Goal: Task Accomplishment & Management: Complete application form

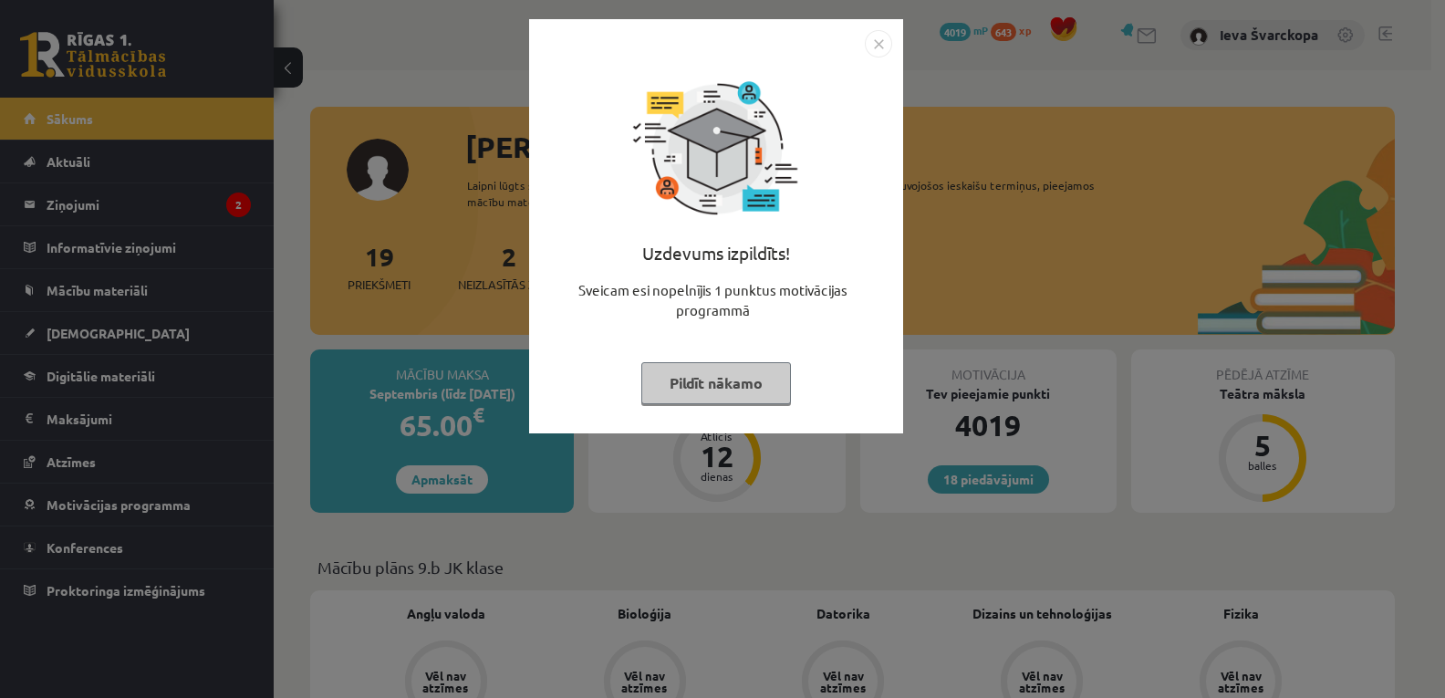
click at [709, 382] on button "Pildīt nākamo" at bounding box center [716, 383] width 150 height 42
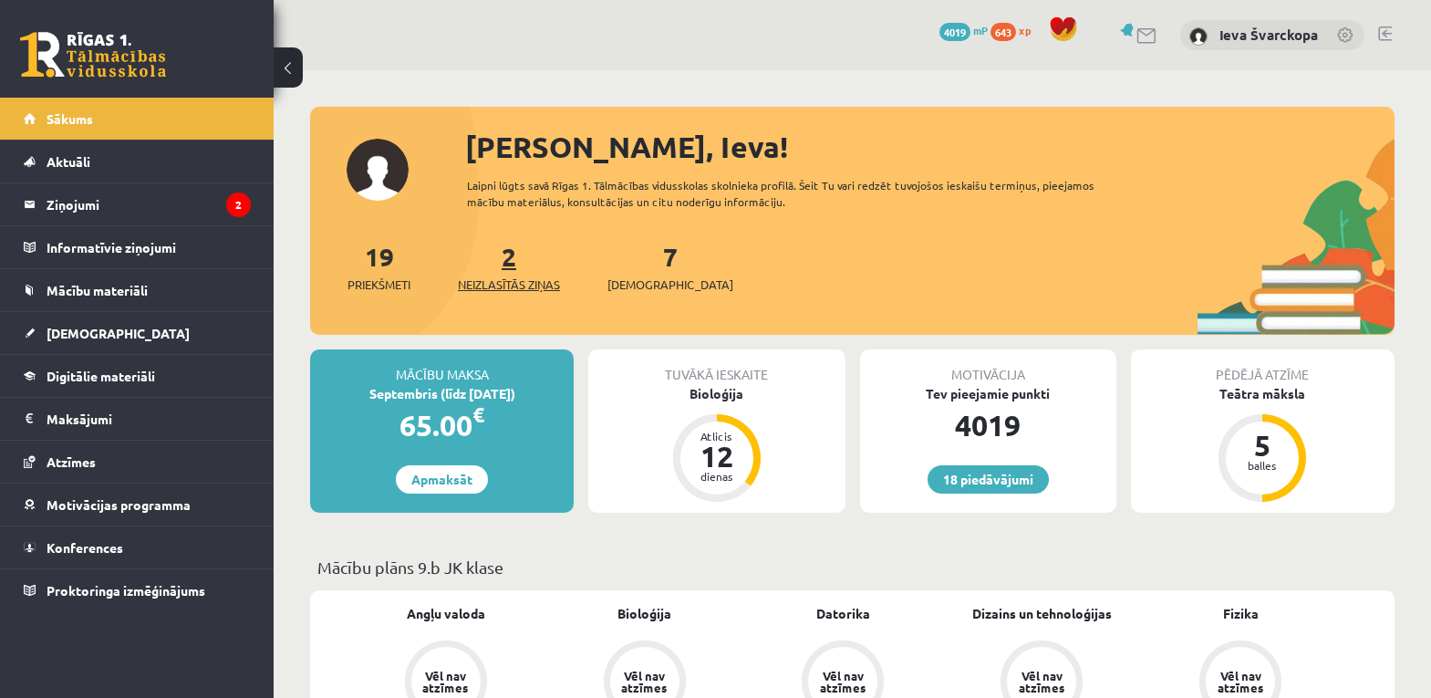
click at [502, 287] on span "Neizlasītās ziņas" at bounding box center [509, 284] width 102 height 18
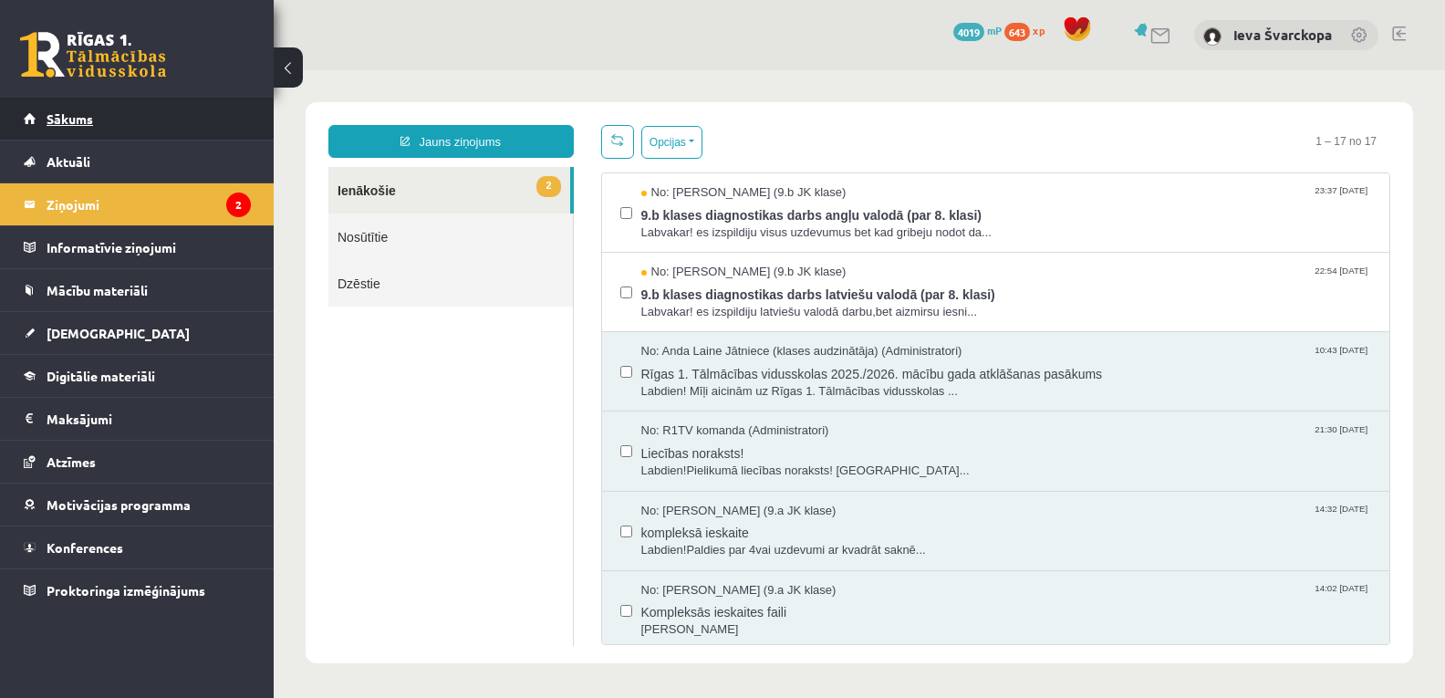
click at [80, 120] on span "Sākums" at bounding box center [70, 118] width 47 height 16
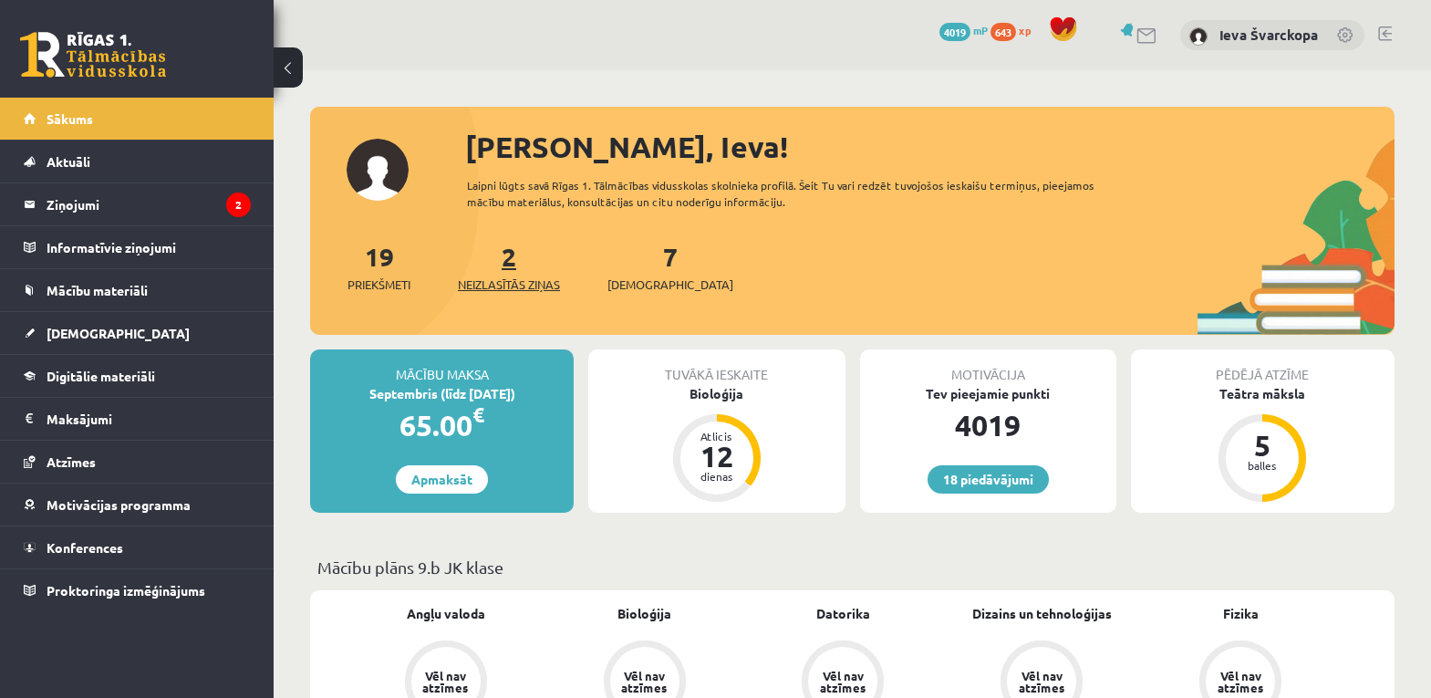
click at [515, 284] on span "Neizlasītās ziņas" at bounding box center [509, 284] width 102 height 18
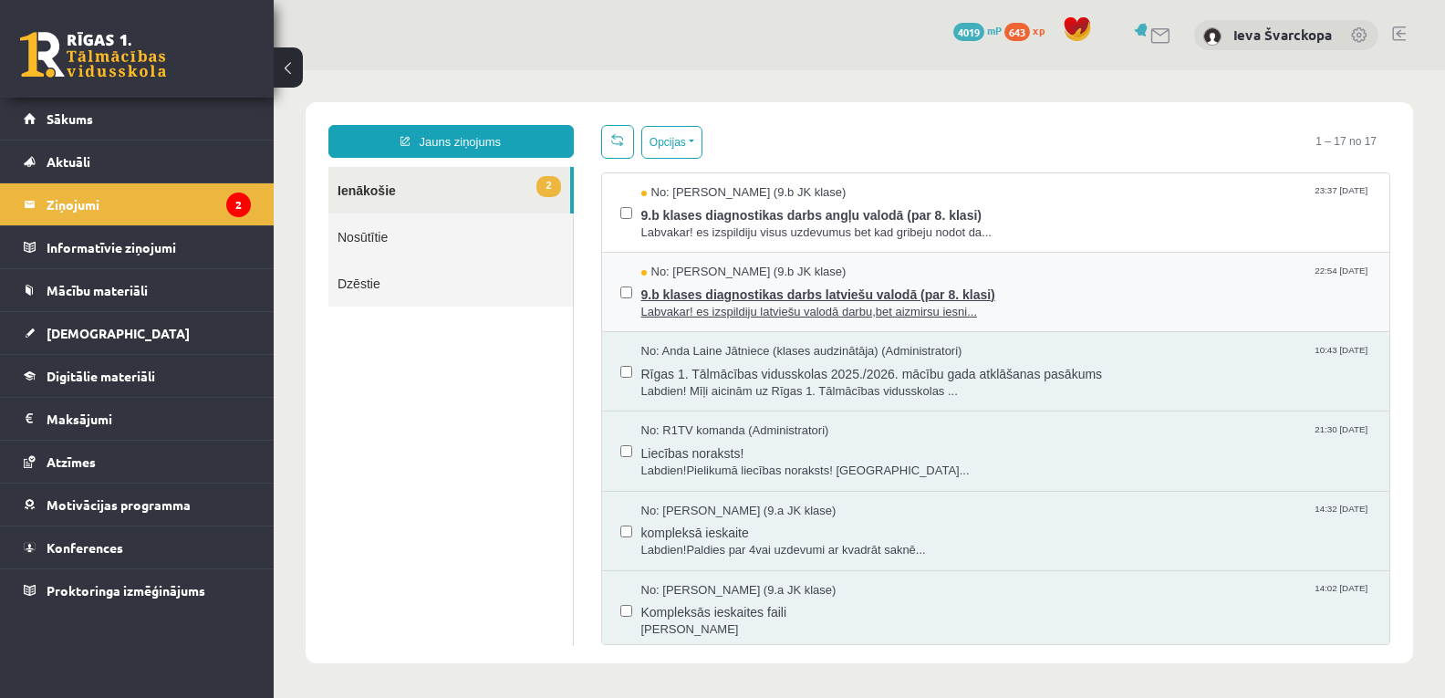
click at [862, 298] on span "9.b klases diagnostikas darbs latviešu valodā (par 8. klasi)" at bounding box center [1006, 292] width 731 height 23
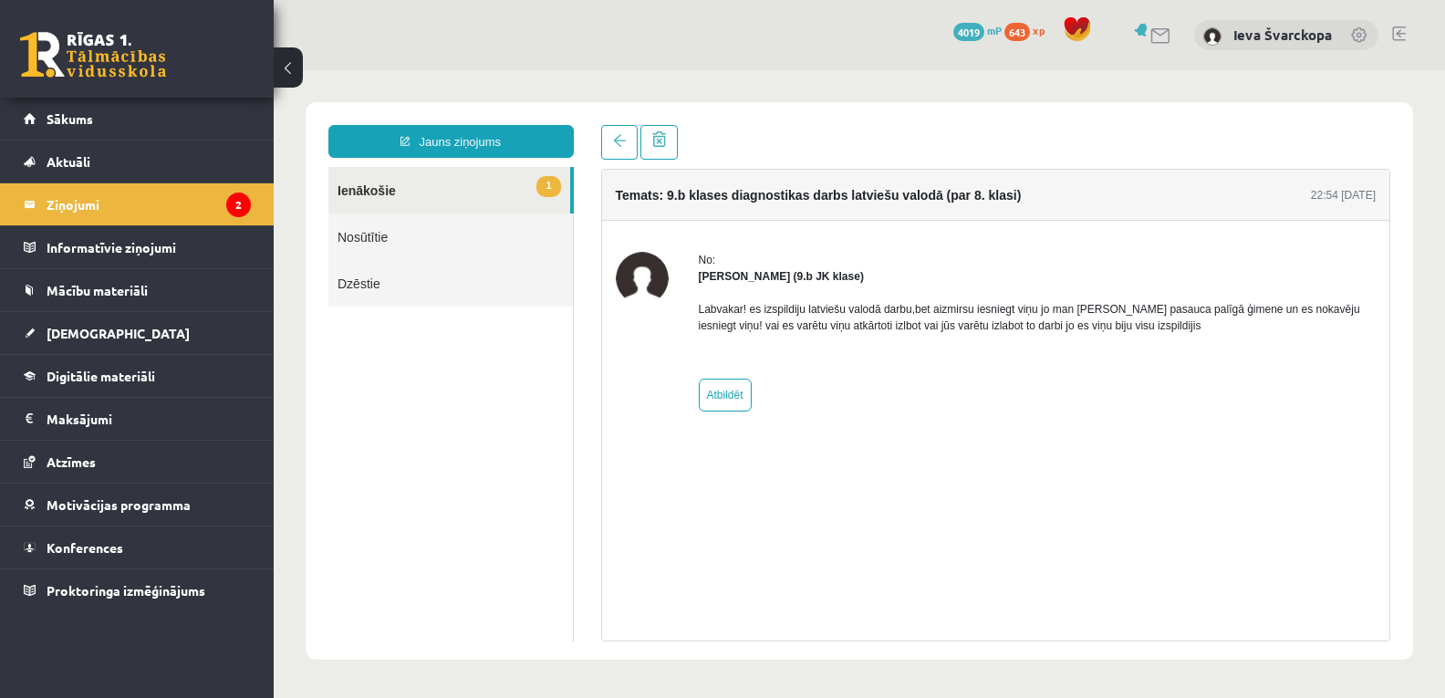
click at [358, 192] on link "1 Ienākošie" at bounding box center [449, 190] width 242 height 47
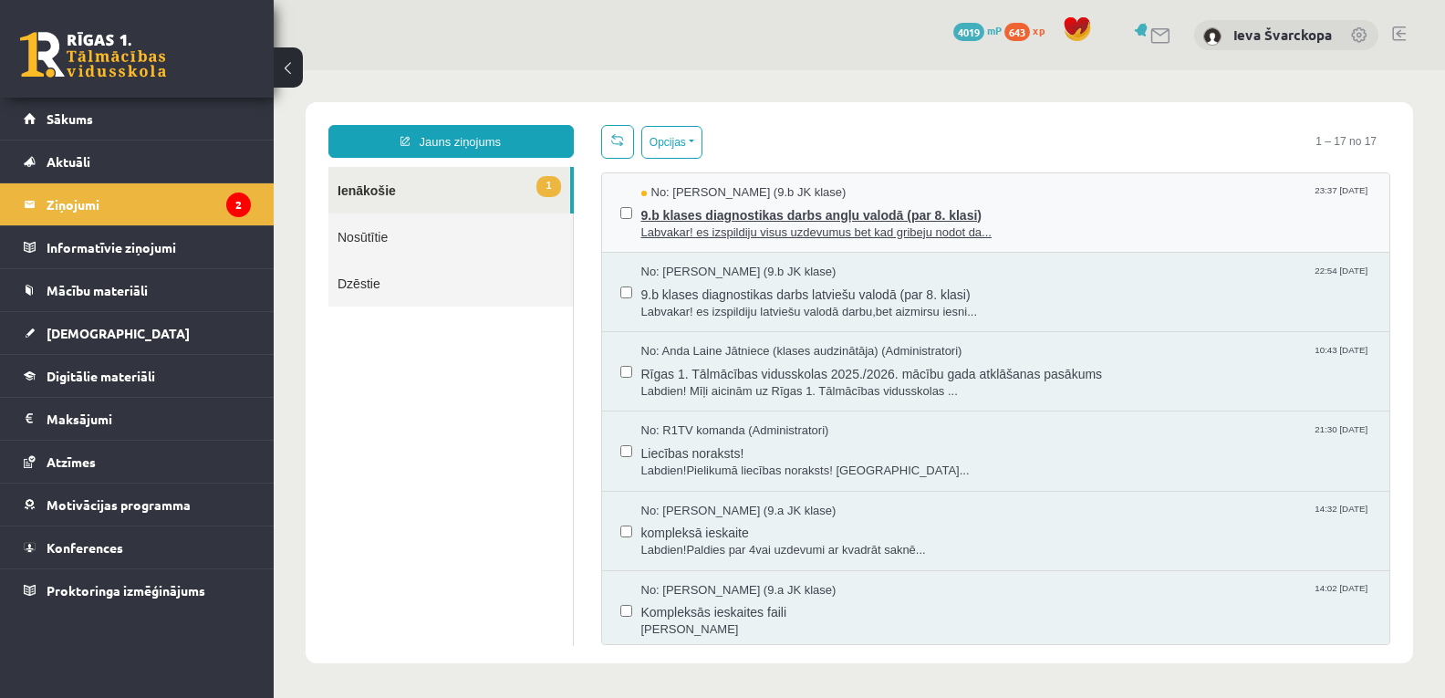
click at [700, 216] on span "9.b klases diagnostikas darbs angļu valodā (par 8. klasi)" at bounding box center [1006, 213] width 731 height 23
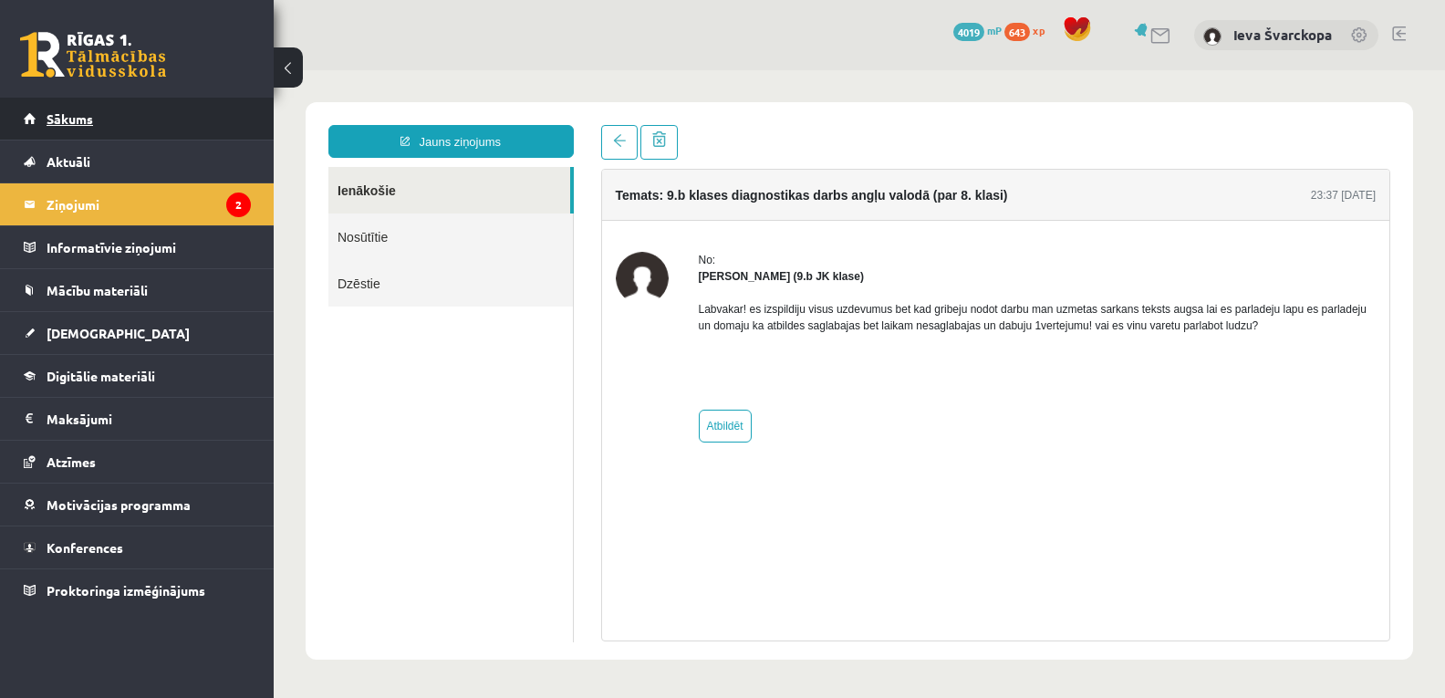
click at [79, 119] on span "Sākums" at bounding box center [70, 118] width 47 height 16
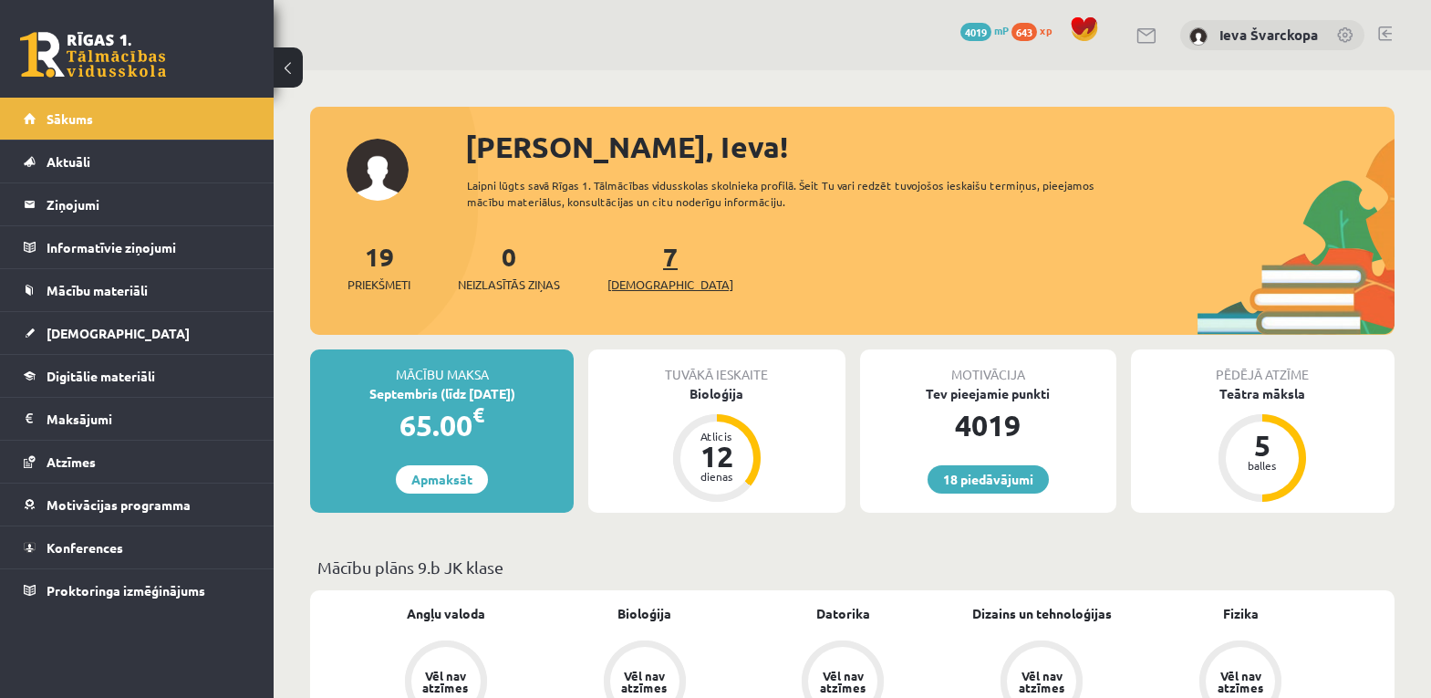
click at [642, 288] on span "[DEMOGRAPHIC_DATA]" at bounding box center [670, 284] width 126 height 18
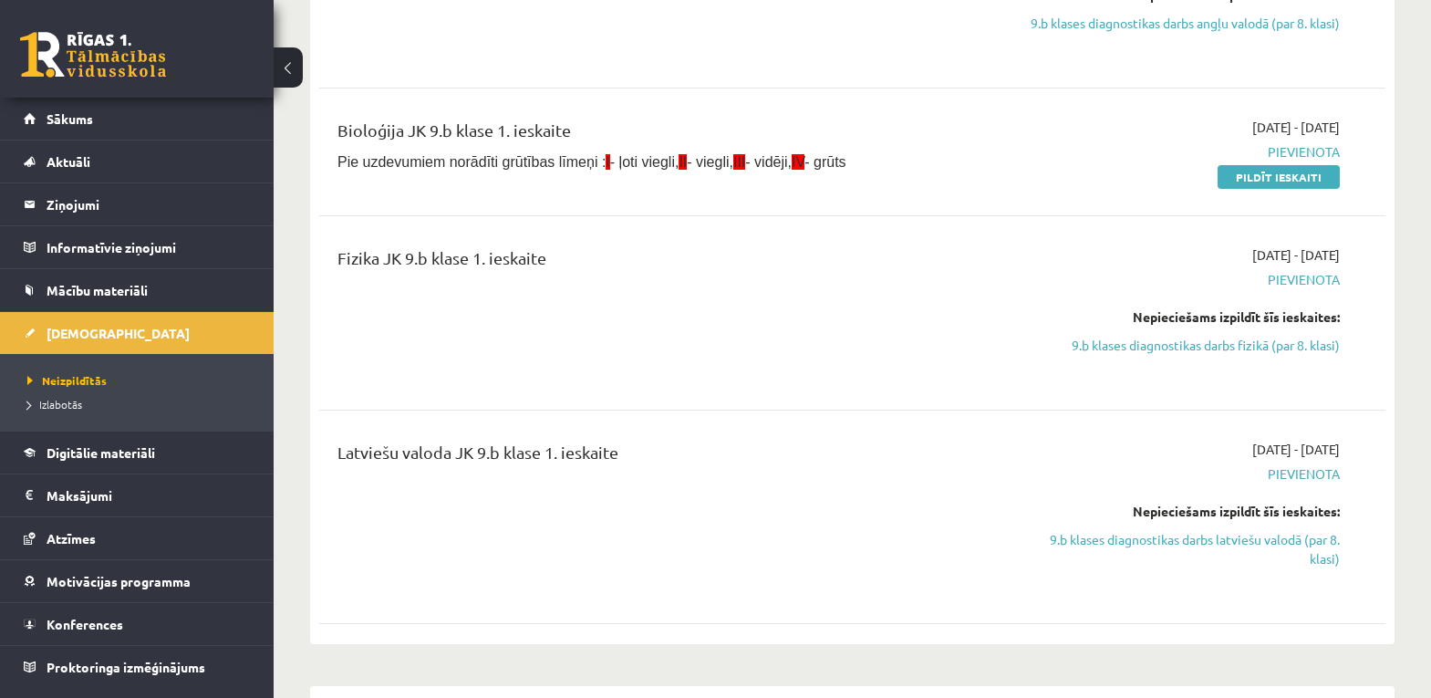
scroll to position [730, 0]
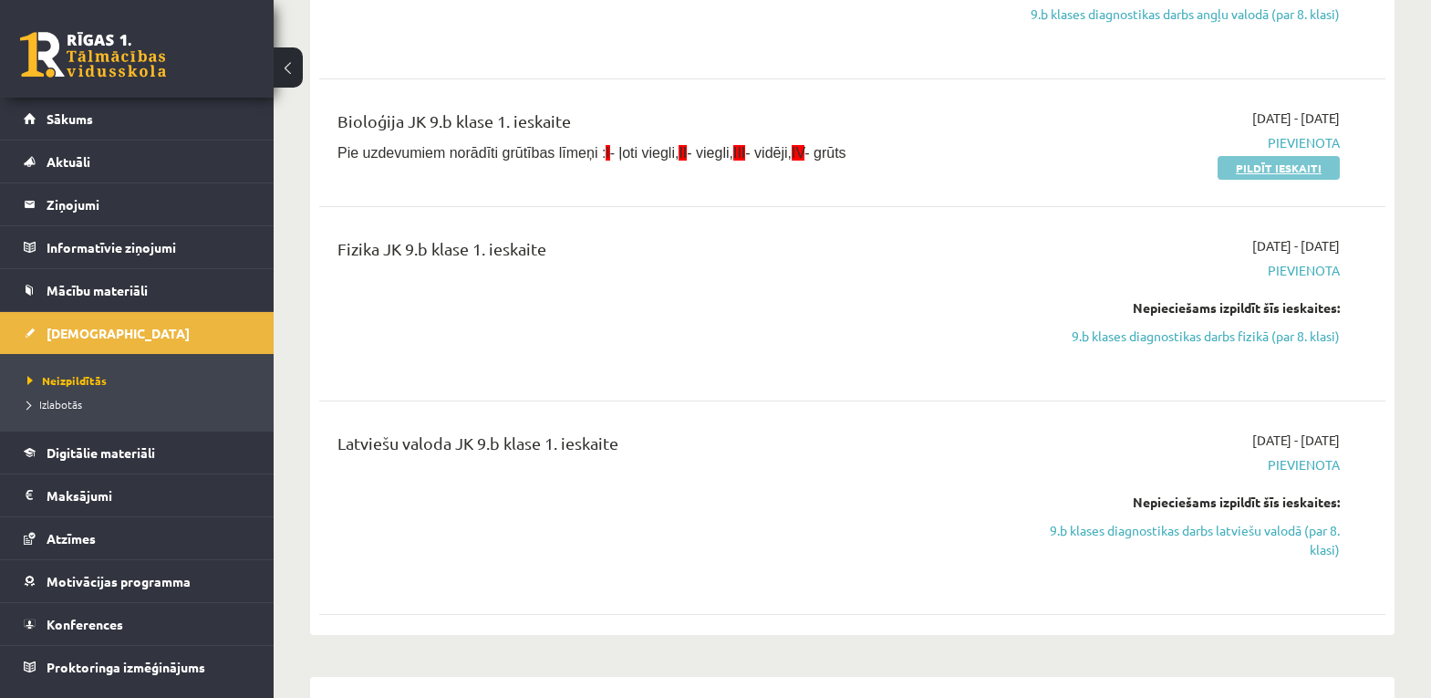
click at [1293, 171] on link "Pildīt ieskaiti" at bounding box center [1279, 168] width 122 height 24
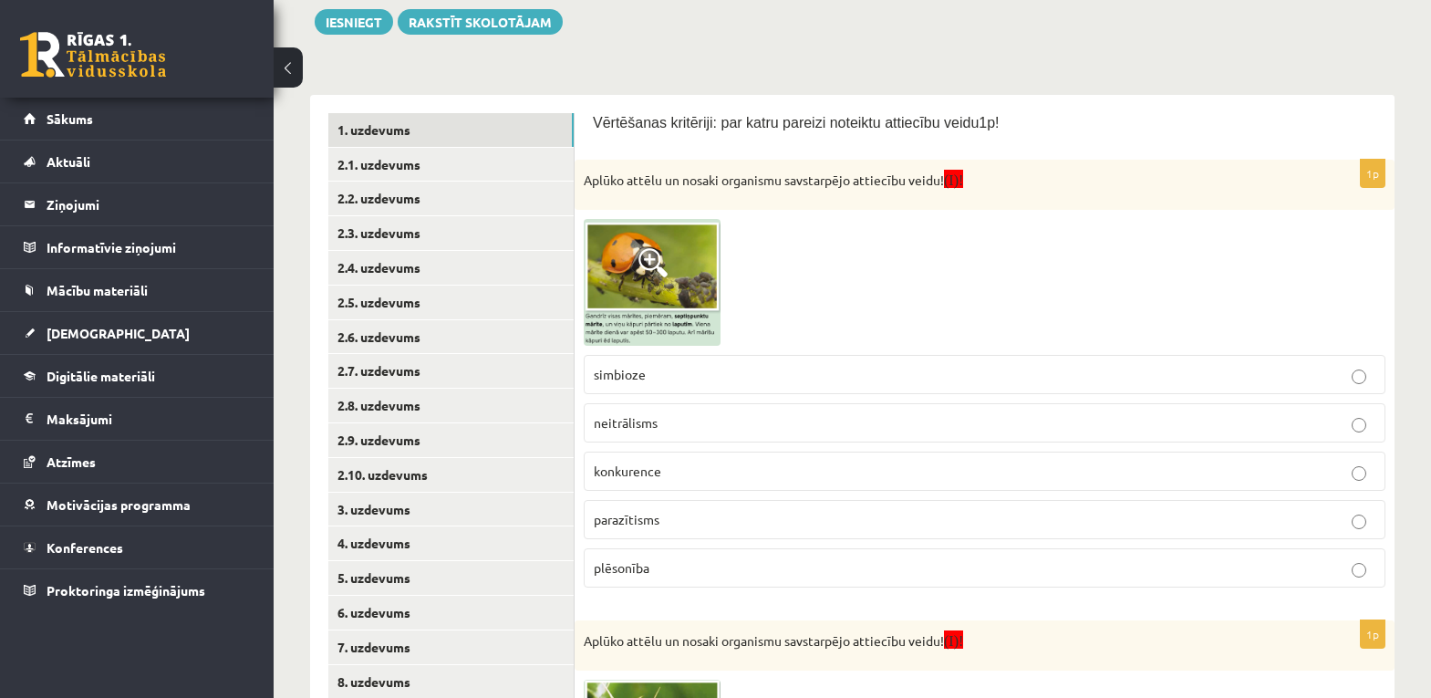
scroll to position [274, 0]
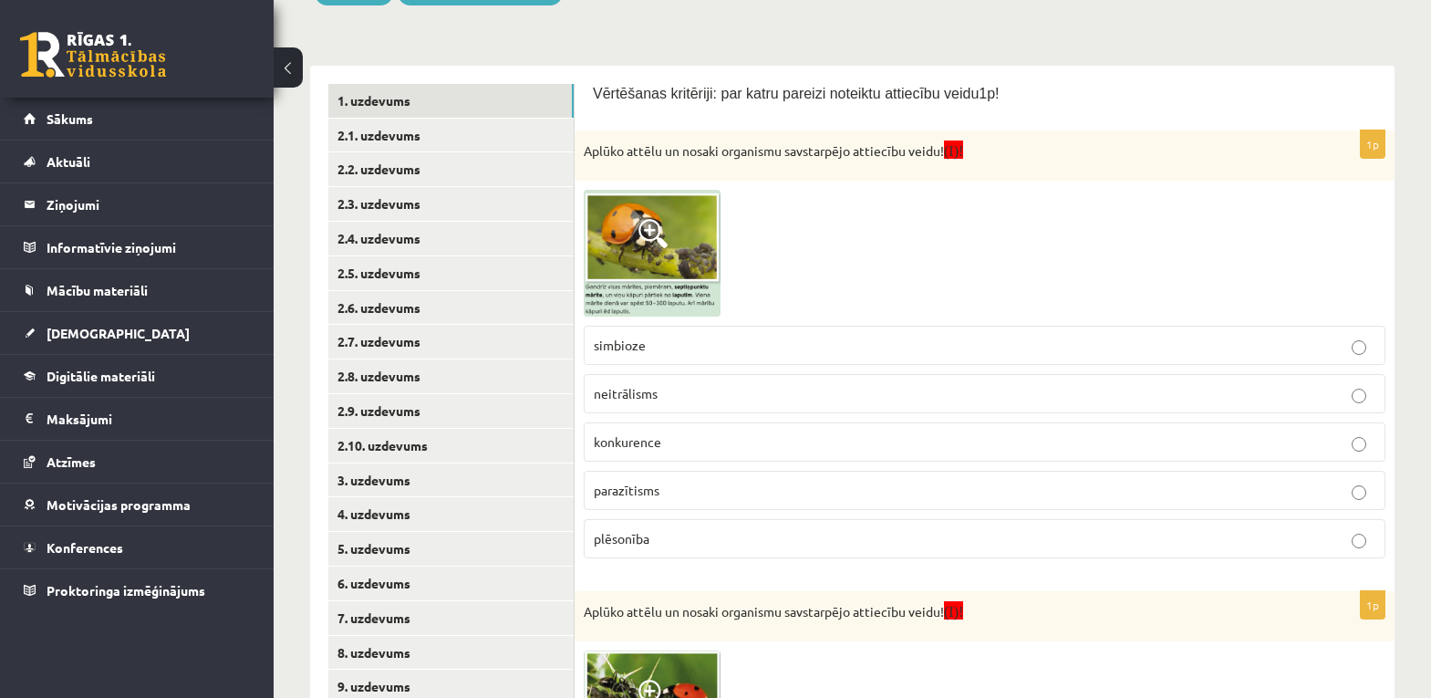
click at [653, 228] on span at bounding box center [652, 233] width 29 height 29
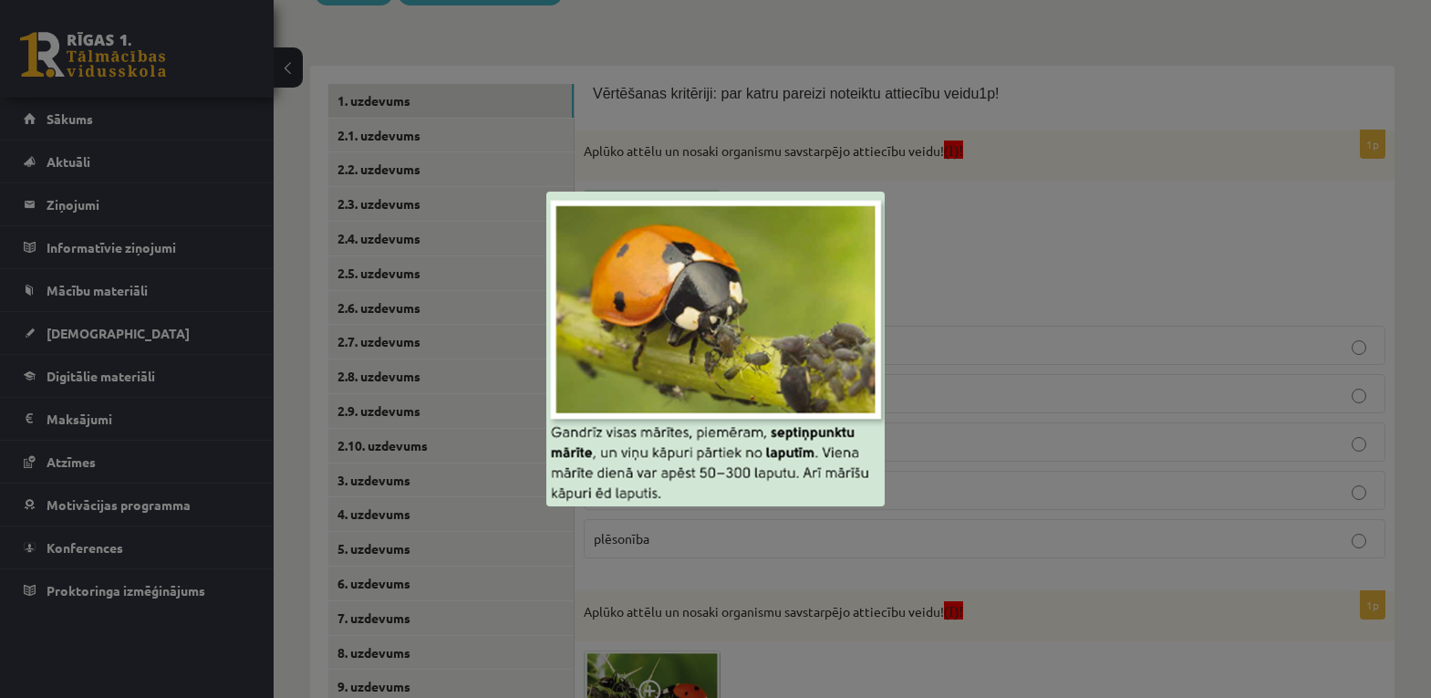
click at [1103, 420] on div at bounding box center [715, 349] width 1431 height 698
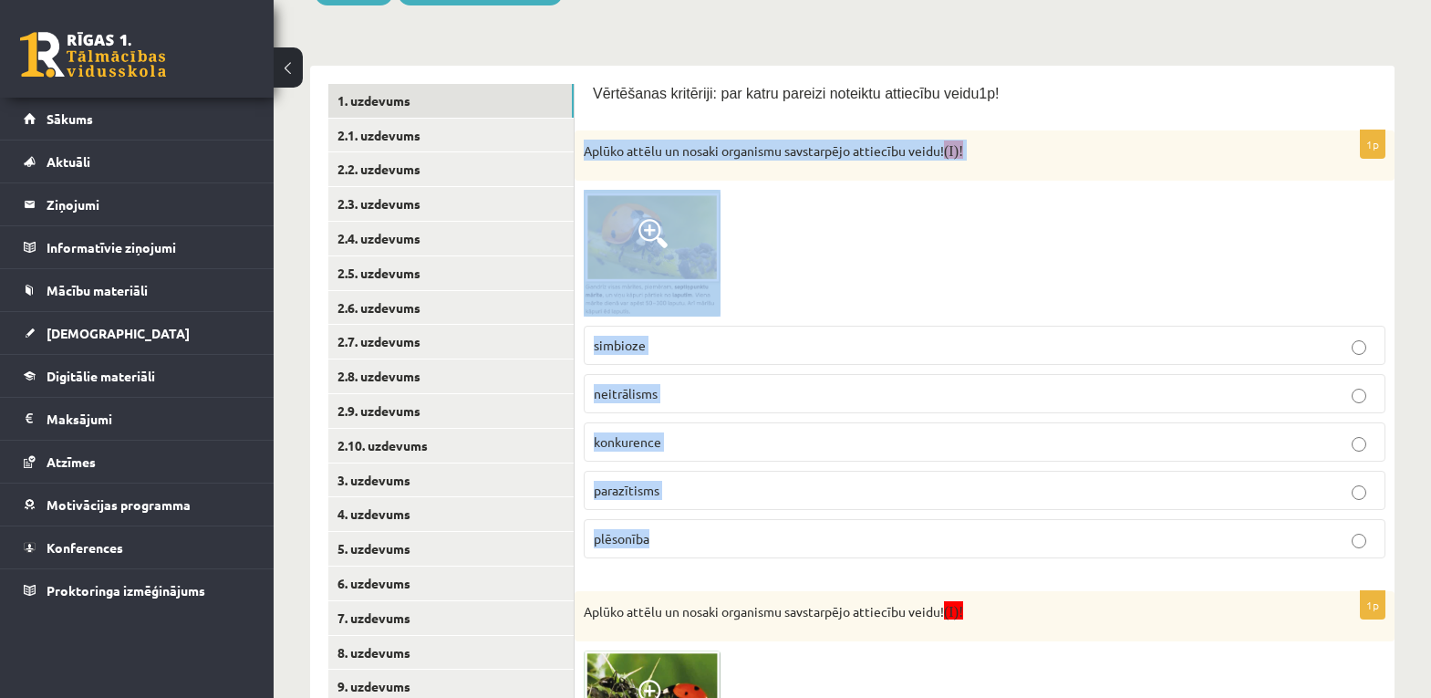
drag, startPoint x: 584, startPoint y: 141, endPoint x: 757, endPoint y: 540, distance: 434.6
click at [757, 540] on div "1p Aplūko attēlu un nosaki organismu savstarpējo attiecību veidu! (I)! simbioze…" at bounding box center [985, 351] width 820 height 442
copy div "Aplūko attēlu un nosaki organismu savstarpējo attiecību veidu! (I)! simbioze ne…"
click at [674, 251] on img at bounding box center [652, 253] width 137 height 127
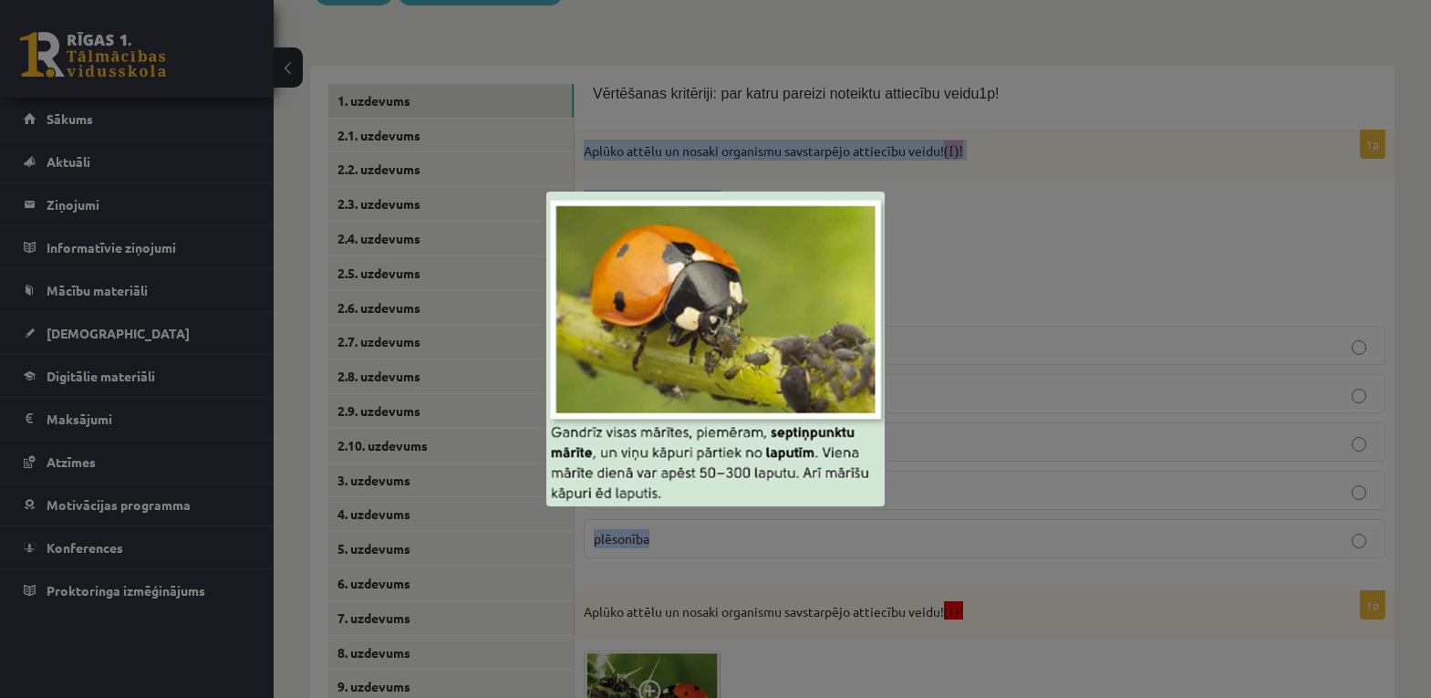
click at [788, 290] on img at bounding box center [715, 349] width 338 height 315
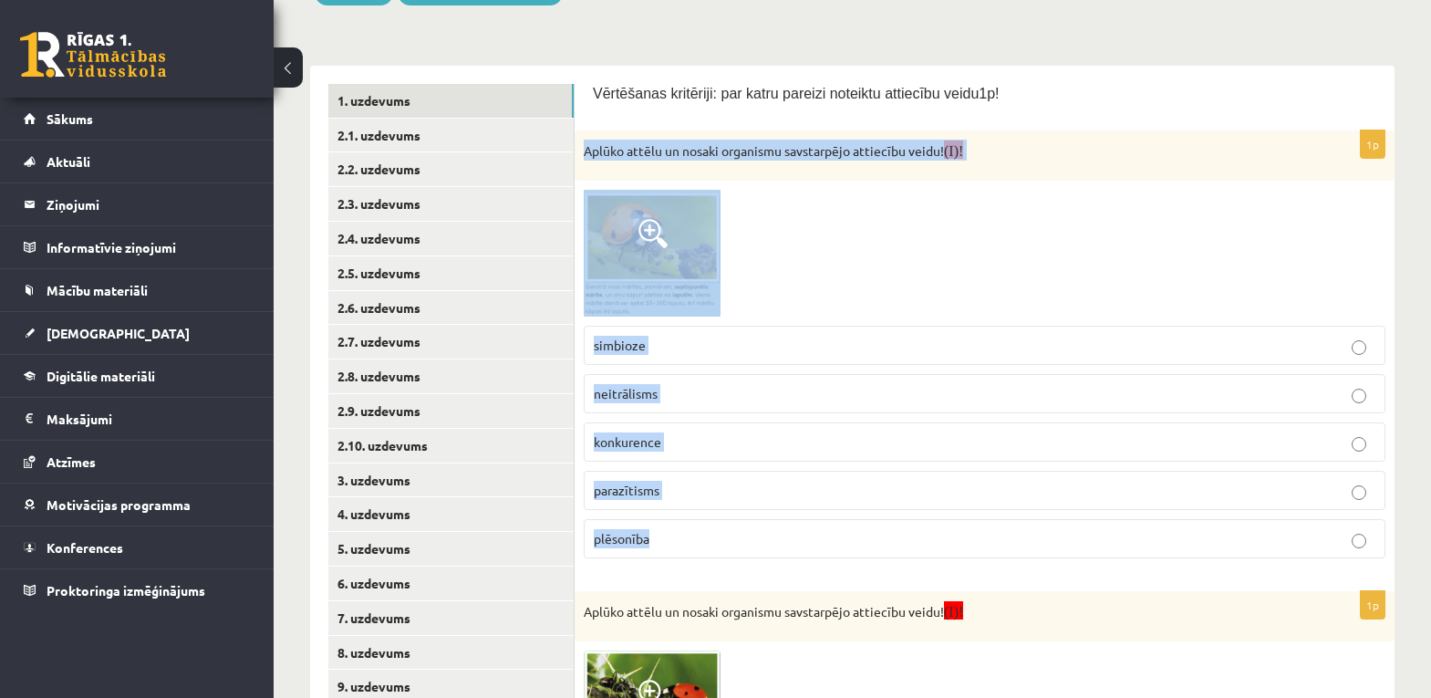
click at [935, 250] on div at bounding box center [985, 253] width 802 height 127
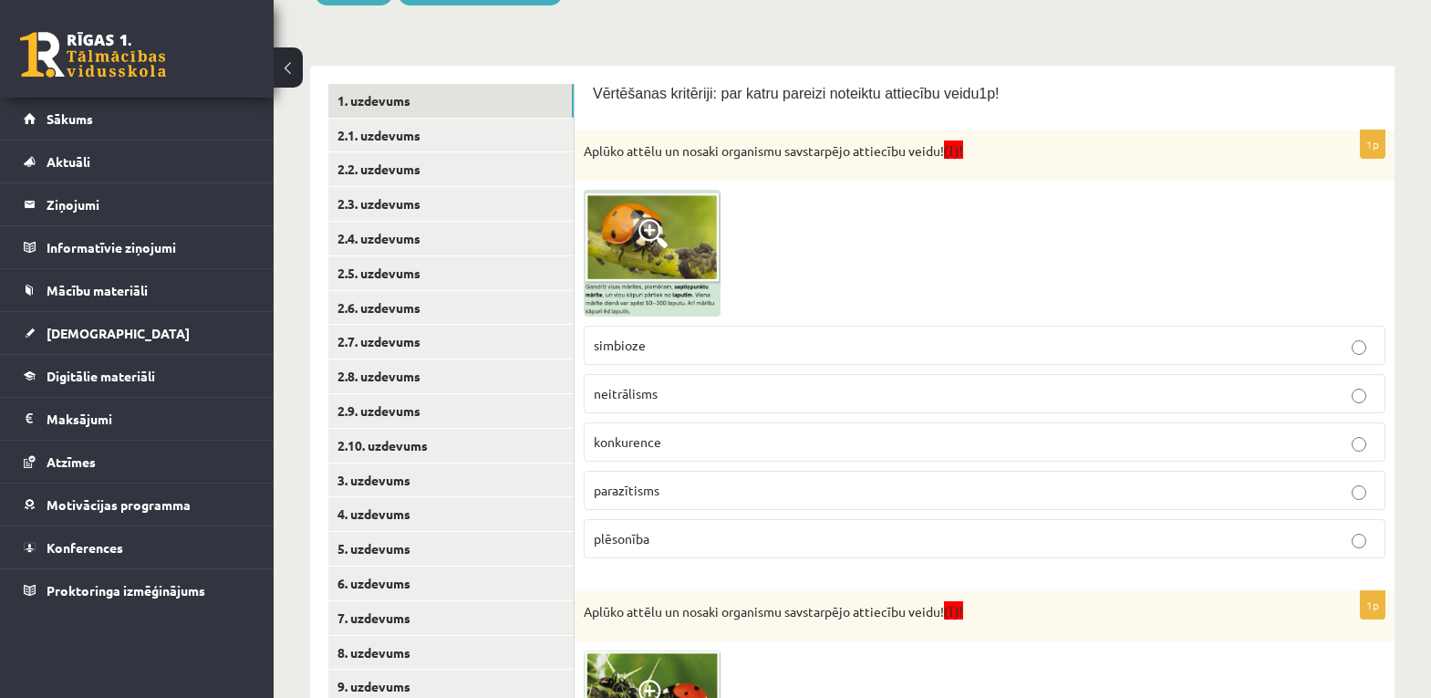
click at [657, 235] on span at bounding box center [652, 233] width 29 height 29
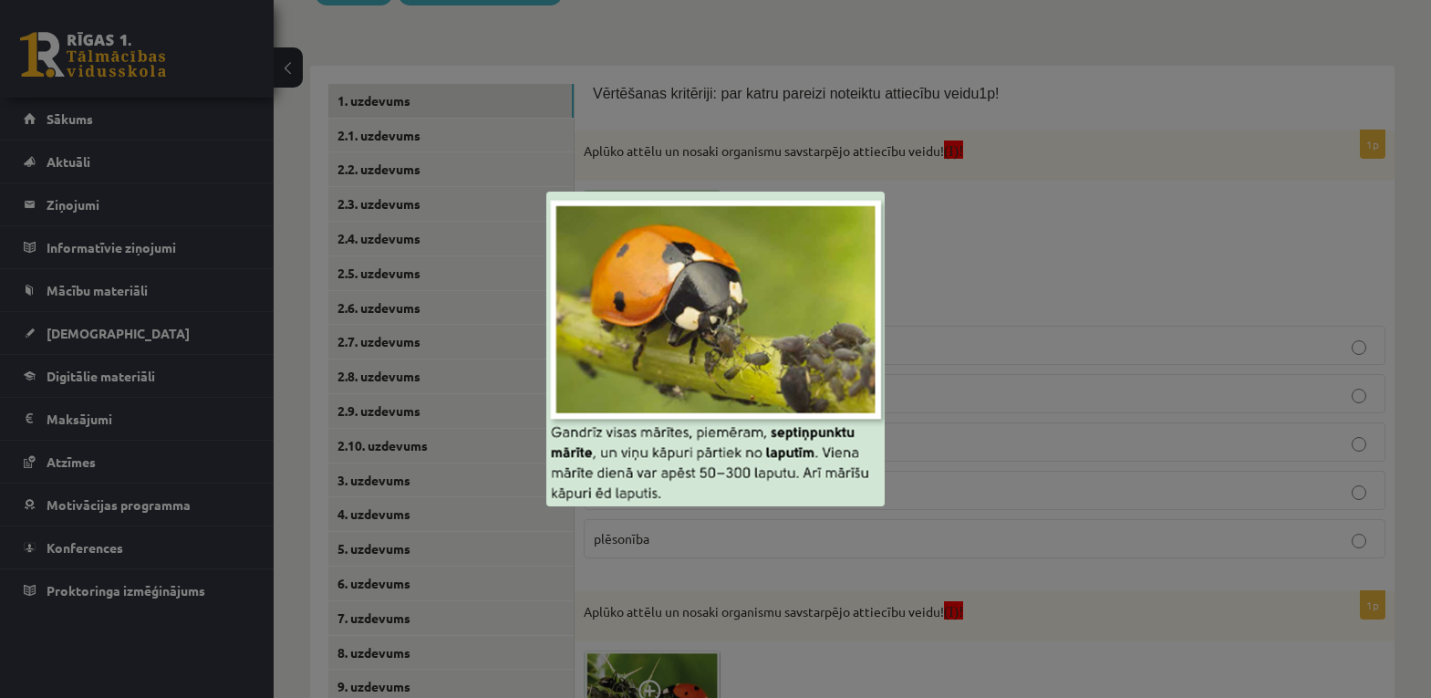
click at [1023, 284] on div at bounding box center [715, 349] width 1431 height 698
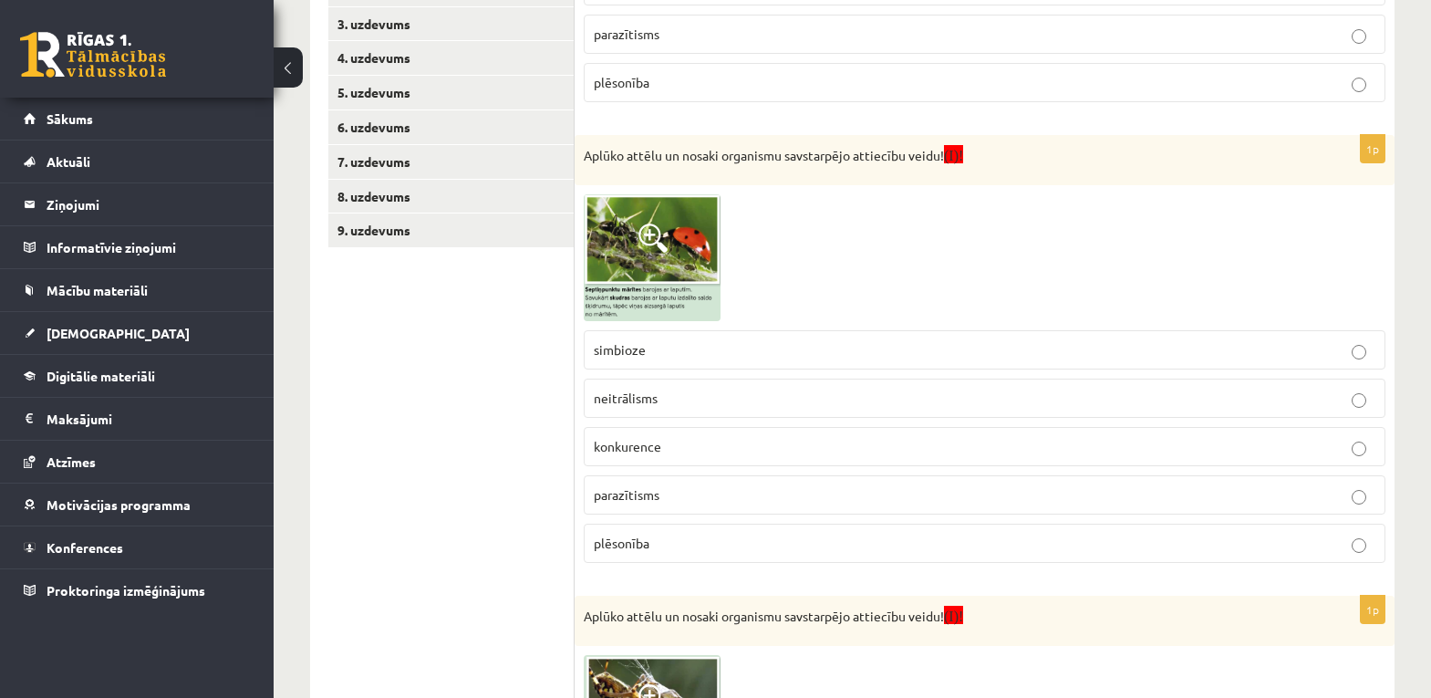
scroll to position [821, 0]
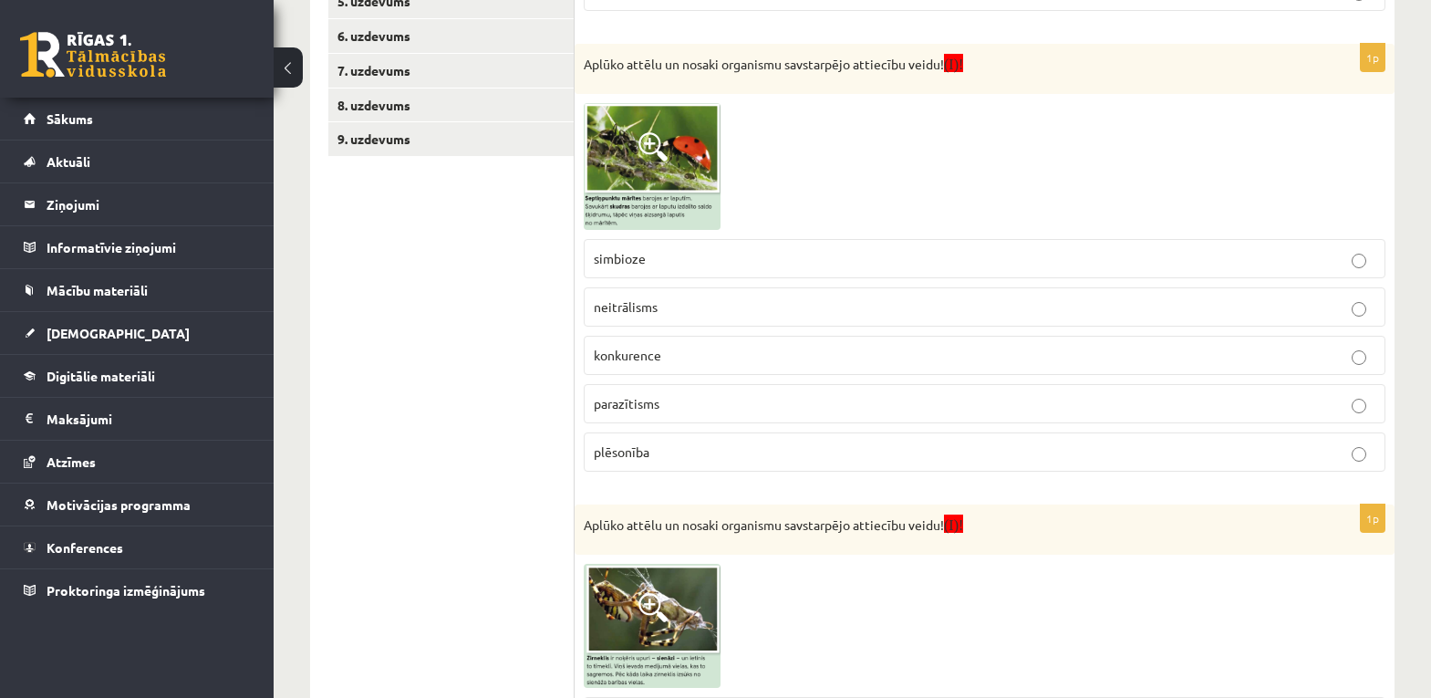
click at [657, 144] on span at bounding box center [652, 146] width 29 height 29
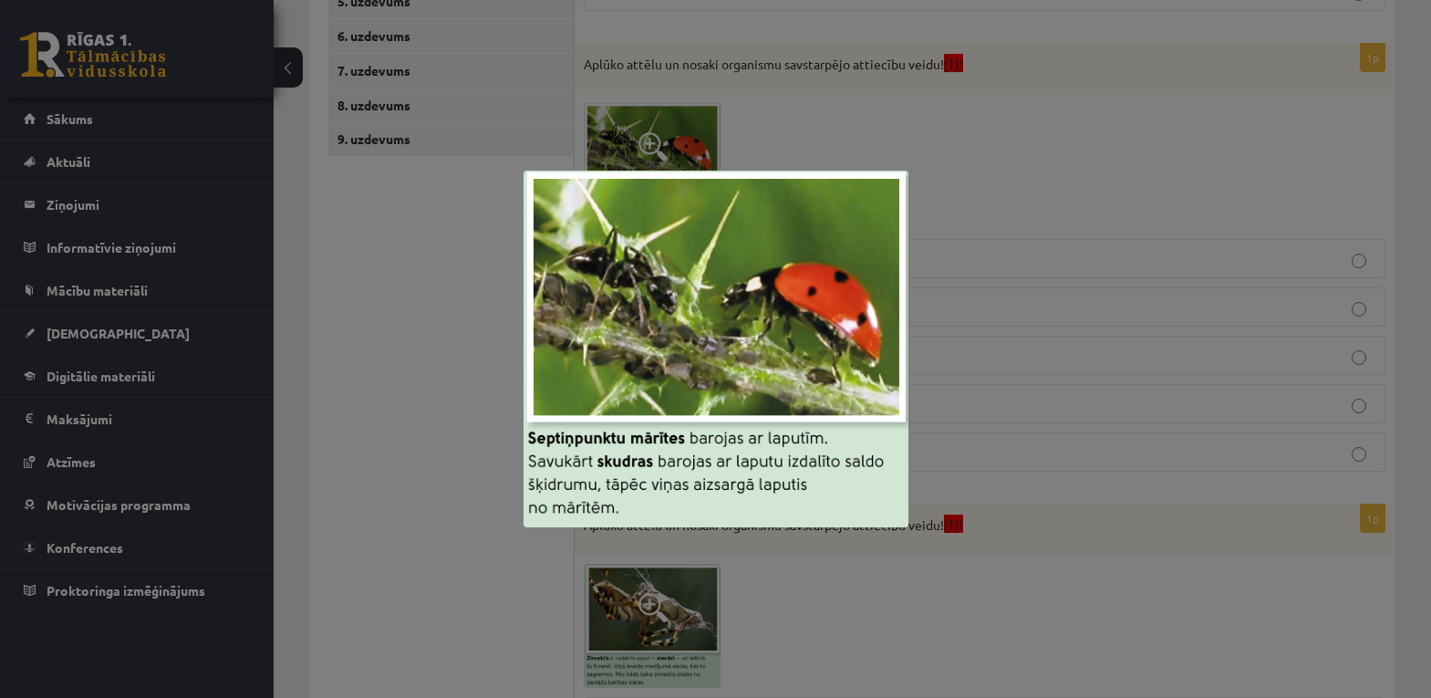
click at [959, 329] on div at bounding box center [715, 349] width 1431 height 698
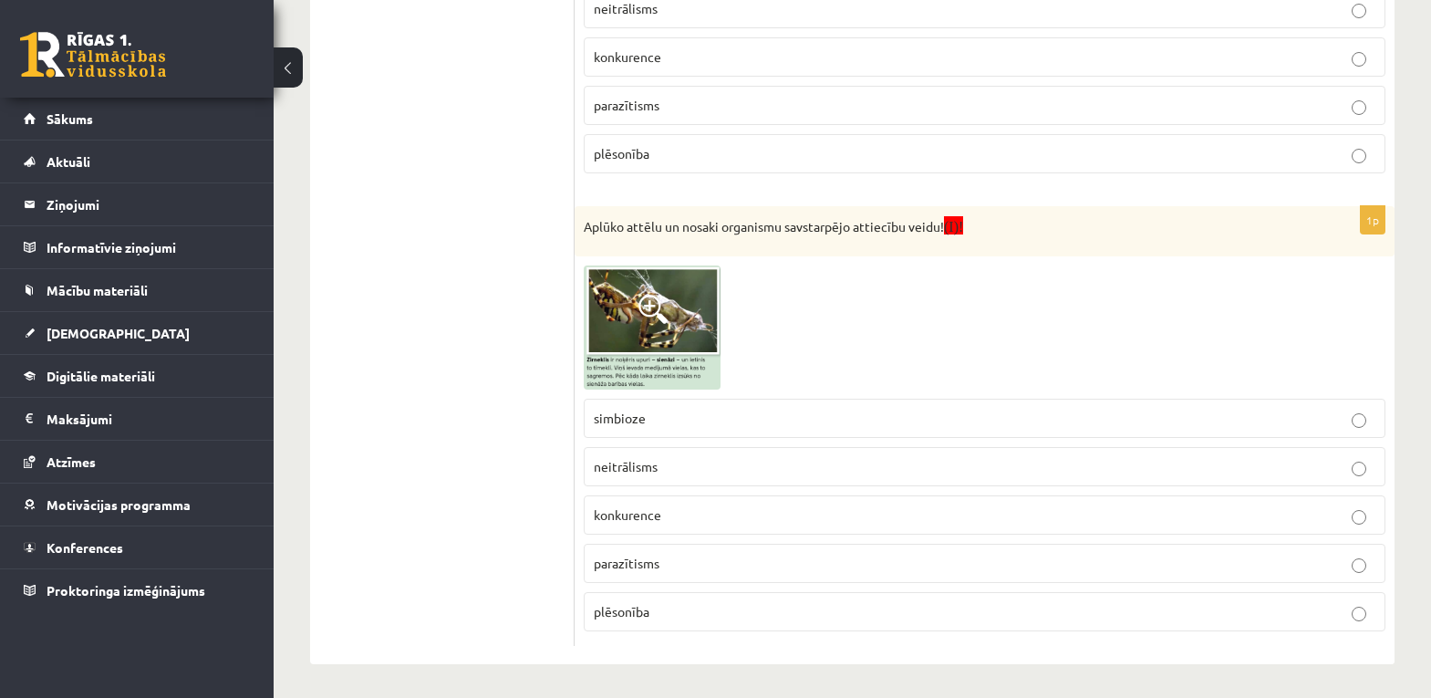
scroll to position [1123, 0]
click at [653, 347] on img at bounding box center [652, 325] width 137 height 125
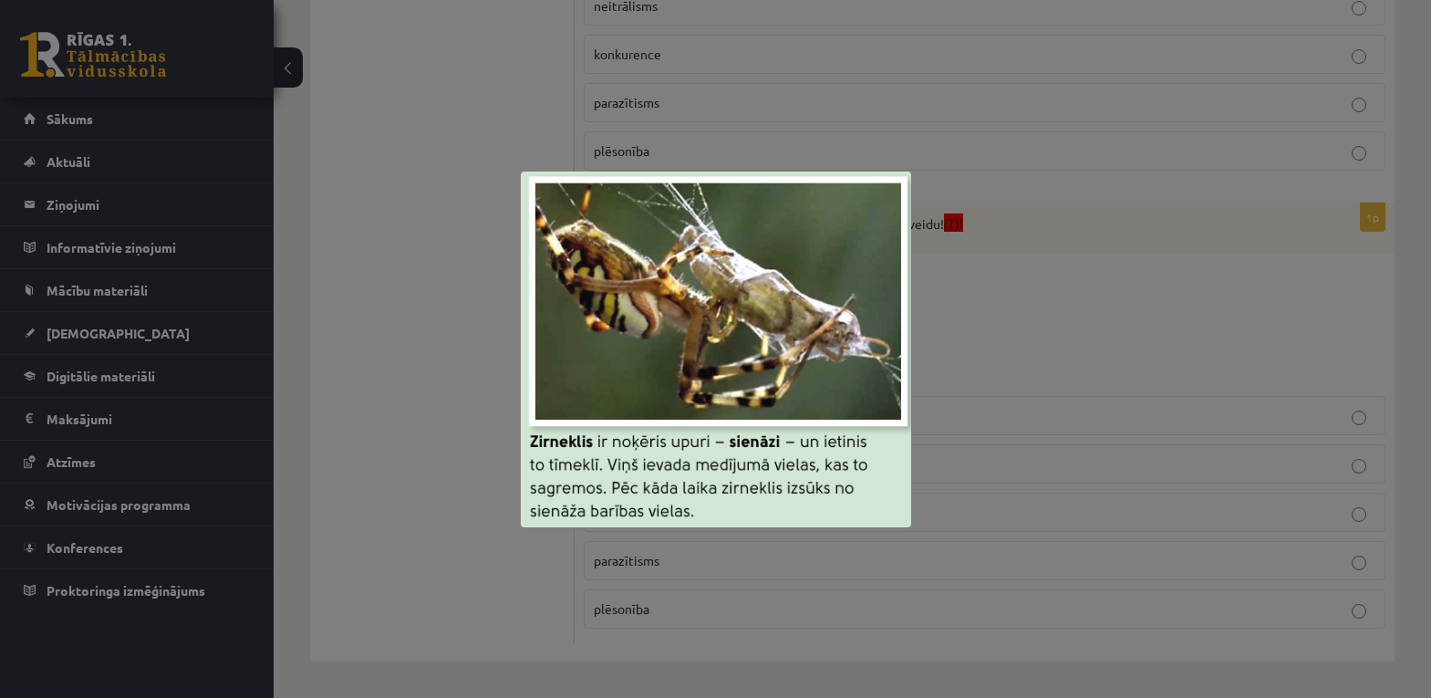
click at [542, 434] on img at bounding box center [716, 349] width 390 height 356
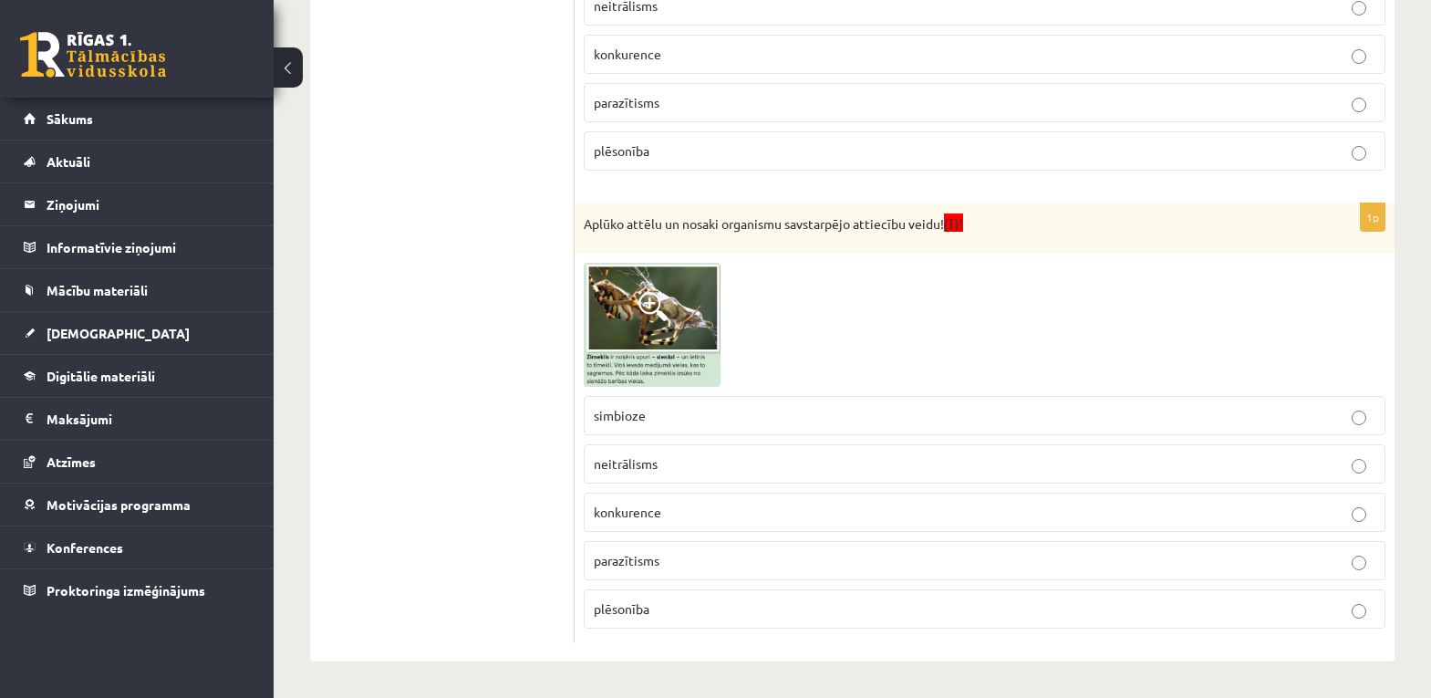
click at [646, 326] on img at bounding box center [652, 325] width 137 height 125
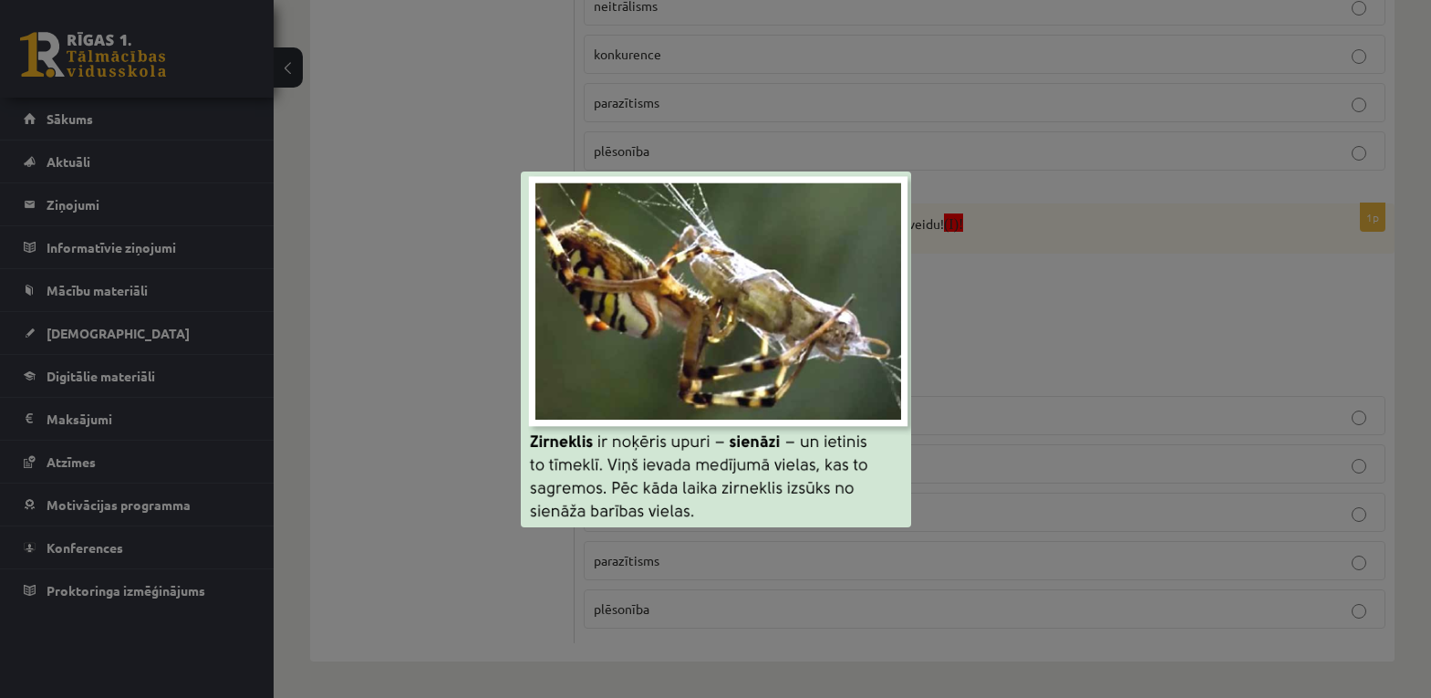
click at [807, 358] on img at bounding box center [716, 349] width 390 height 356
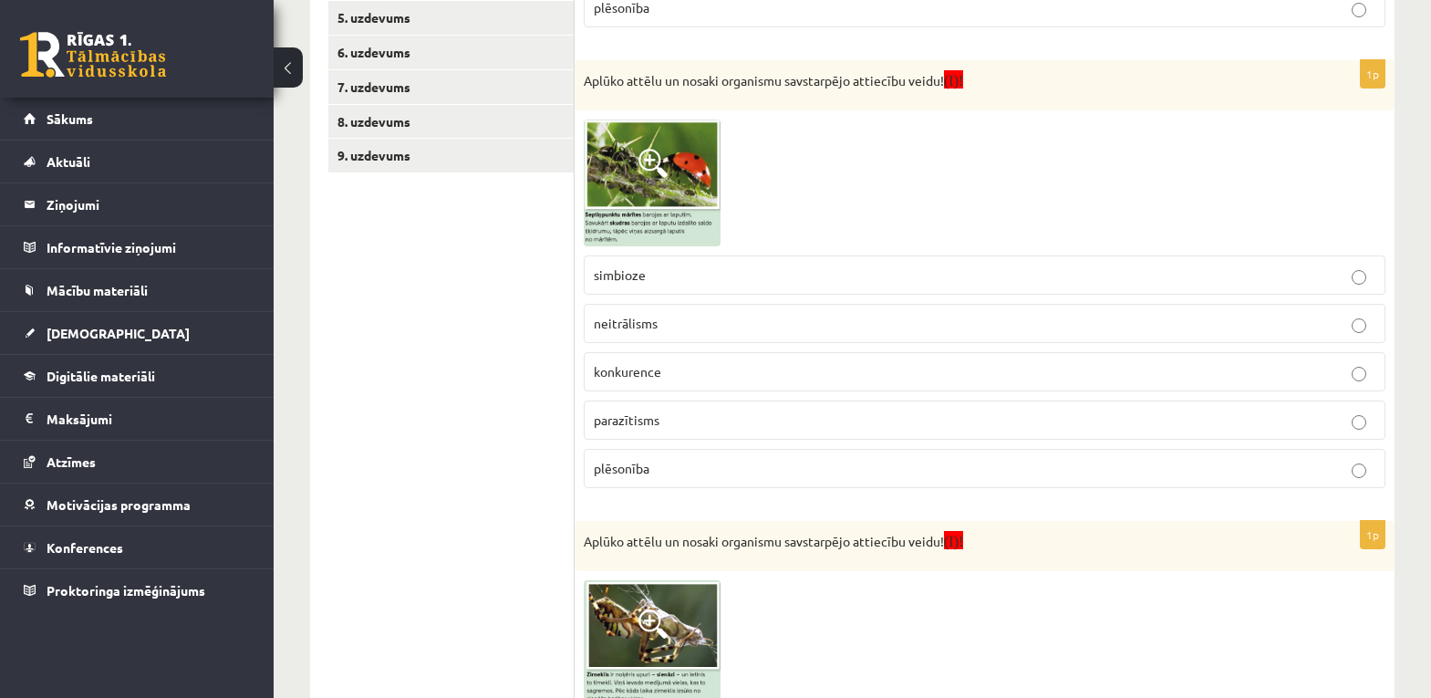
scroll to position [758, 0]
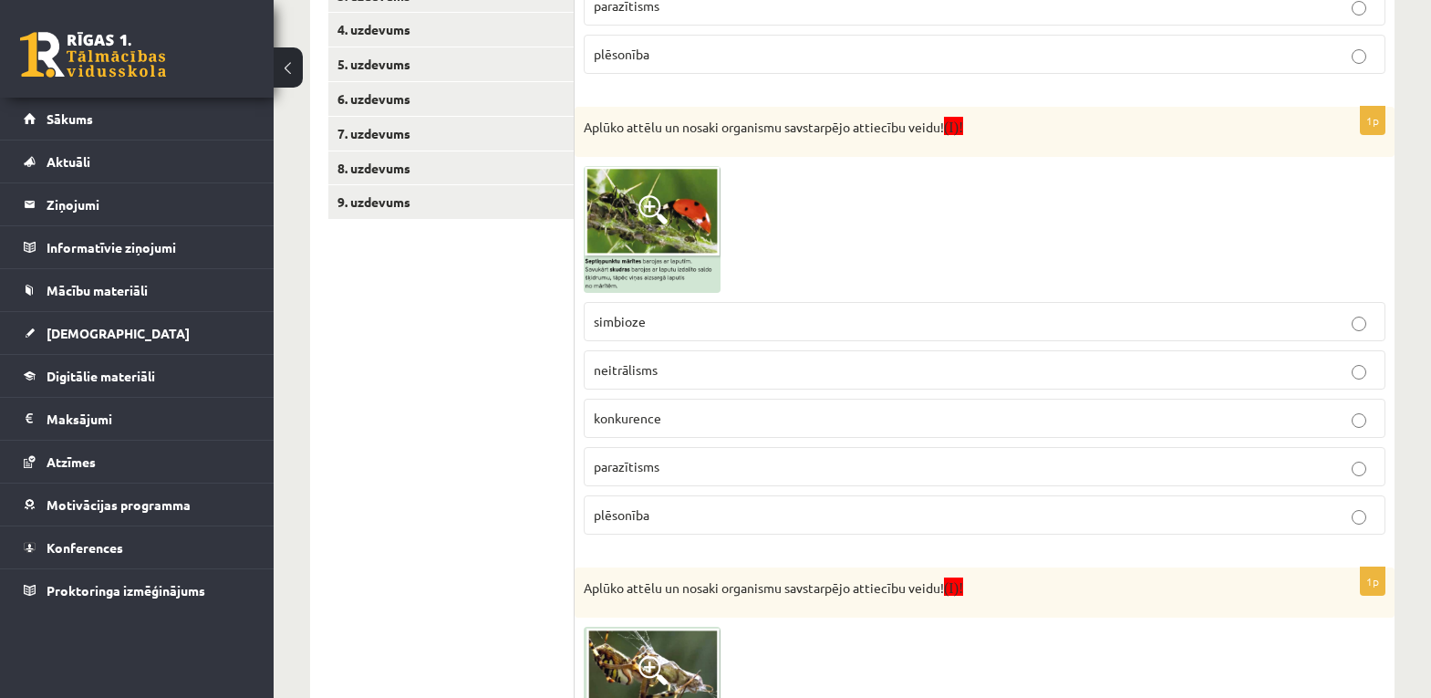
click at [644, 206] on span at bounding box center [652, 209] width 29 height 29
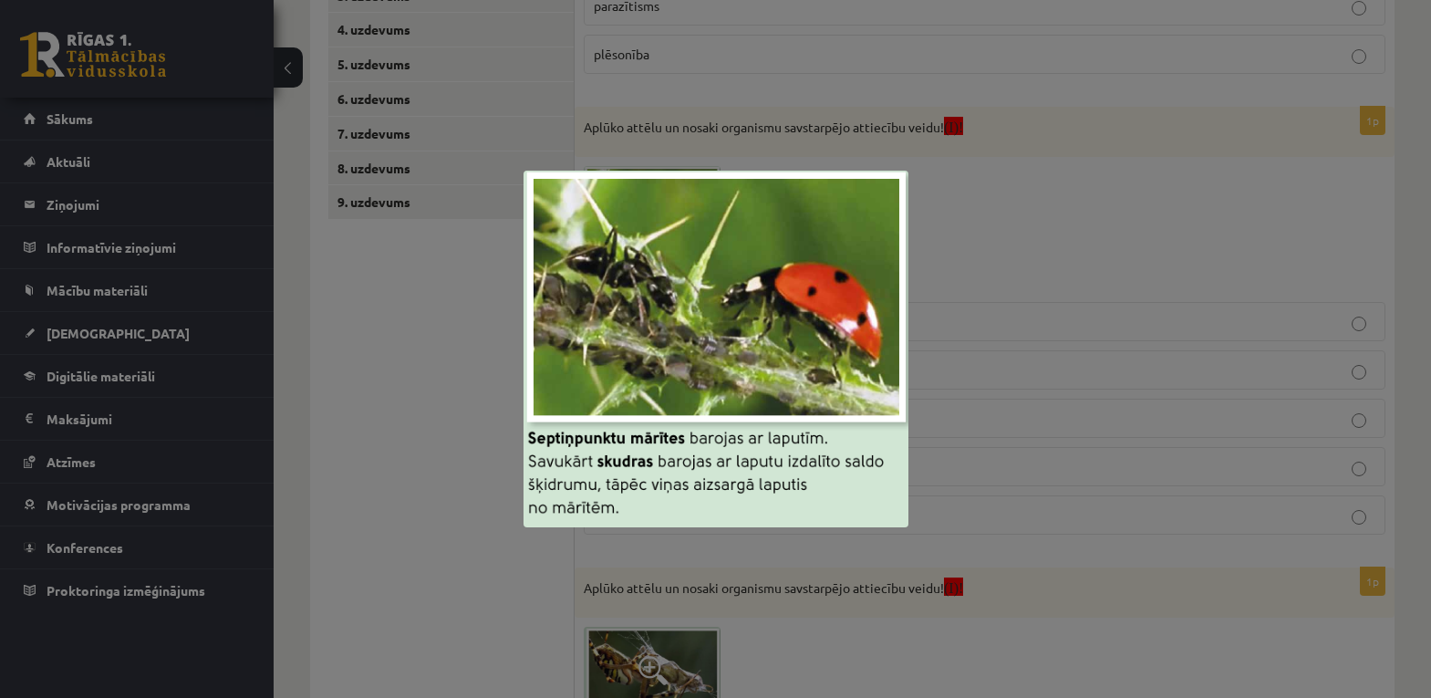
click at [865, 348] on img at bounding box center [716, 349] width 385 height 357
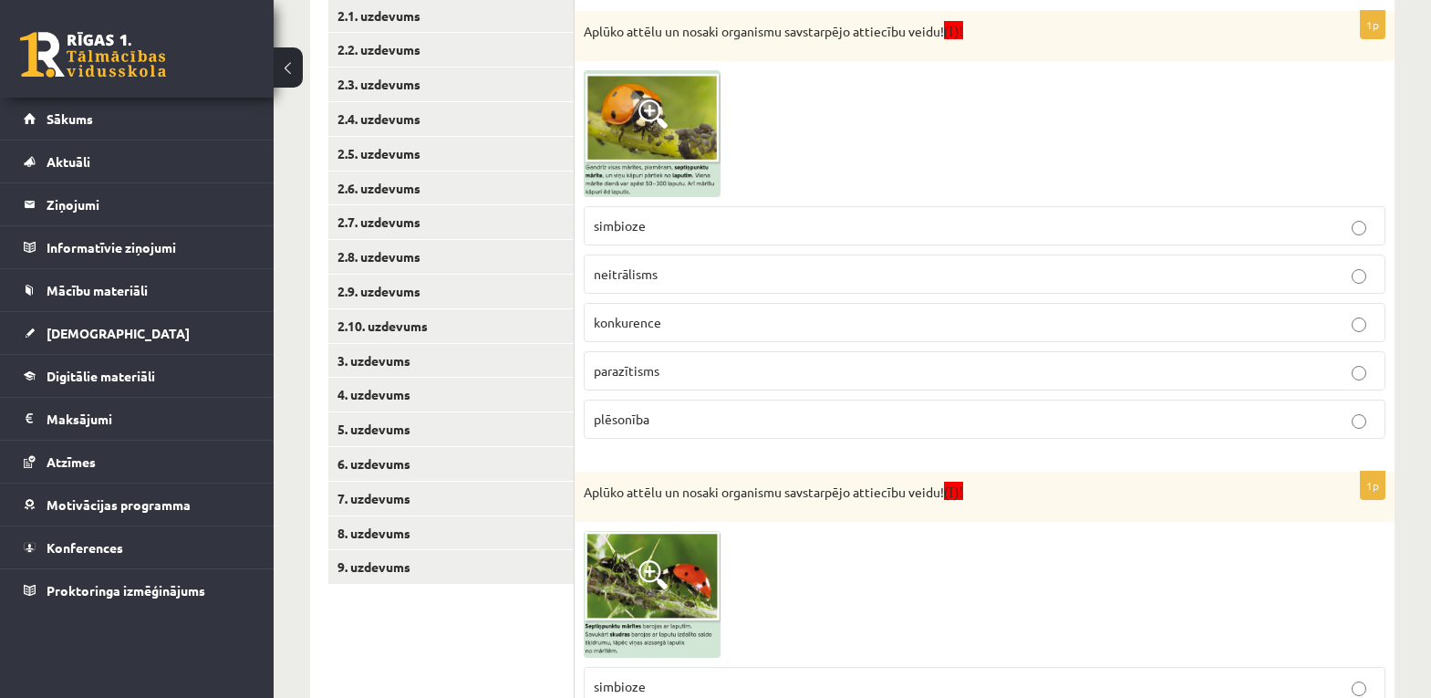
scroll to position [302, 0]
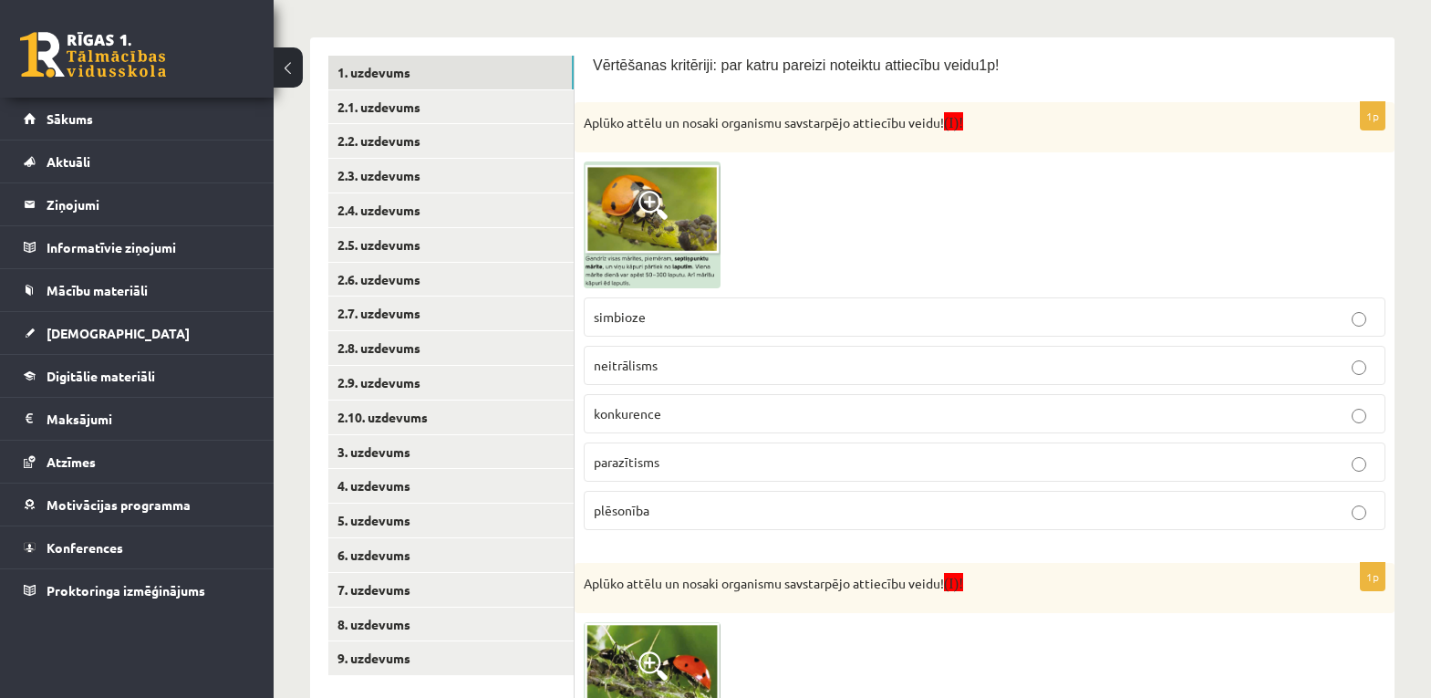
click at [664, 202] on span at bounding box center [652, 205] width 29 height 29
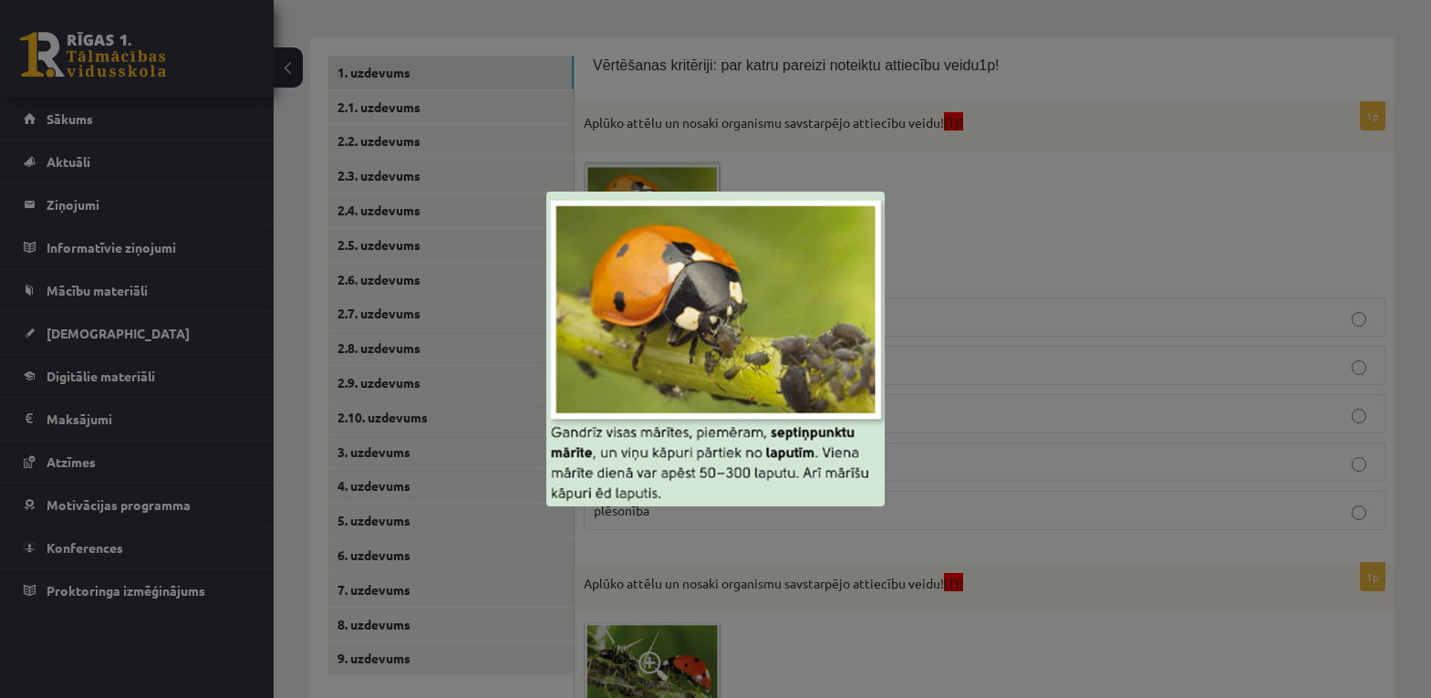
click at [660, 352] on img at bounding box center [715, 349] width 338 height 315
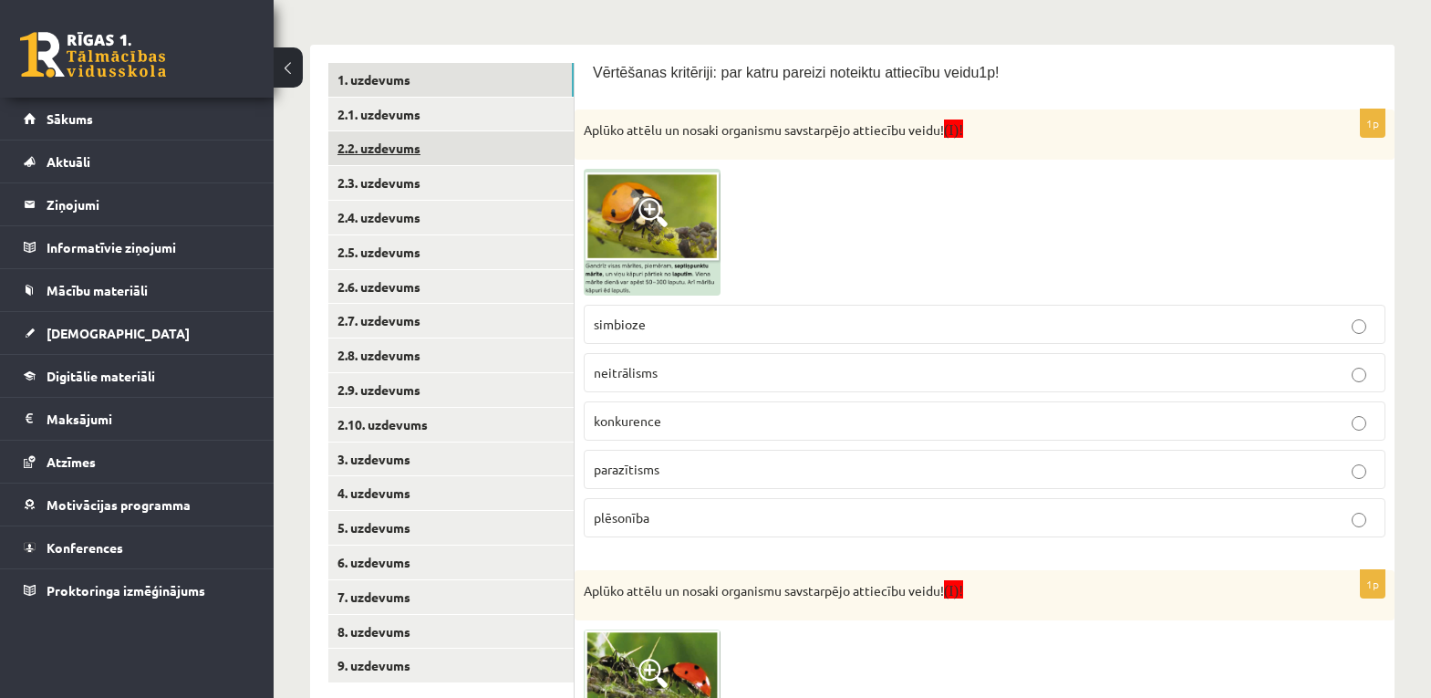
scroll to position [211, 0]
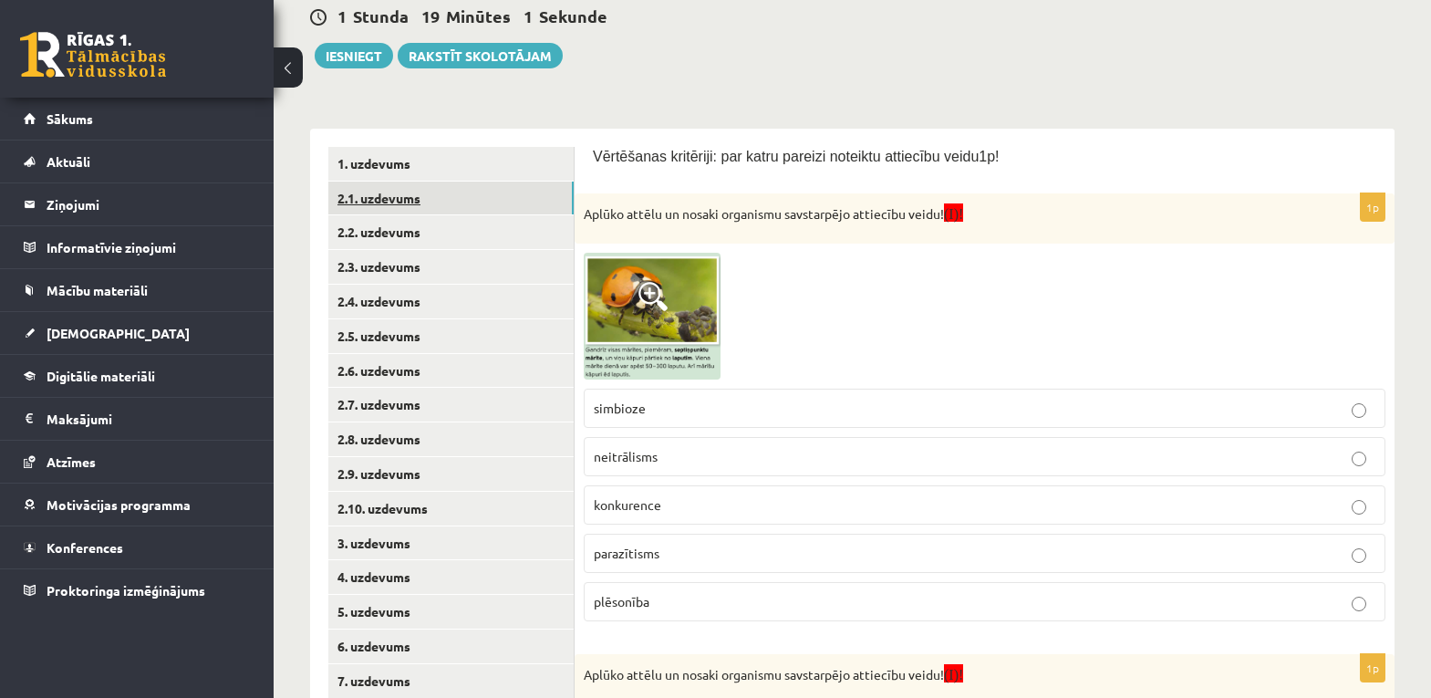
click at [374, 195] on link "2.1. uzdevums" at bounding box center [450, 199] width 245 height 34
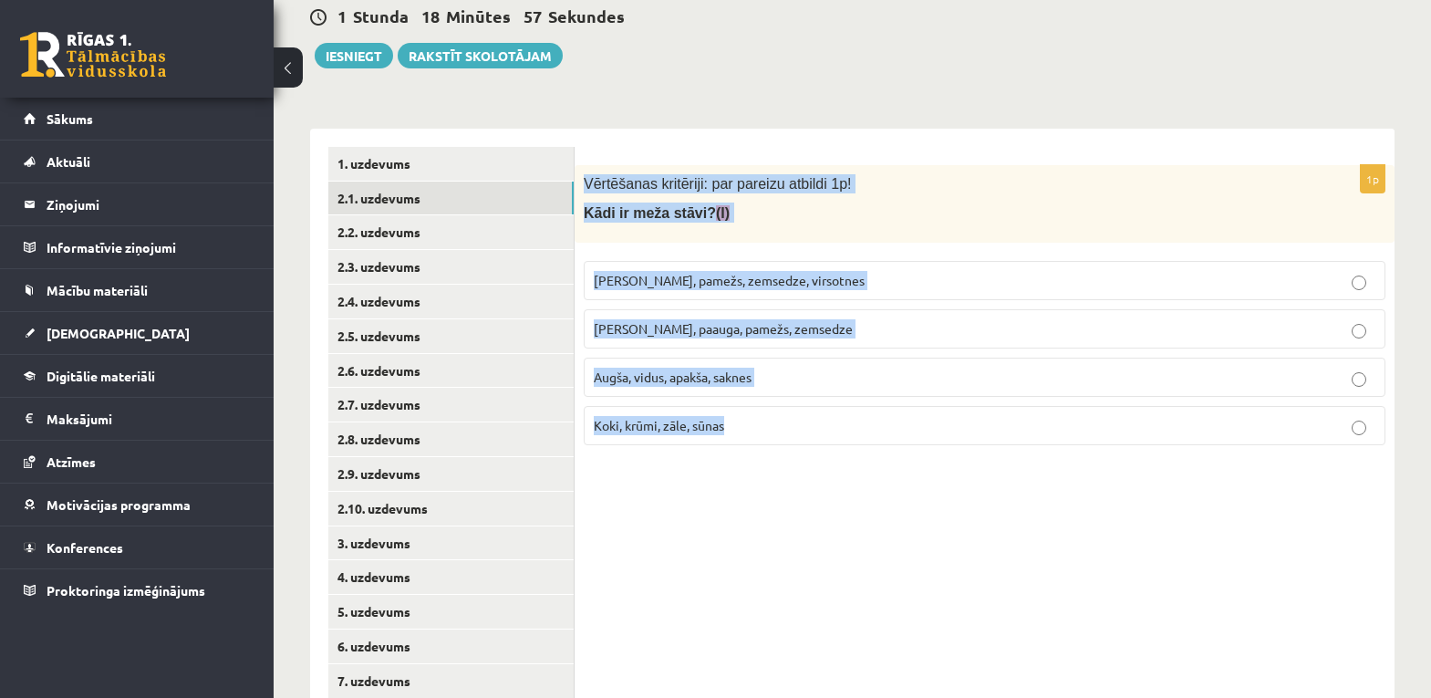
drag, startPoint x: 584, startPoint y: 171, endPoint x: 785, endPoint y: 423, distance: 323.2
click at [785, 423] on div "1p Vērtēšanas kritēriji: par pareizu atbildi 1p! Kādi ir meža stāvi? (I) Kokaud…" at bounding box center [985, 312] width 820 height 295
copy div "Vērtēšanas kritēriji: par pareizu atbildi 1p! Kādi ir meža stāvi? (I) Kokaudze,…"
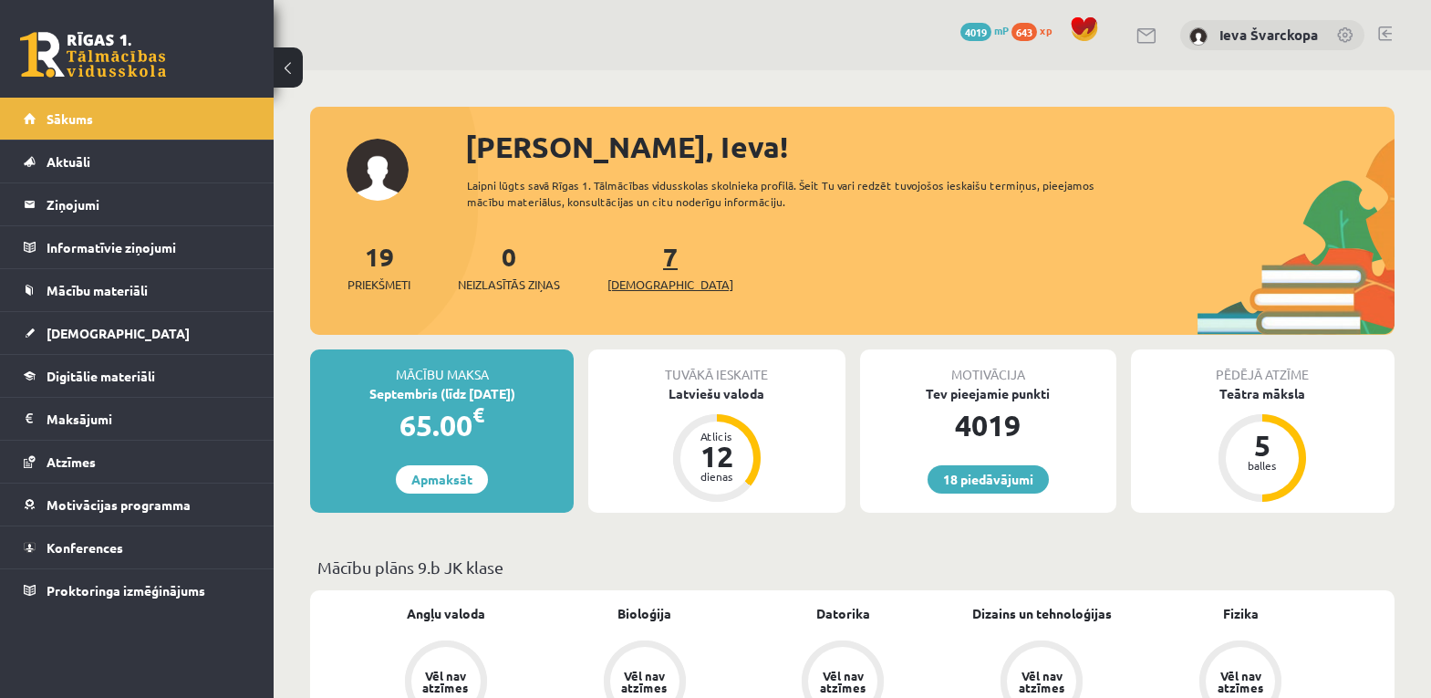
click at [653, 286] on span "[DEMOGRAPHIC_DATA]" at bounding box center [670, 284] width 126 height 18
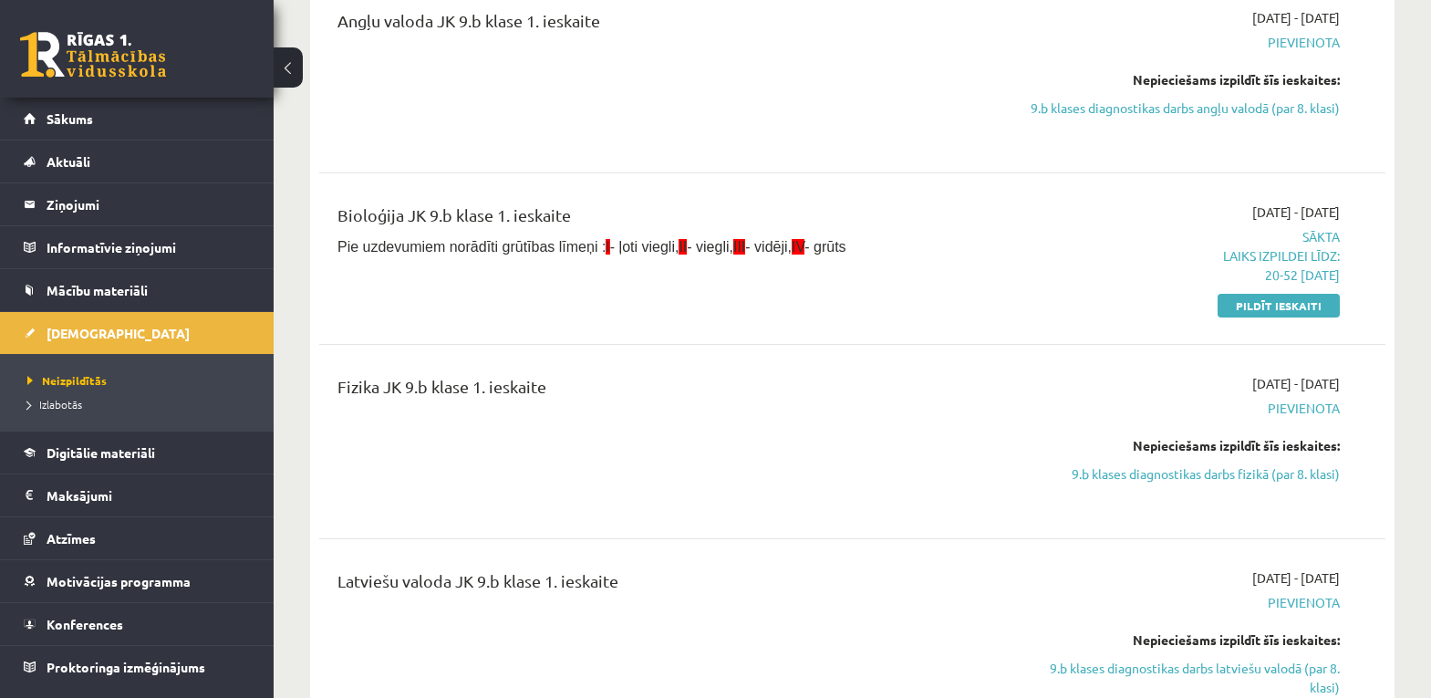
scroll to position [638, 0]
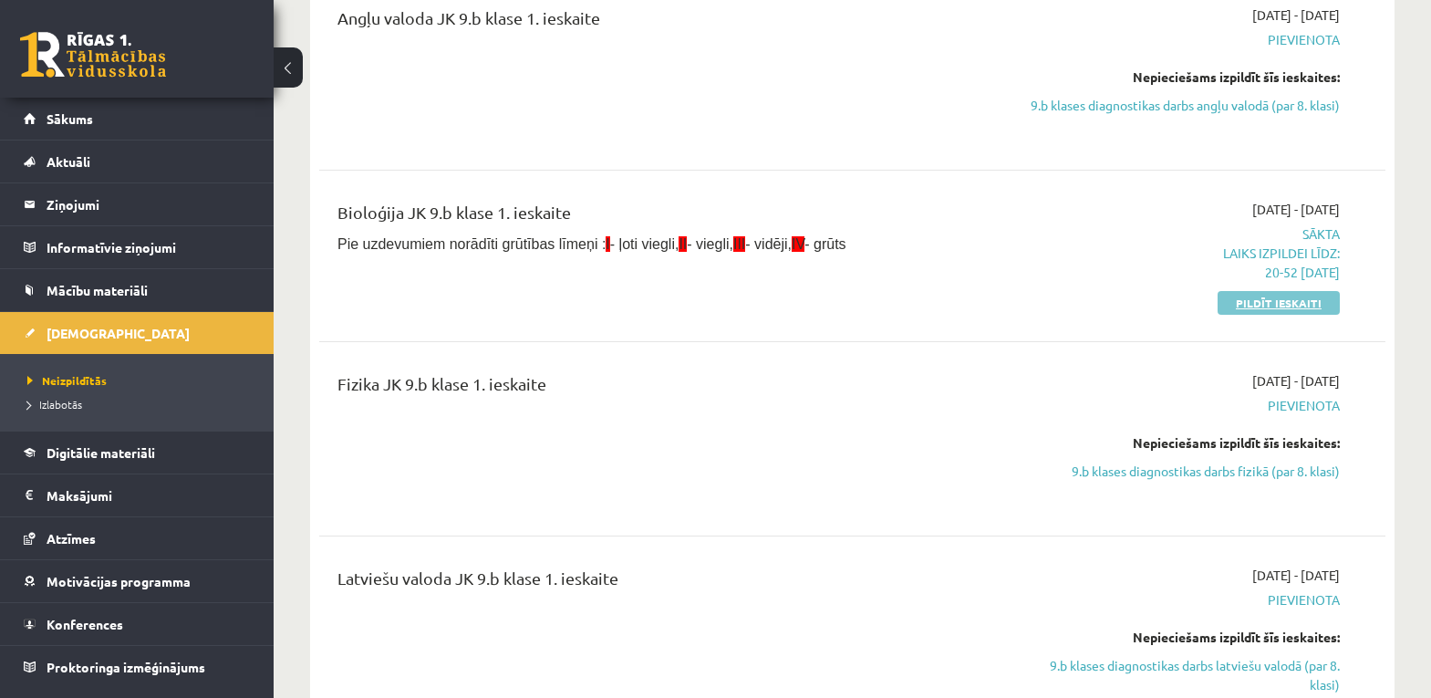
click at [1269, 306] on link "Pildīt ieskaiti" at bounding box center [1279, 303] width 122 height 24
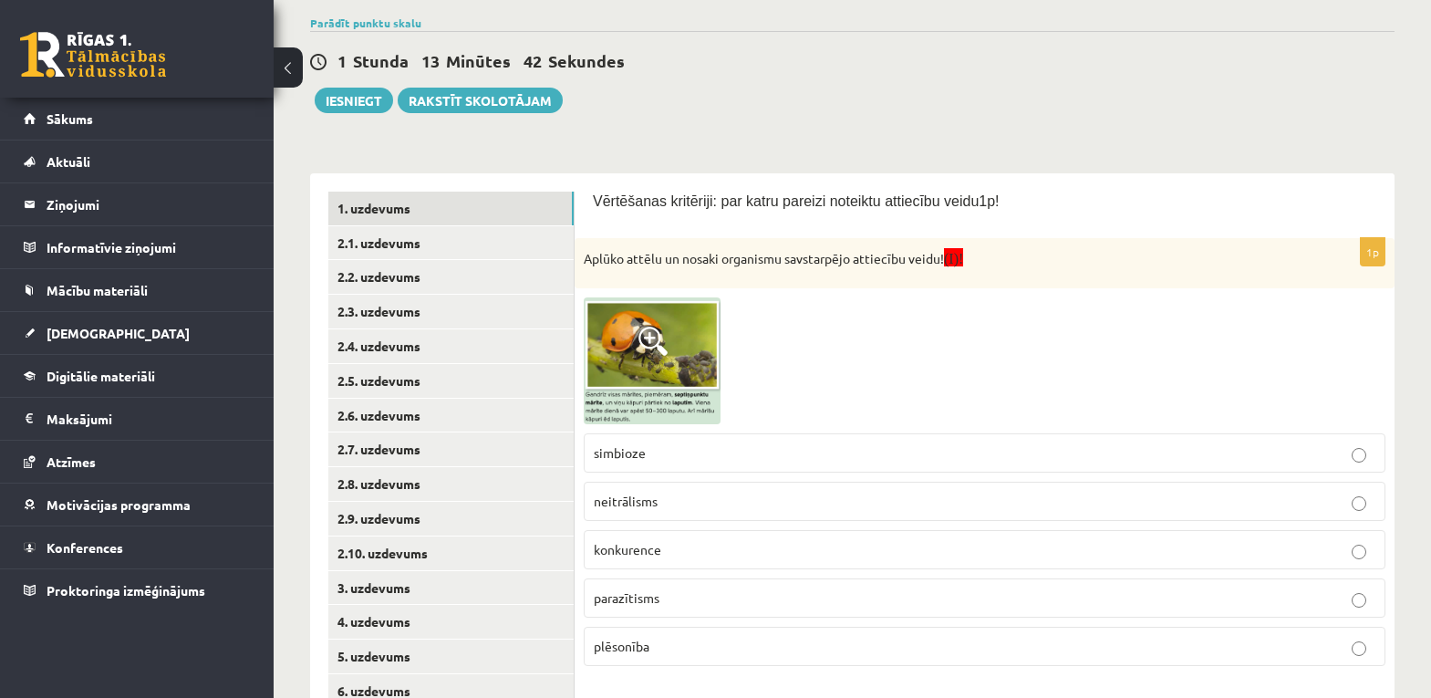
scroll to position [119, 0]
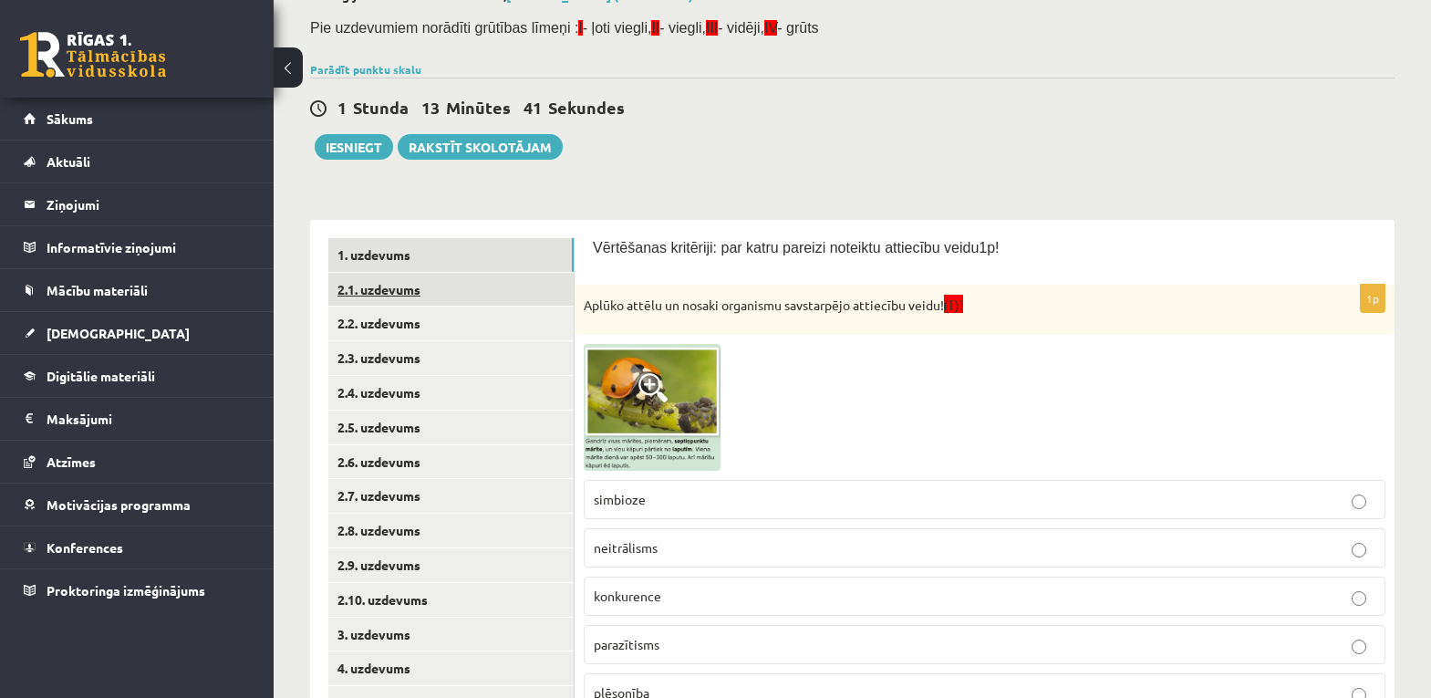
click at [389, 286] on link "2.1. uzdevums" at bounding box center [450, 290] width 245 height 34
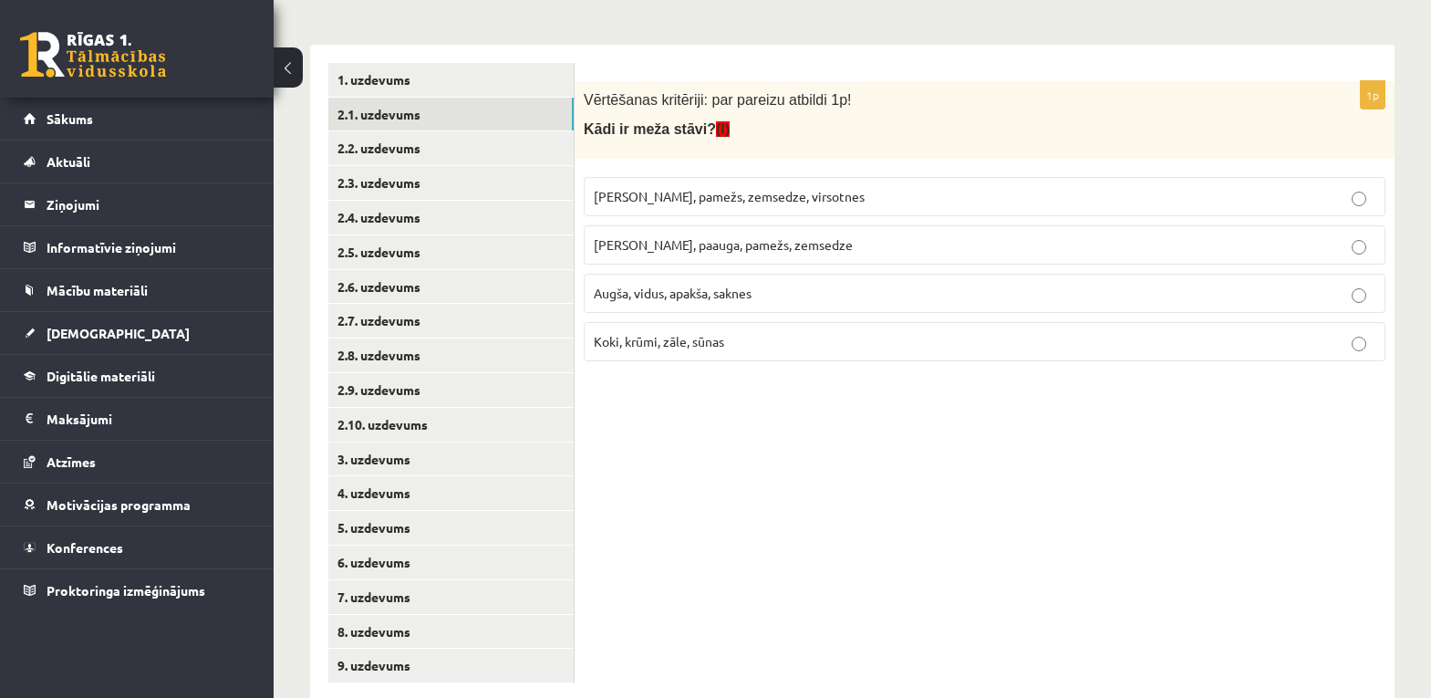
scroll to position [302, 0]
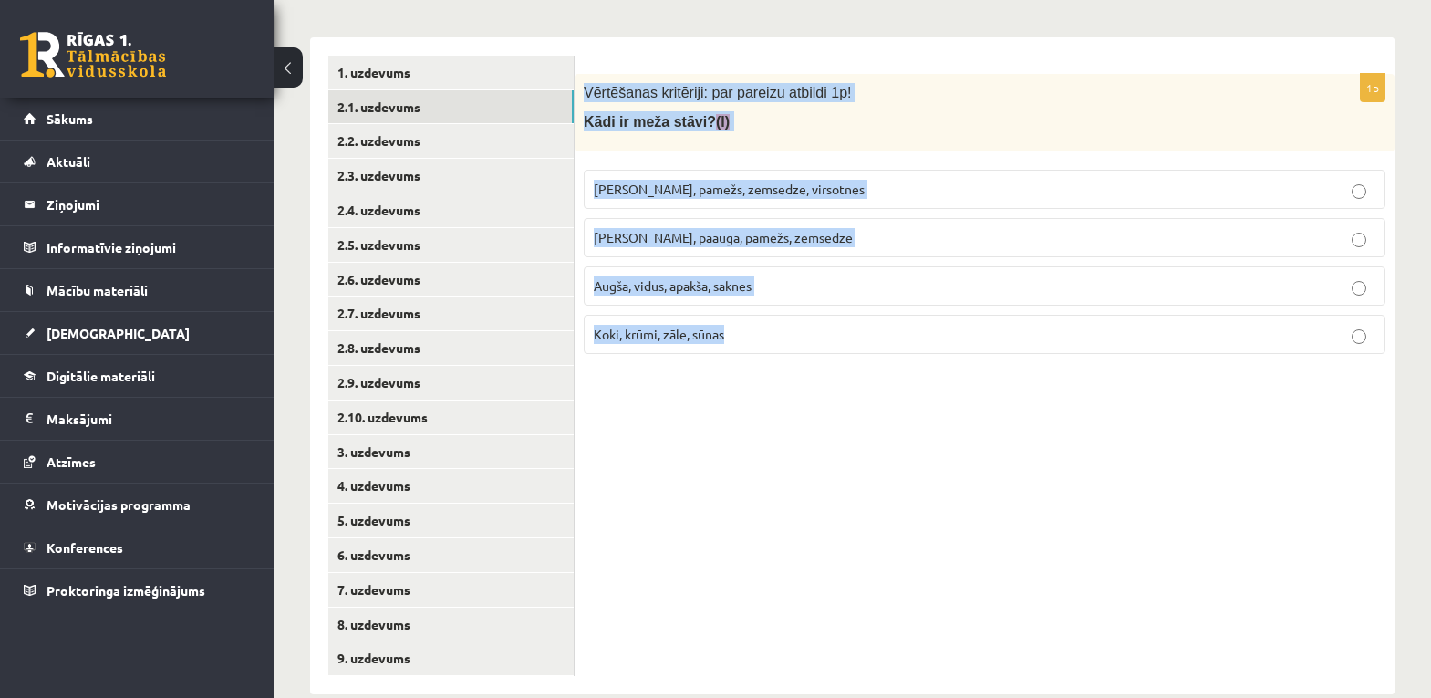
drag, startPoint x: 582, startPoint y: 79, endPoint x: 745, endPoint y: 338, distance: 306.2
click at [745, 338] on div "1p Vērtēšanas kritēriji: par pareizu atbildi 1p! Kādi ir meža stāvi? (I) [PERSO…" at bounding box center [985, 221] width 820 height 295
copy div "Vērtēšanas kritēriji: par pareizu atbildi 1p! Kādi ir meža stāvi? (I) [PERSON_N…"
click at [978, 516] on div "1p Vērtēšanas kritēriji: par pareizu atbildi 1p! Kādi ir meža stāvi? (I) [PERSO…" at bounding box center [985, 365] width 820 height 657
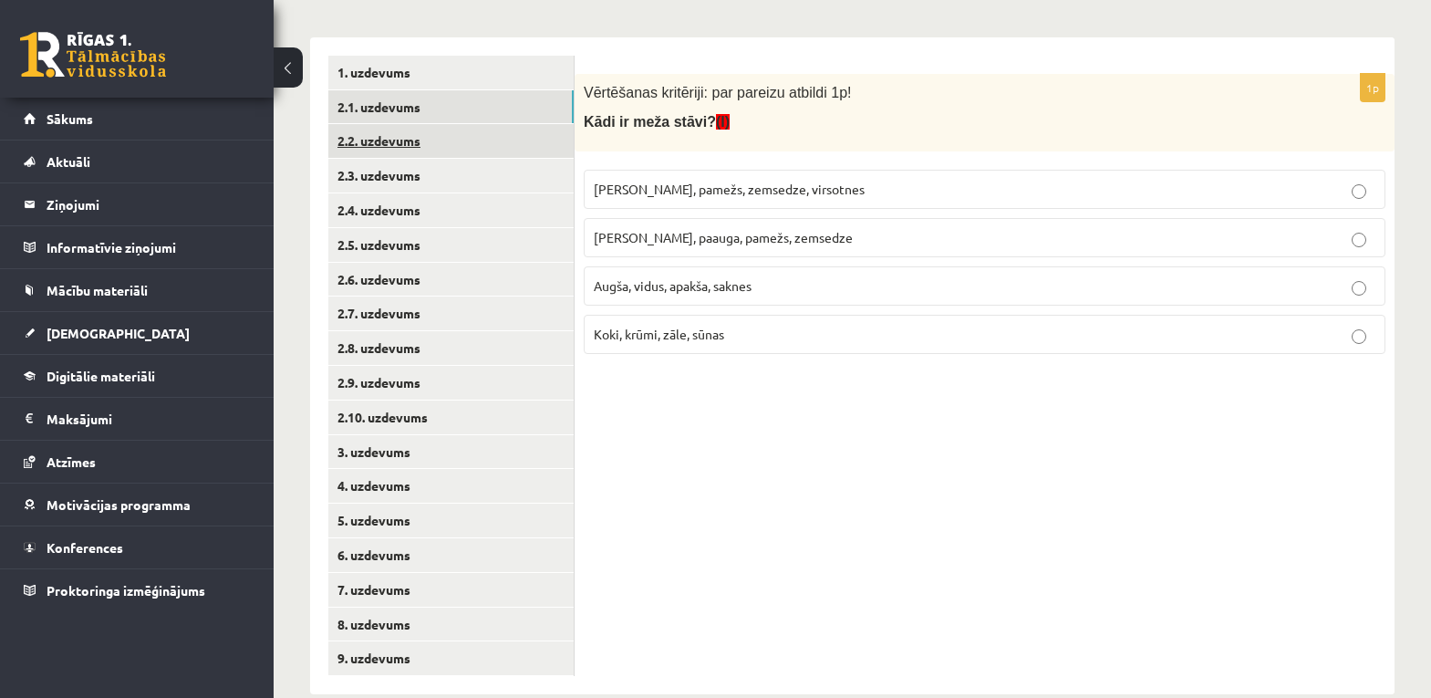
click at [377, 140] on link "2.2. uzdevums" at bounding box center [450, 141] width 245 height 34
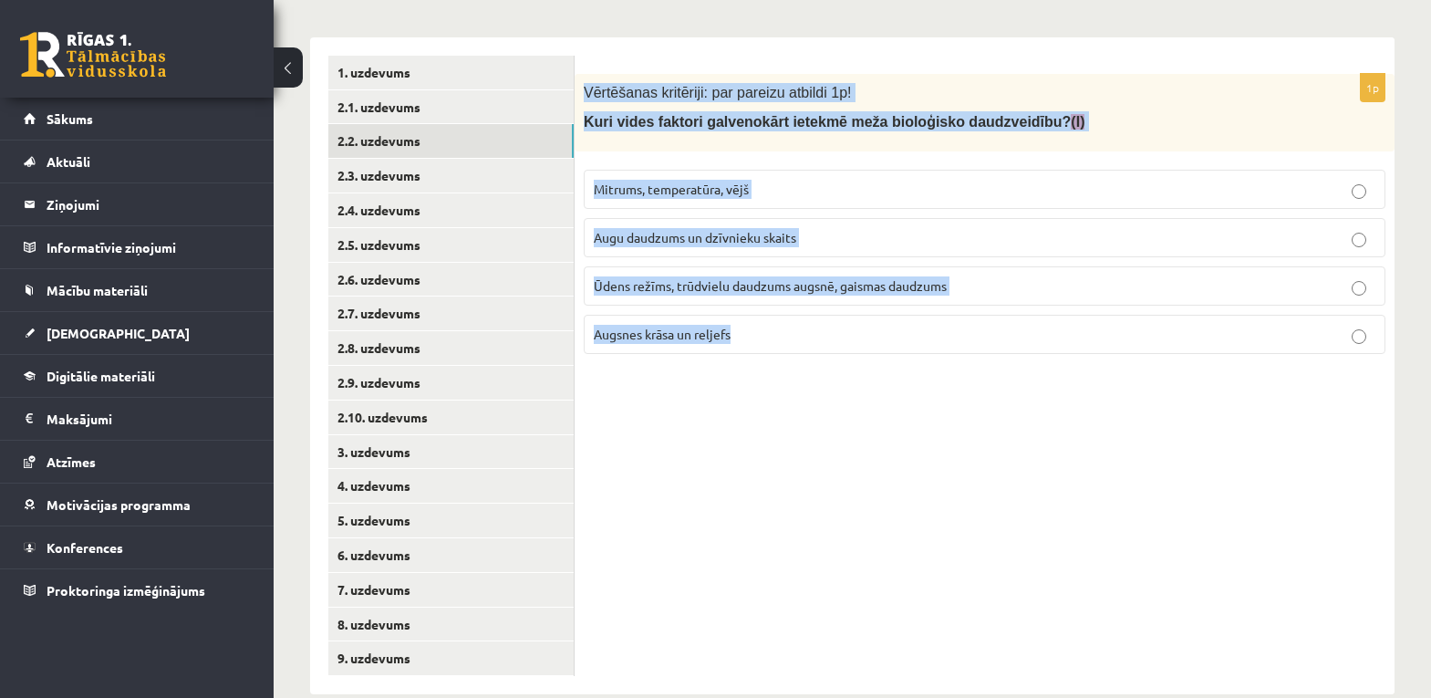
drag, startPoint x: 585, startPoint y: 80, endPoint x: 805, endPoint y: 338, distance: 339.6
click at [805, 338] on div "1p Vērtēšanas kritēriji: par pareizu atbildi 1p! Kuri vides faktori galvenokārt…" at bounding box center [985, 221] width 820 height 295
copy div "Vērtēšanas kritēriji: par pareizu atbildi 1p! Kuri vides faktori galvenokārt ie…"
click at [858, 519] on div "1p Vērtēšanas kritēriji: par pareizu atbildi 1p! Kuri vides faktori galvenokārt…" at bounding box center [985, 365] width 820 height 657
click at [712, 486] on div "1p Vērtēšanas kritēriji: par pareizu atbildi 1p! Kuri vides faktori galvenokārt…" at bounding box center [985, 365] width 820 height 657
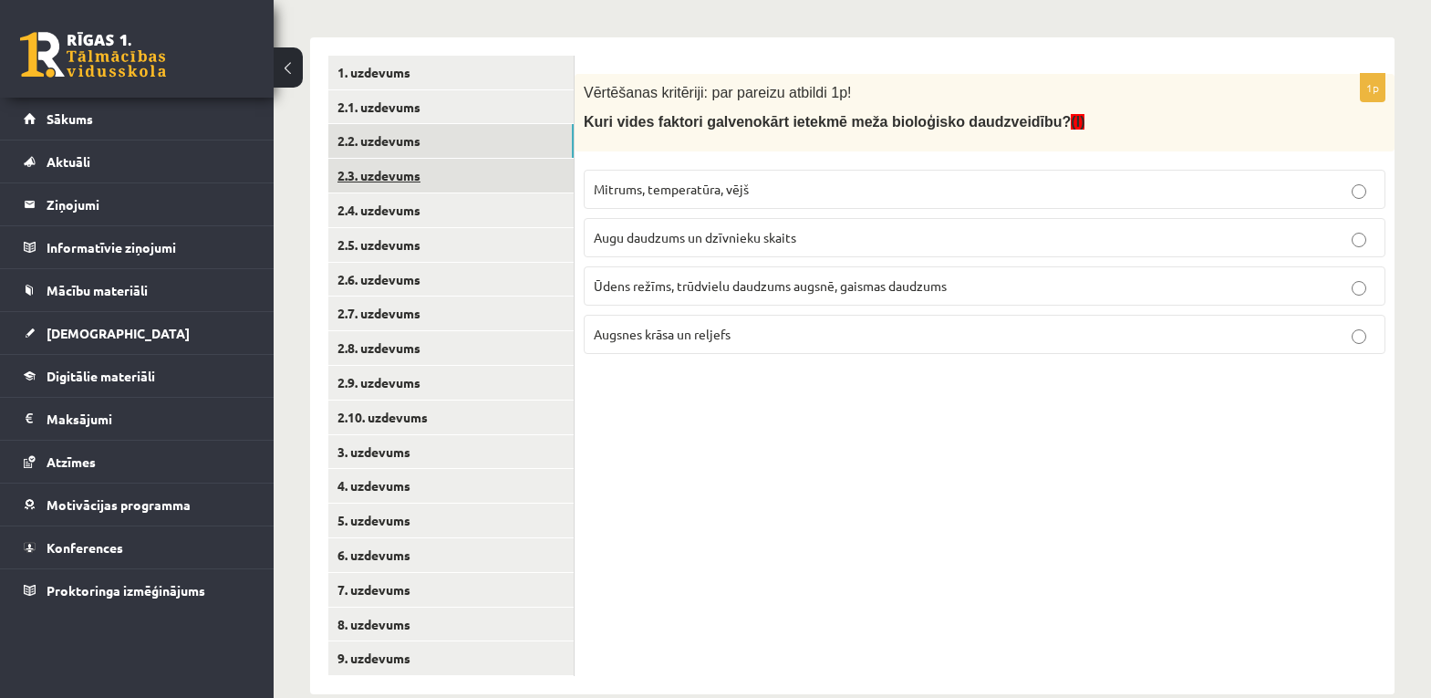
click at [364, 176] on link "2.3. uzdevums" at bounding box center [450, 176] width 245 height 34
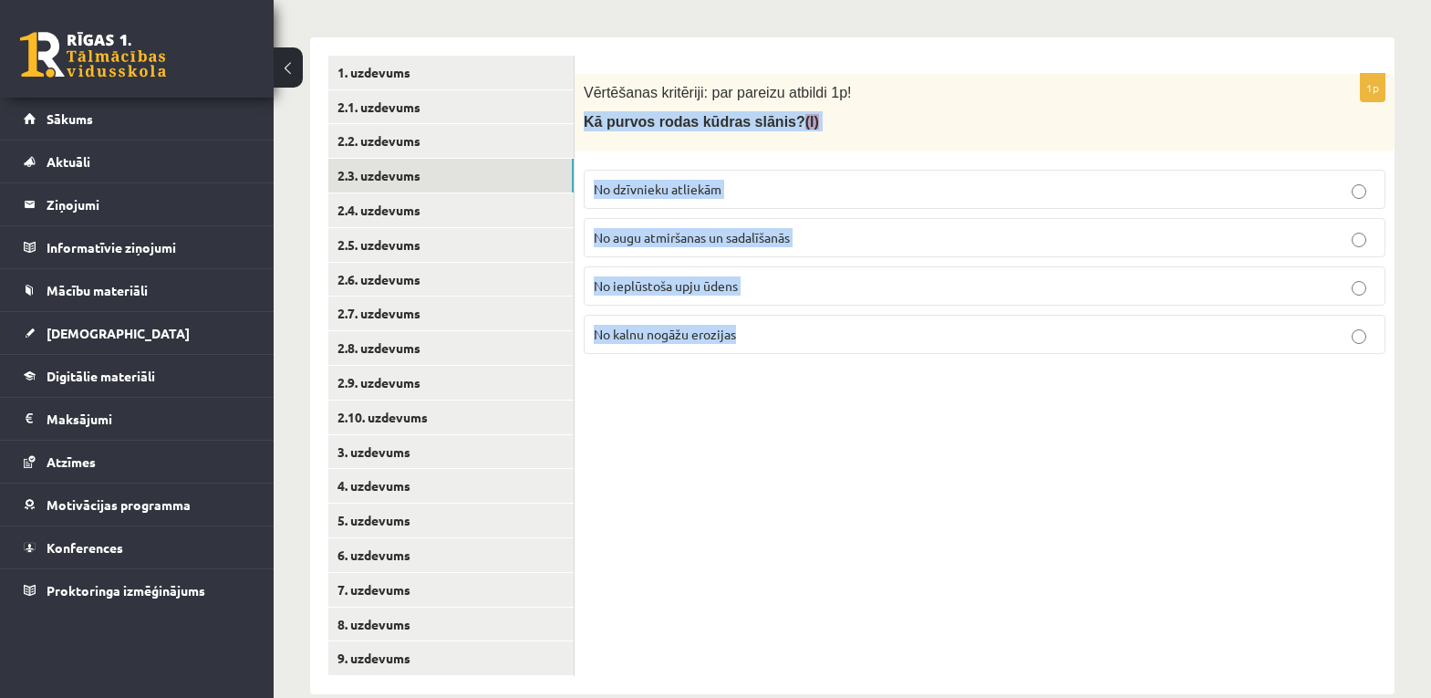
drag, startPoint x: 582, startPoint y: 113, endPoint x: 774, endPoint y: 317, distance: 280.7
click at [774, 317] on div "1p Vērtēšanas kritēriji: par pareizu atbildi 1p! Kā purvos rodas kūdras slānis?…" at bounding box center [985, 221] width 820 height 295
copy div "Kā purvos rodas kūdras slānis? (I) No dzīvnieku atliekām No augu atmiršanas un …"
click at [840, 465] on div "1p Vērtēšanas kritēriji: par pareizu atbildi 1p! Kā purvos rodas kūdras slānis?…" at bounding box center [985, 365] width 820 height 657
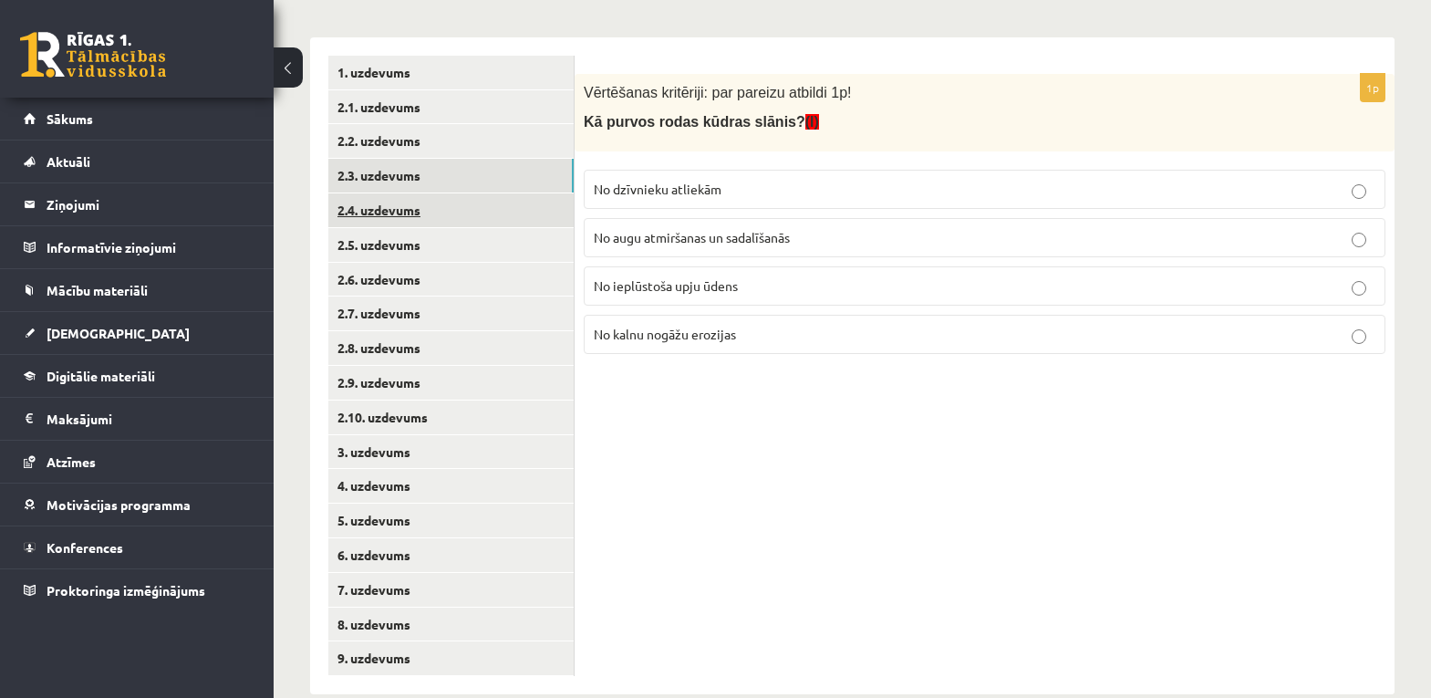
click at [385, 214] on link "2.4. uzdevums" at bounding box center [450, 210] width 245 height 34
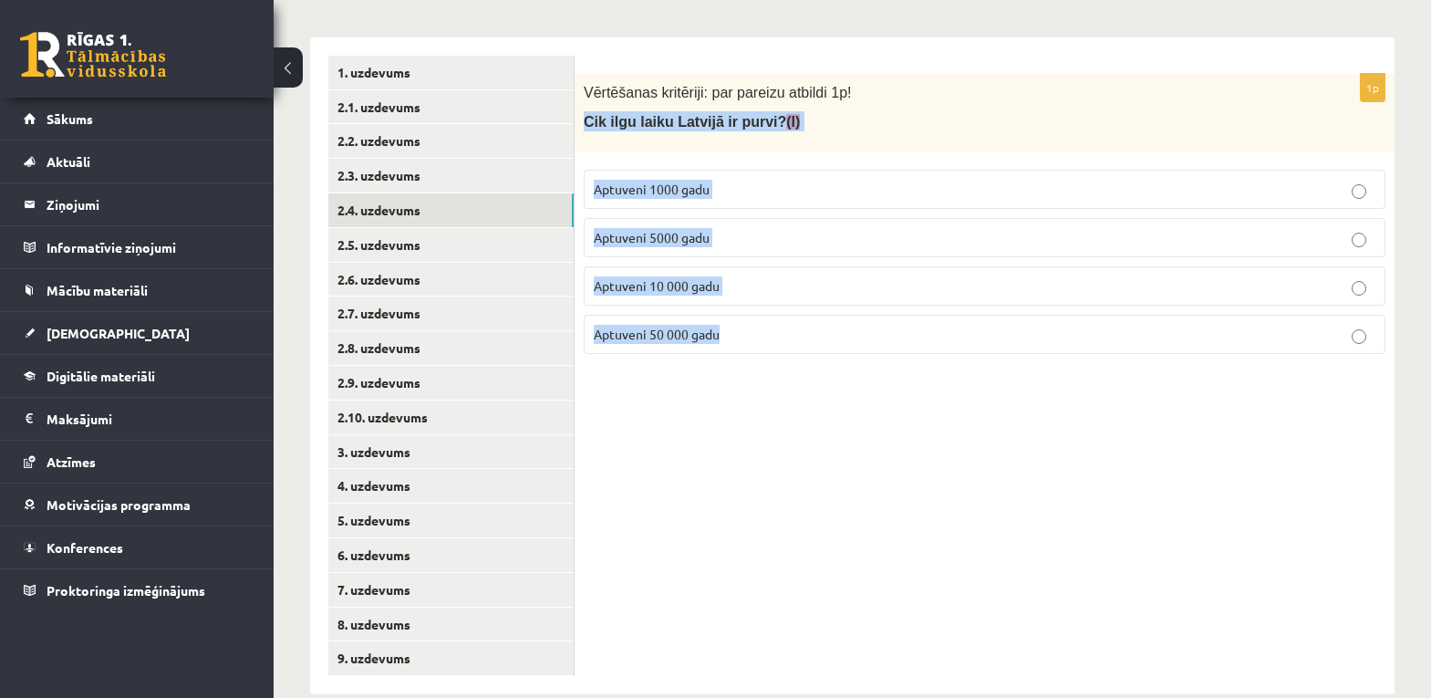
drag, startPoint x: 584, startPoint y: 116, endPoint x: 730, endPoint y: 327, distance: 257.0
click at [730, 327] on div "1p Vērtēšanas kritēriji: par pareizu atbildi 1p! Cik ilgu laiku Latvijā ir purv…" at bounding box center [985, 221] width 820 height 295
copy div "Cik ilgu laiku Latvijā ir purvi? (I) Aptuveni 1000 gadu Aptuveni 5000 gadu Aptu…"
click at [697, 486] on div "1p Vērtēšanas kritēriji: par pareizu atbildi 1p! Cik ilgu laiku Latvijā ir purv…" at bounding box center [985, 365] width 820 height 657
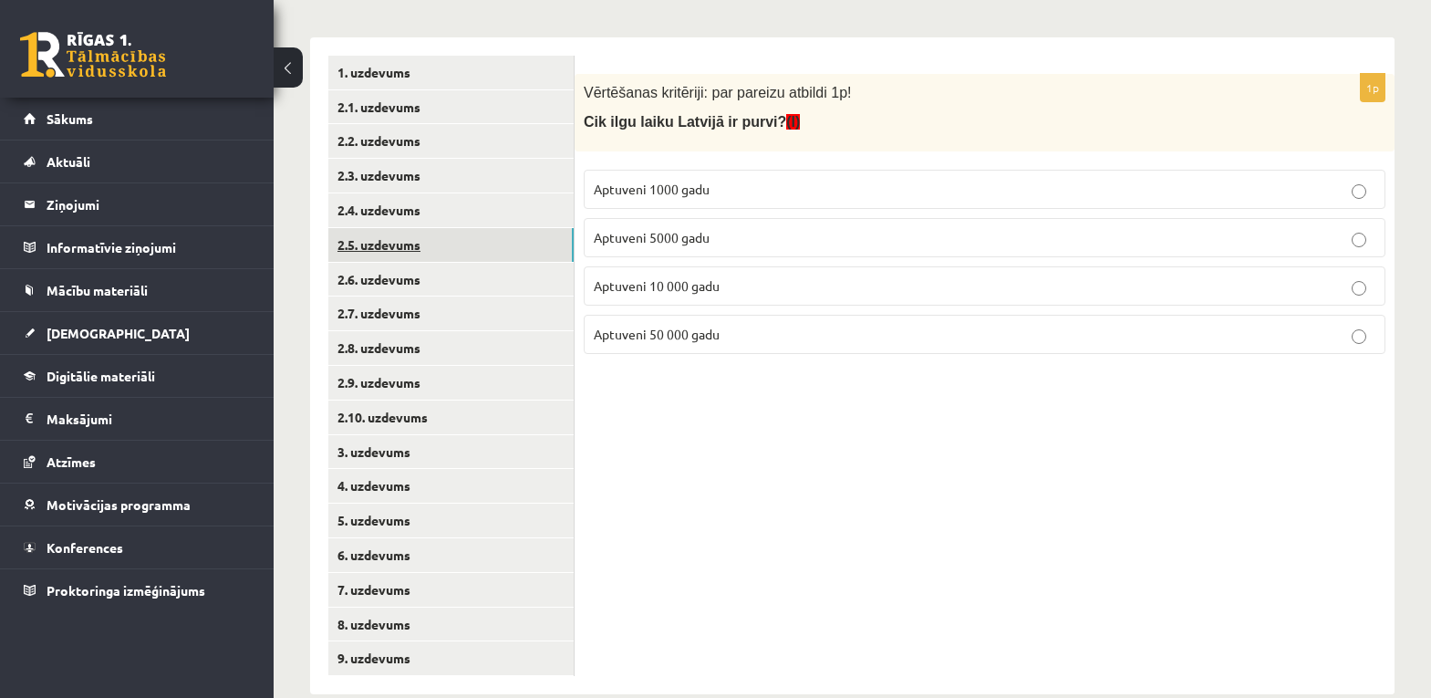
click at [404, 244] on link "2.5. uzdevums" at bounding box center [450, 245] width 245 height 34
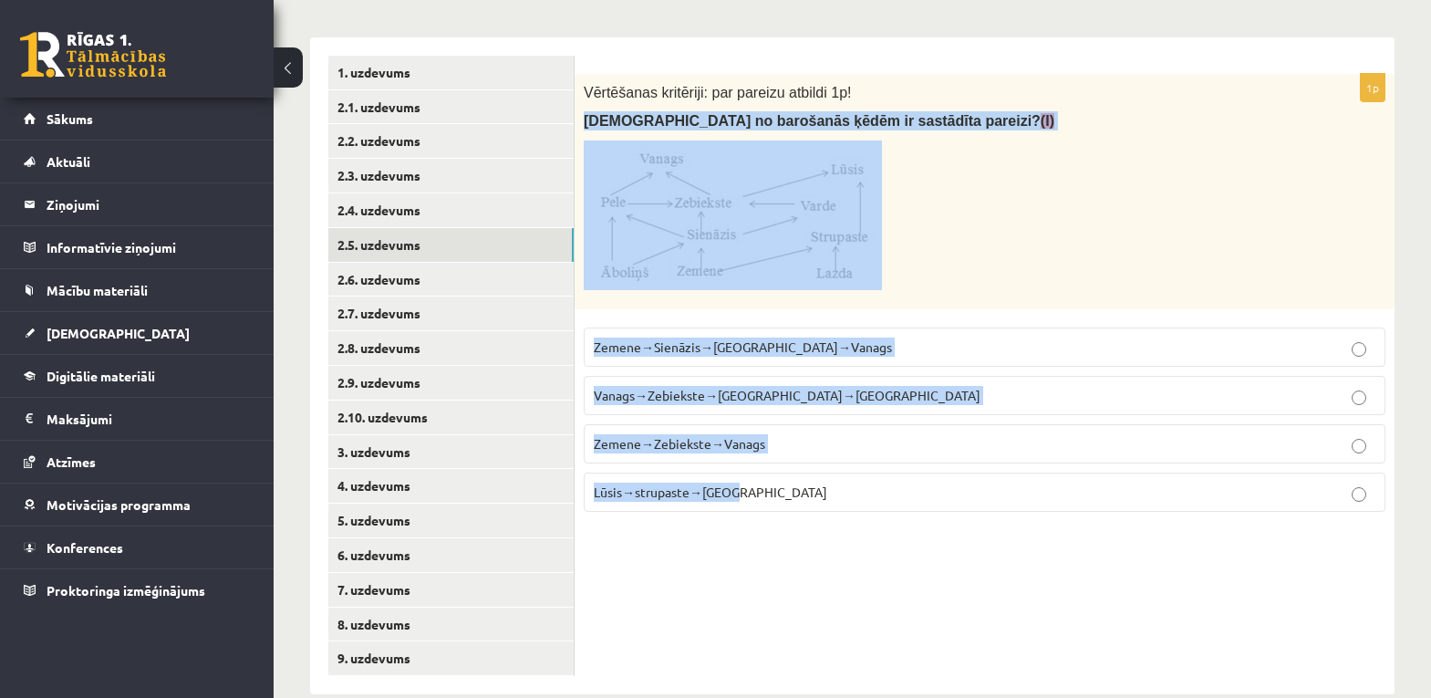
drag, startPoint x: 582, startPoint y: 114, endPoint x: 800, endPoint y: 493, distance: 436.8
click at [800, 493] on div "1p Vērtēšanas kritēriji: par pareizu atbildi 1p! Kura no barošanās ķēdēm ir sas…" at bounding box center [985, 300] width 820 height 452
copy div "[DEMOGRAPHIC_DATA] no barošanās ķēdēm ir sastādīta pareizi? (I) [GEOGRAPHIC_DAT…"
click at [783, 589] on div "1p Vērtēšanas kritēriji: par pareizu atbildi 1p! Kura no barošanās ķēdēm ir sas…" at bounding box center [985, 365] width 820 height 657
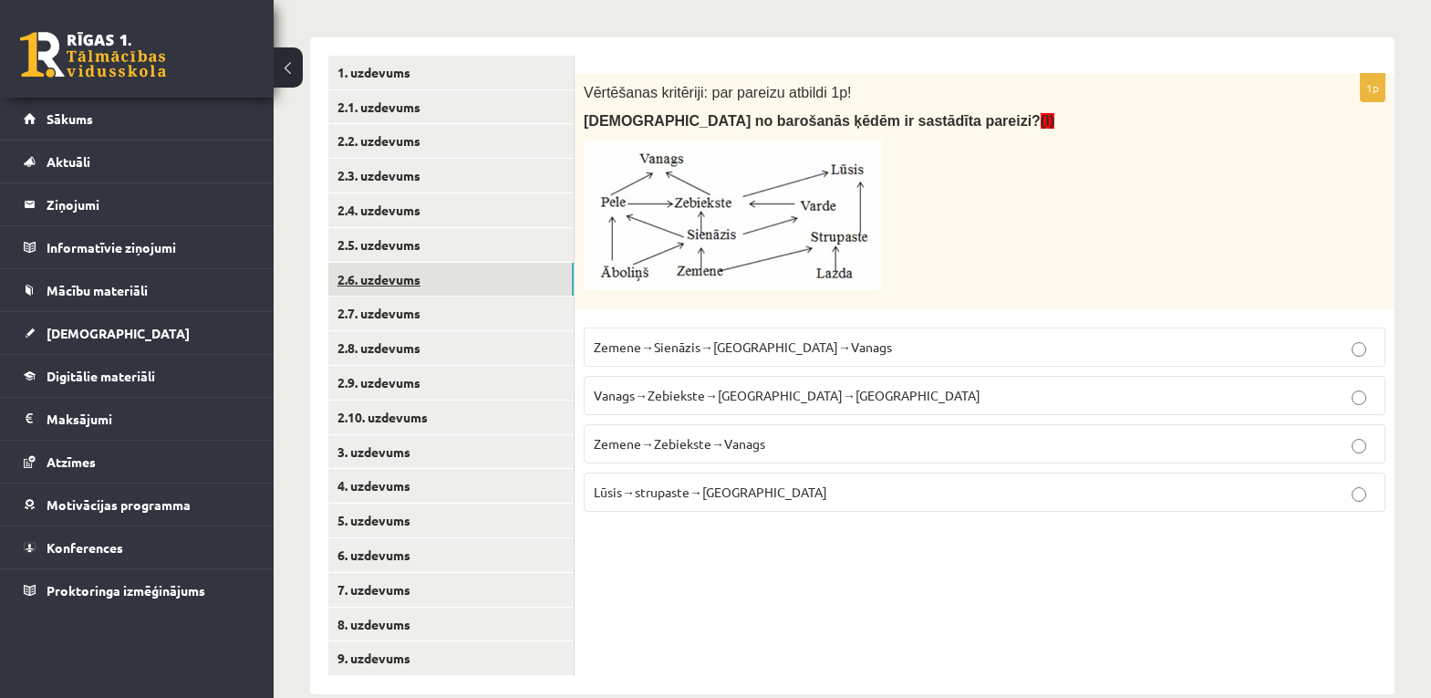
click at [394, 283] on link "2.6. uzdevums" at bounding box center [450, 280] width 245 height 34
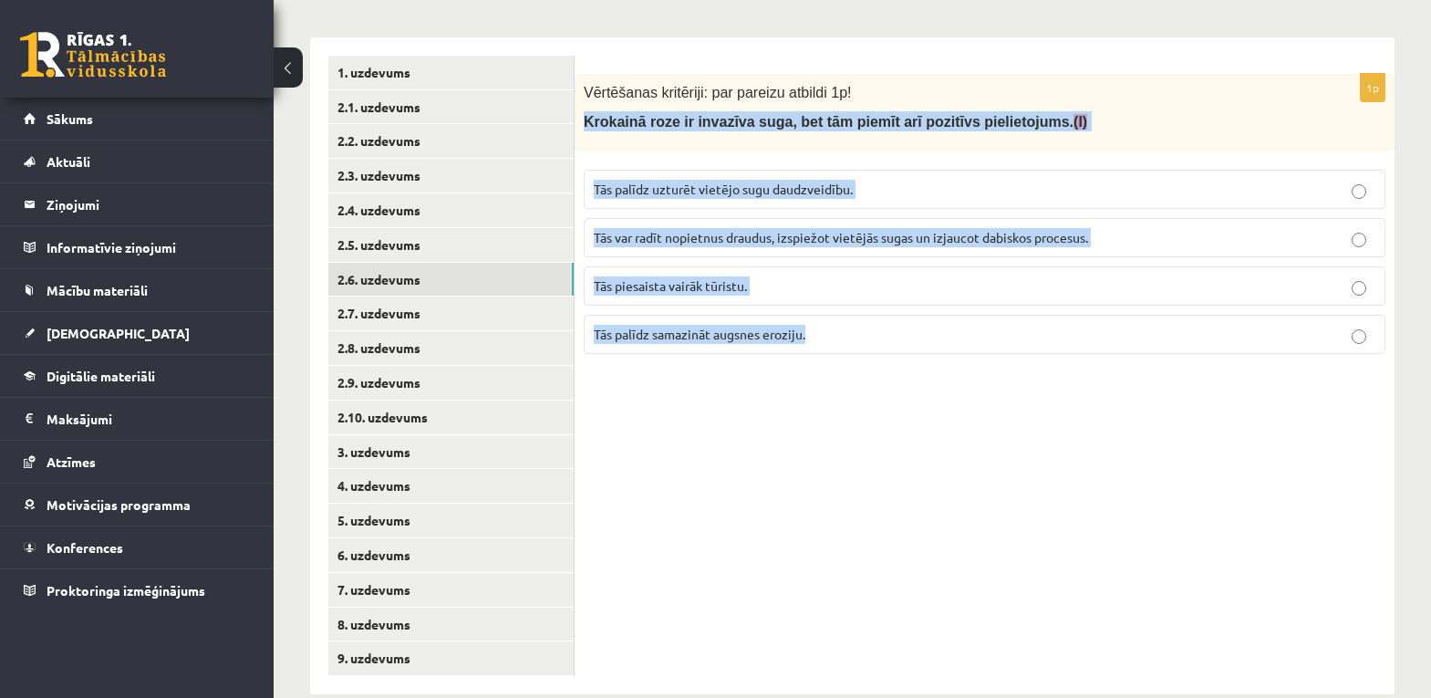
drag, startPoint x: 584, startPoint y: 114, endPoint x: 821, endPoint y: 348, distance: 333.4
click at [821, 348] on div "1p Vērtēšanas kritēriji: par pareizu atbildi 1p! Krokainā roze ir invazīva suga…" at bounding box center [985, 221] width 820 height 295
copy div "Krokainā roze ir invazīva suga, bet tām piemīt arī pozitīvs pielietojums. (I) T…"
click at [711, 435] on div "1p Vērtēšanas kritēriji: par pareizu atbildi 1p! Krokainā roze ir invazīva suga…" at bounding box center [985, 365] width 820 height 657
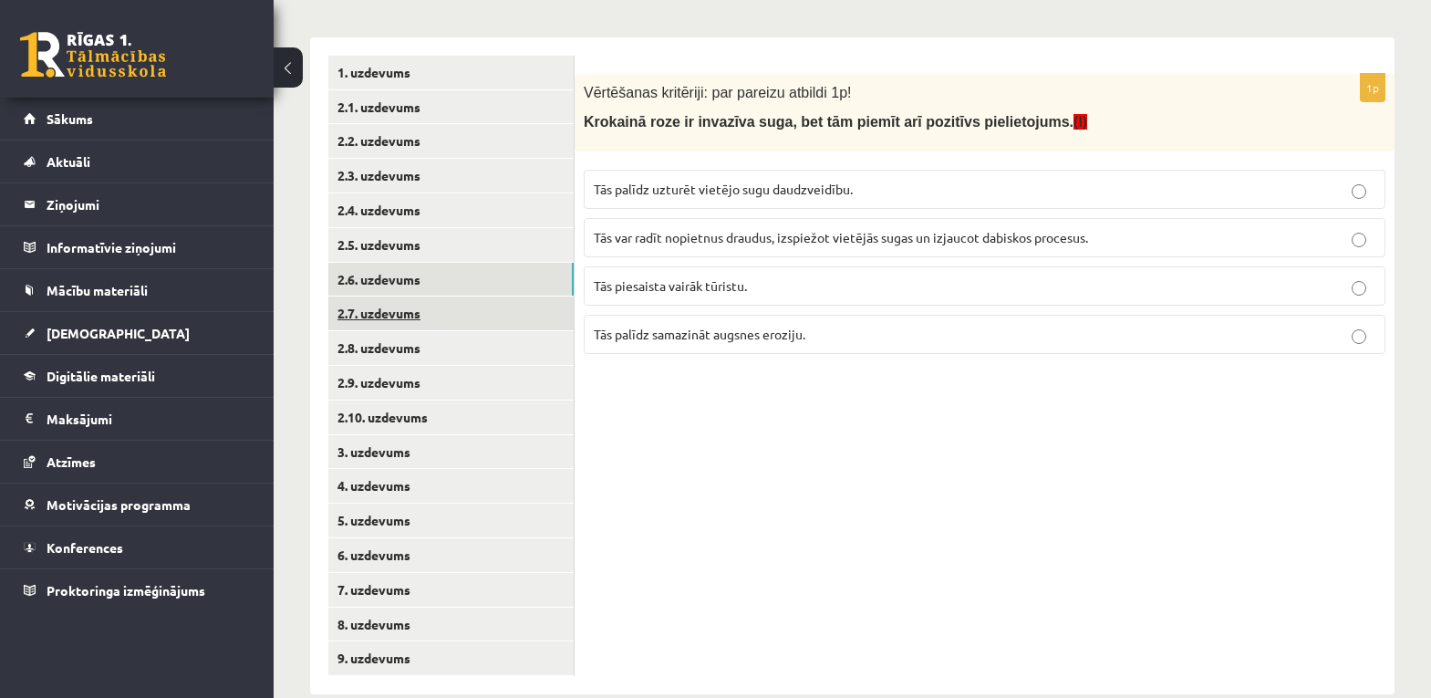
click at [397, 315] on link "2.7. uzdevums" at bounding box center [450, 313] width 245 height 34
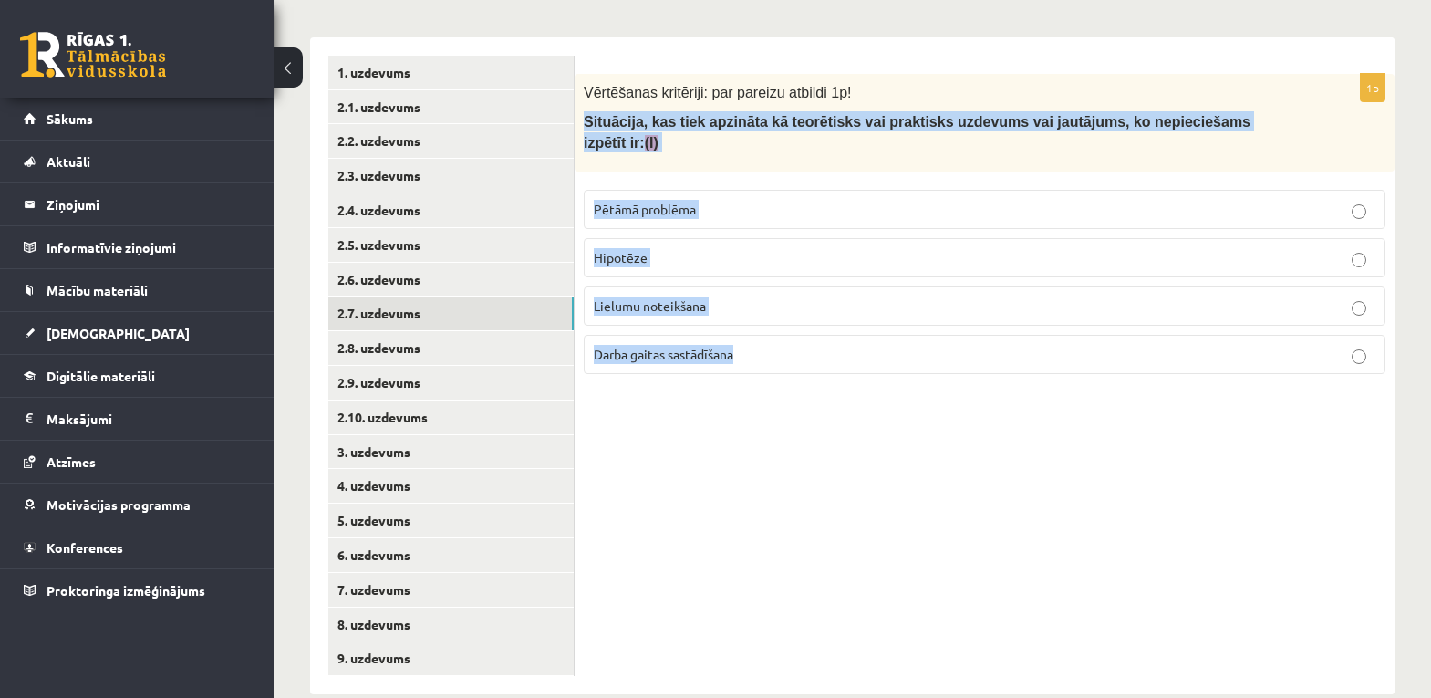
drag, startPoint x: 582, startPoint y: 119, endPoint x: 791, endPoint y: 336, distance: 300.6
click at [791, 336] on div "1p Vērtēšanas kritēriji: par pareizu atbildi 1p! Situācija, kas tiek apzināta k…" at bounding box center [985, 231] width 820 height 315
copy div "Situācija, kas tiek apzināta kā teorētisks vai praktisks uzdevums vai jautājums…"
click at [892, 513] on div "1p Vērtēšanas kritēriji: par pareizu atbildi 1p! Situācija, kas tiek apzināta k…" at bounding box center [985, 365] width 820 height 657
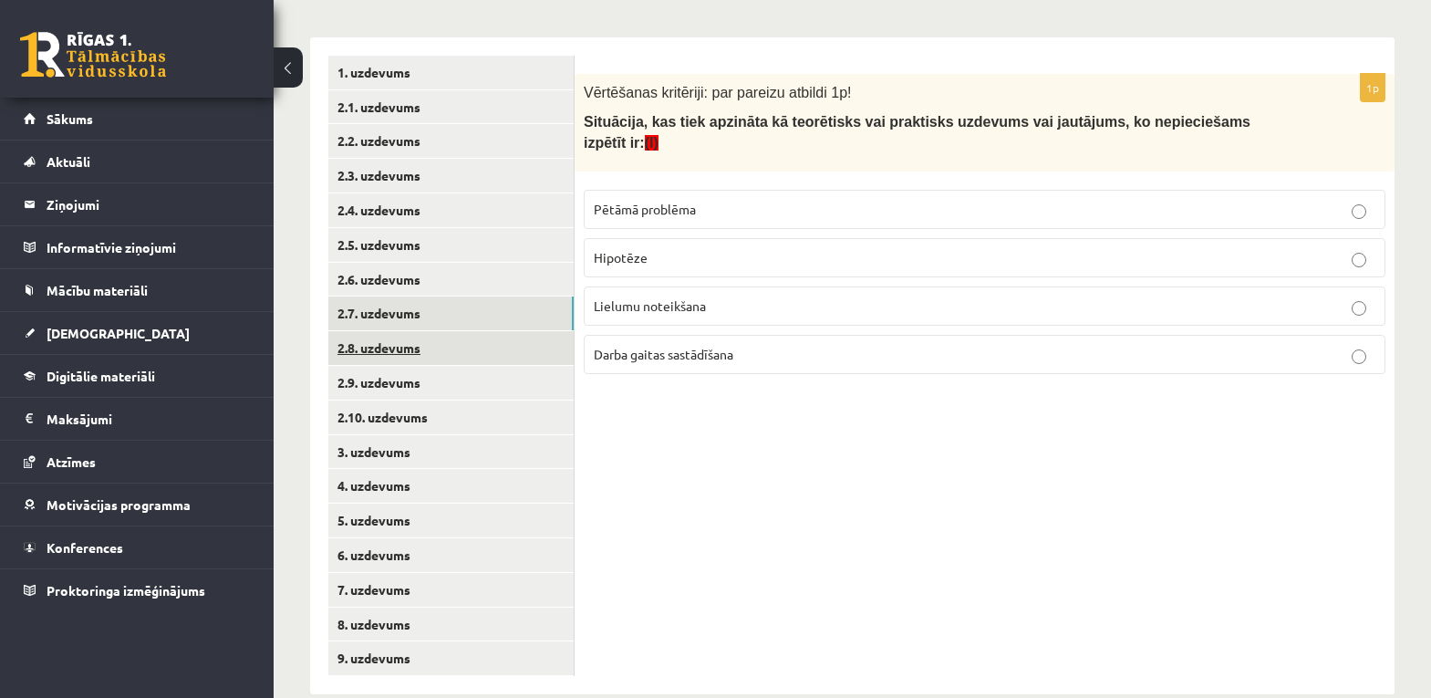
click at [393, 351] on link "2.8. uzdevums" at bounding box center [450, 348] width 245 height 34
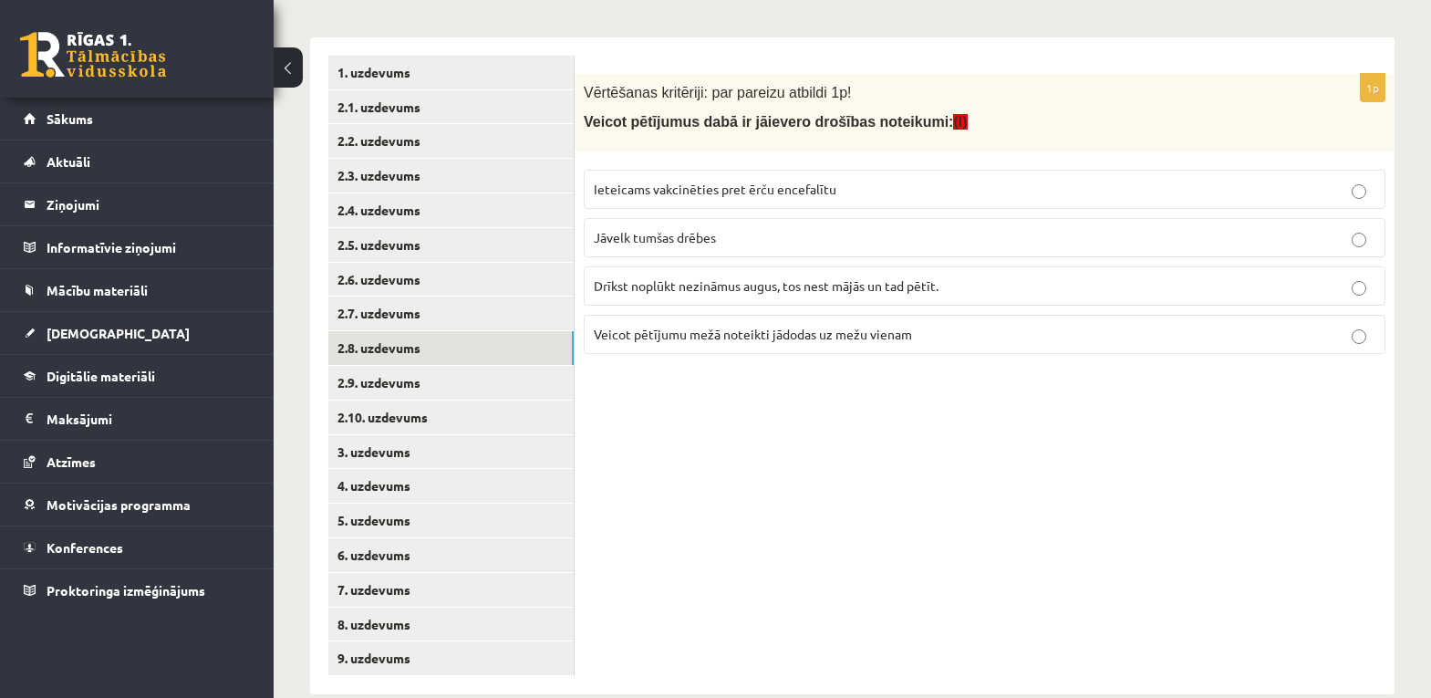
click at [584, 112] on p "Veicot pētījumus dabā ir jāievero drošības noteikumi: (I)" at bounding box center [939, 121] width 710 height 20
click at [393, 389] on link "2.9. uzdevums" at bounding box center [450, 383] width 245 height 34
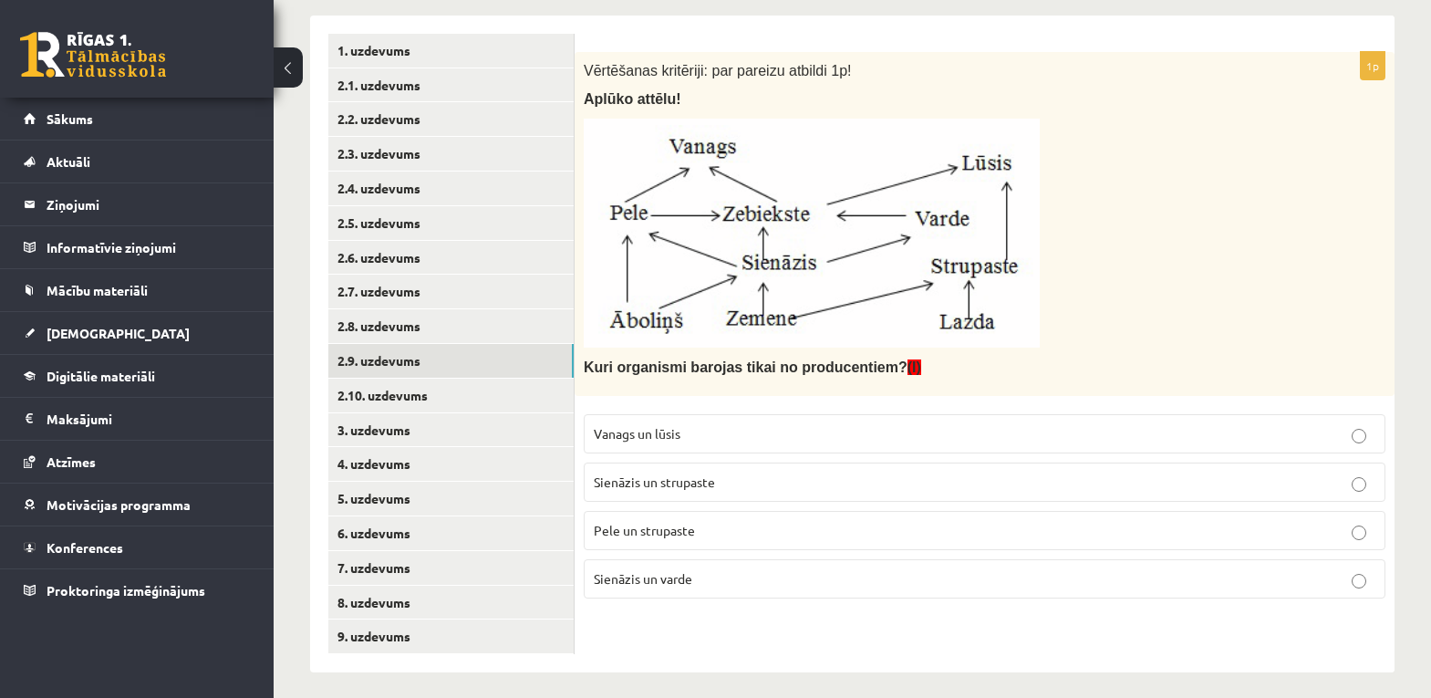
scroll to position [336, 0]
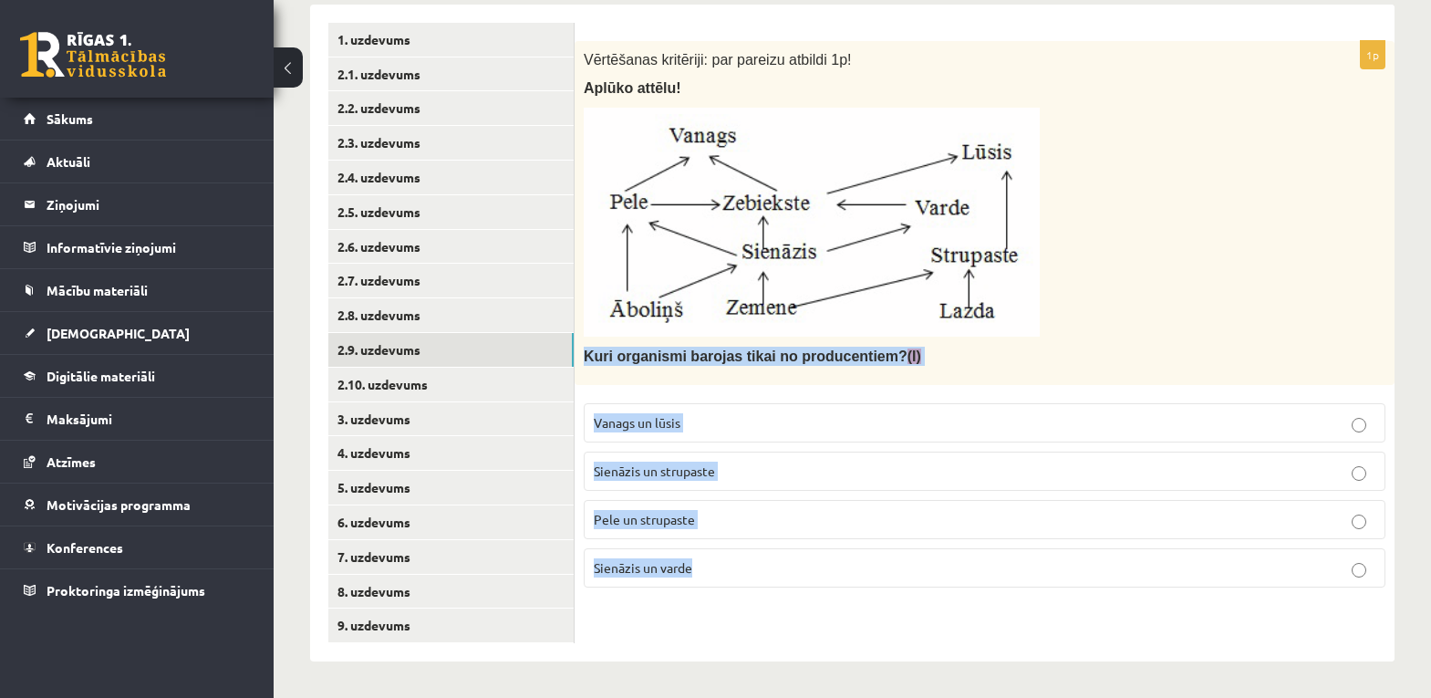
drag, startPoint x: 586, startPoint y: 350, endPoint x: 759, endPoint y: 576, distance: 284.9
click at [759, 576] on div "1p Vērtēšanas kritēriji: par pareizu atbildi 1p! Aplūko attēlu! Kuri organismi …" at bounding box center [985, 321] width 820 height 561
copy div "Kuri organismi barojas tikai no producentiem? (I) Vanags un lūsis Sienāzis un s…"
click at [794, 619] on div "1p Vērtēšanas kritēriji: par pareizu atbildi 1p! Aplūko attēlu! Kuri organismi …" at bounding box center [985, 333] width 820 height 657
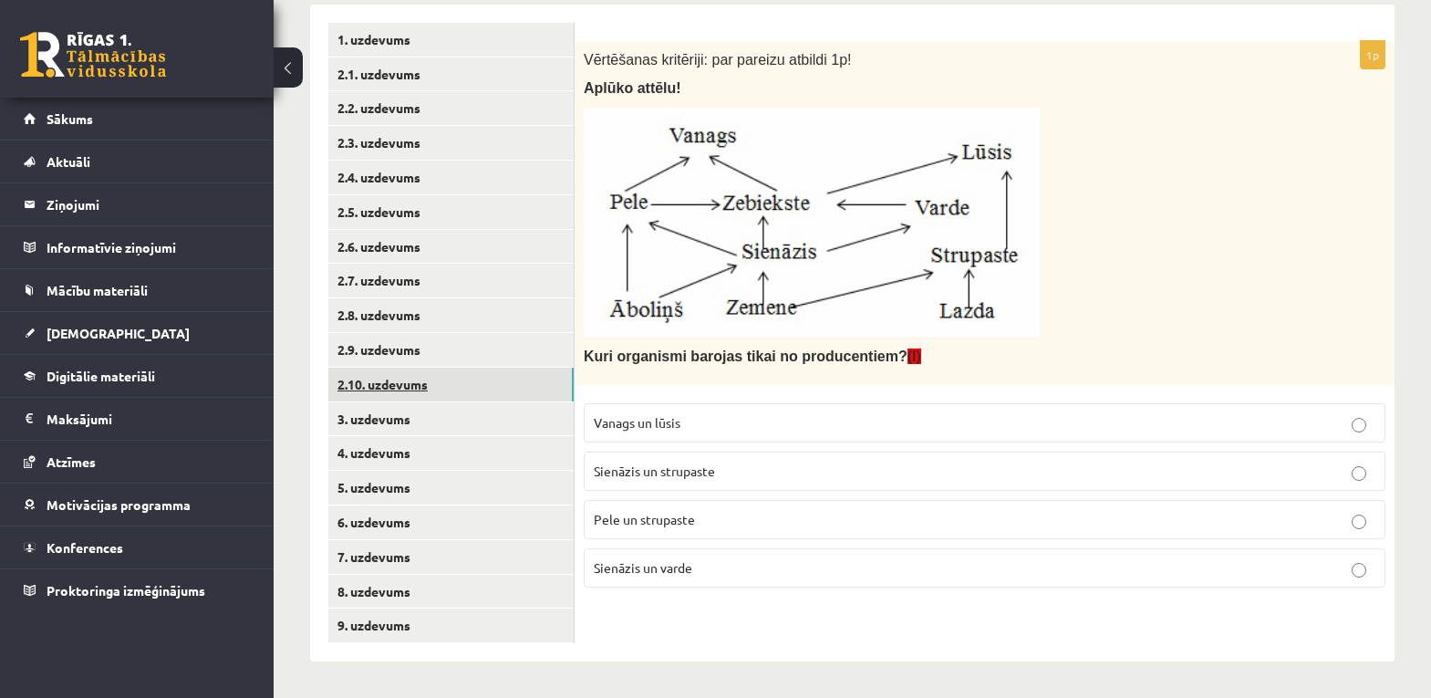
click at [403, 382] on link "2.10. uzdevums" at bounding box center [450, 385] width 245 height 34
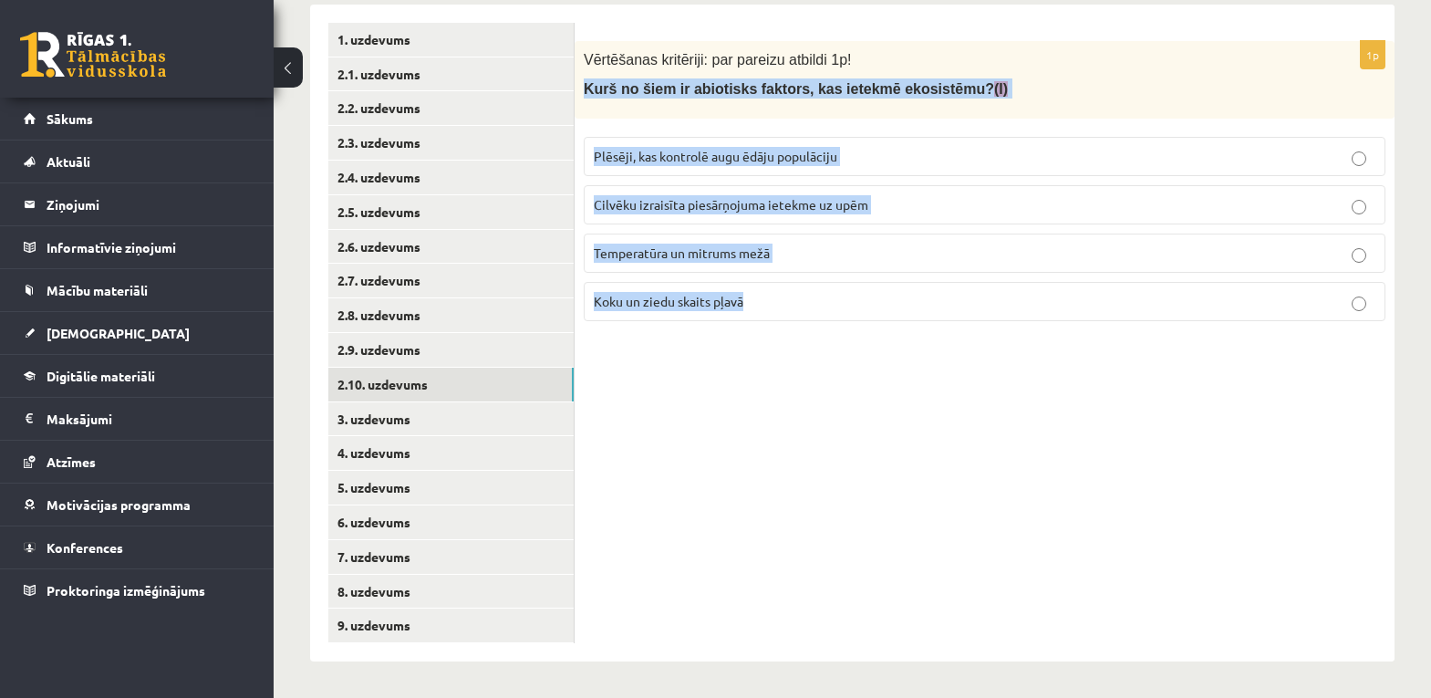
drag, startPoint x: 586, startPoint y: 78, endPoint x: 809, endPoint y: 298, distance: 314.1
click at [809, 298] on div "1p Vērtēšanas kritēriji: par pareizu atbildi 1p! Kurš no šiem ir abiotisks fakt…" at bounding box center [985, 188] width 820 height 295
copy div "Kurš no šiem ir abiotisks faktors, kas ietekmē ekosistēmu? (I) Plēsēji, kas kon…"
click at [1041, 424] on div "1p Vērtēšanas kritēriji: par pareizu atbildi 1p! Kurš no šiem ir abiotisks fakt…" at bounding box center [985, 333] width 820 height 657
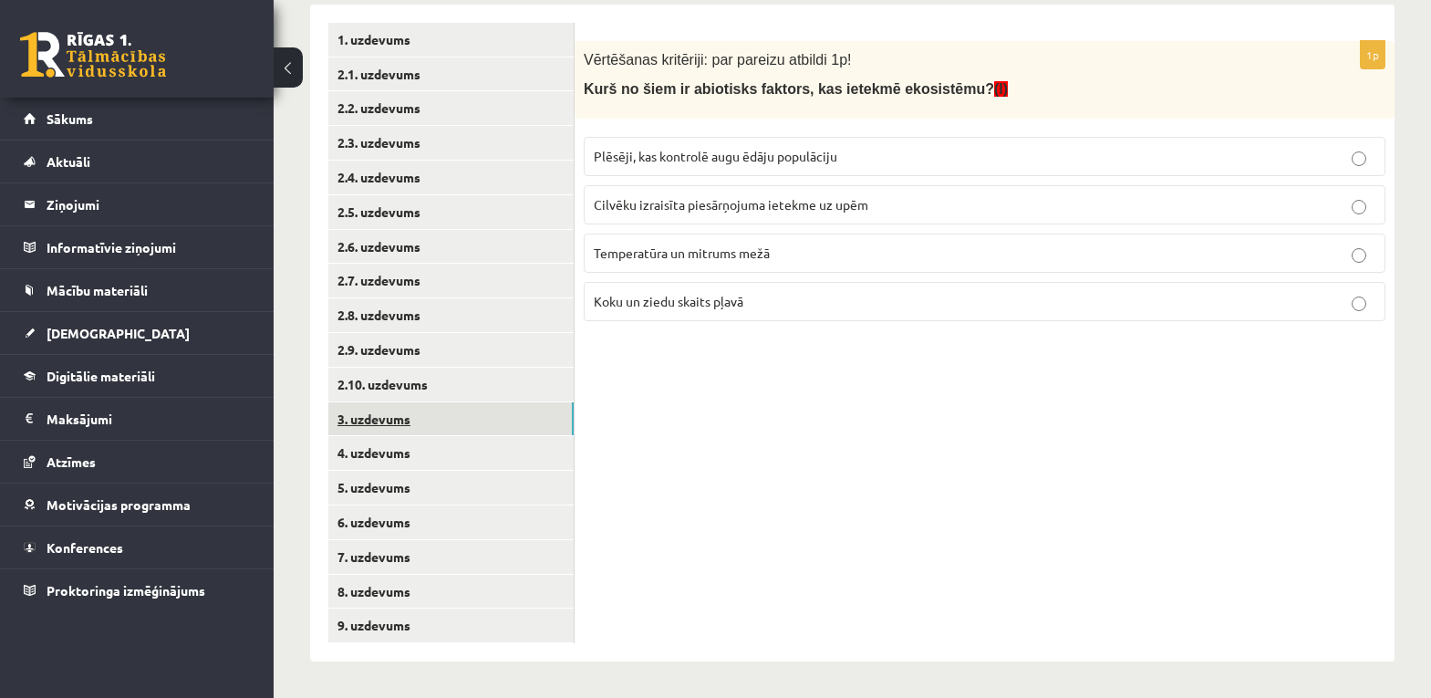
click at [399, 426] on link "3. uzdevums" at bounding box center [450, 419] width 245 height 34
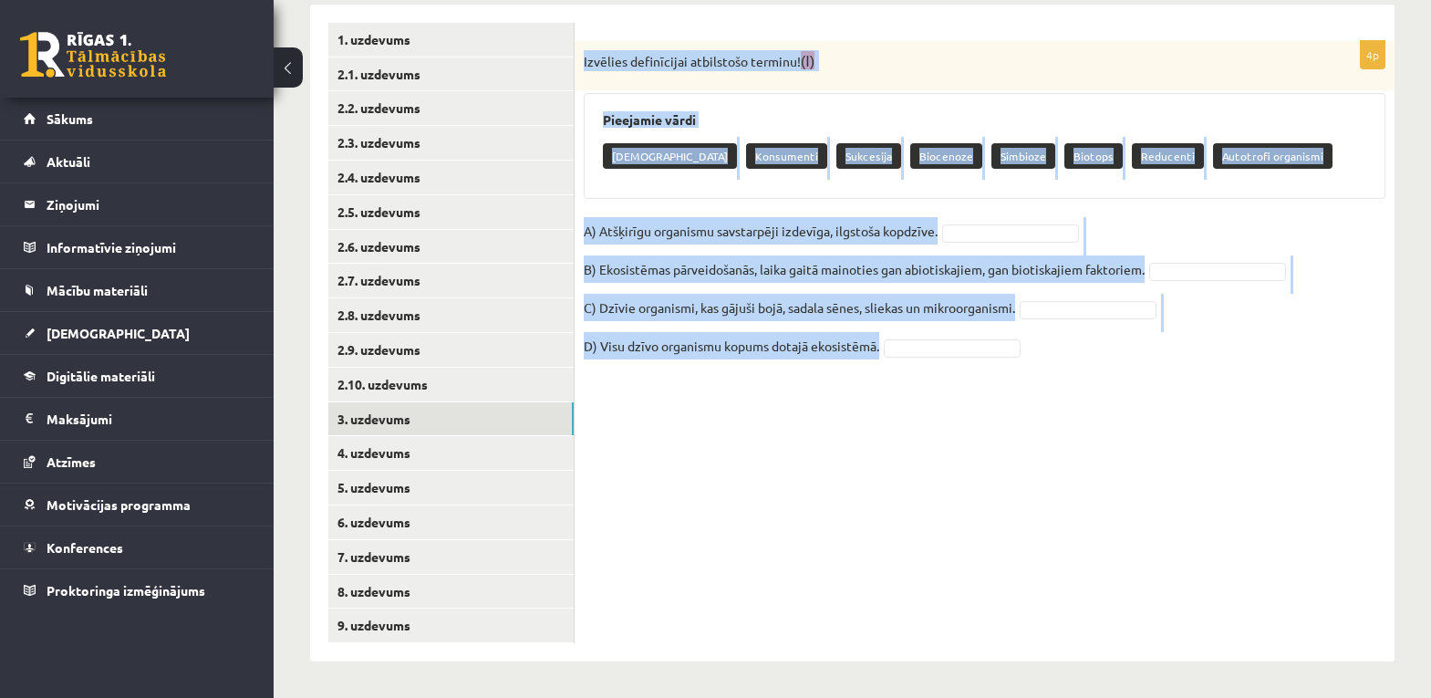
drag, startPoint x: 581, startPoint y: 54, endPoint x: 909, endPoint y: 351, distance: 443.0
click at [909, 351] on div "4p Izvēlies definīcijai atbilstošo terminu! (I) Pieejamie vārdi Neitrālisms Kon…" at bounding box center [985, 210] width 820 height 338
copy div "Izvēlies definīcijai atbilstošo terminu! (I) Pieejamie vārdi Neitrālisms Konsum…"
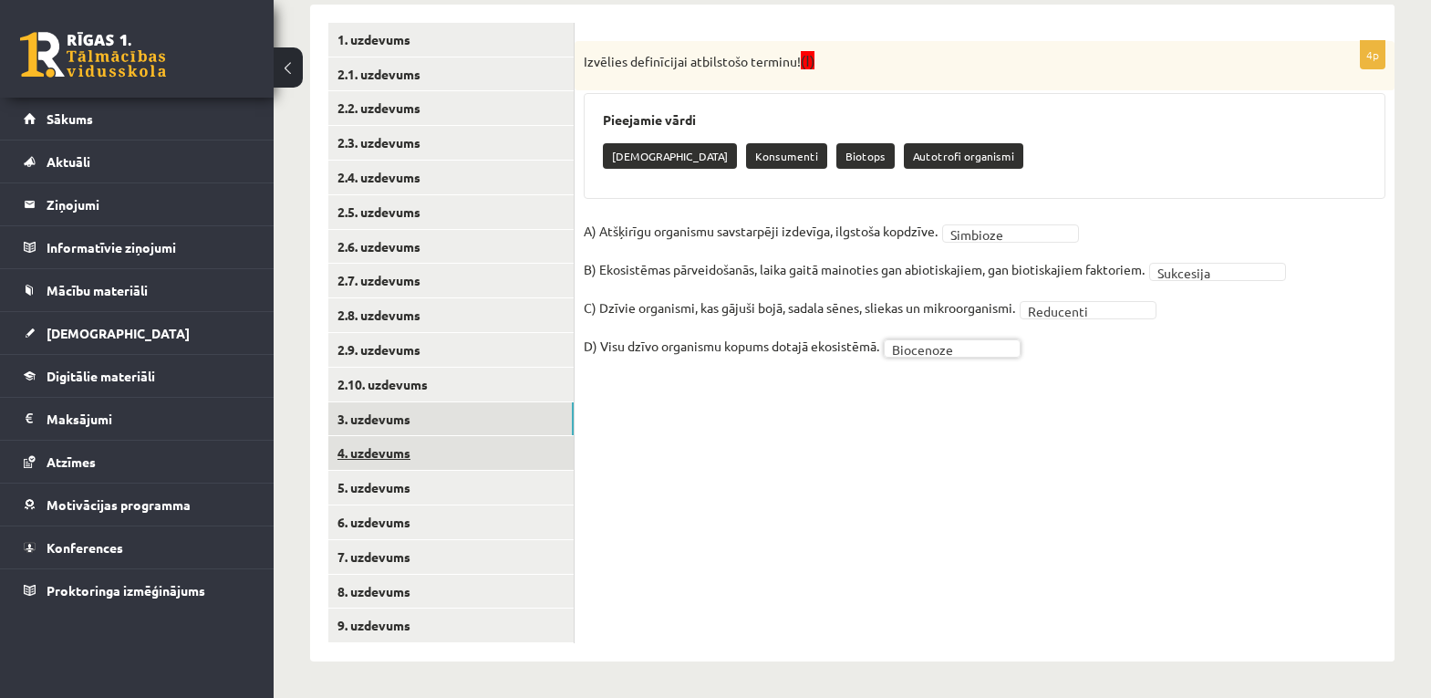
click at [391, 453] on link "4. uzdevums" at bounding box center [450, 453] width 245 height 34
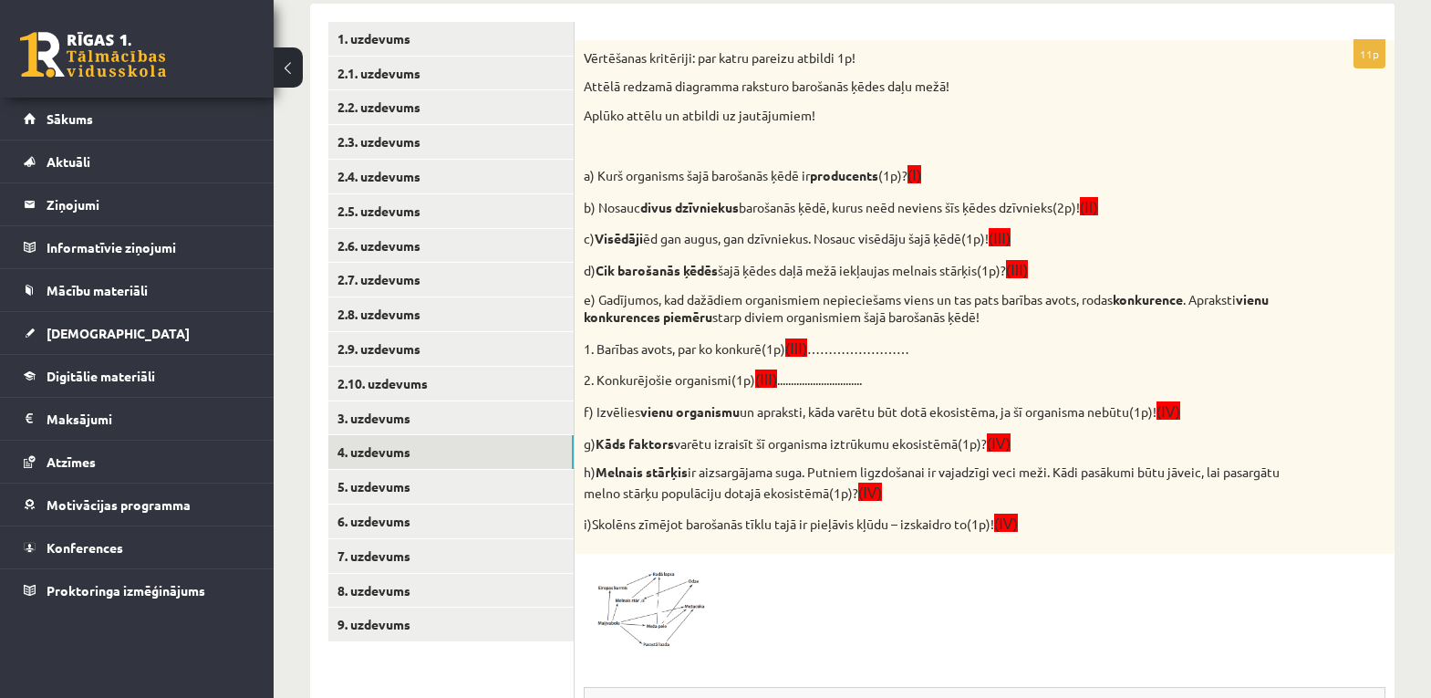
scroll to position [0, 0]
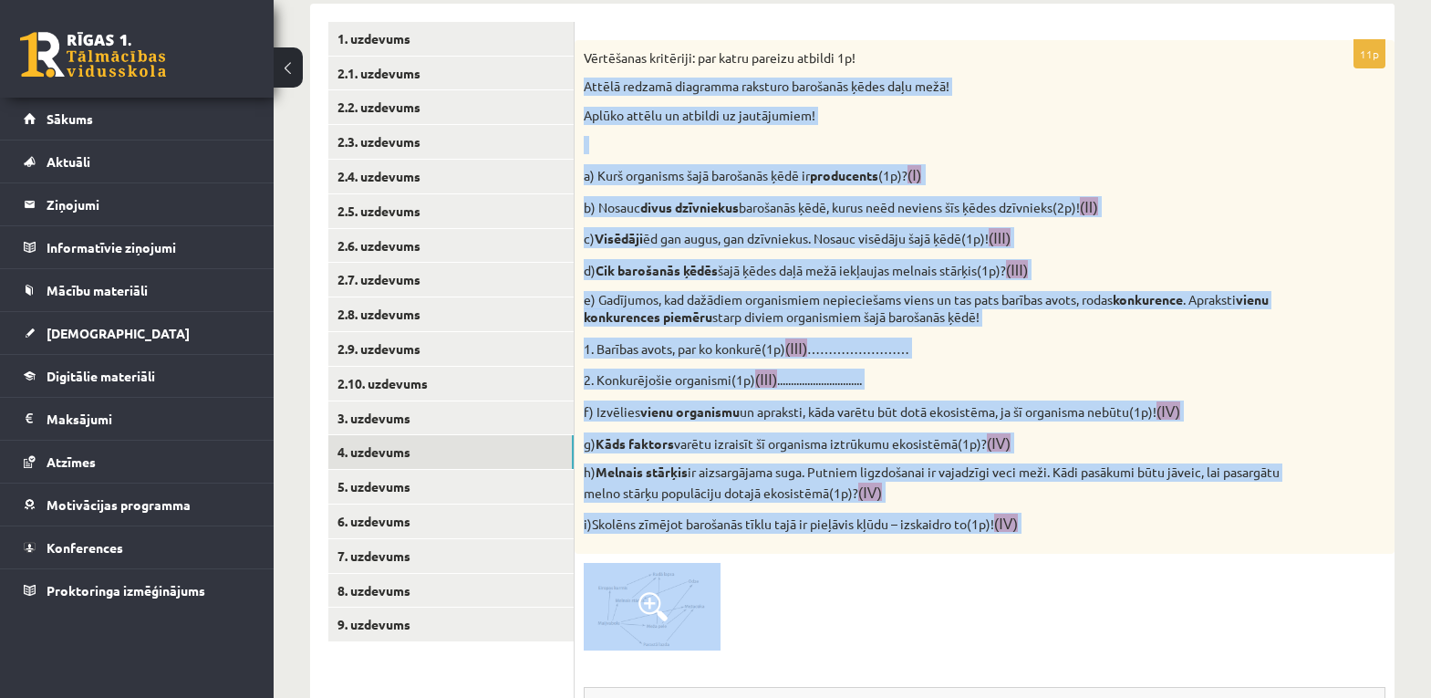
drag, startPoint x: 583, startPoint y: 78, endPoint x: 1018, endPoint y: 606, distance: 684.2
click at [1075, 604] on div "11p Vērtēšanas kritēriji: par katru pareizu atbildi 1p! Attēlā redzamā diagramm…" at bounding box center [985, 553] width 820 height 1026
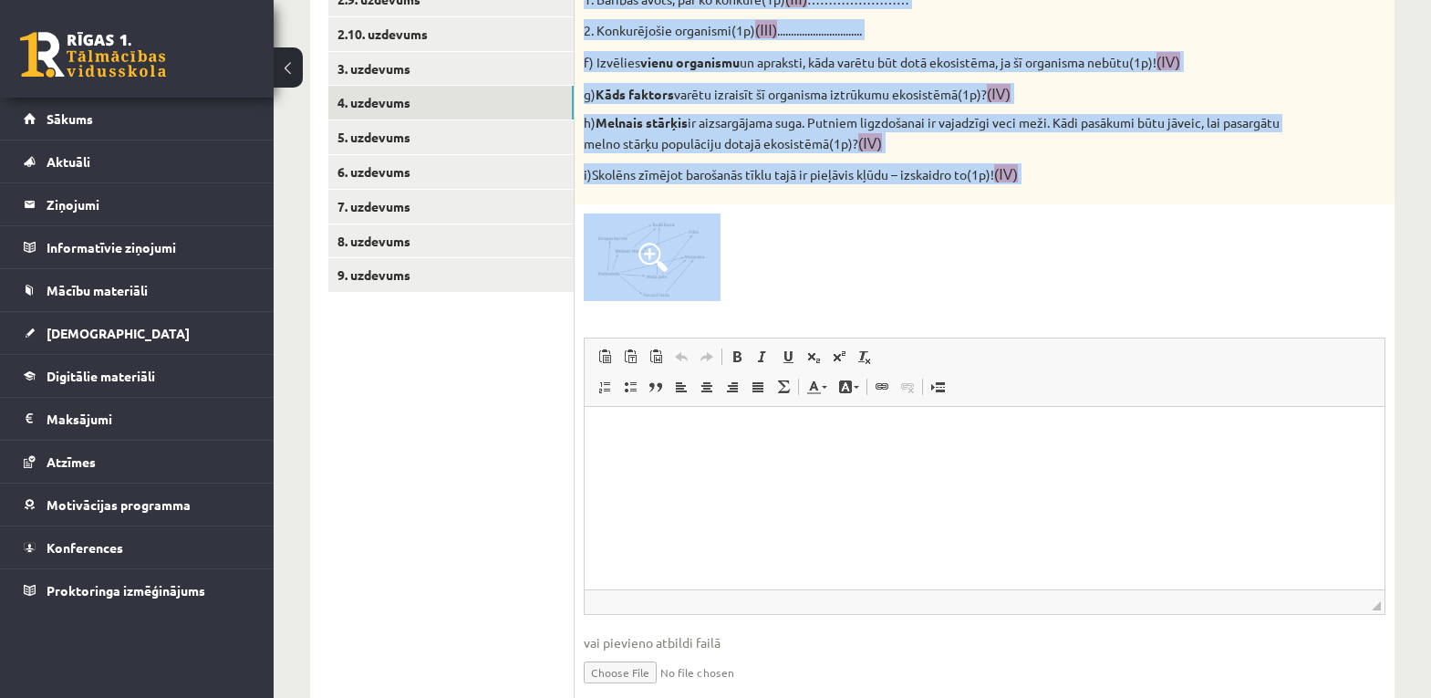
scroll to position [700, 0]
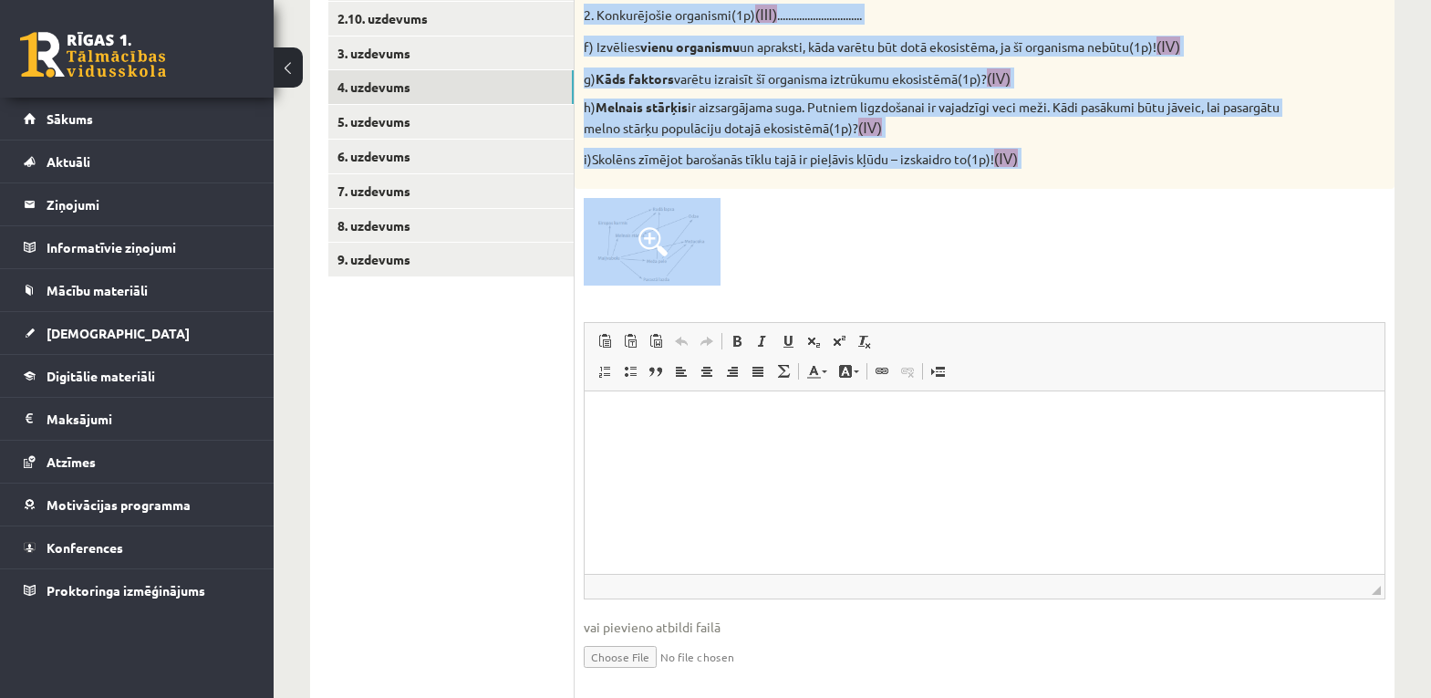
click at [667, 252] on span at bounding box center [652, 241] width 29 height 29
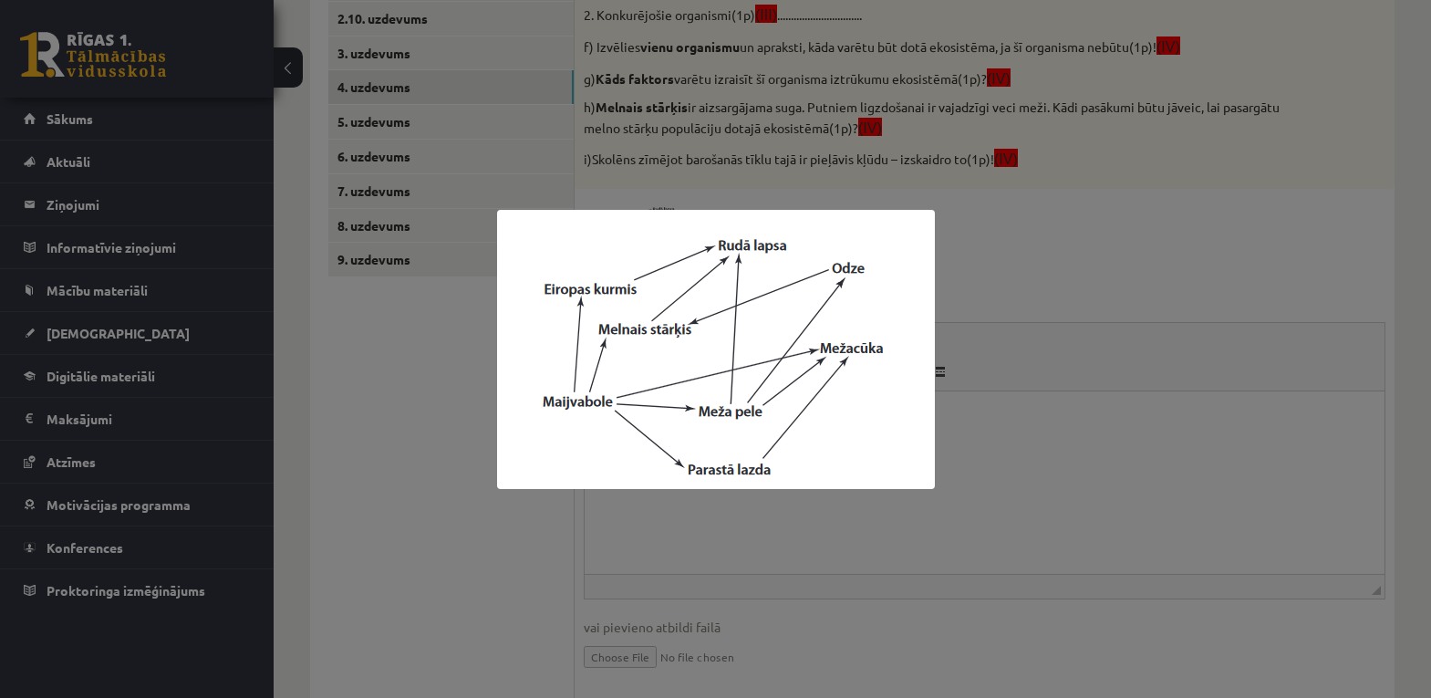
click at [963, 555] on div at bounding box center [715, 349] width 1431 height 698
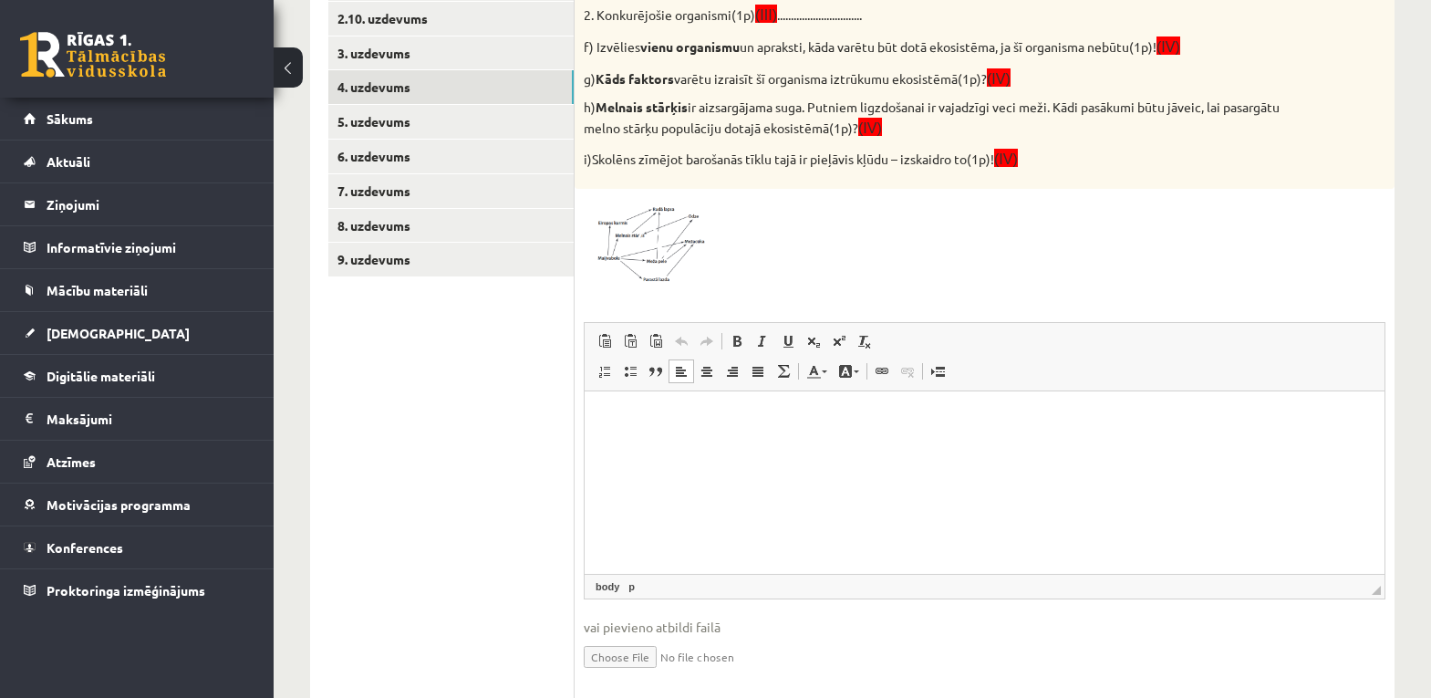
click at [670, 446] on html at bounding box center [985, 418] width 800 height 56
drag, startPoint x: 679, startPoint y: 453, endPoint x: 635, endPoint y: 420, distance: 54.7
click at [635, 420] on p "Визуальный текстовый редактор, wiswyg-editor-user-answer-47024773927920" at bounding box center [984, 418] width 763 height 19
click at [665, 438] on span "Вставить" at bounding box center [690, 435] width 65 height 26
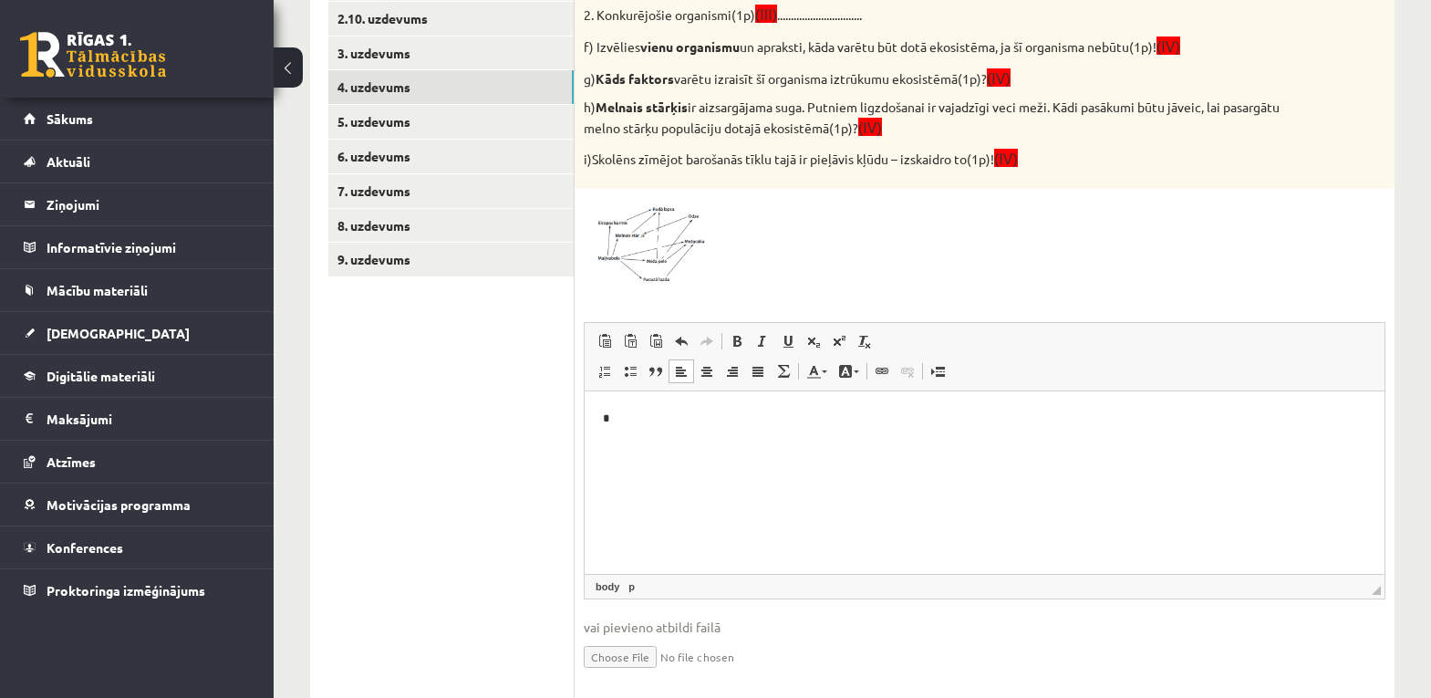
drag, startPoint x: 730, startPoint y: 431, endPoint x: 667, endPoint y: 421, distance: 63.7
click at [667, 421] on p "*" at bounding box center [984, 418] width 763 height 19
click at [669, 436] on span "Вставить" at bounding box center [687, 436] width 65 height 26
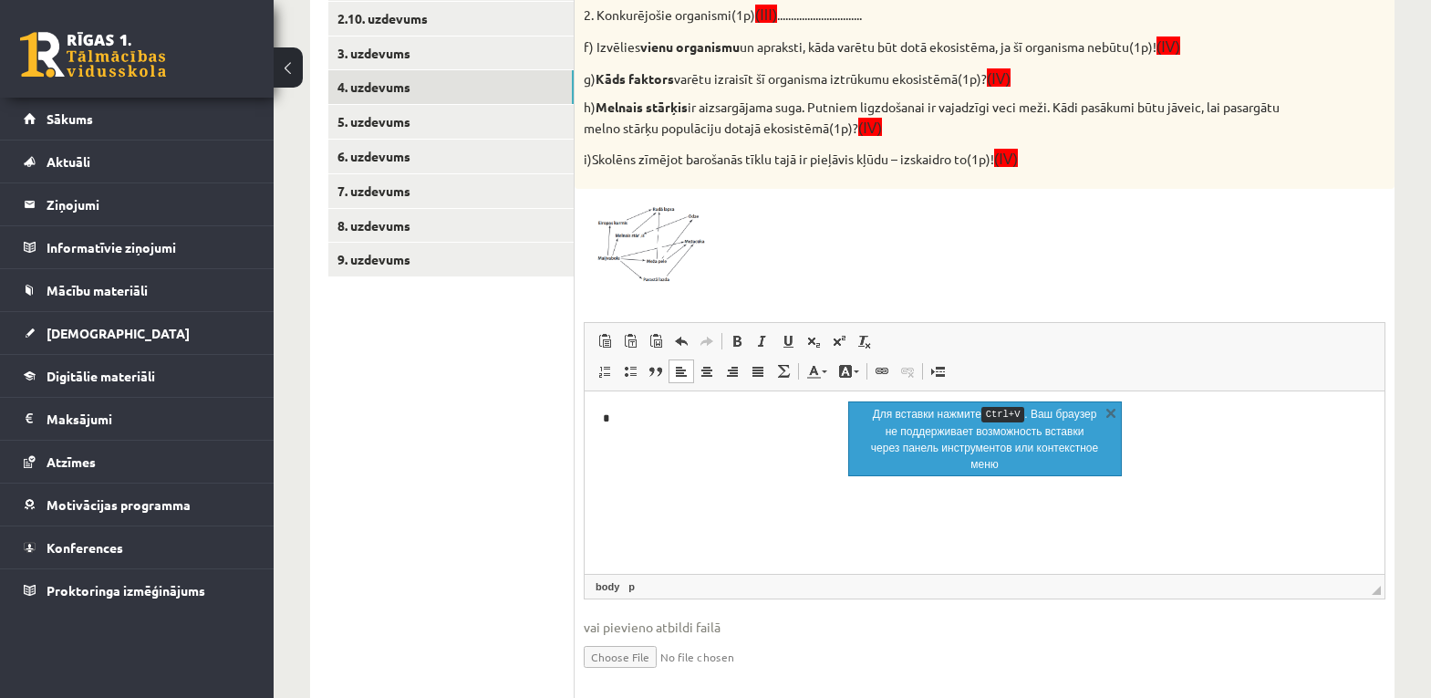
scroll to position [129, 0]
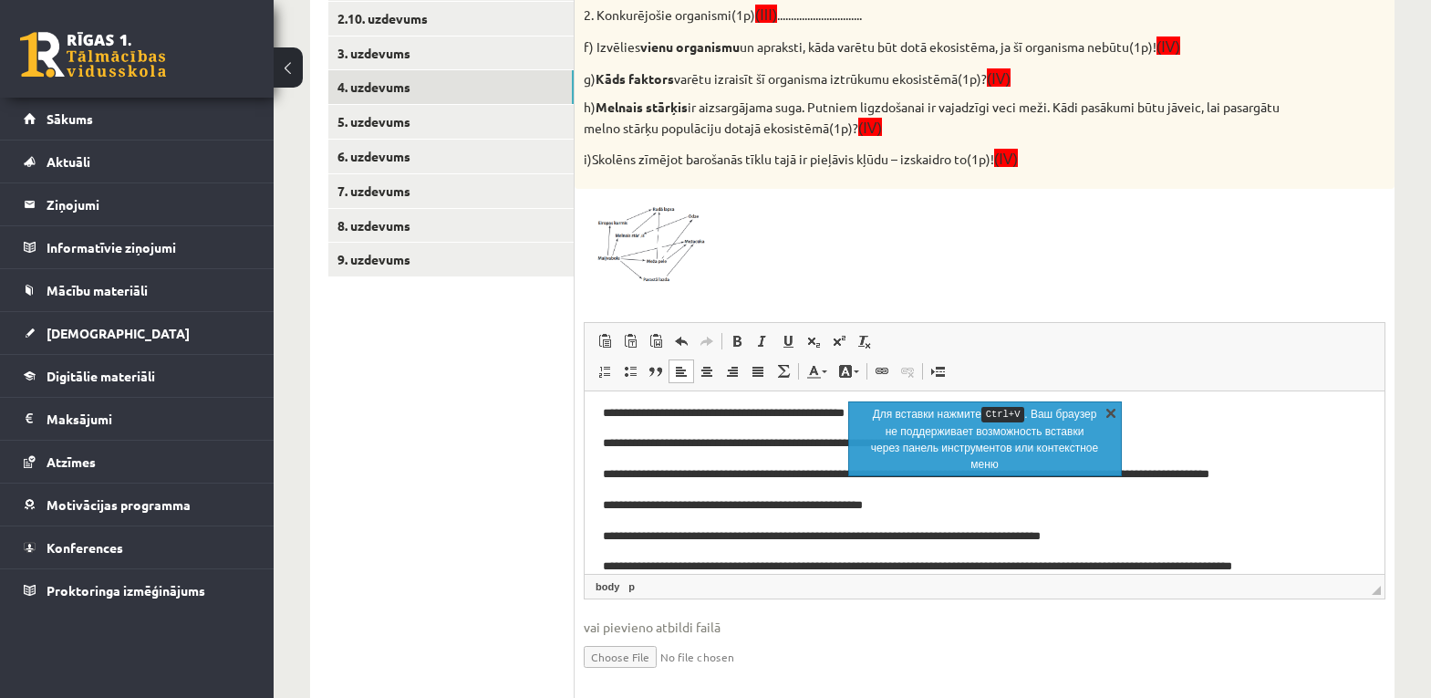
click at [1116, 411] on link "X" at bounding box center [1111, 412] width 18 height 18
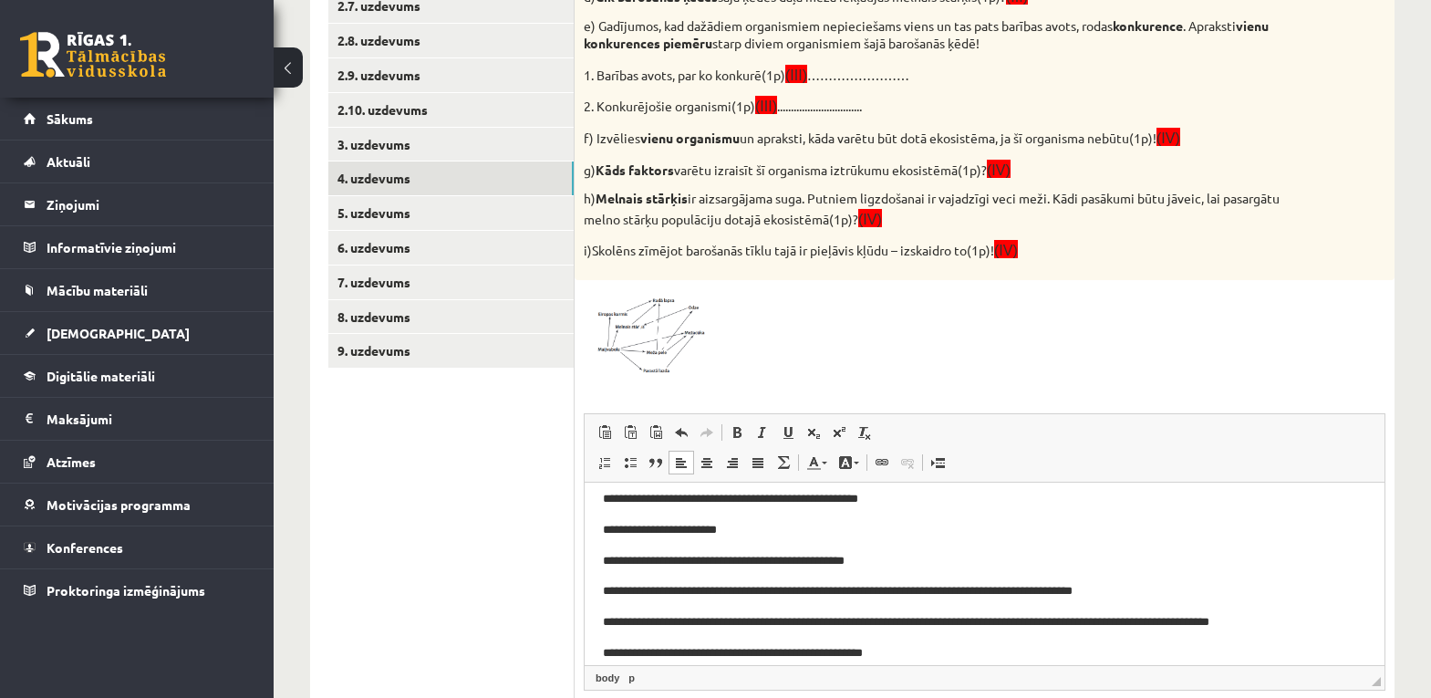
scroll to position [0, 0]
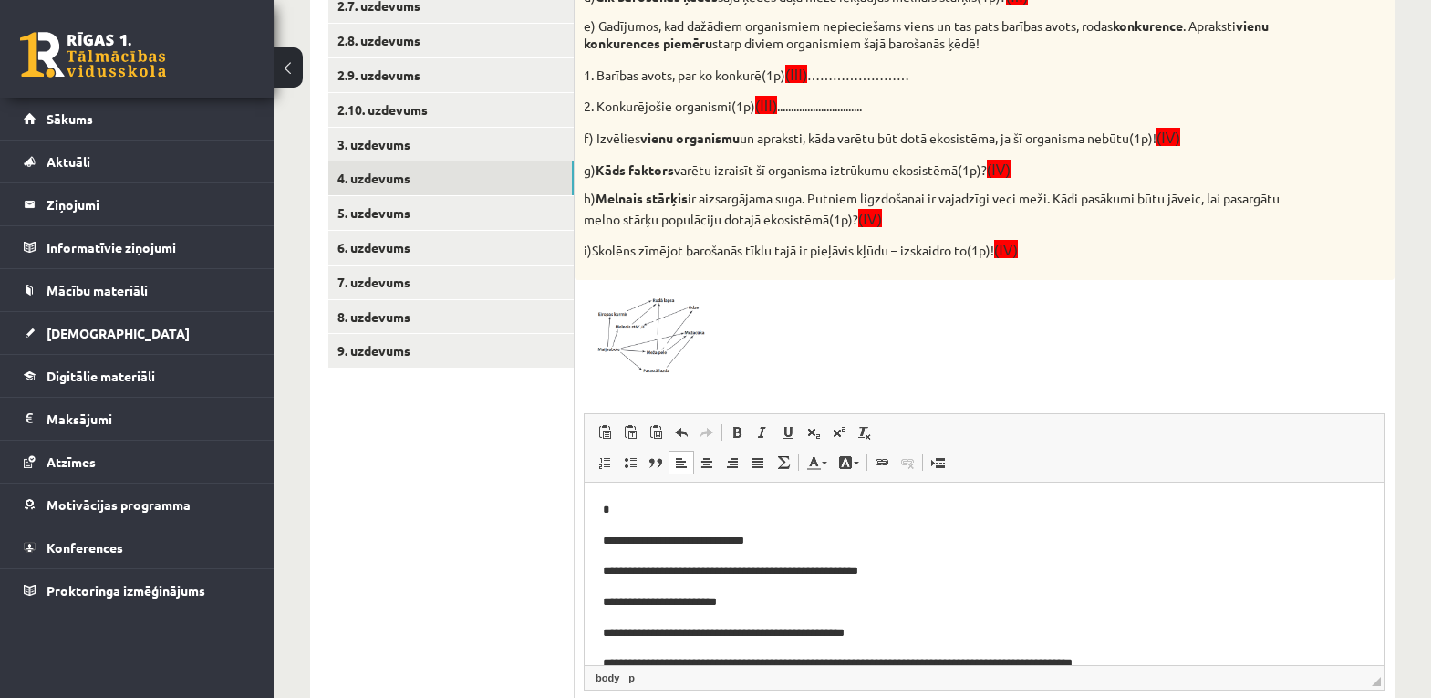
click at [652, 513] on p "*" at bounding box center [978, 509] width 750 height 19
click at [604, 539] on p "**********" at bounding box center [978, 540] width 750 height 19
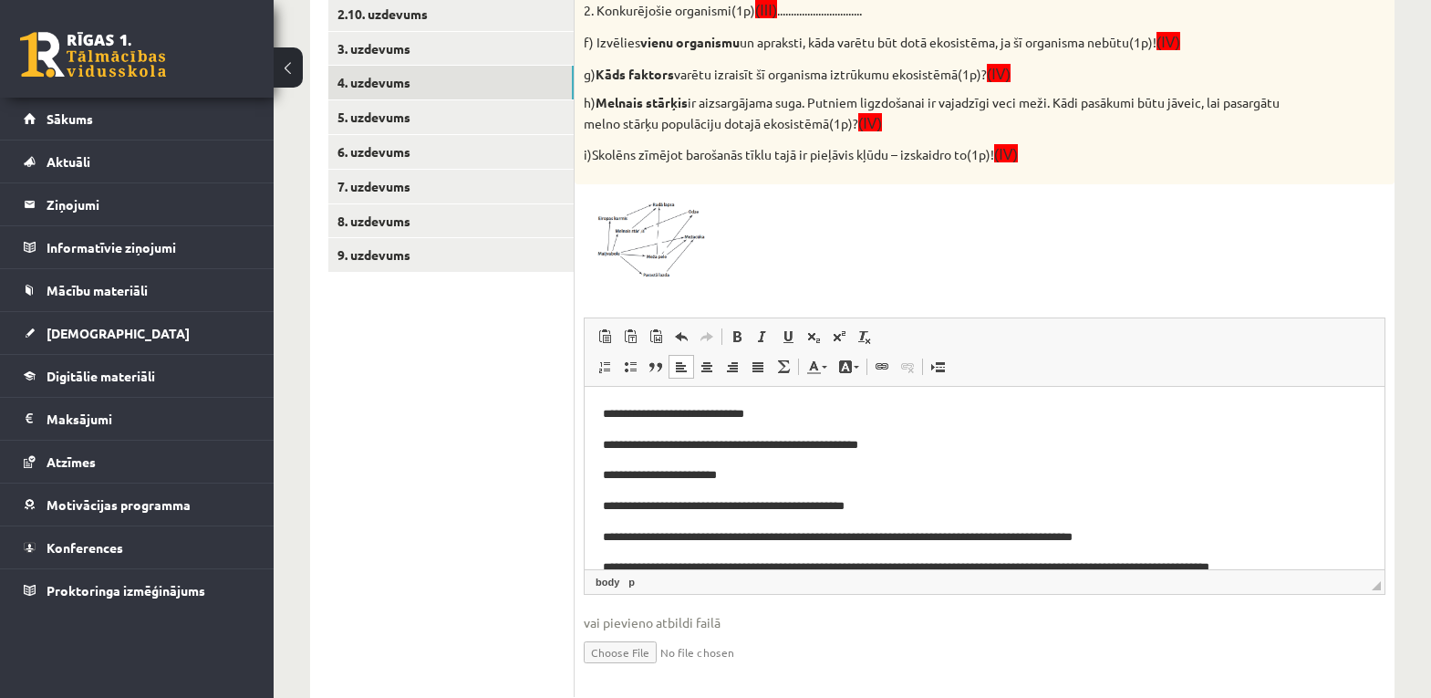
scroll to position [761, 0]
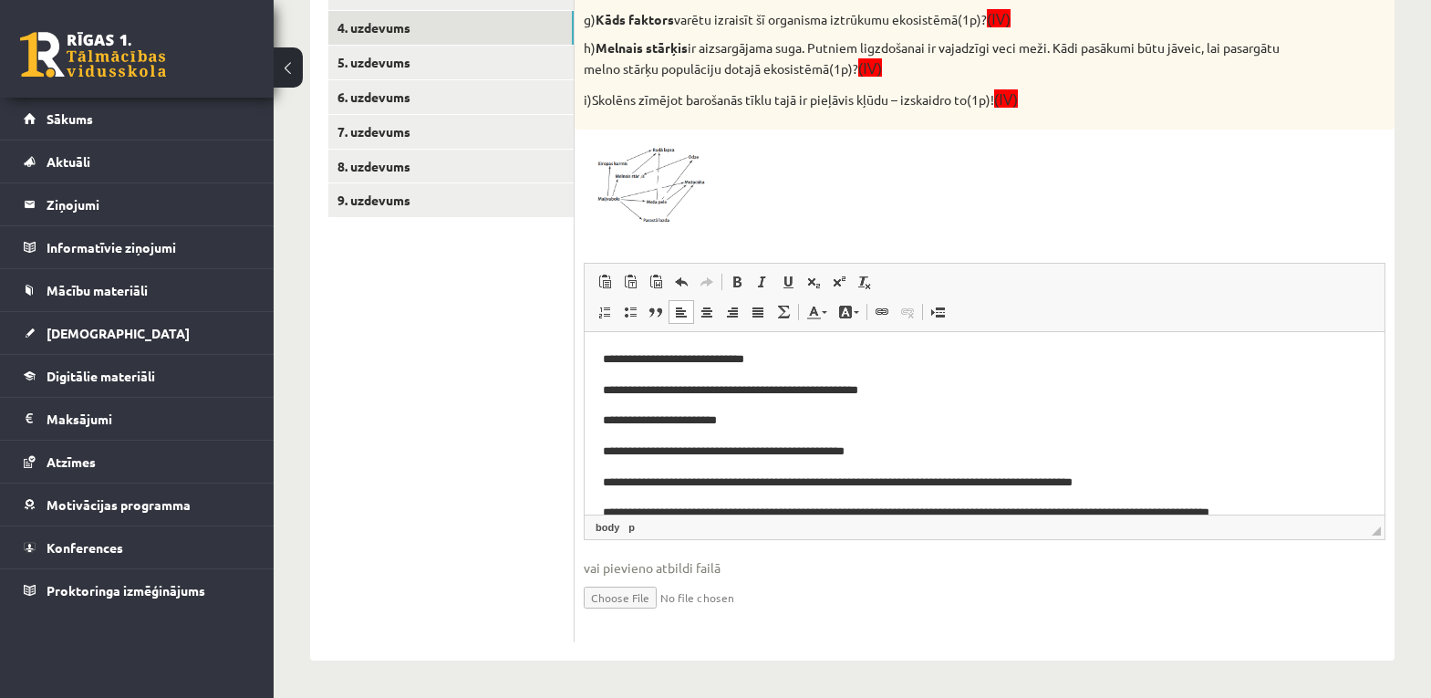
click at [696, 356] on p "**********" at bounding box center [978, 358] width 750 height 19
click at [794, 388] on p "**********" at bounding box center [978, 389] width 750 height 19
click at [656, 181] on span at bounding box center [652, 182] width 29 height 29
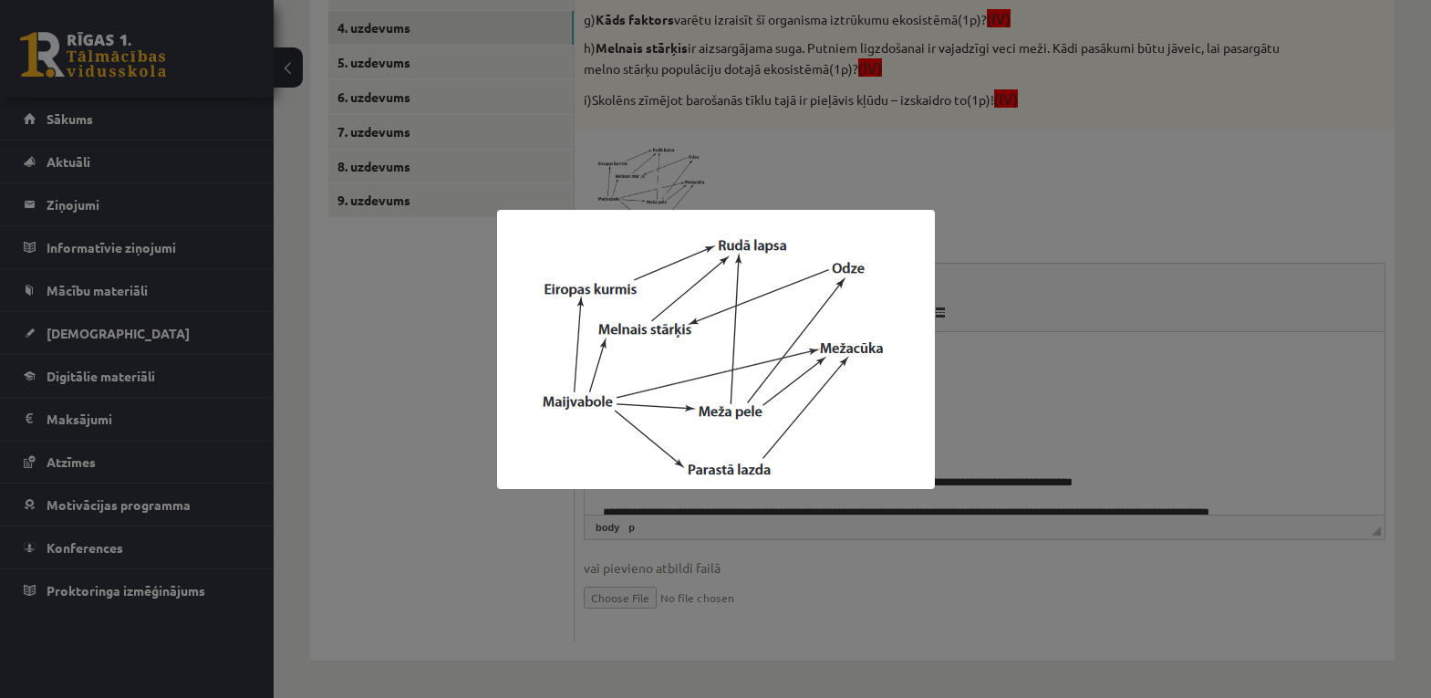
click at [690, 409] on img at bounding box center [716, 349] width 438 height 279
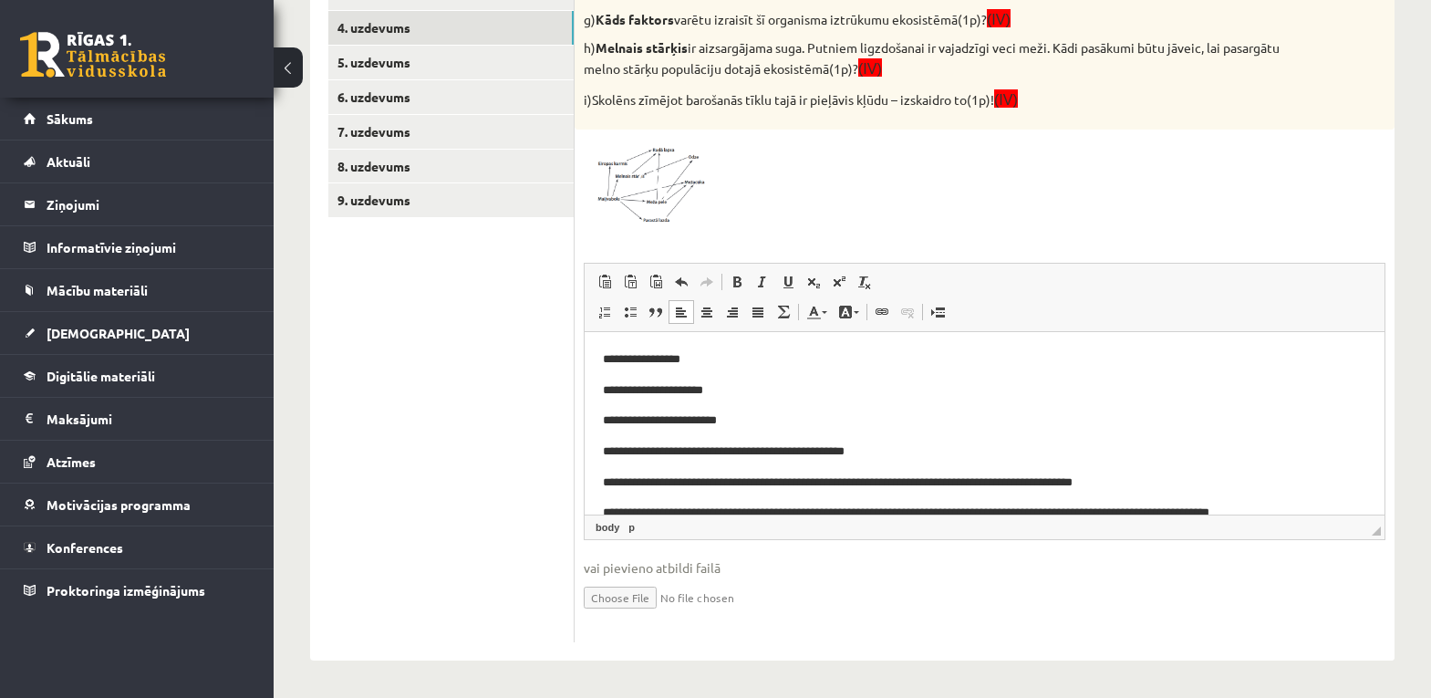
click at [681, 417] on p "**********" at bounding box center [978, 419] width 750 height 19
click at [785, 421] on p "**********" at bounding box center [978, 419] width 750 height 19
click at [904, 455] on p "**********" at bounding box center [978, 450] width 750 height 19
click at [851, 479] on p "**********" at bounding box center [978, 481] width 750 height 19
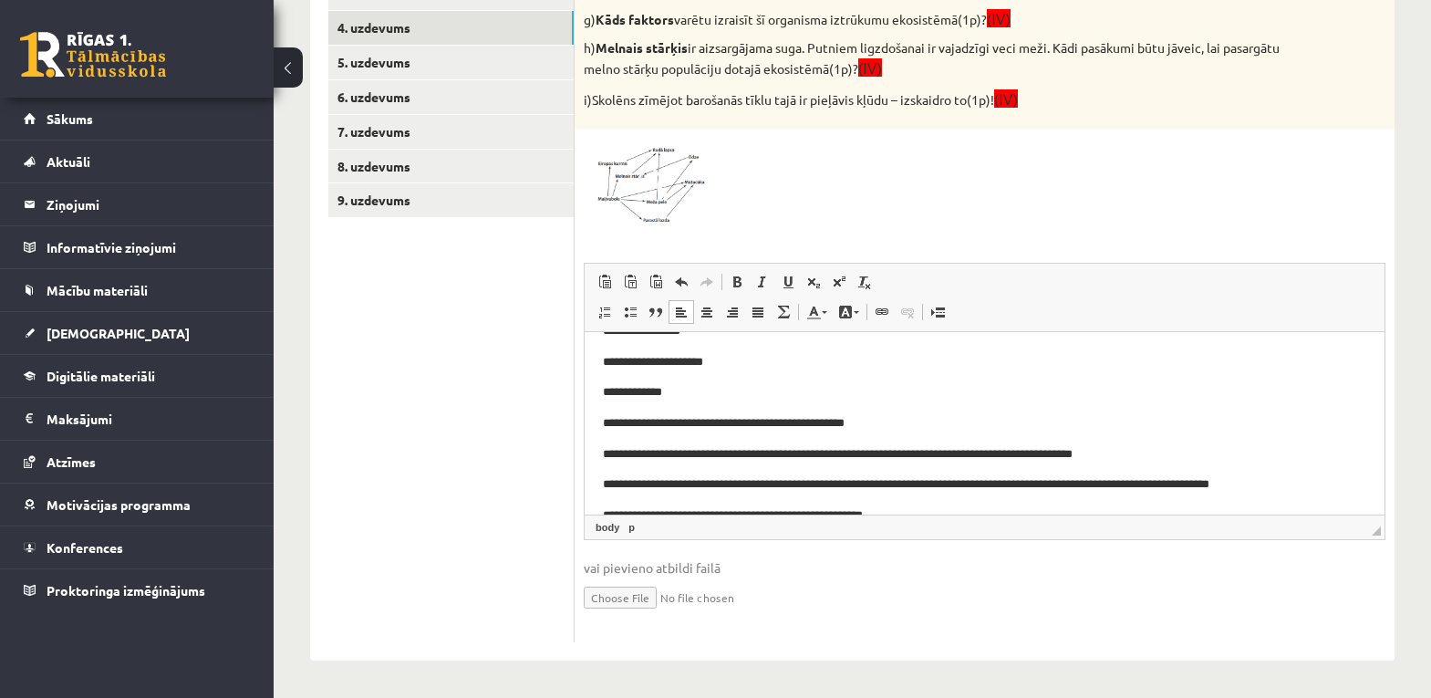
scroll to position [119, 0]
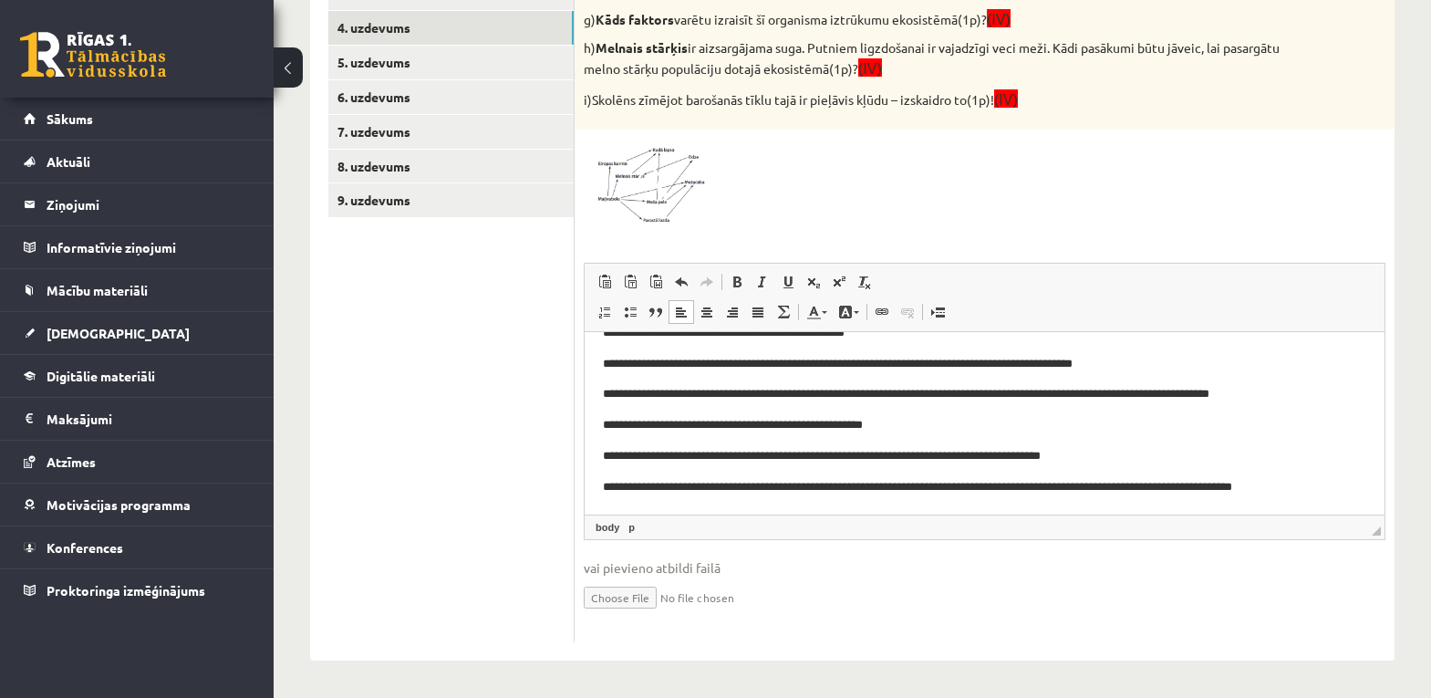
click at [1350, 487] on p "**********" at bounding box center [978, 486] width 750 height 19
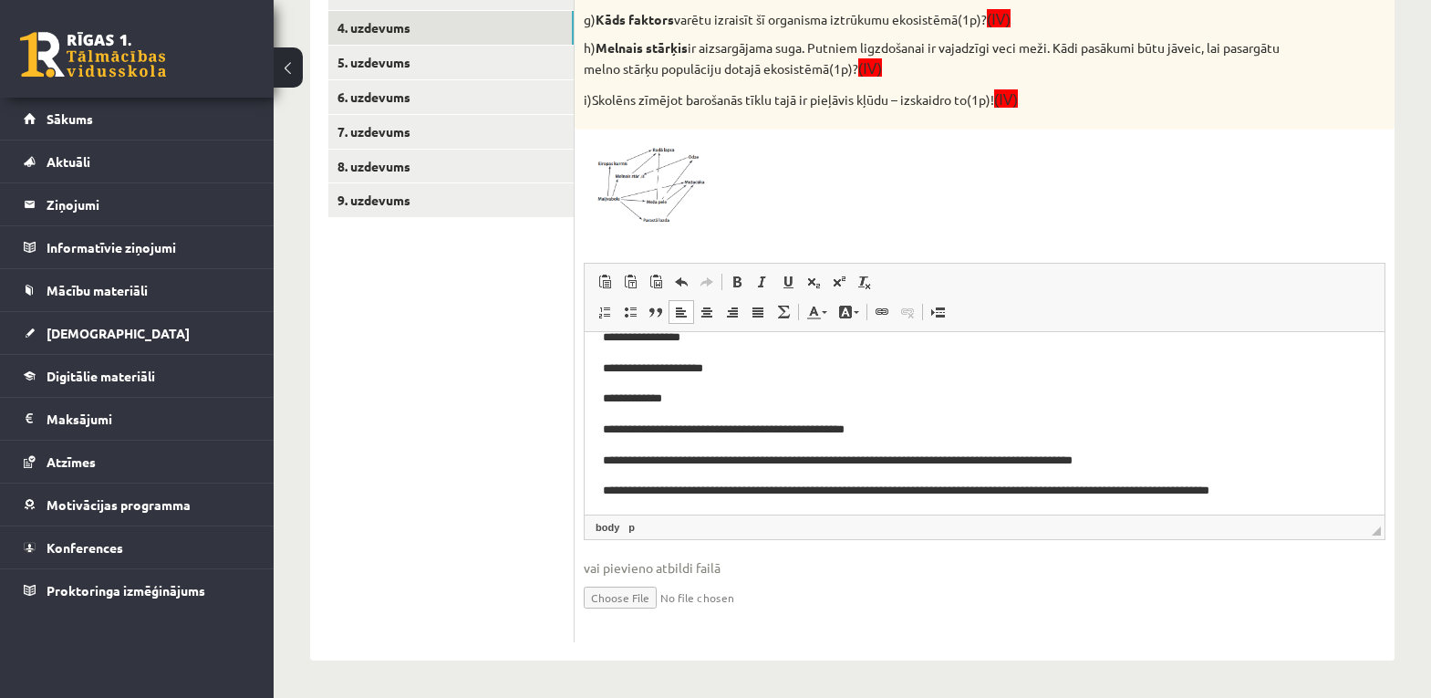
scroll to position [0, 0]
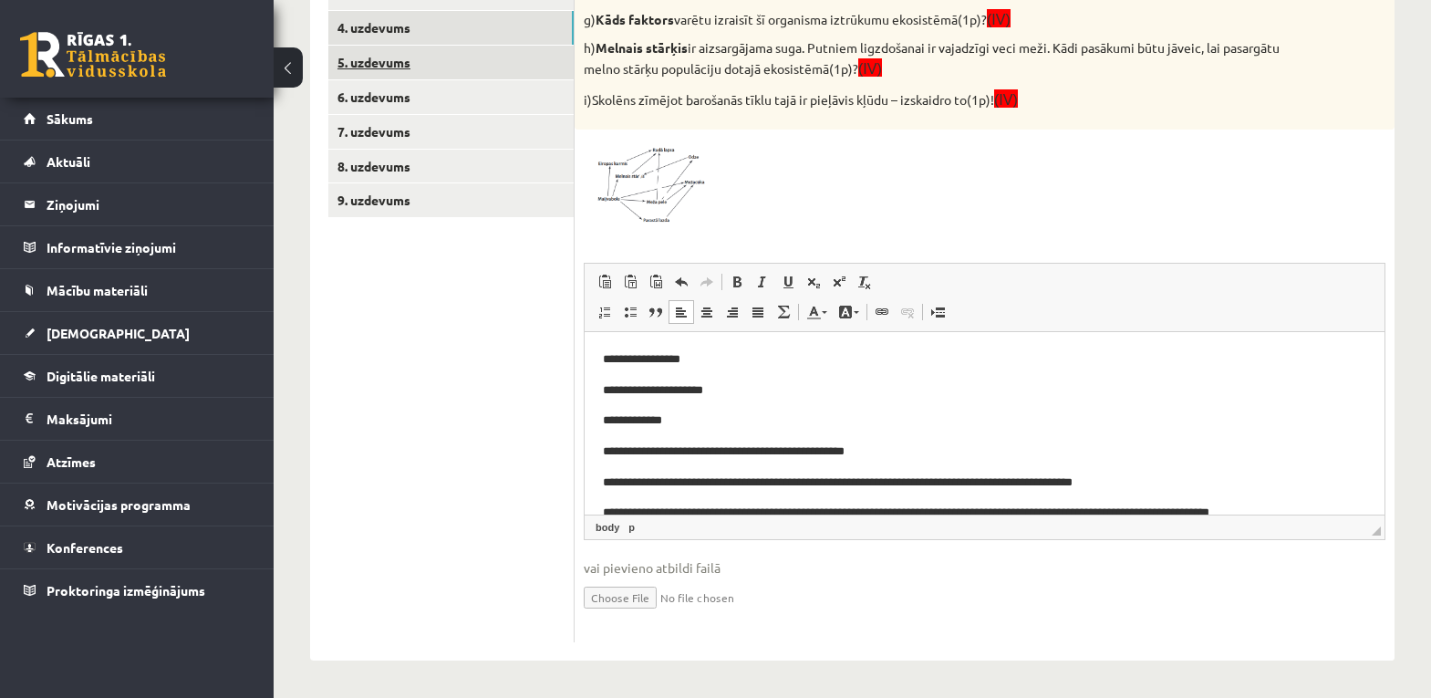
click at [397, 69] on link "5. uzdevums" at bounding box center [450, 63] width 245 height 34
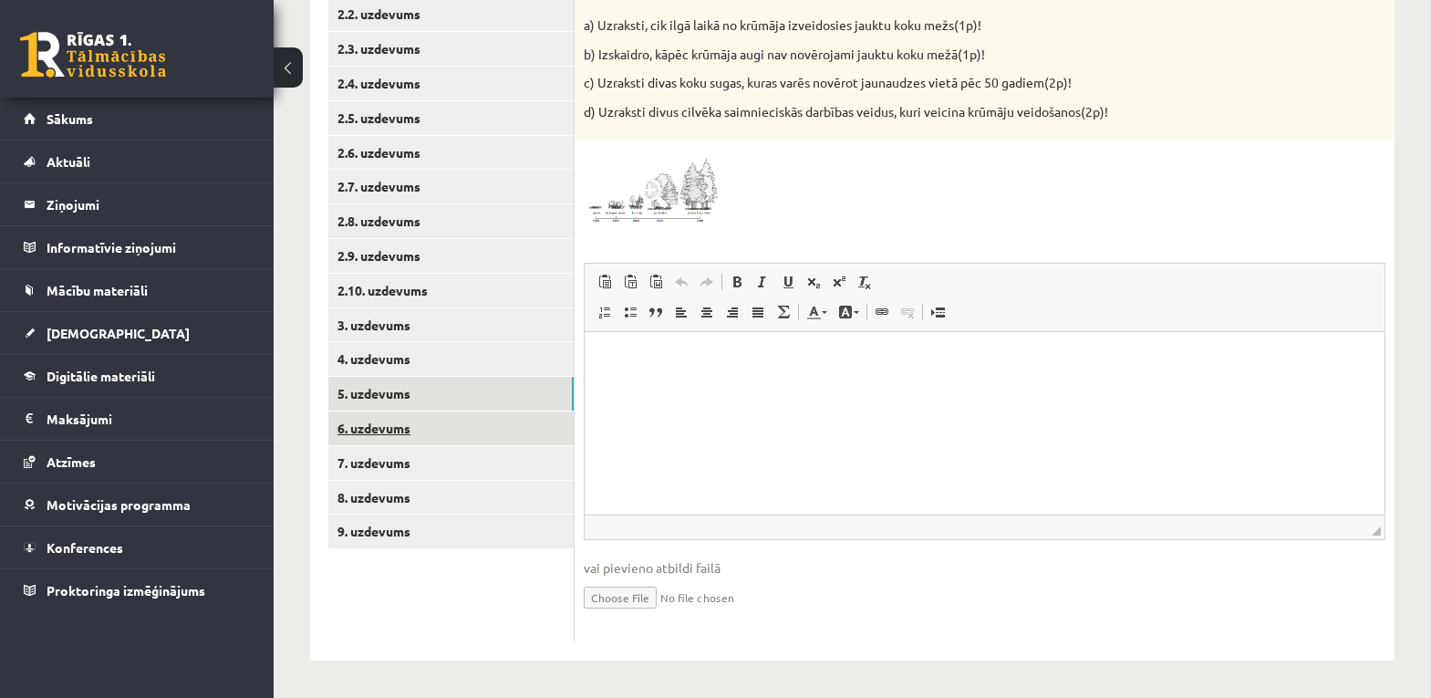
click at [399, 432] on link "6. uzdevums" at bounding box center [450, 428] width 245 height 34
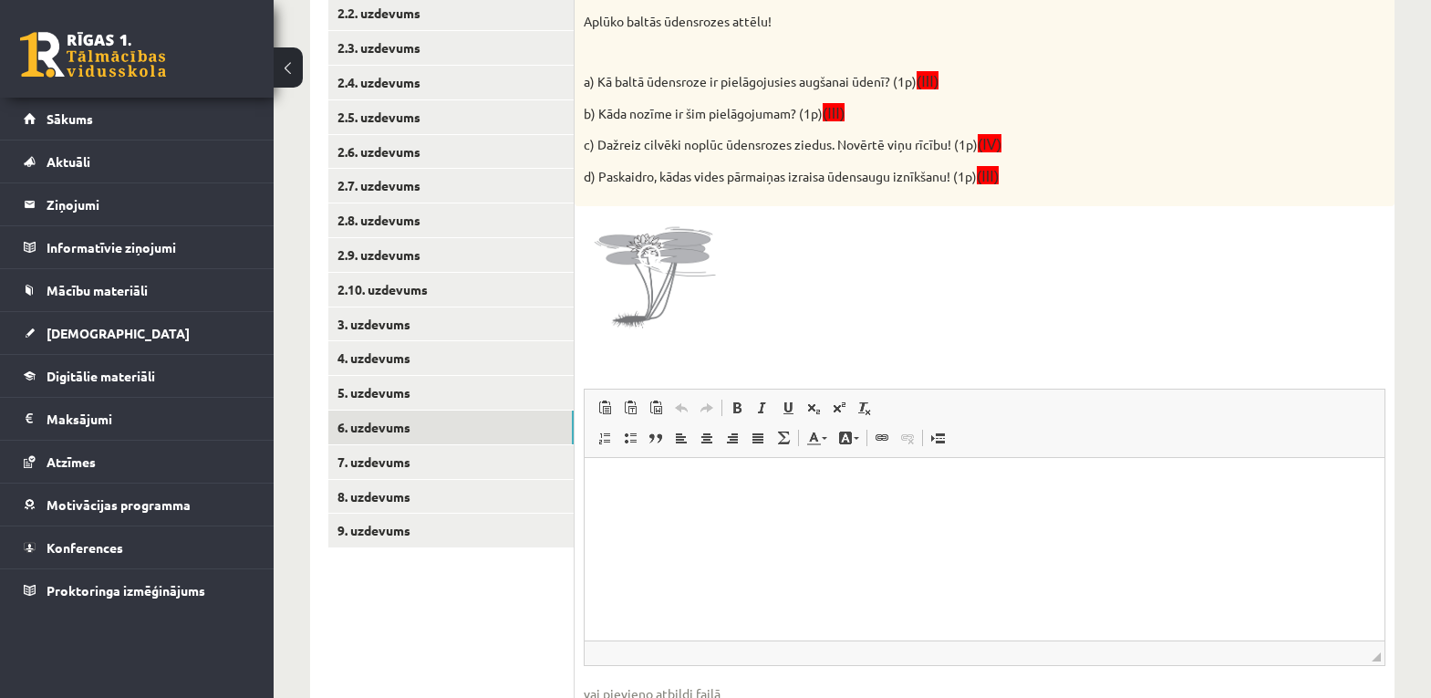
click at [686, 295] on img at bounding box center [652, 283] width 137 height 137
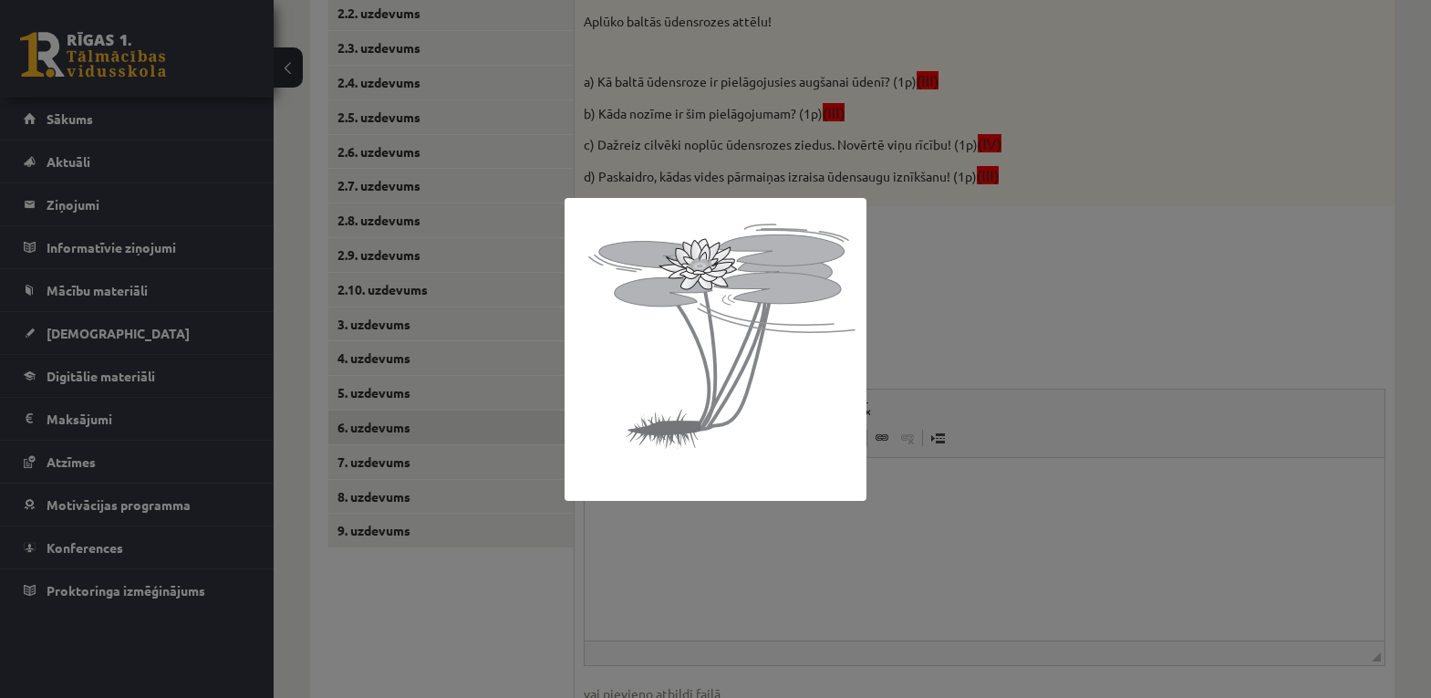
click at [721, 555] on div at bounding box center [715, 349] width 1431 height 698
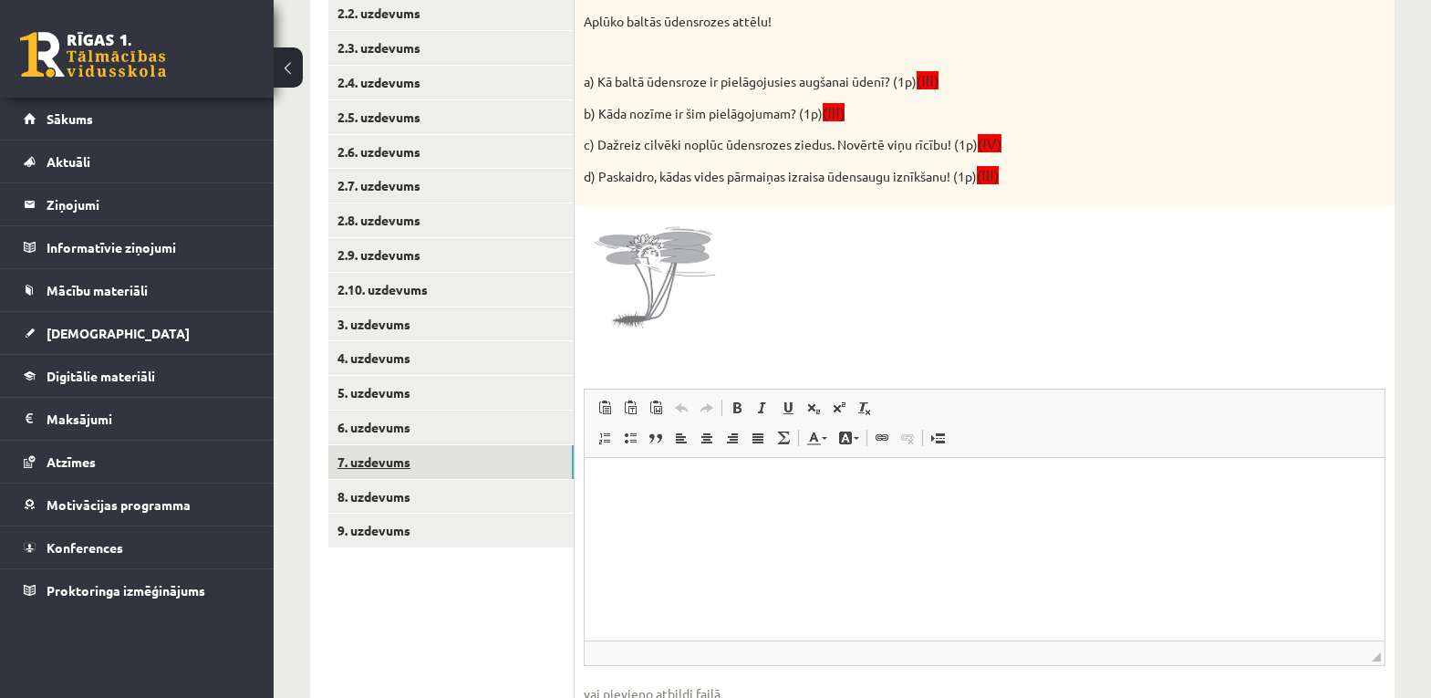
click at [396, 465] on link "7. uzdevums" at bounding box center [450, 462] width 245 height 34
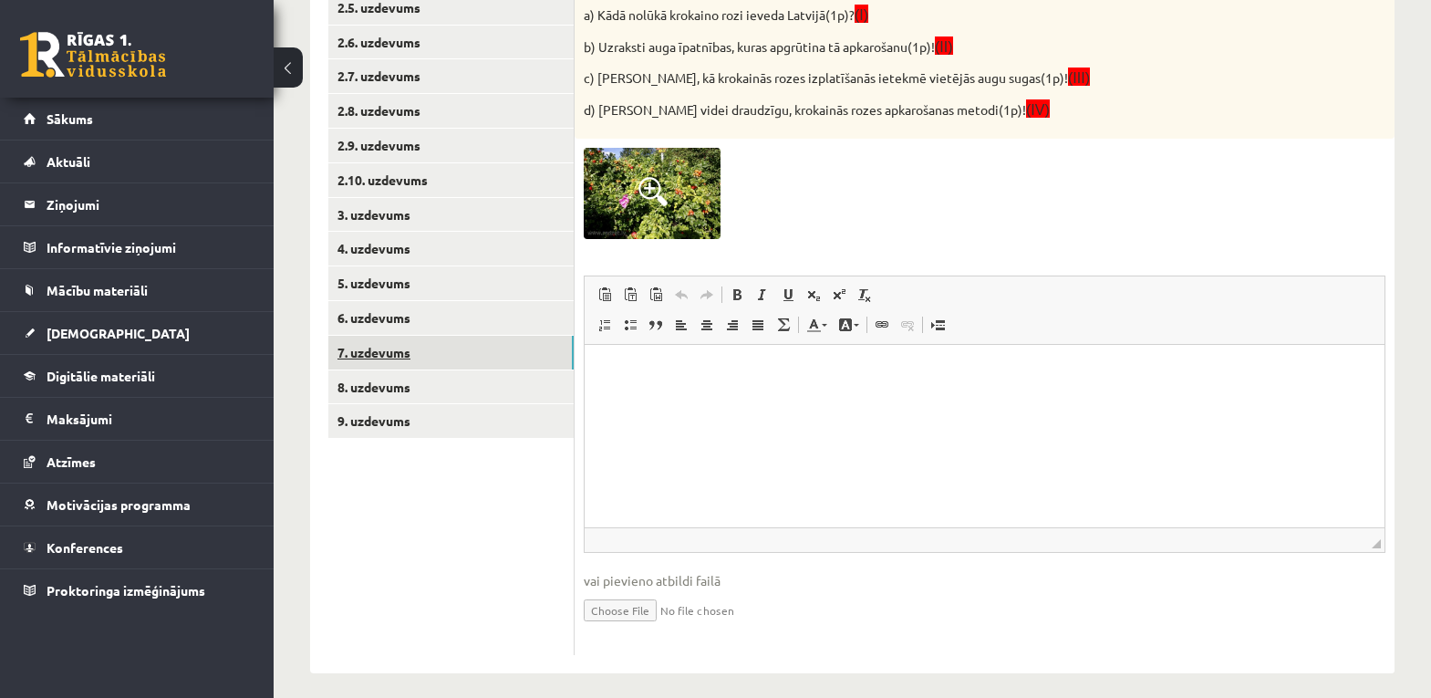
scroll to position [553, 0]
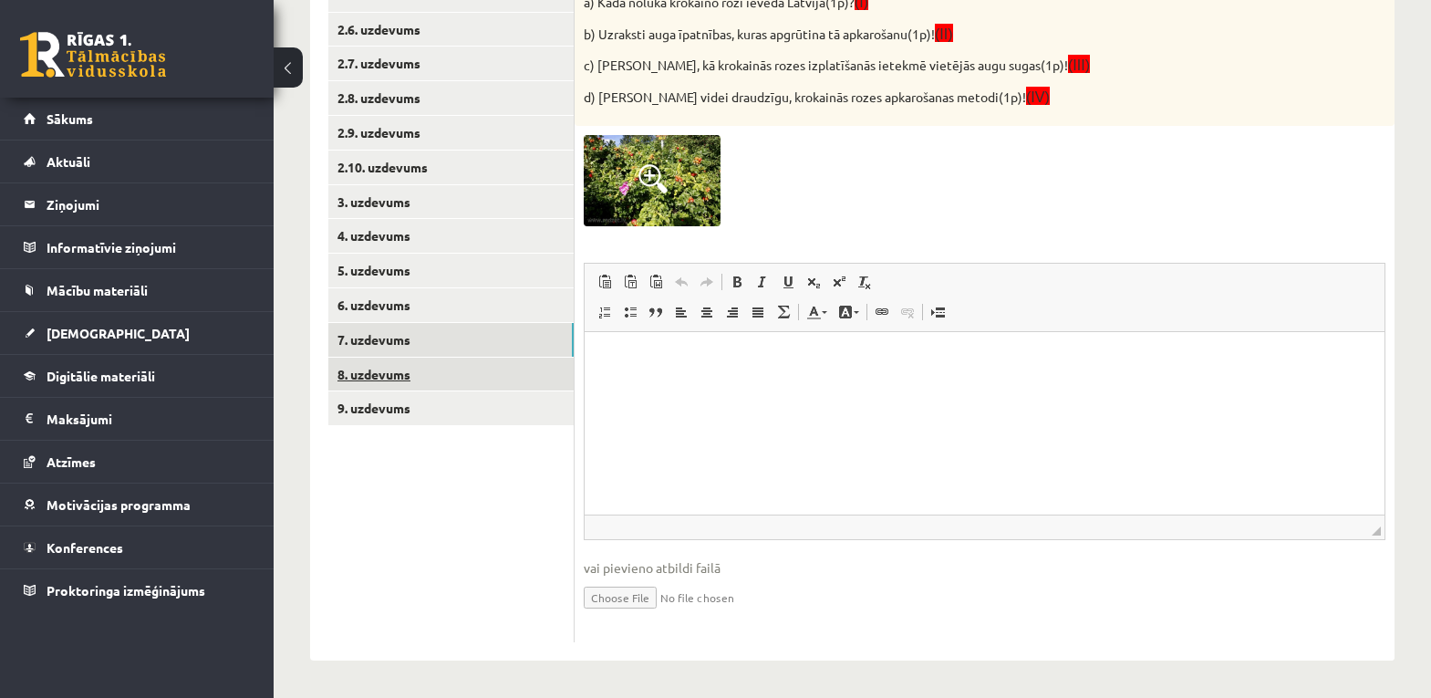
click at [397, 374] on link "8. uzdevums" at bounding box center [450, 375] width 245 height 34
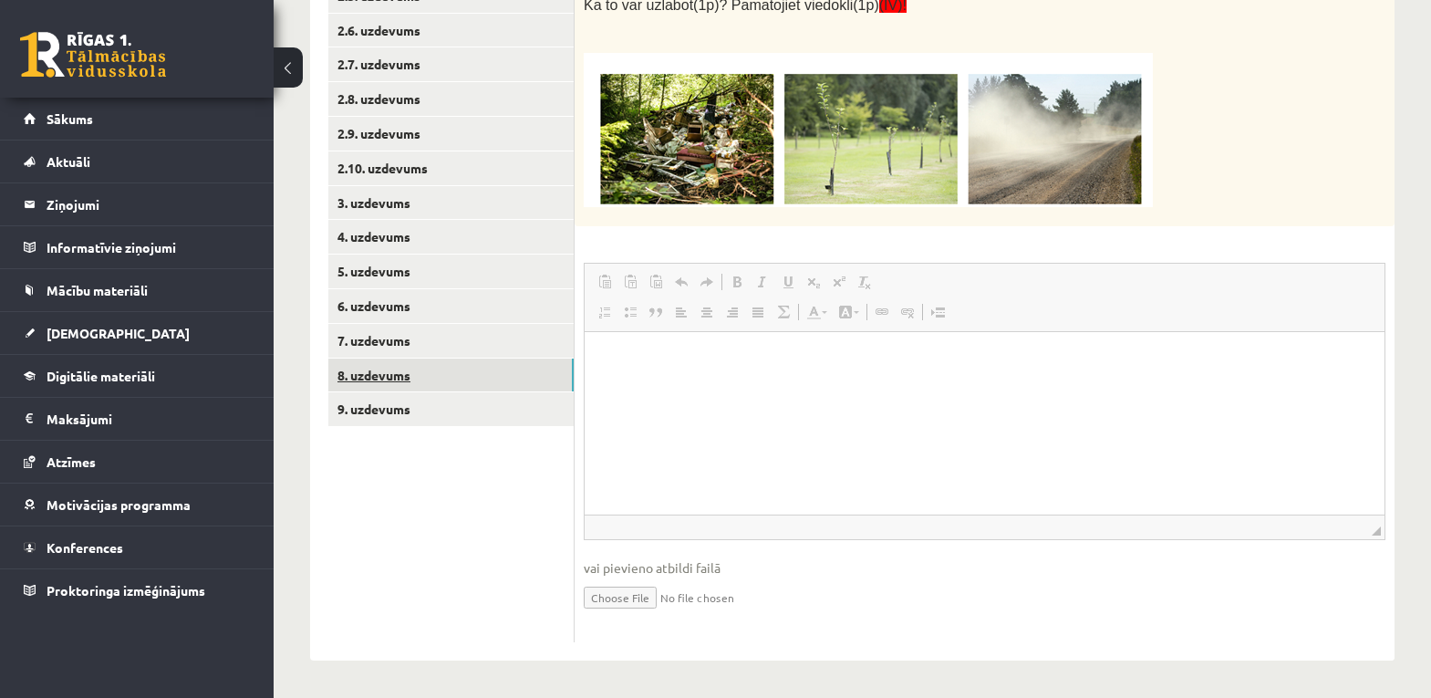
scroll to position [0, 0]
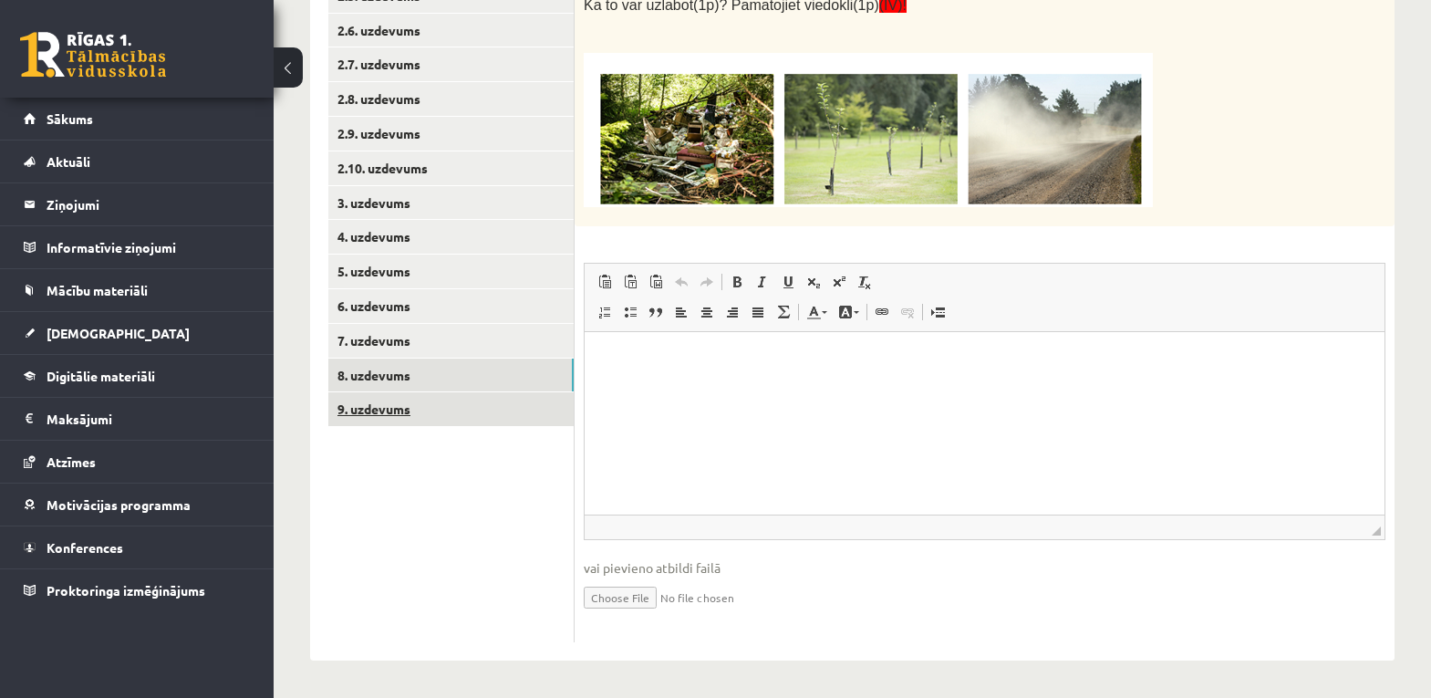
click at [385, 404] on link "9. uzdevums" at bounding box center [450, 409] width 245 height 34
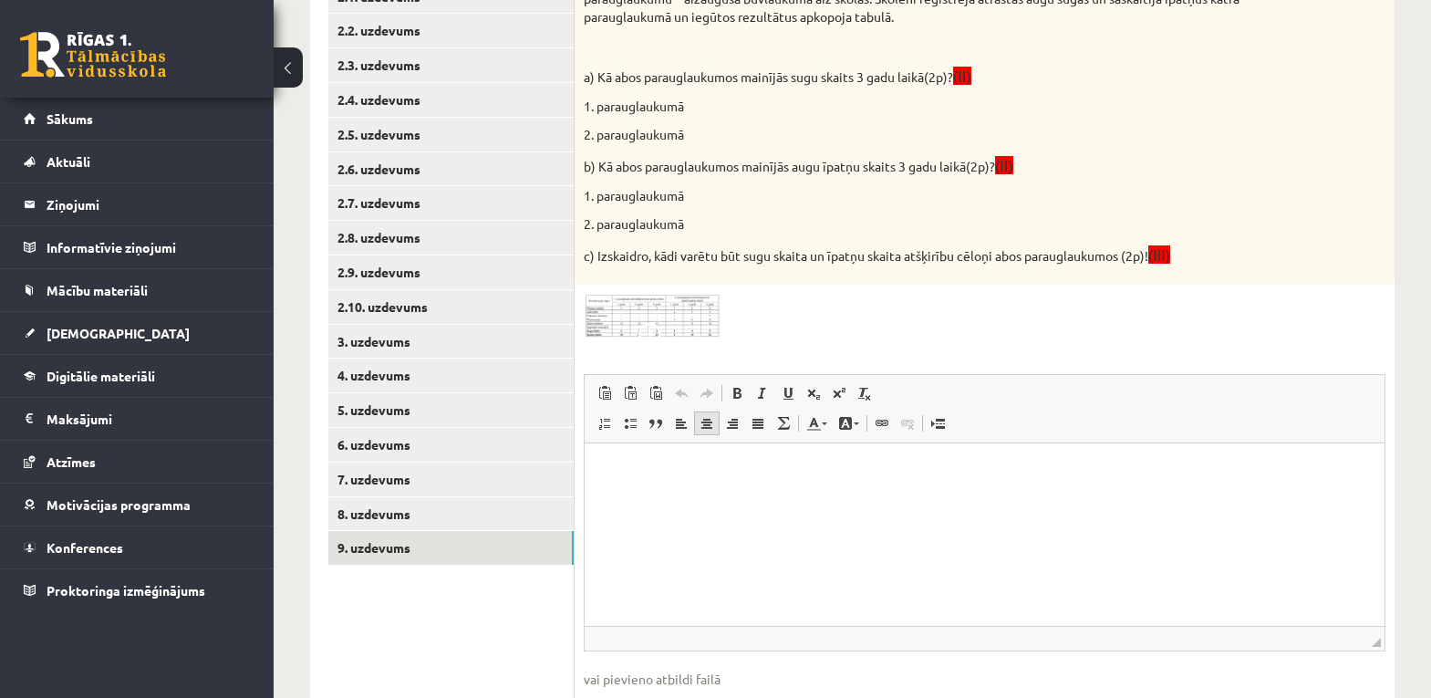
scroll to position [433, 0]
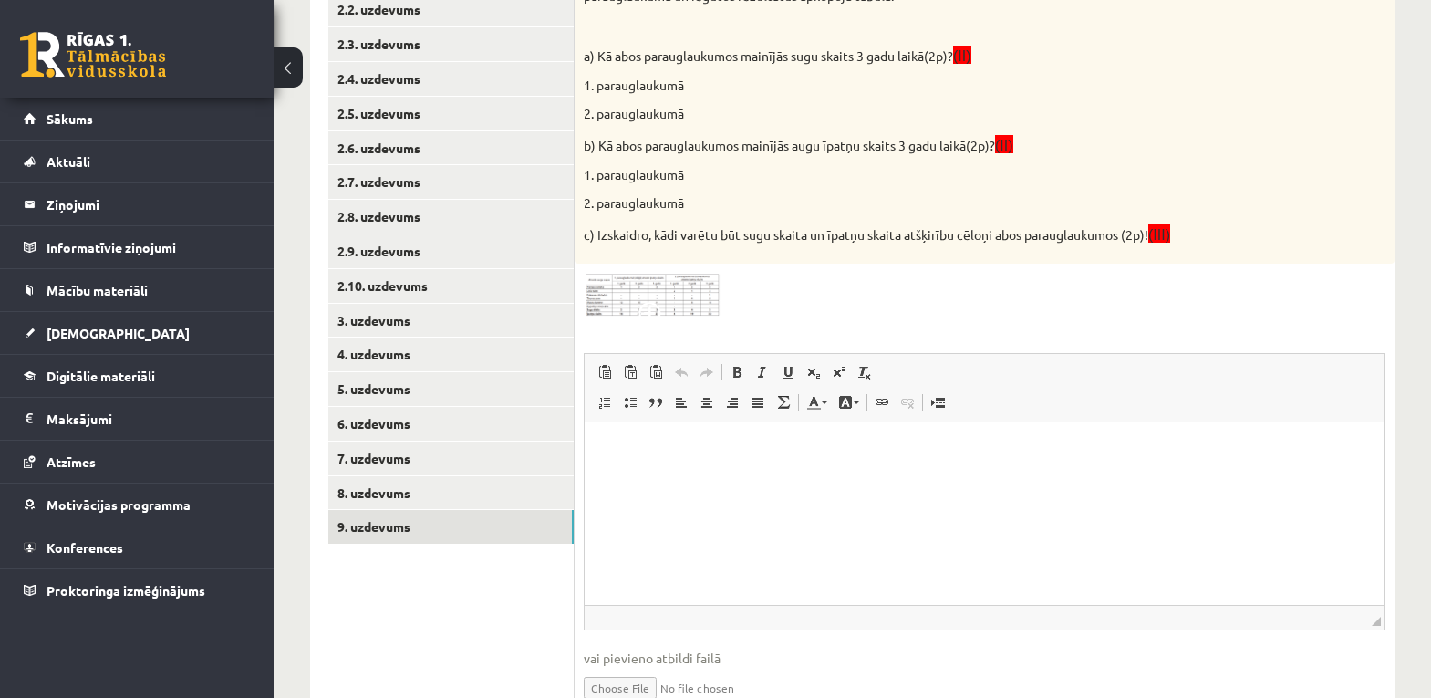
click at [705, 289] on img at bounding box center [652, 295] width 137 height 44
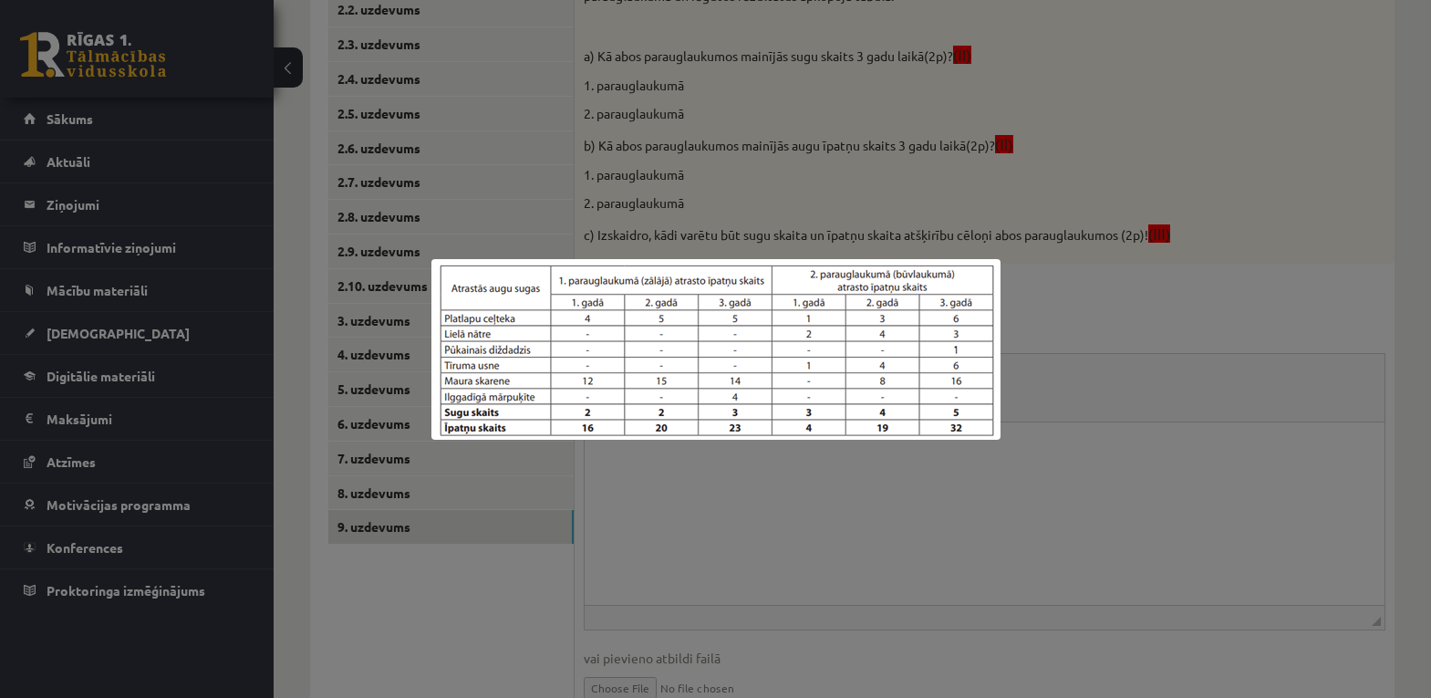
drag, startPoint x: 641, startPoint y: 293, endPoint x: 626, endPoint y: 490, distance: 197.6
click at [626, 490] on div at bounding box center [715, 349] width 1431 height 698
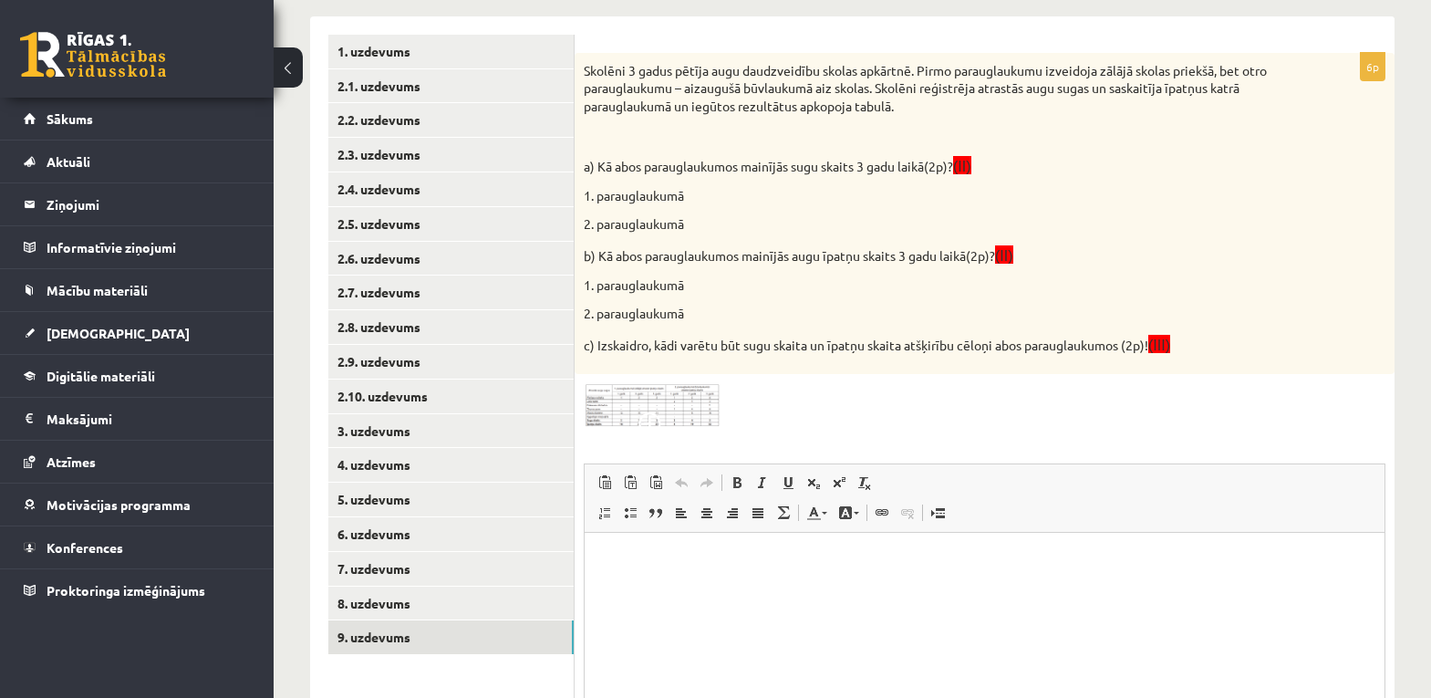
scroll to position [251, 0]
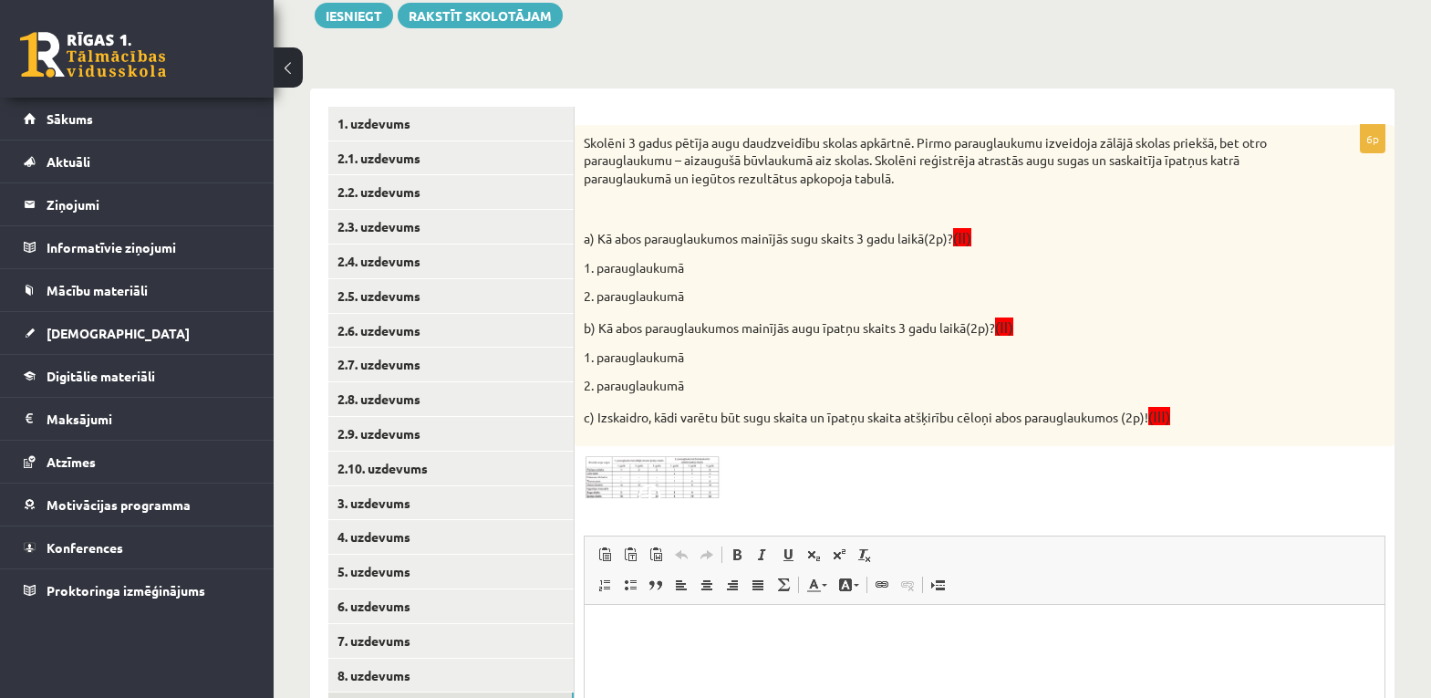
drag, startPoint x: 582, startPoint y: 130, endPoint x: 1159, endPoint y: 441, distance: 655.8
click at [1159, 441] on div "Skolēni 3 gadus pētīja augu daudzveidību skolas apkārtnē. Pirmo parauglaukumu i…" at bounding box center [985, 286] width 820 height 322
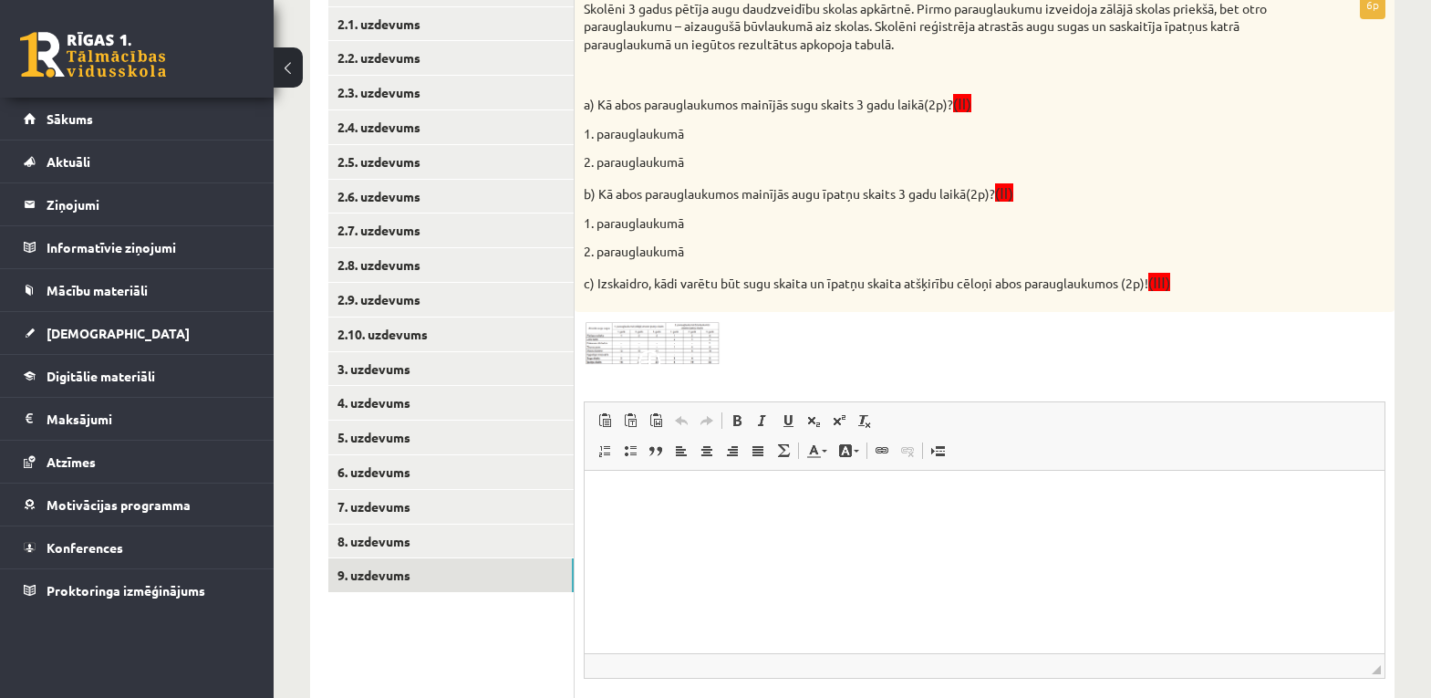
scroll to position [524, 0]
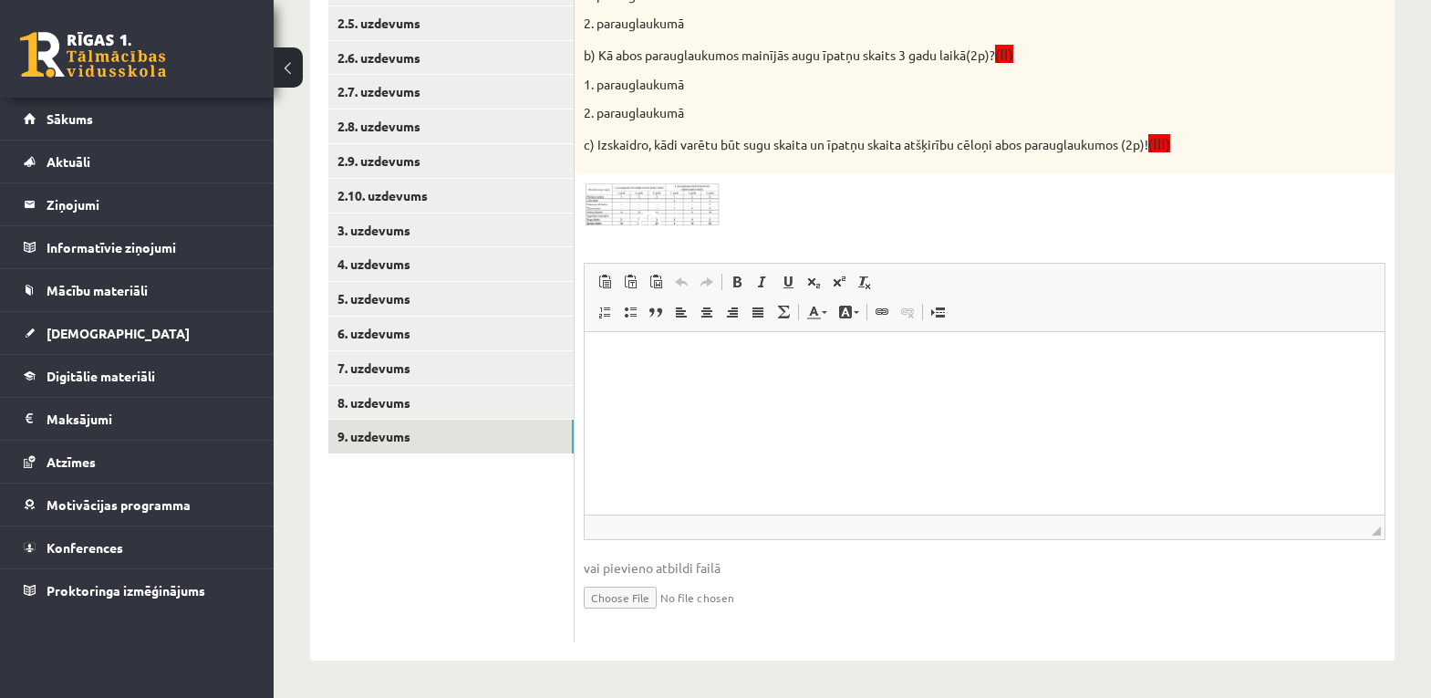
click at [653, 196] on img at bounding box center [652, 204] width 137 height 44
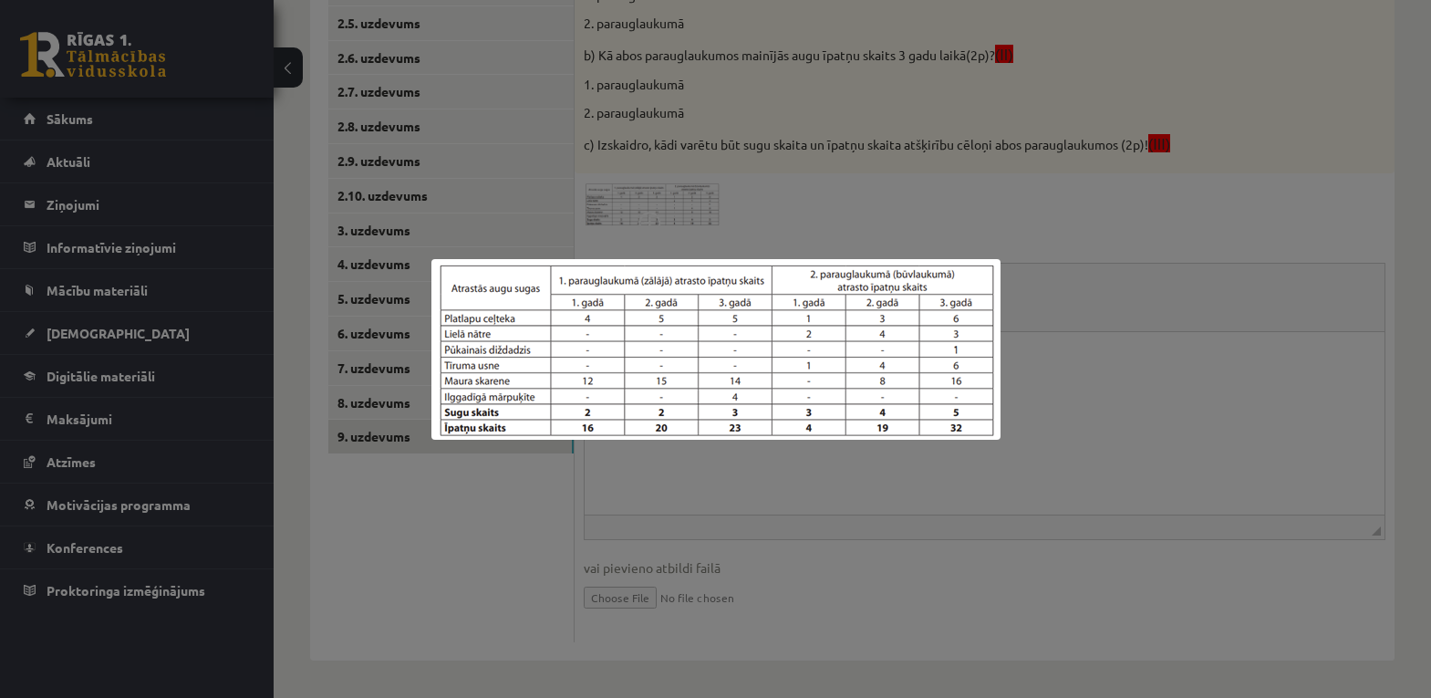
click at [672, 215] on div at bounding box center [715, 349] width 1431 height 698
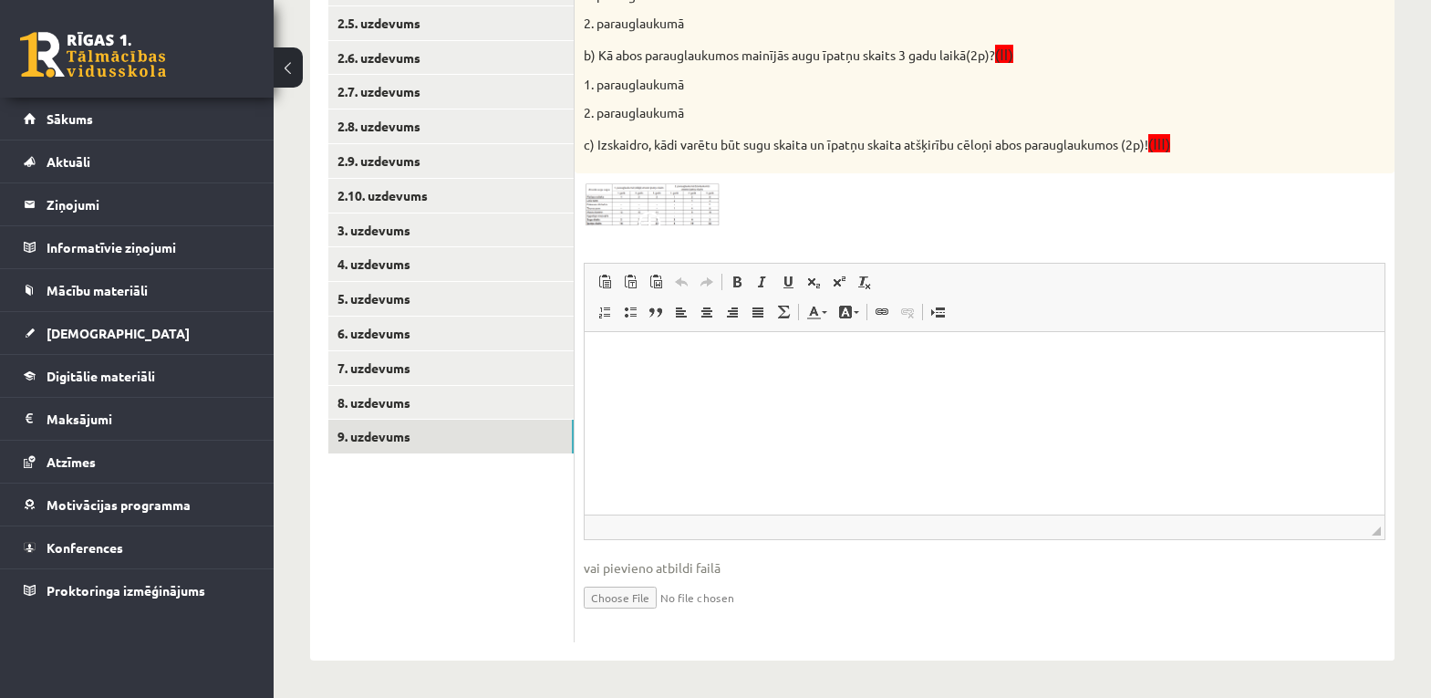
click at [660, 387] on html at bounding box center [985, 359] width 800 height 56
click at [382, 402] on link "8. uzdevums" at bounding box center [450, 403] width 245 height 34
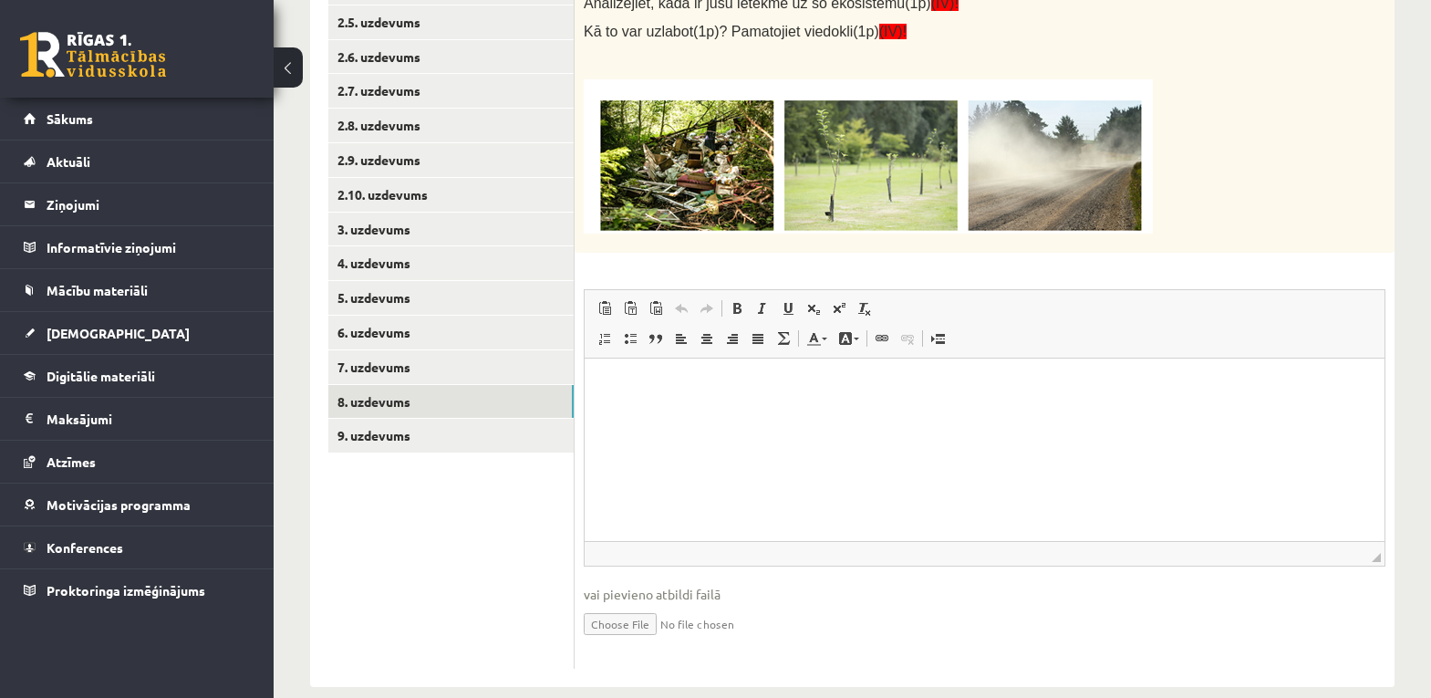
click at [744, 171] on img at bounding box center [868, 156] width 569 height 154
click at [678, 189] on img at bounding box center [868, 156] width 569 height 154
click at [1056, 169] on img at bounding box center [868, 156] width 569 height 154
click at [703, 202] on img at bounding box center [868, 156] width 569 height 154
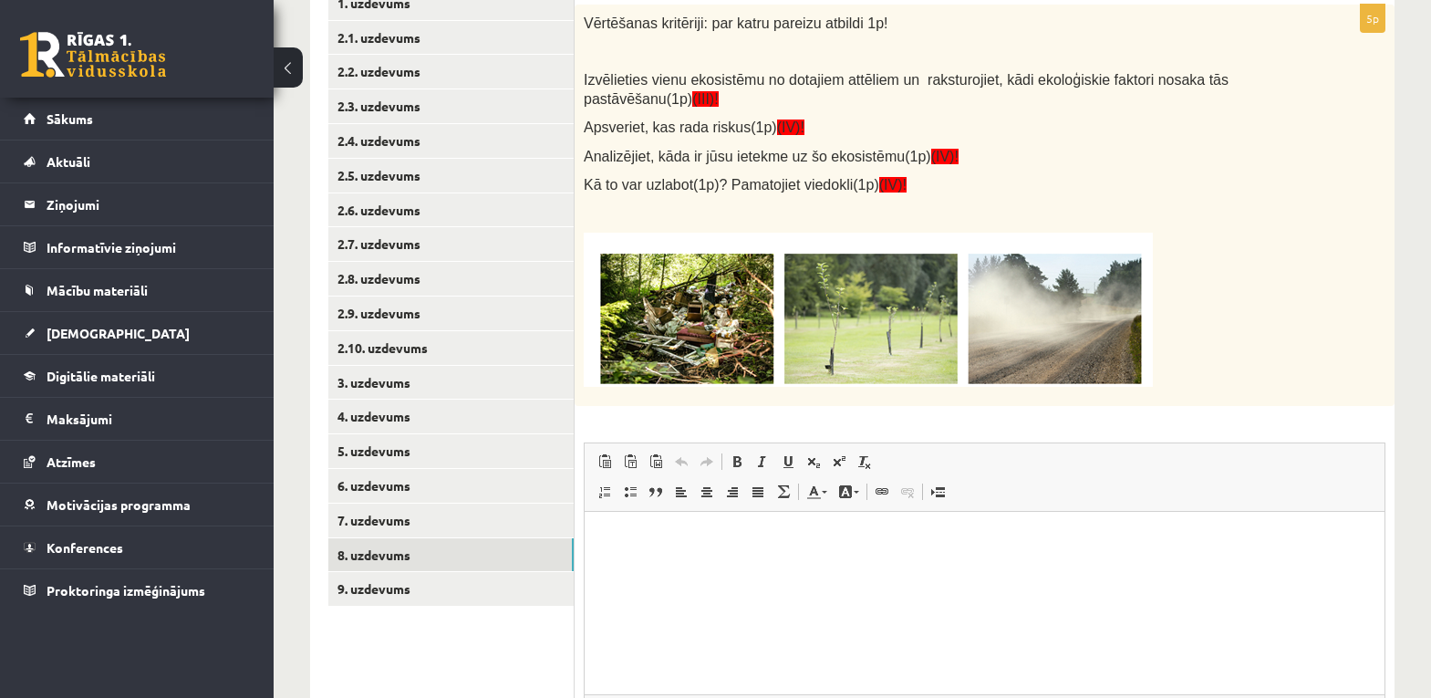
scroll to position [342, 0]
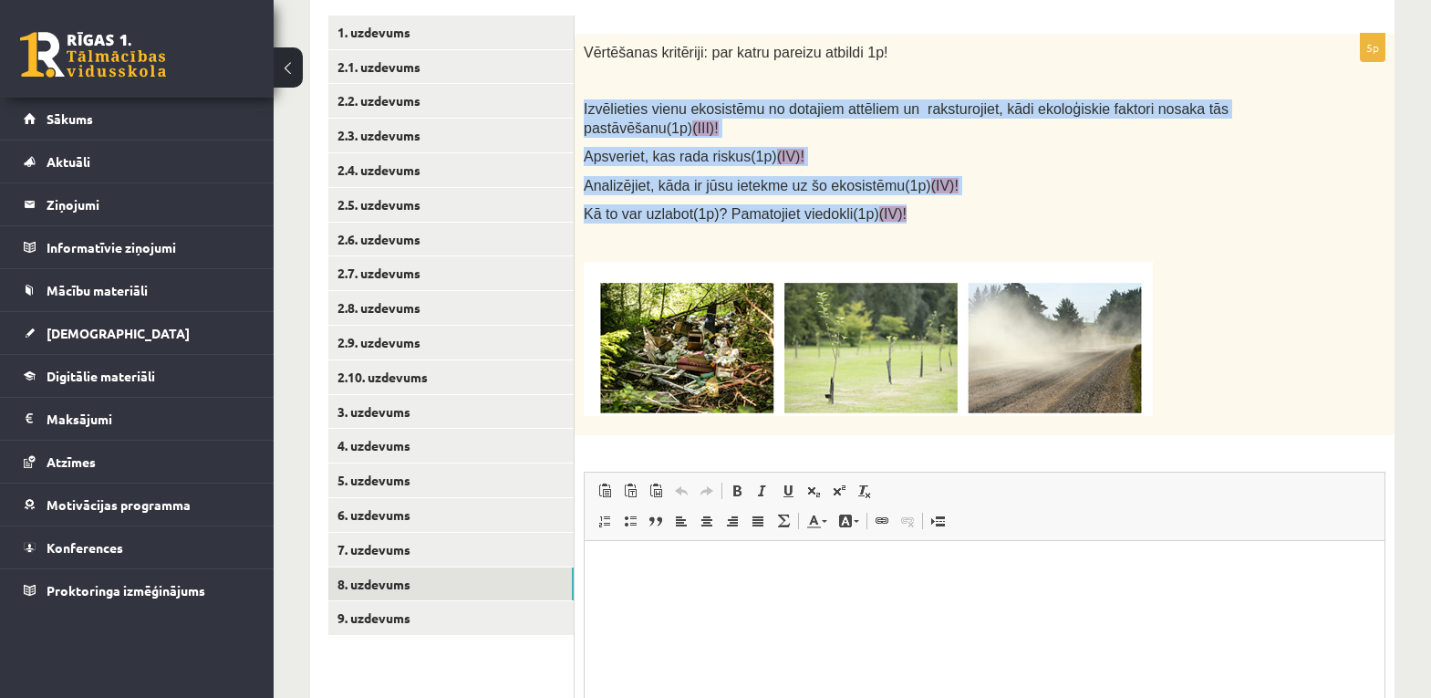
drag, startPoint x: 581, startPoint y: 102, endPoint x: 877, endPoint y: 208, distance: 314.7
click at [877, 208] on div "Vērtēšanas kritēriji: par katru pareizu atbildi 1p! Izvēlieties vienu ekosistēm…" at bounding box center [985, 234] width 820 height 401
click at [1006, 181] on p "Analizējiet, kāda ir jūsu ietekme uz šo ekosistēmu(1p) (IV)!" at bounding box center [939, 185] width 710 height 19
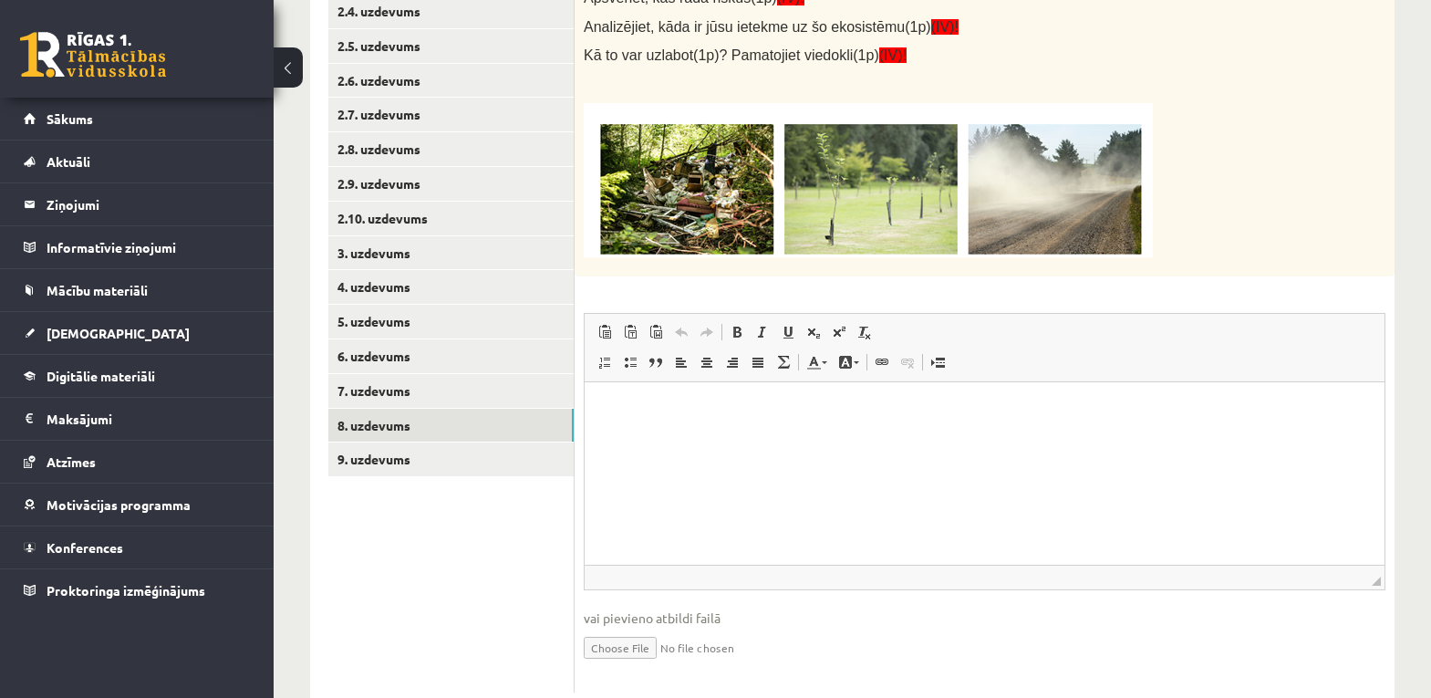
scroll to position [552, 0]
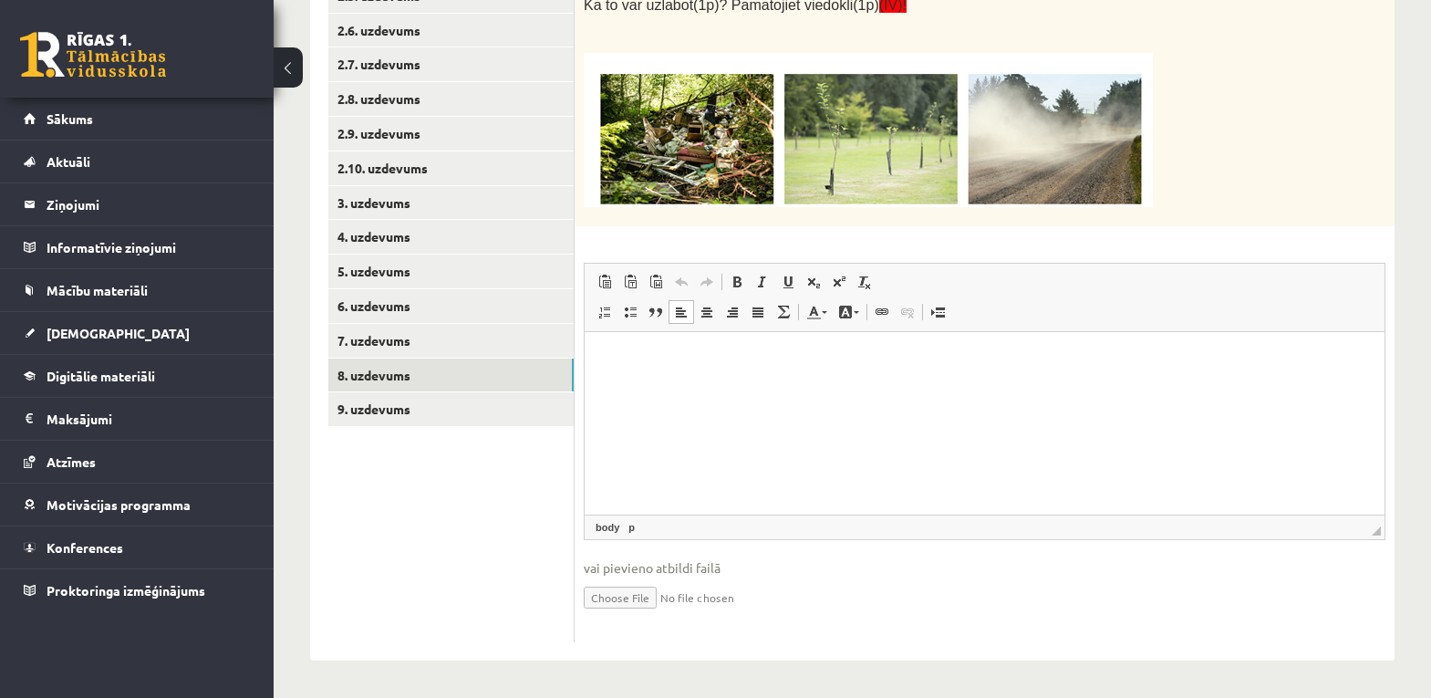
click at [660, 370] on html at bounding box center [985, 359] width 800 height 56
drag, startPoint x: 660, startPoint y: 370, endPoint x: 638, endPoint y: 353, distance: 28.6
click at [638, 353] on p "Визуальный текстовый редактор, wiswyg-editor-user-answer-47024835382700" at bounding box center [984, 358] width 763 height 19
click at [678, 363] on span "Вставить" at bounding box center [692, 368] width 65 height 26
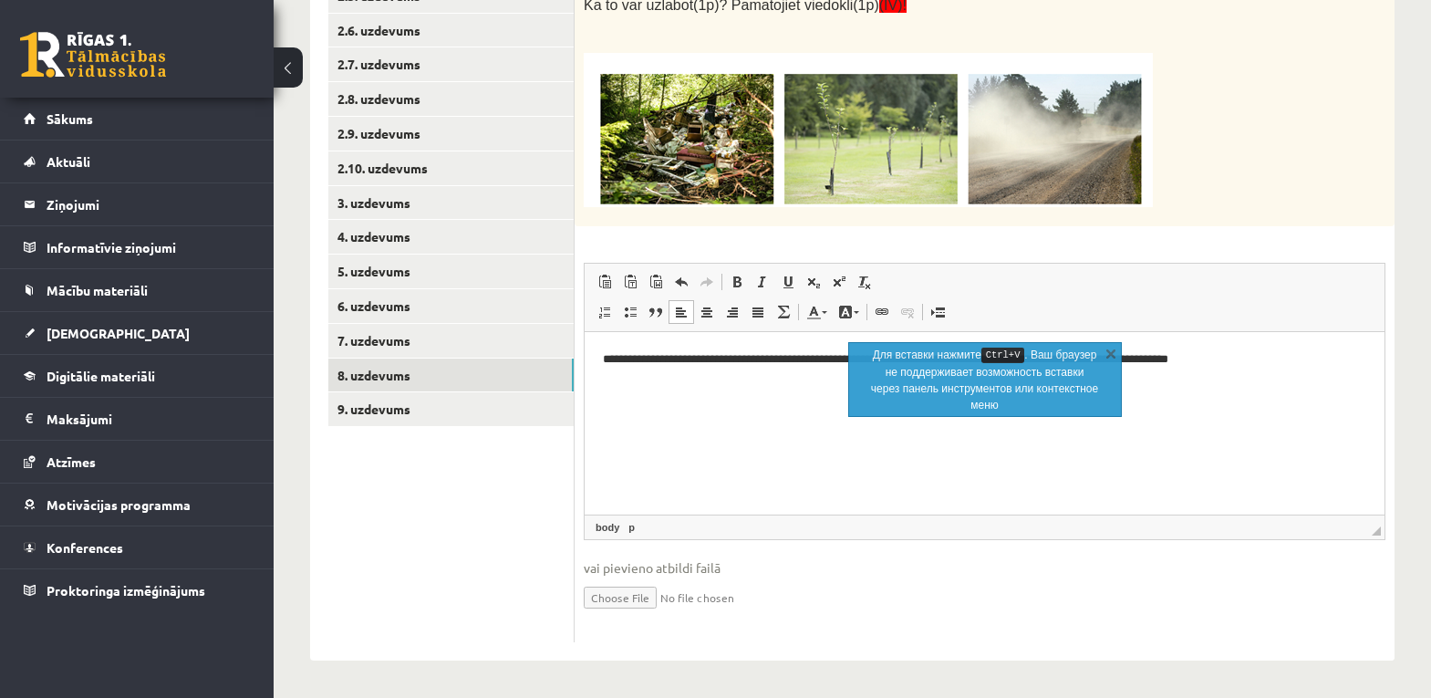
click at [628, 337] on html "**********" at bounding box center [985, 359] width 800 height 56
click at [600, 355] on html "**********" at bounding box center [985, 359] width 800 height 56
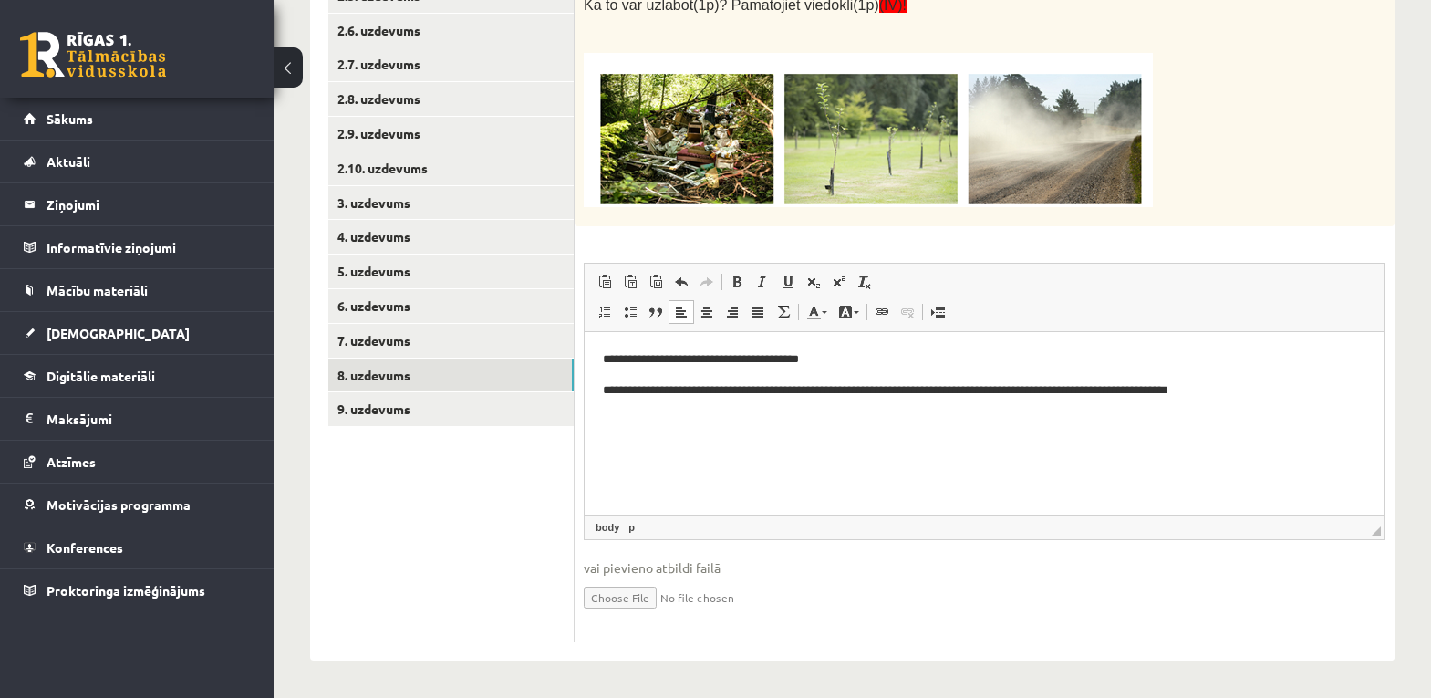
click at [1273, 405] on html "**********" at bounding box center [985, 374] width 800 height 86
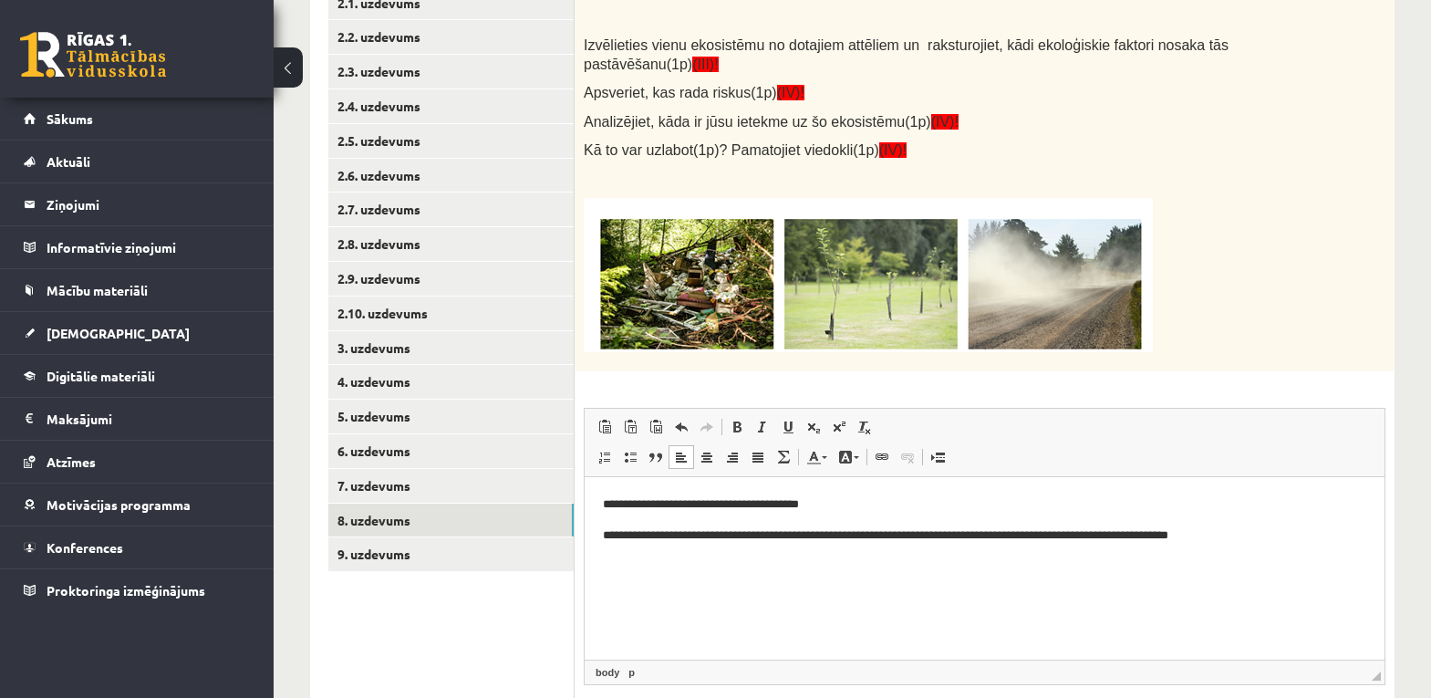
scroll to position [461, 0]
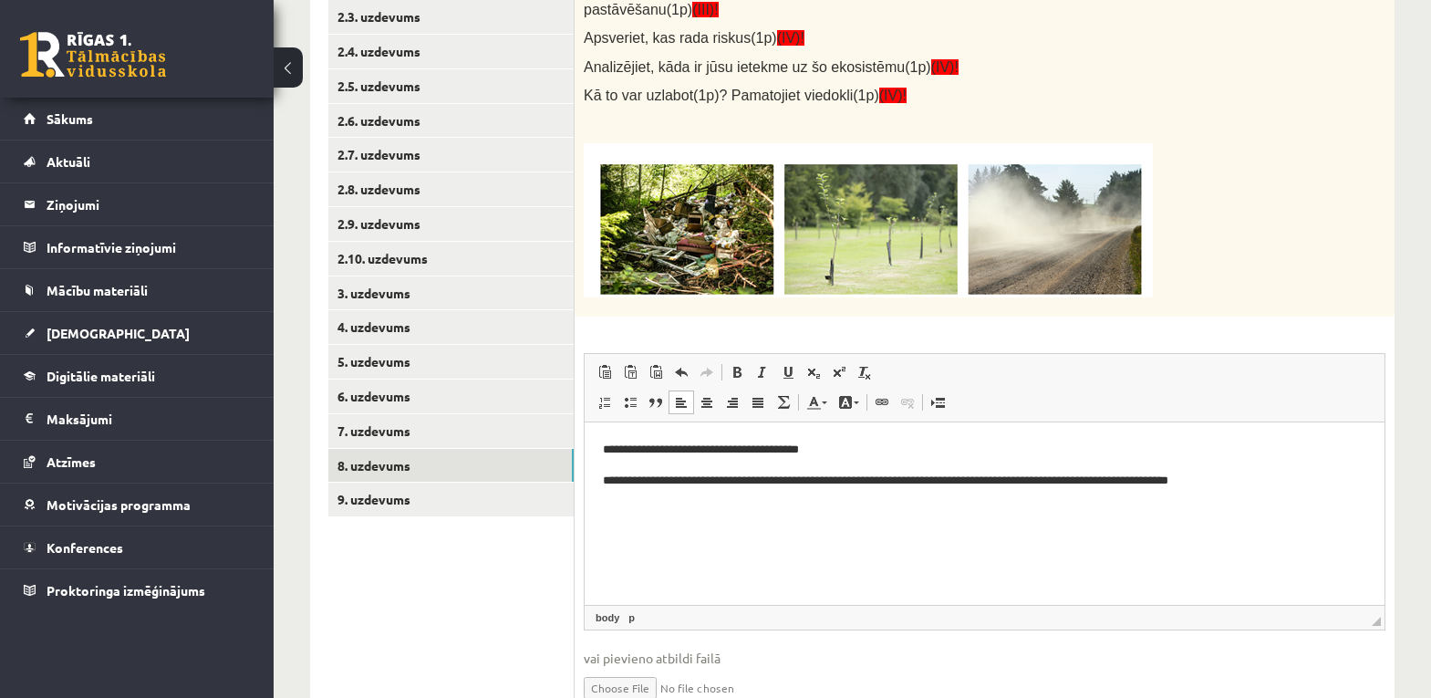
drag, startPoint x: 689, startPoint y: 528, endPoint x: 623, endPoint y: 506, distance: 69.2
click at [623, 506] on p "Визуальный текстовый редактор, wiswyg-editor-user-answer-47024835382700" at bounding box center [984, 510] width 763 height 19
drag, startPoint x: 665, startPoint y: 521, endPoint x: 706, endPoint y: 607, distance: 95.1
click at [665, 521] on span "Вставить" at bounding box center [678, 521] width 65 height 26
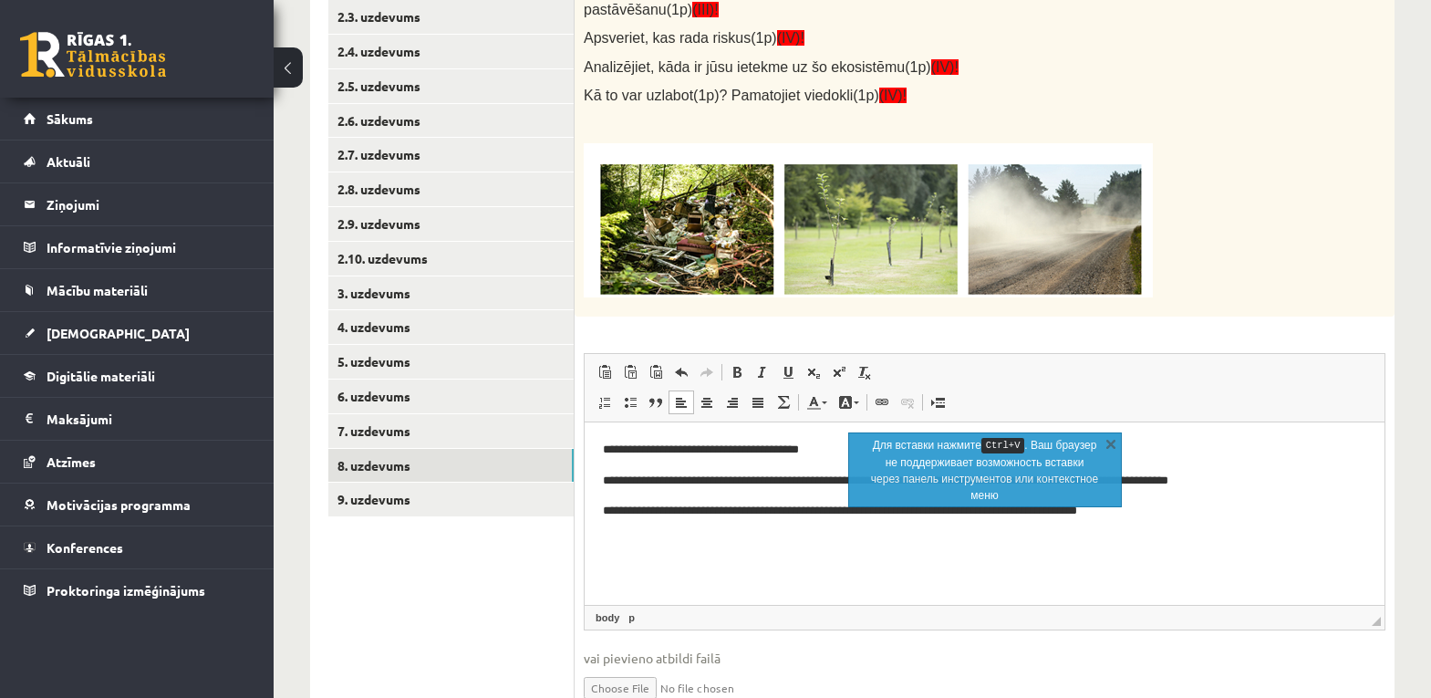
click at [605, 510] on p "**********" at bounding box center [984, 510] width 763 height 19
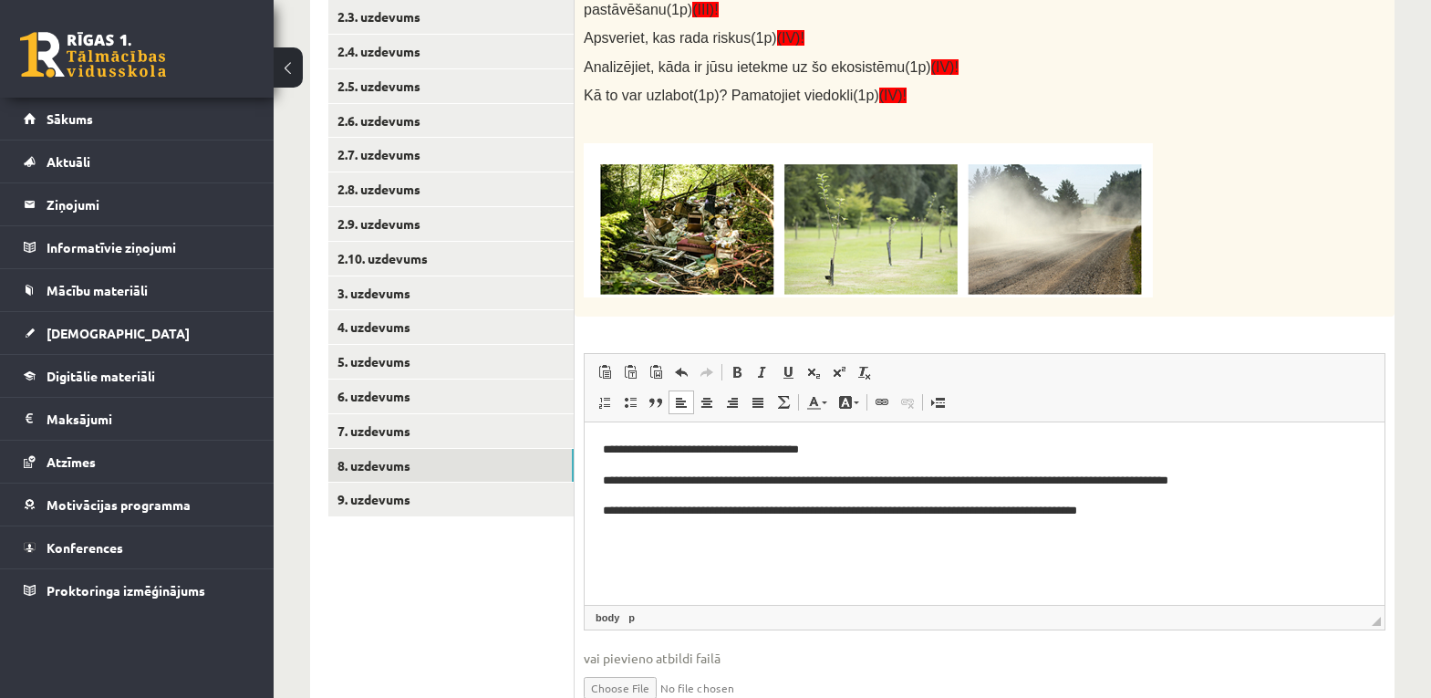
click at [1150, 507] on p "**********" at bounding box center [984, 510] width 763 height 19
click at [683, 558] on span "Вставить" at bounding box center [696, 559] width 65 height 26
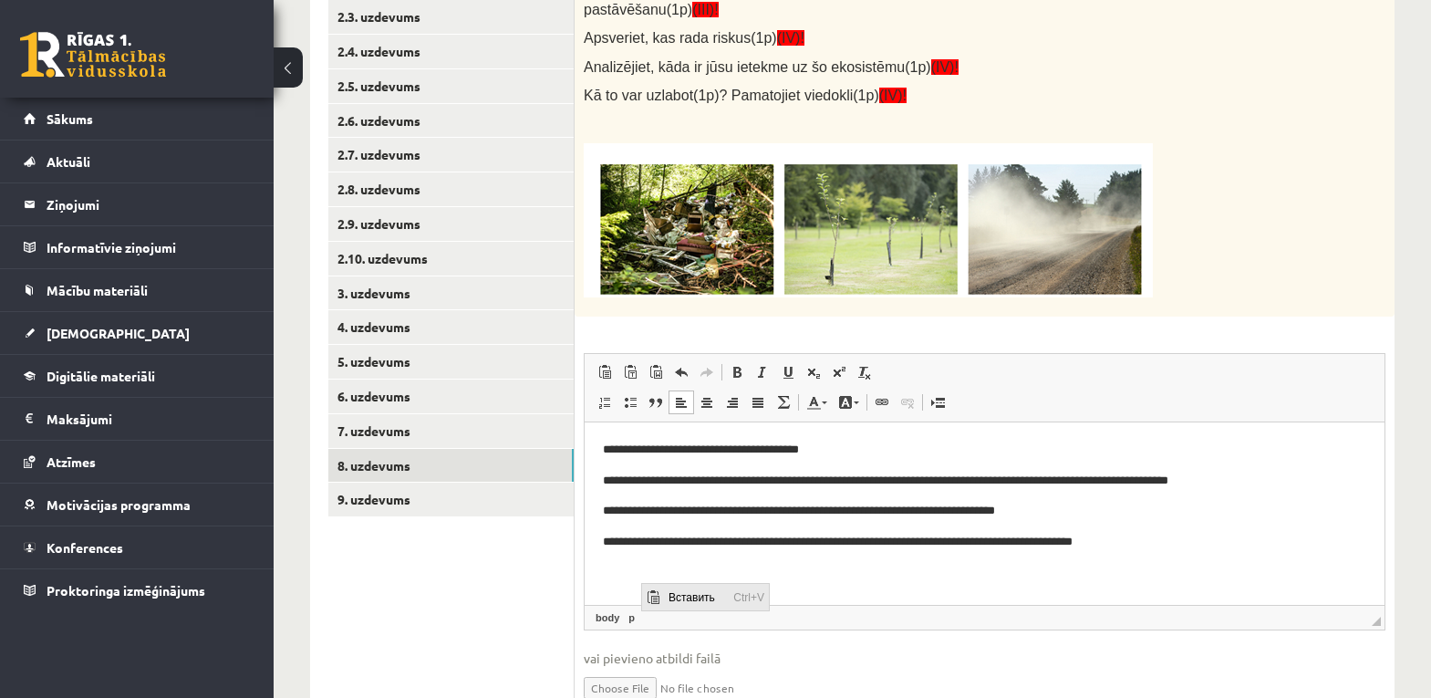
drag, startPoint x: 677, startPoint y: 596, endPoint x: 743, endPoint y: 761, distance: 178.0
click at [677, 596] on span "Вставить" at bounding box center [696, 596] width 65 height 26
click at [1240, 567] on p "**********" at bounding box center [984, 572] width 763 height 19
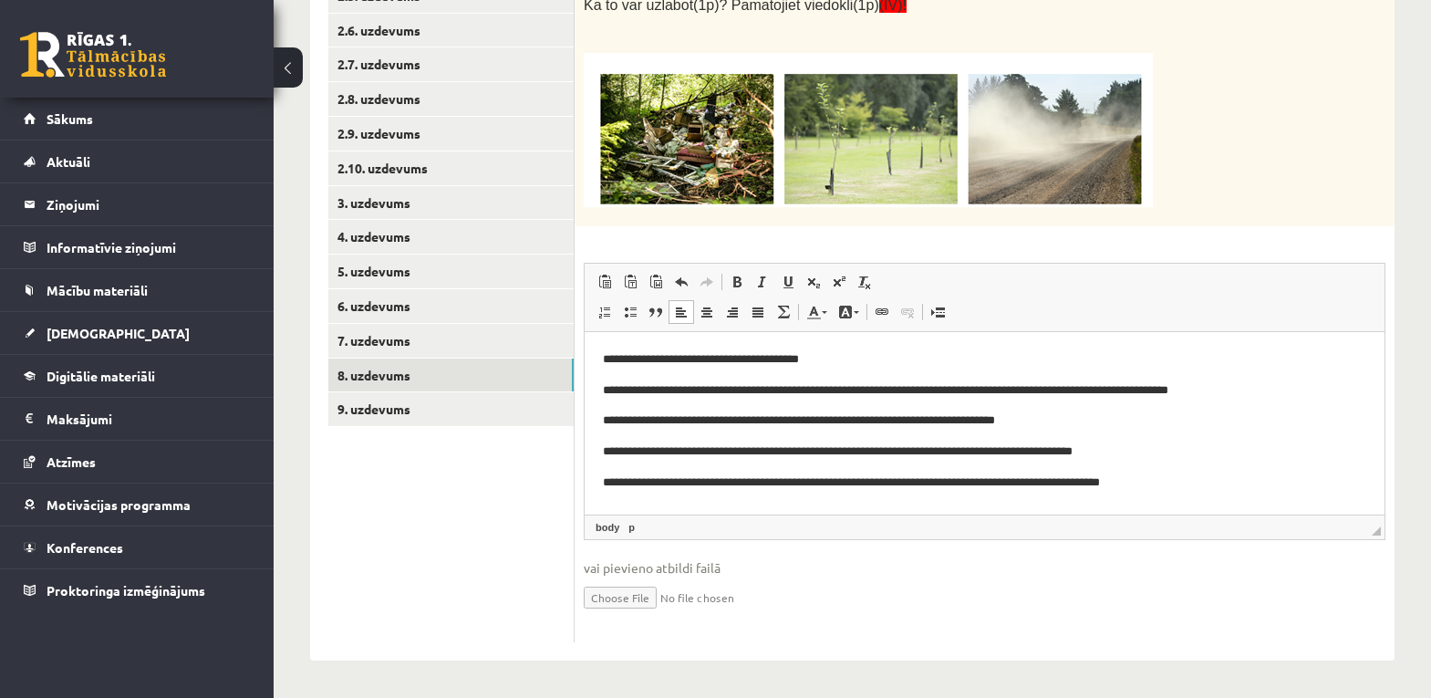
click at [691, 481] on p "**********" at bounding box center [984, 481] width 763 height 19
click at [1236, 484] on p "**********" at bounding box center [984, 481] width 763 height 19
click at [385, 337] on link "7. uzdevums" at bounding box center [450, 341] width 245 height 34
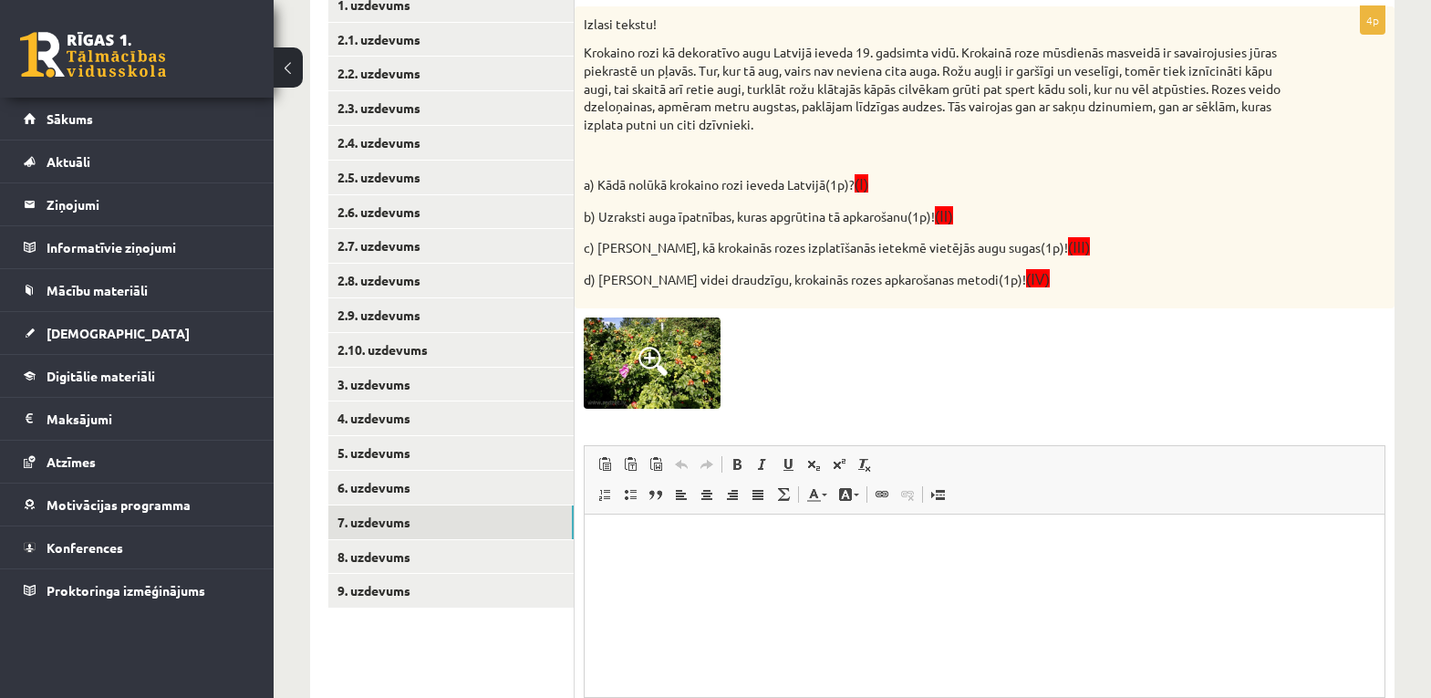
scroll to position [278, 0]
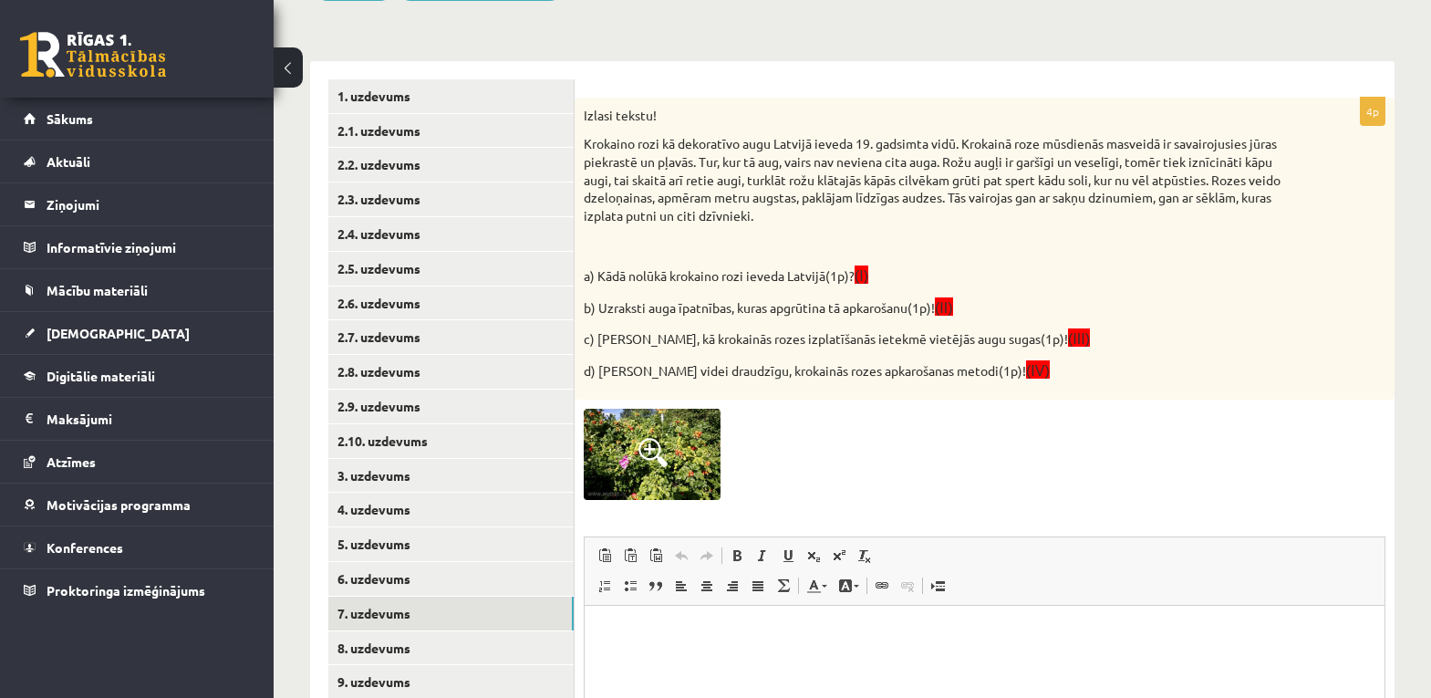
click at [649, 449] on span at bounding box center [652, 452] width 29 height 29
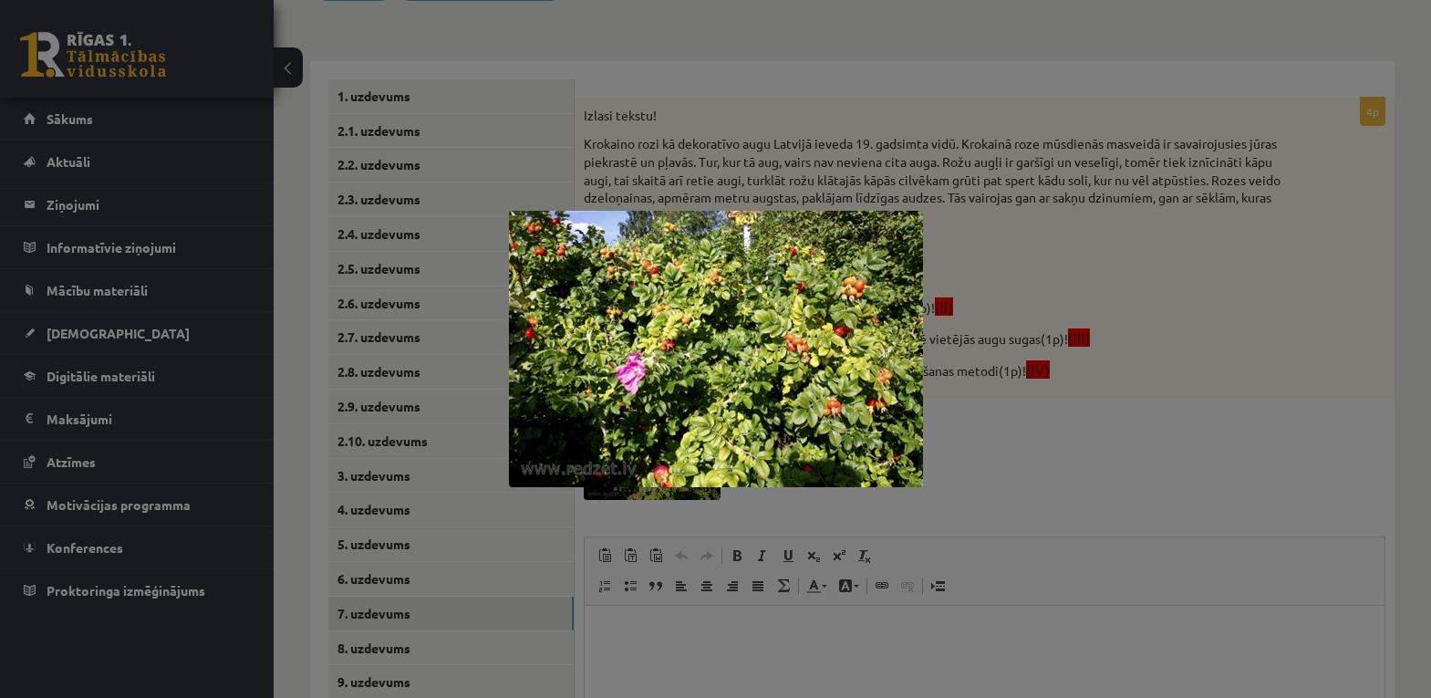
click at [660, 427] on img at bounding box center [716, 349] width 414 height 276
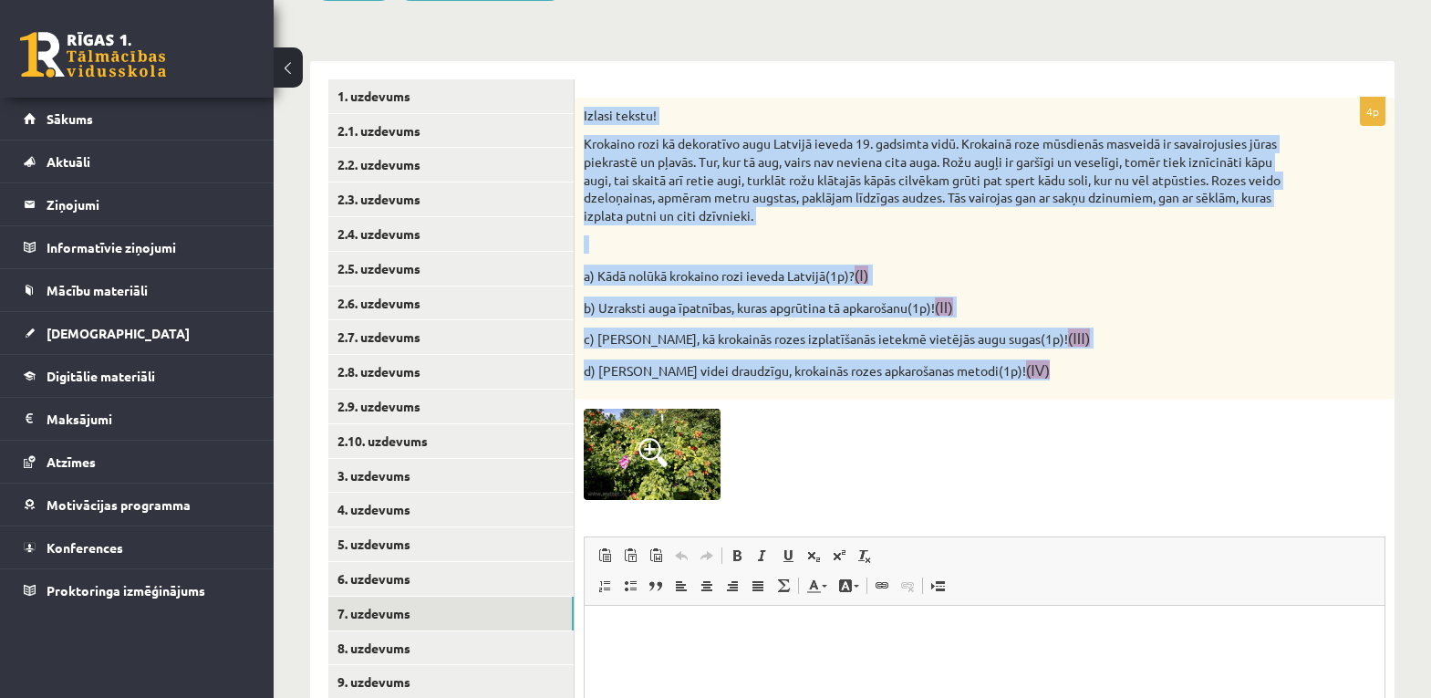
drag, startPoint x: 582, startPoint y: 109, endPoint x: 1033, endPoint y: 390, distance: 531.7
click at [1033, 390] on div "Izlasi tekstu! Krokaino rozi kā dekoratīvo augu Latvijā ieveda 19. gadsimta vid…" at bounding box center [985, 249] width 820 height 303
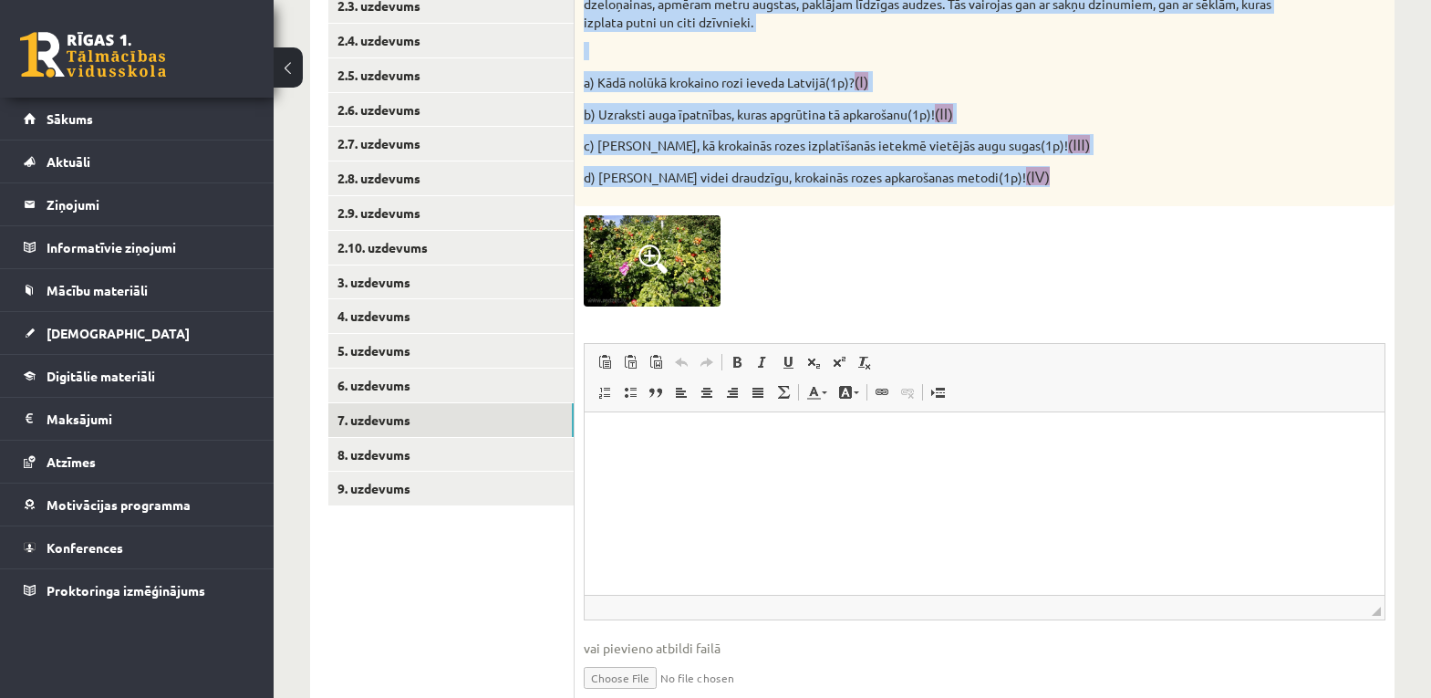
scroll to position [553, 0]
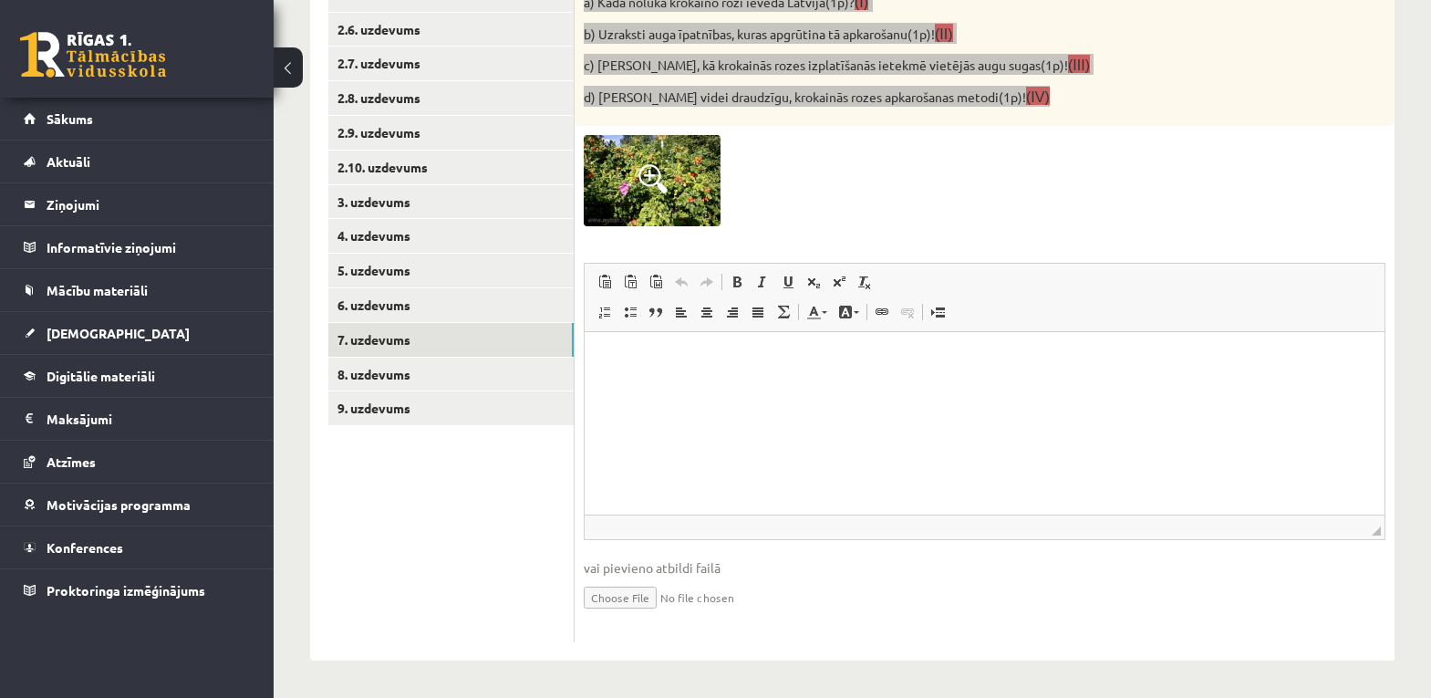
click at [733, 367] on p "Визуальный текстовый редактор, wiswyg-editor-user-answer-47024920433440" at bounding box center [984, 359] width 763 height 19
drag, startPoint x: 1470, startPoint y: 736, endPoint x: 912, endPoint y: 420, distance: 641.7
click at [757, 385] on span "Вставить" at bounding box center [789, 381] width 65 height 26
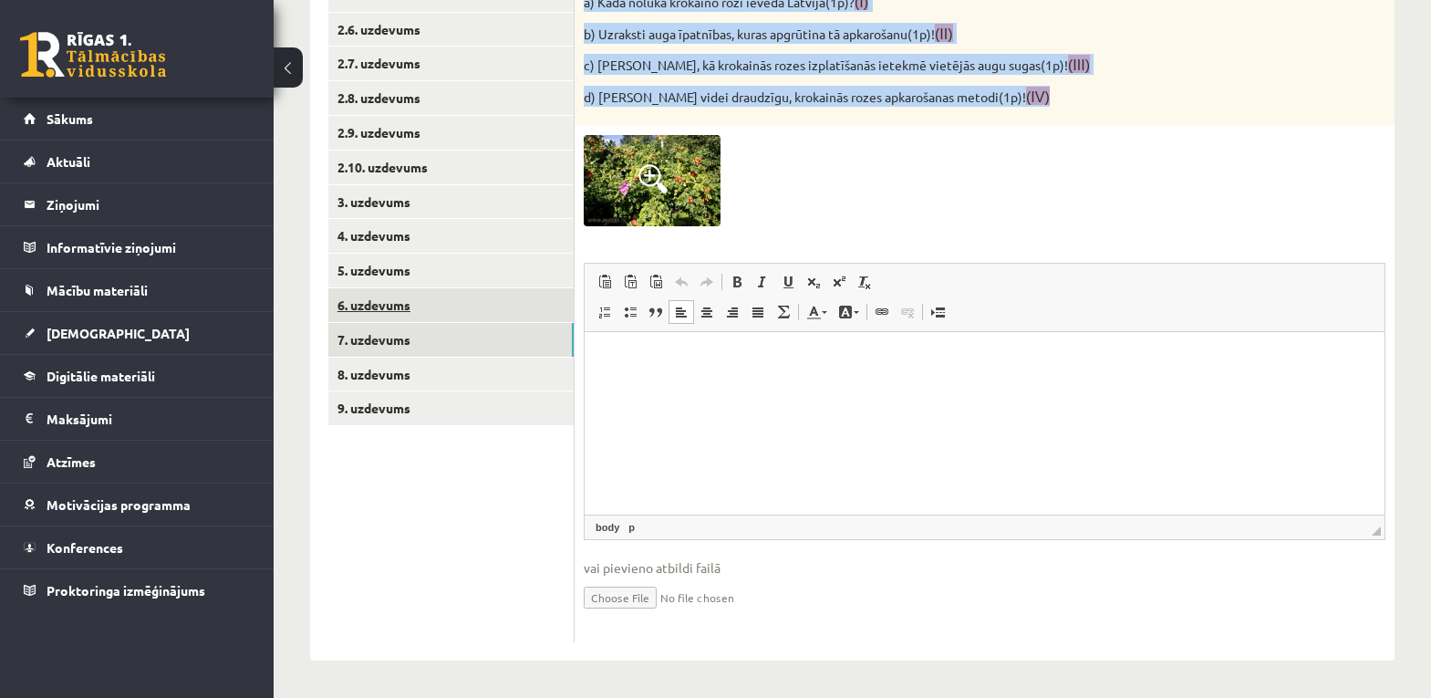
click link "6. uzdevums"
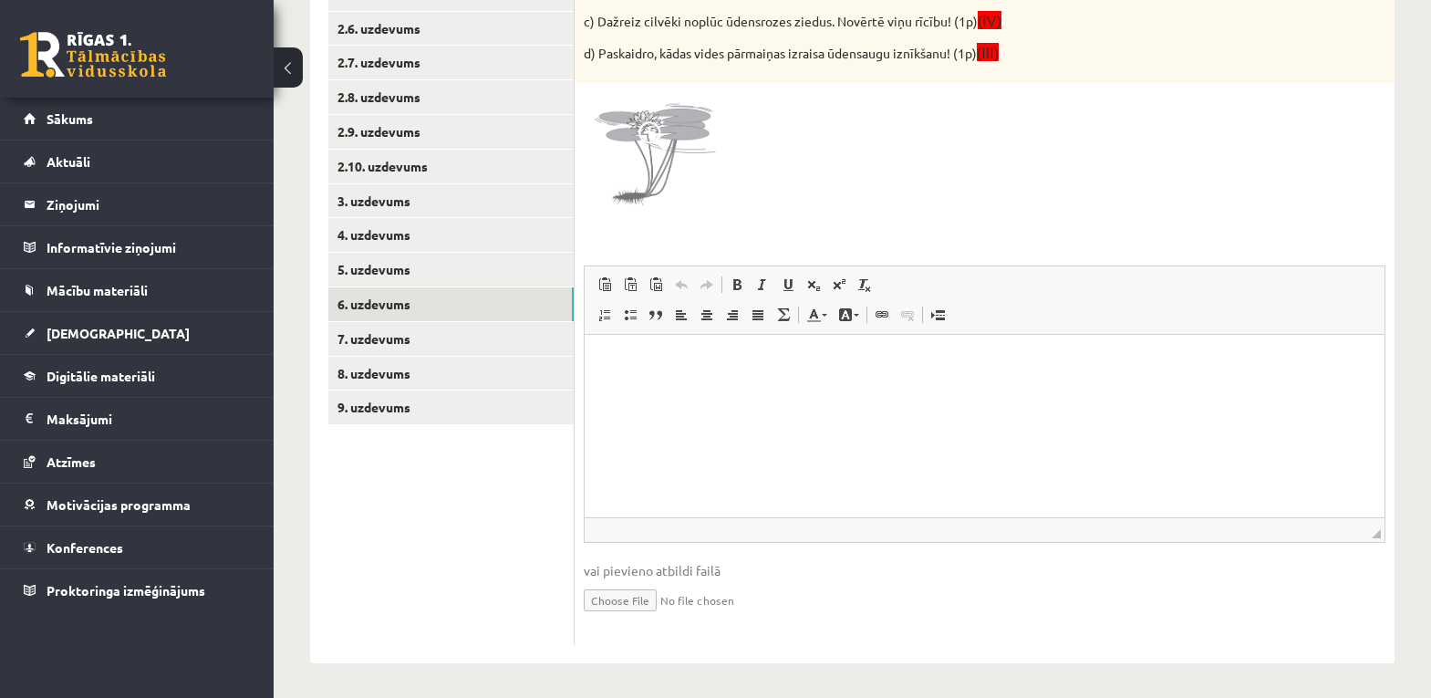
scroll to position [0, 0]
click html
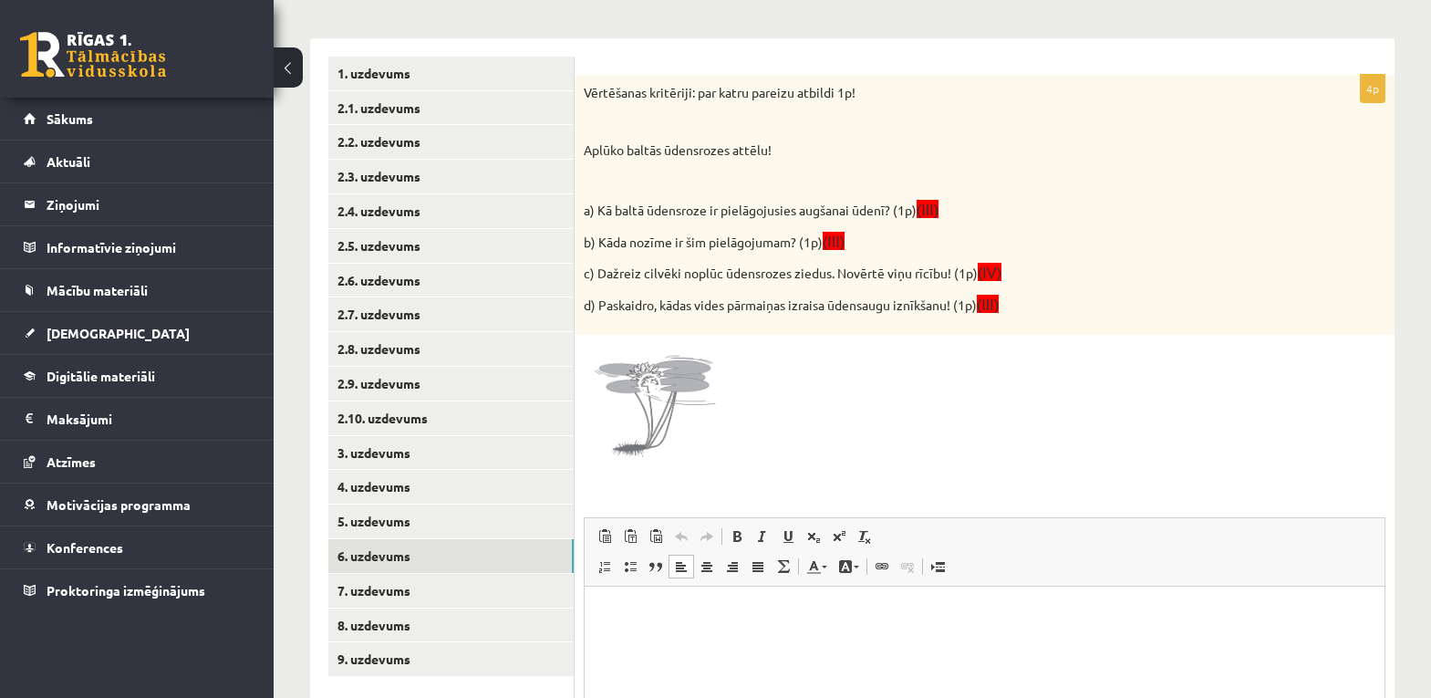
scroll to position [279, 0]
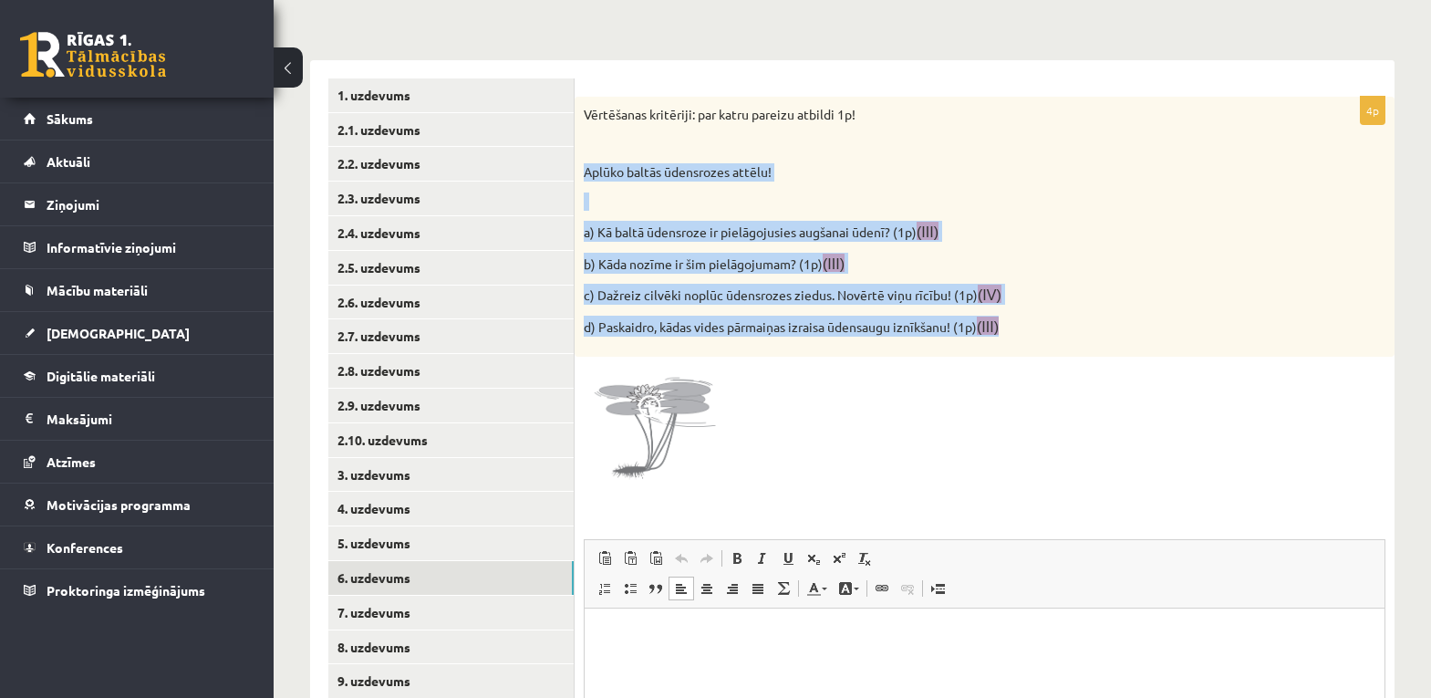
drag, startPoint x: 585, startPoint y: 164, endPoint x: 1029, endPoint y: 346, distance: 479.8
click div "Vērtēšanas kritēriji: par katru pareizu atbildi 1p! Aplūko baltās ūdensrozes at…"
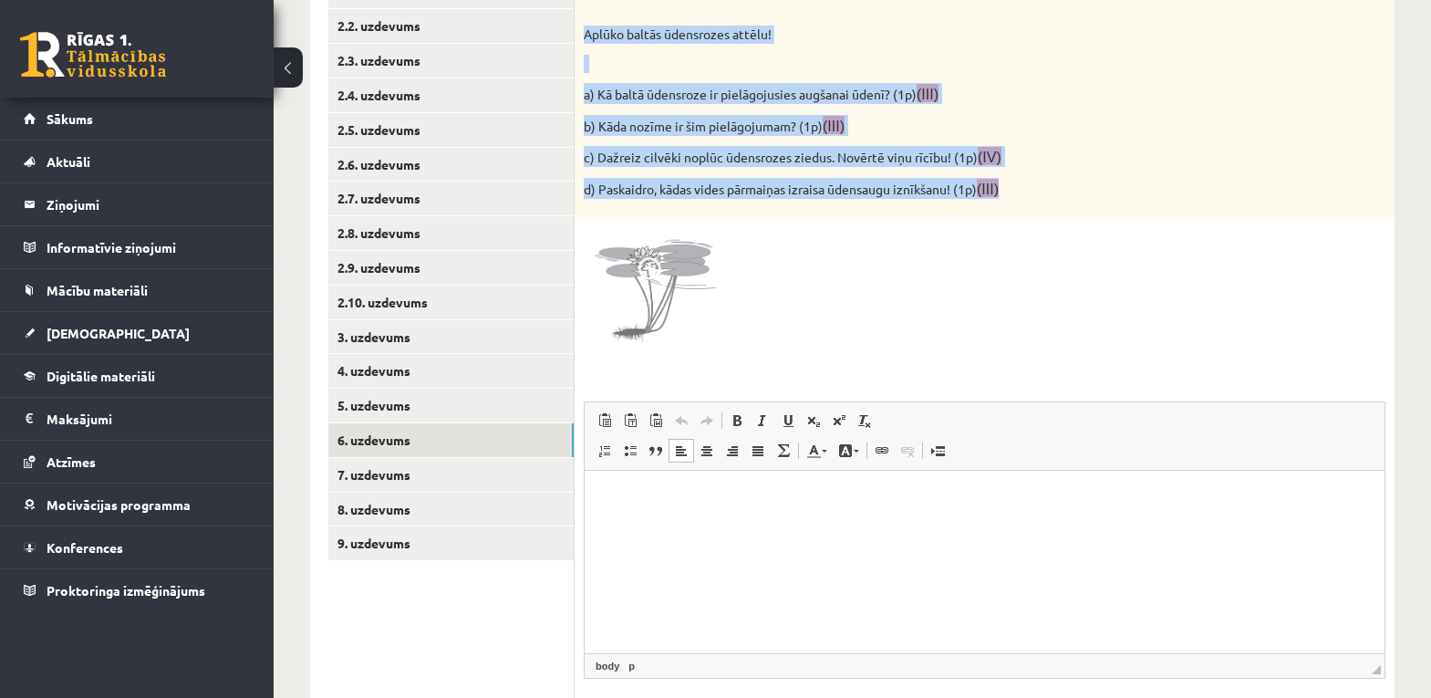
scroll to position [462, 0]
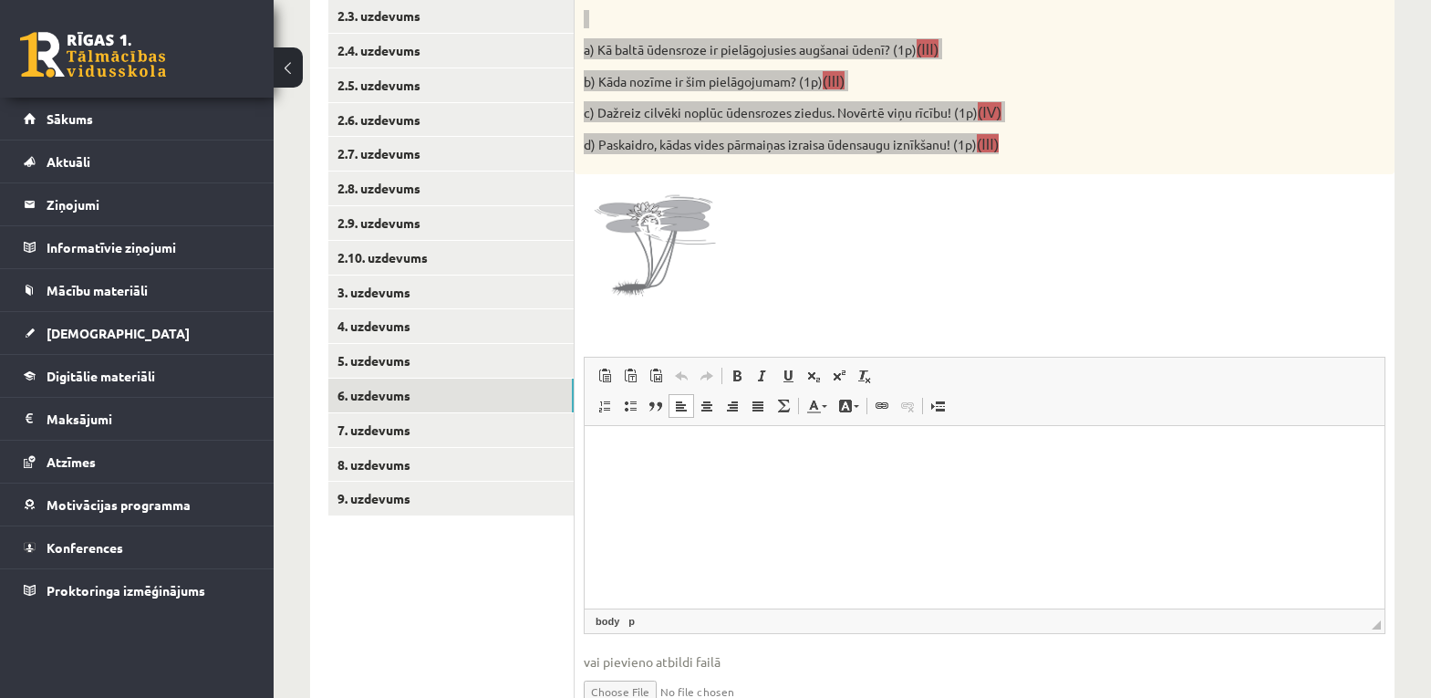
click html
click span "Вставить"
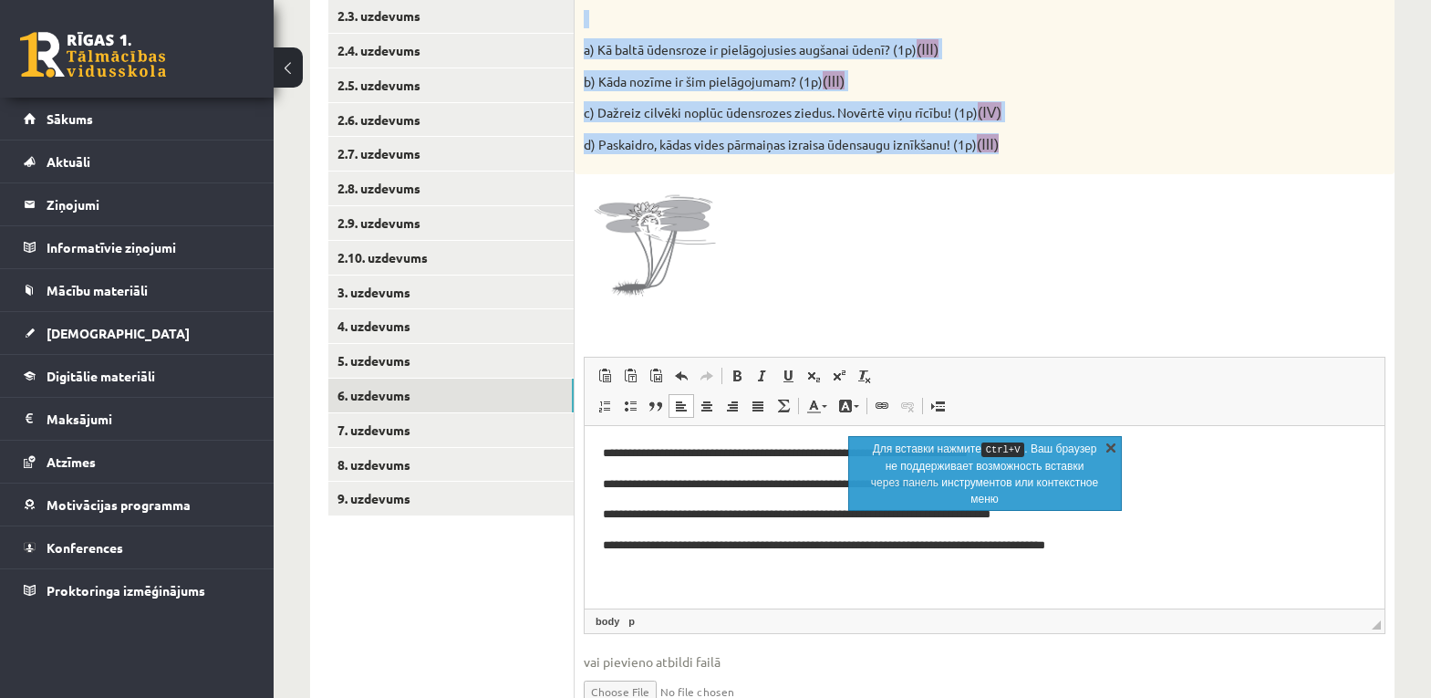
click link "X"
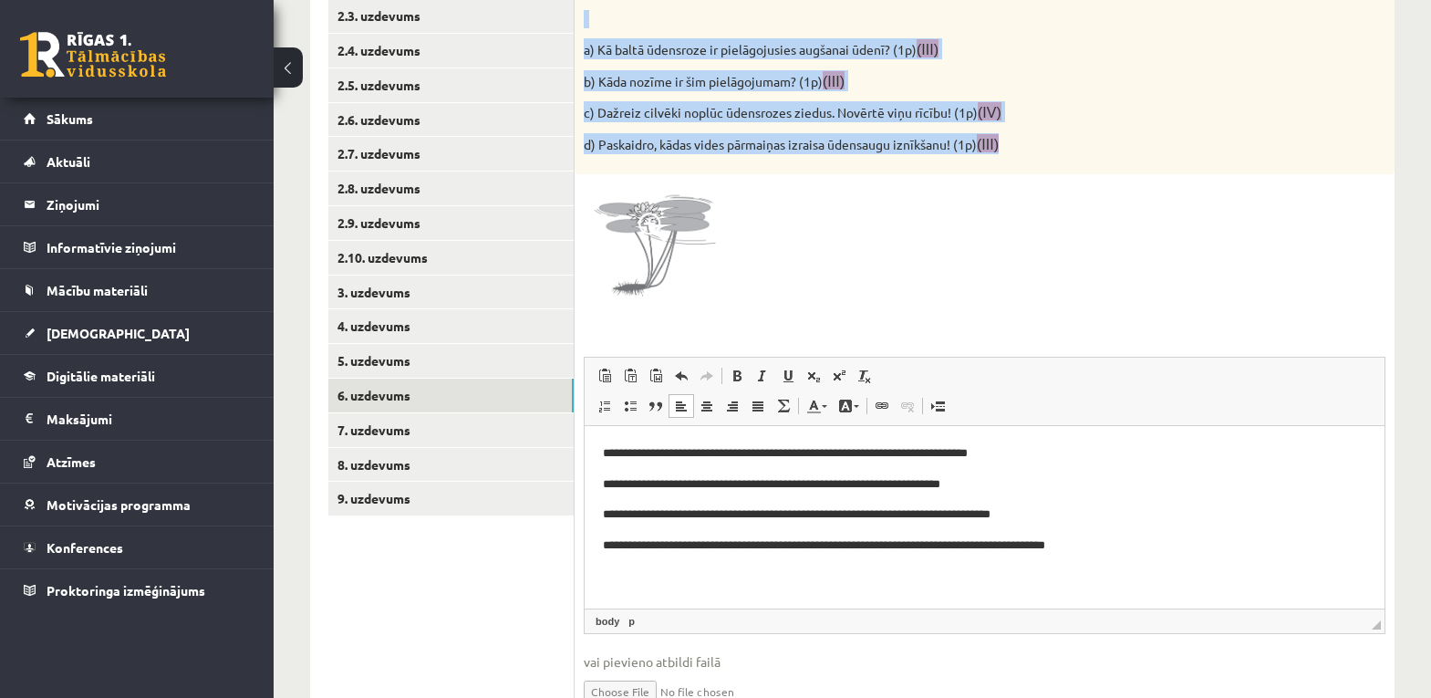
click span
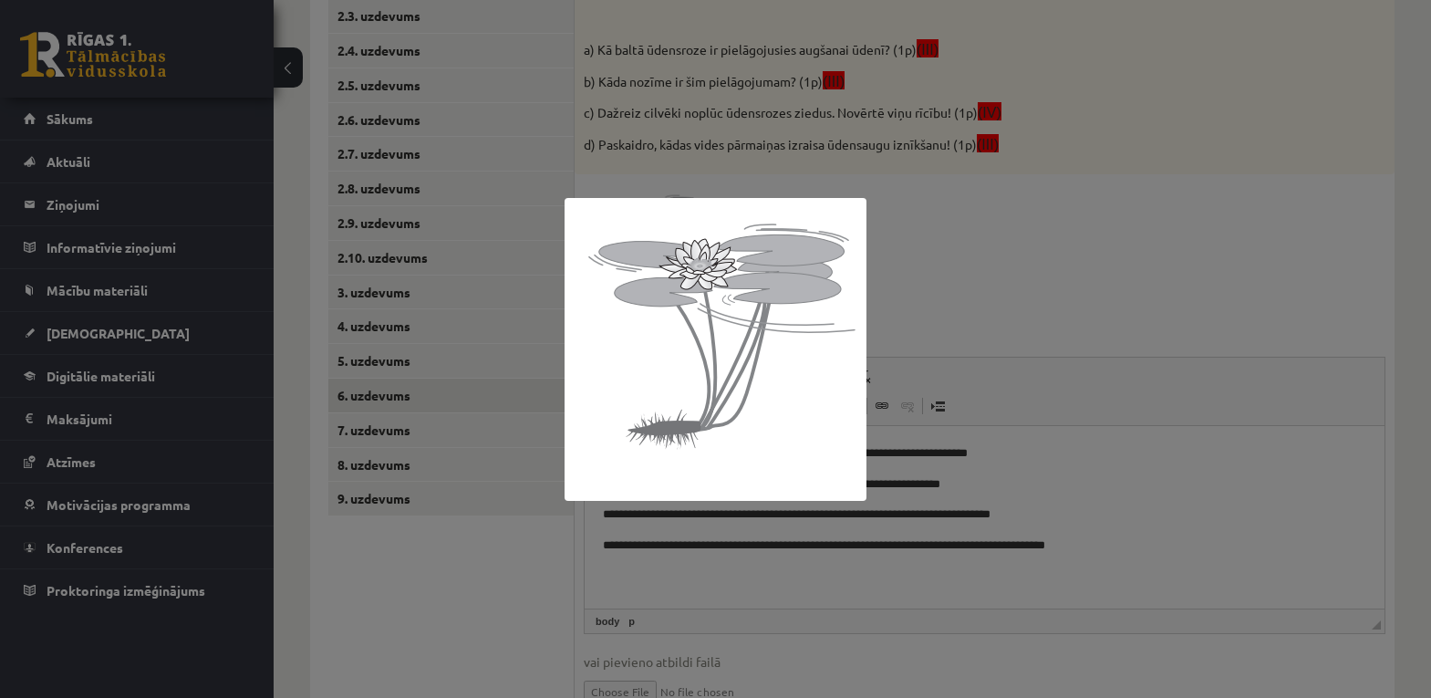
click div
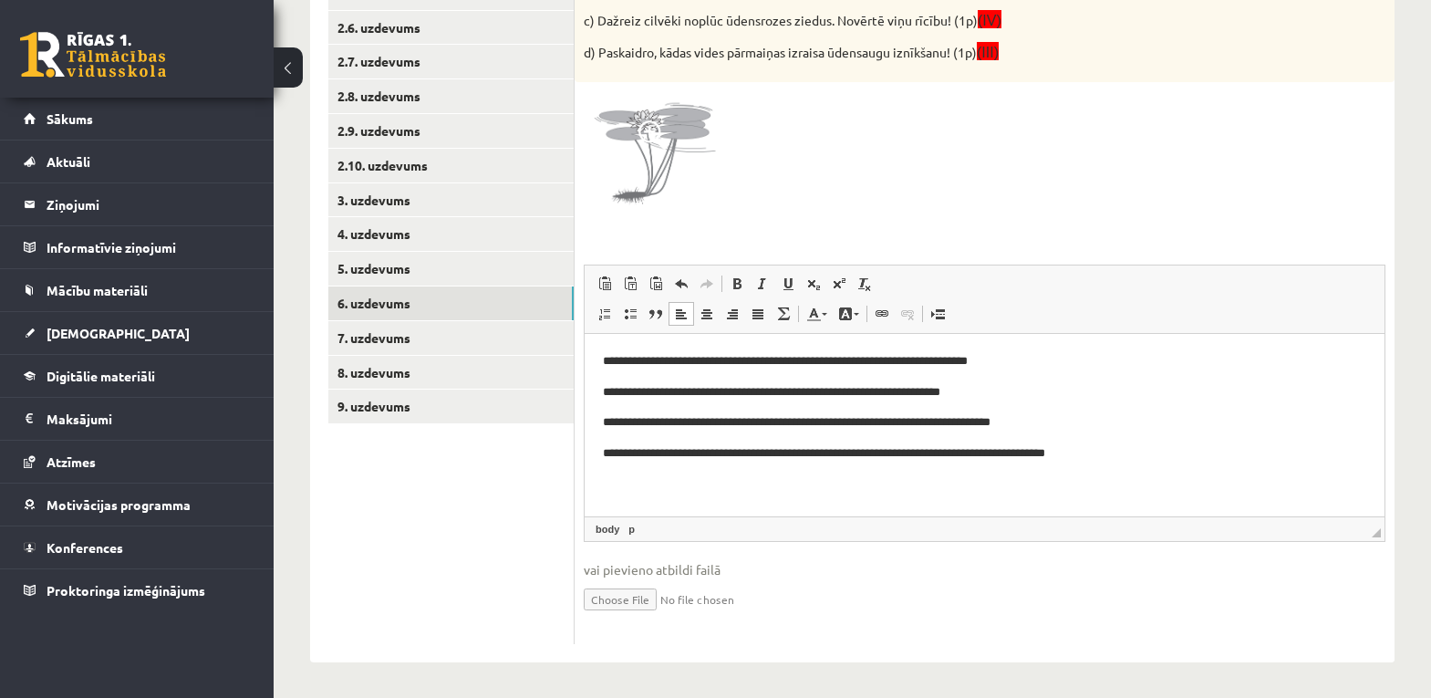
scroll to position [556, 0]
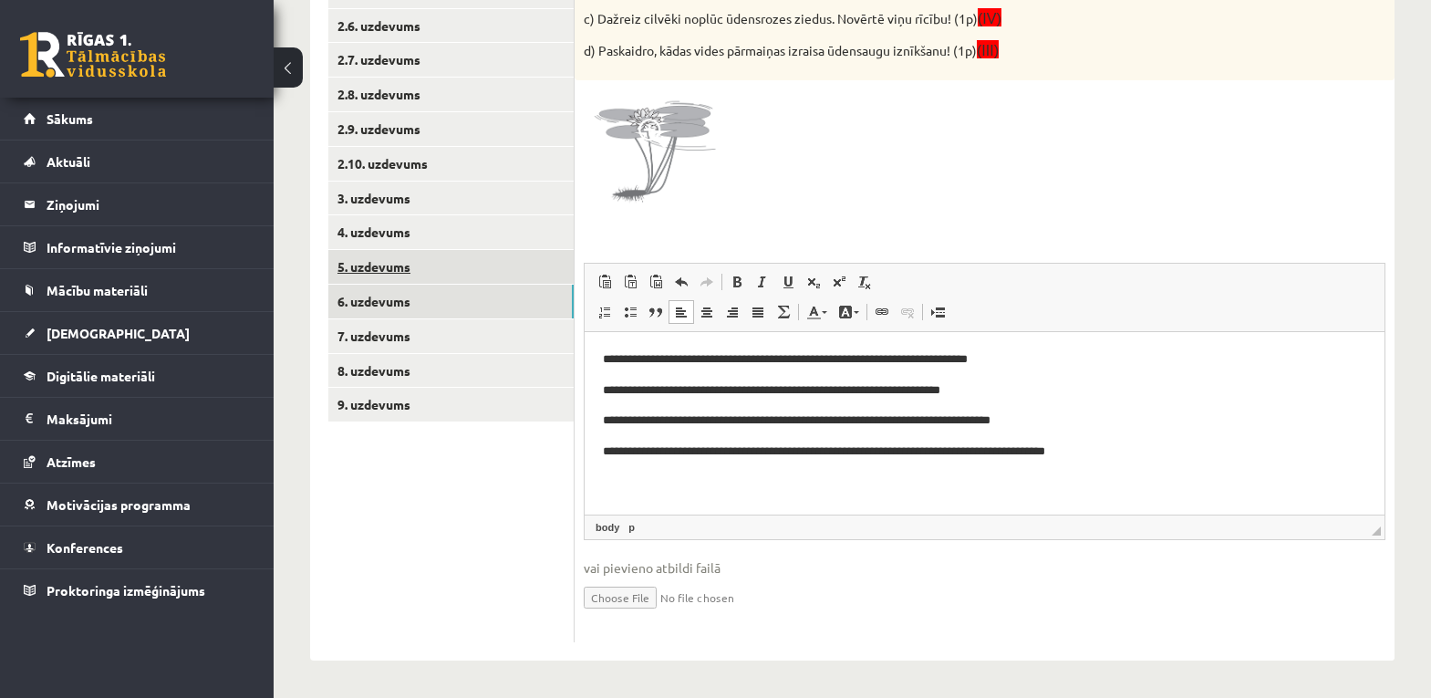
click link "5. uzdevums"
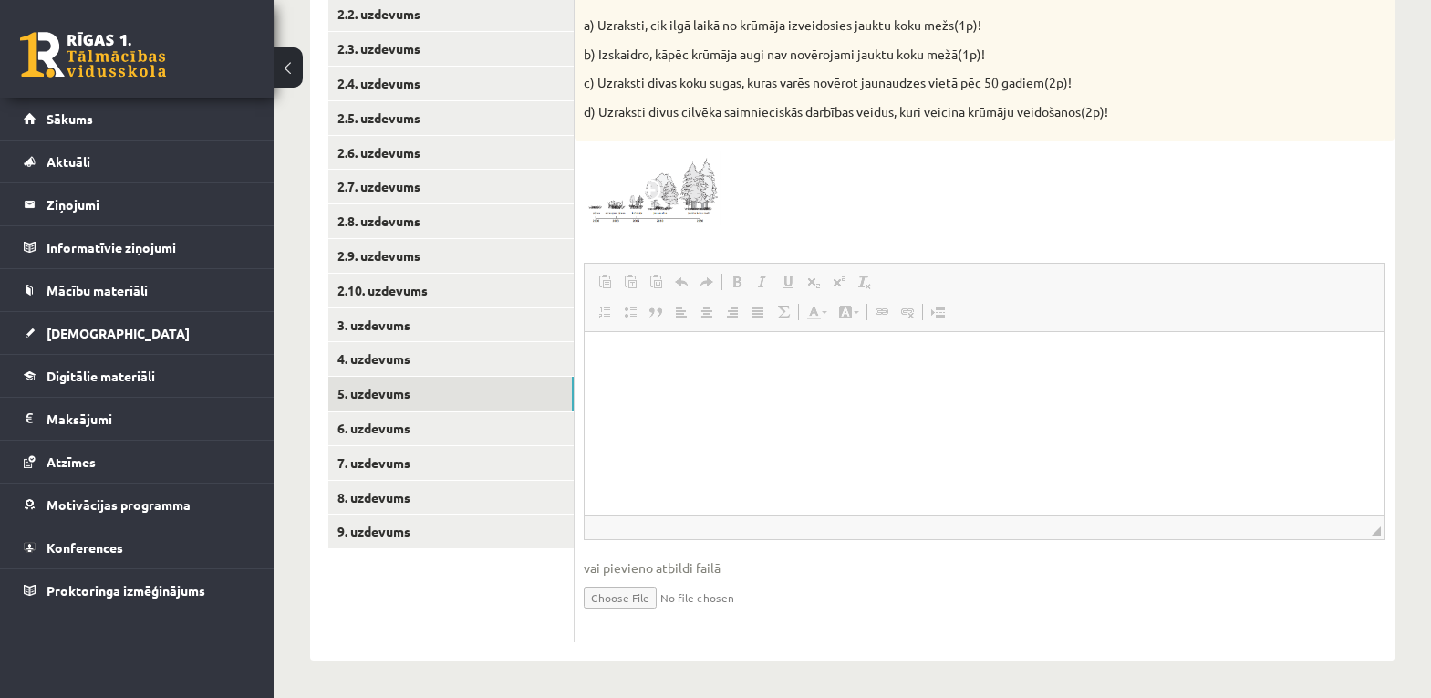
scroll to position [0, 0]
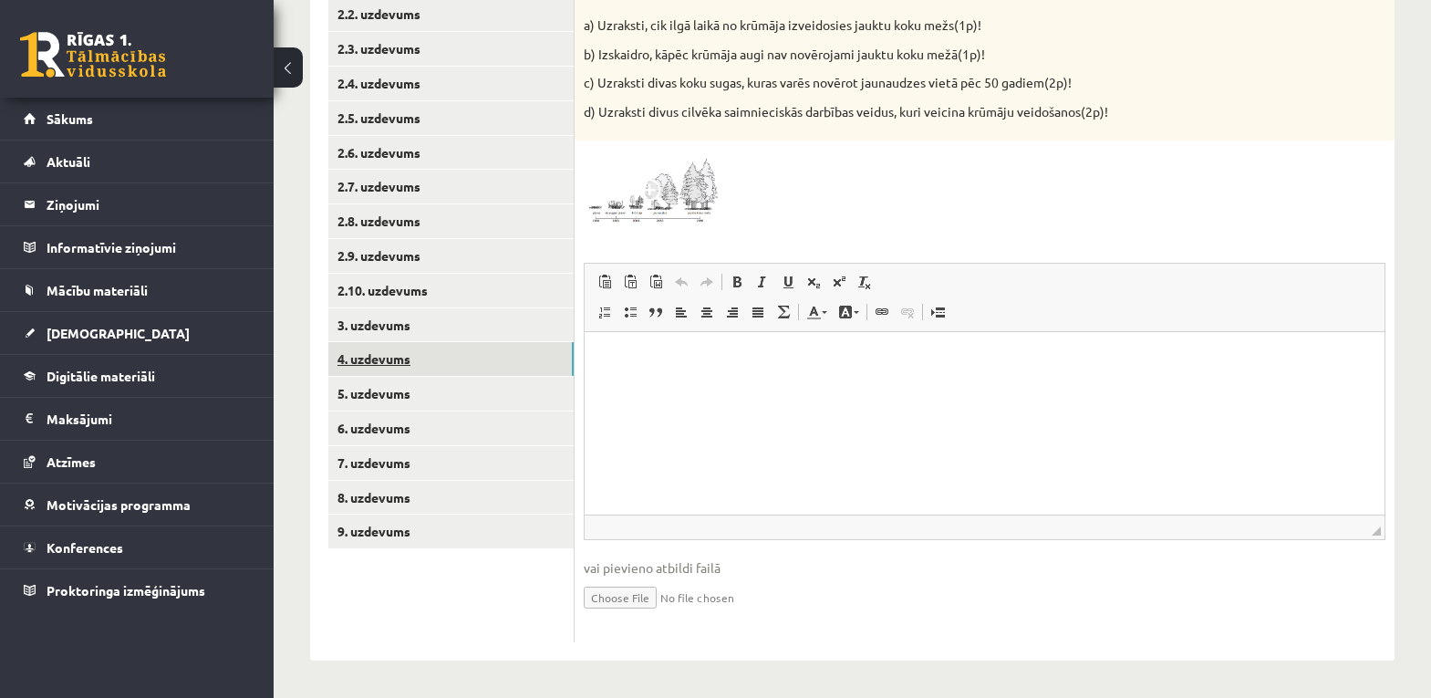
click link "4. uzdevums"
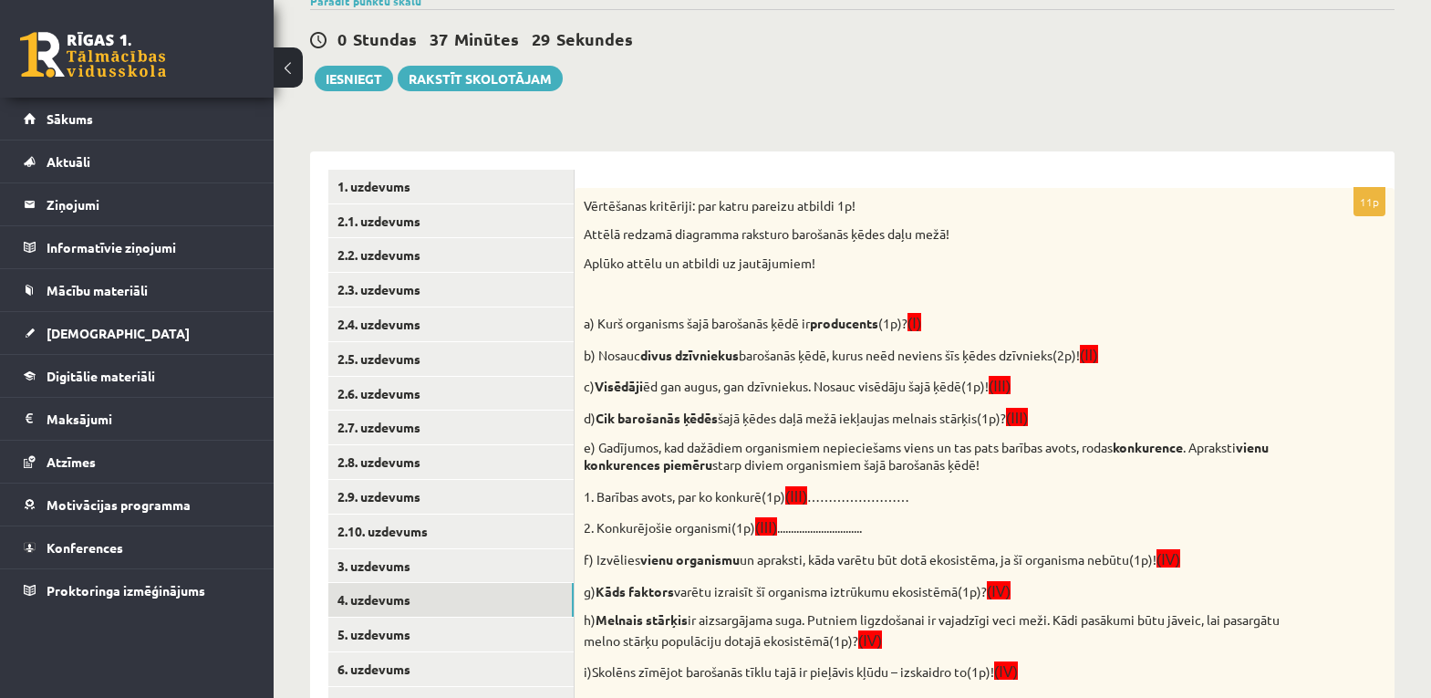
scroll to position [213, 0]
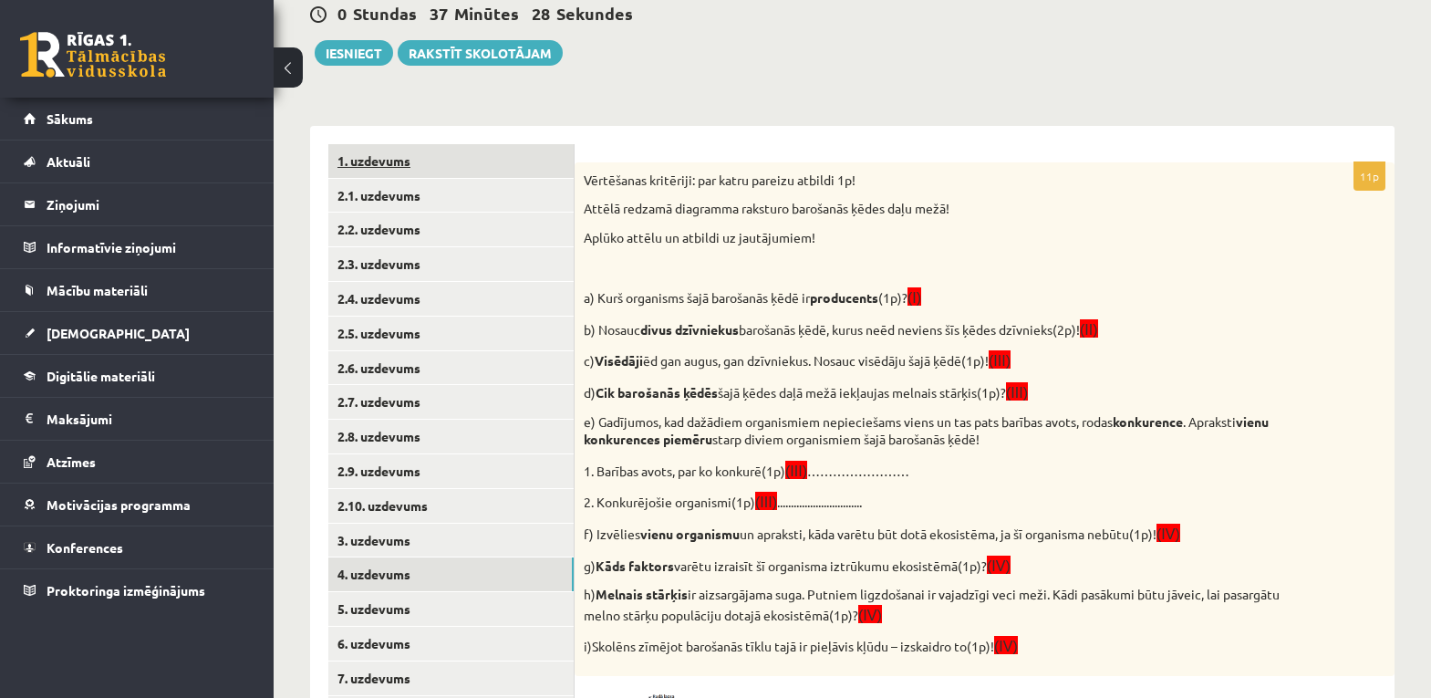
click link "1. uzdevums"
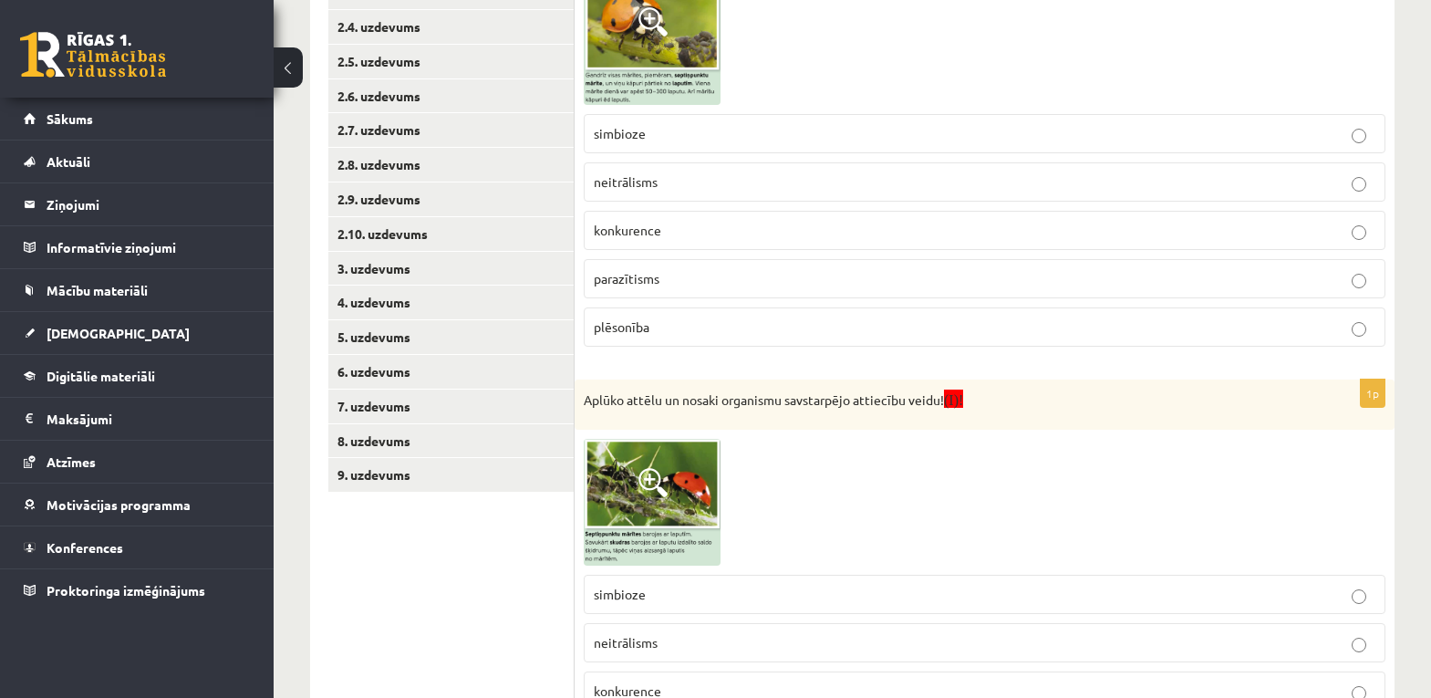
scroll to position [303, 0]
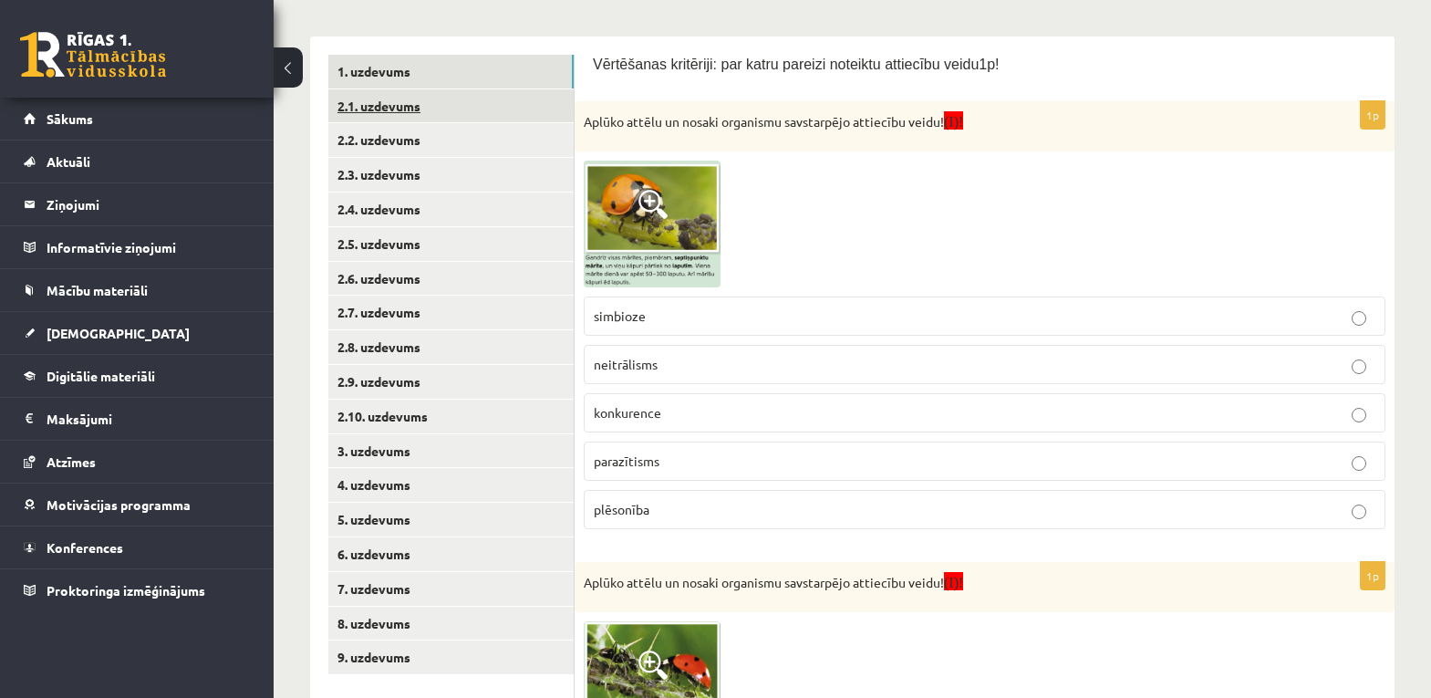
click link "2.1. uzdevums"
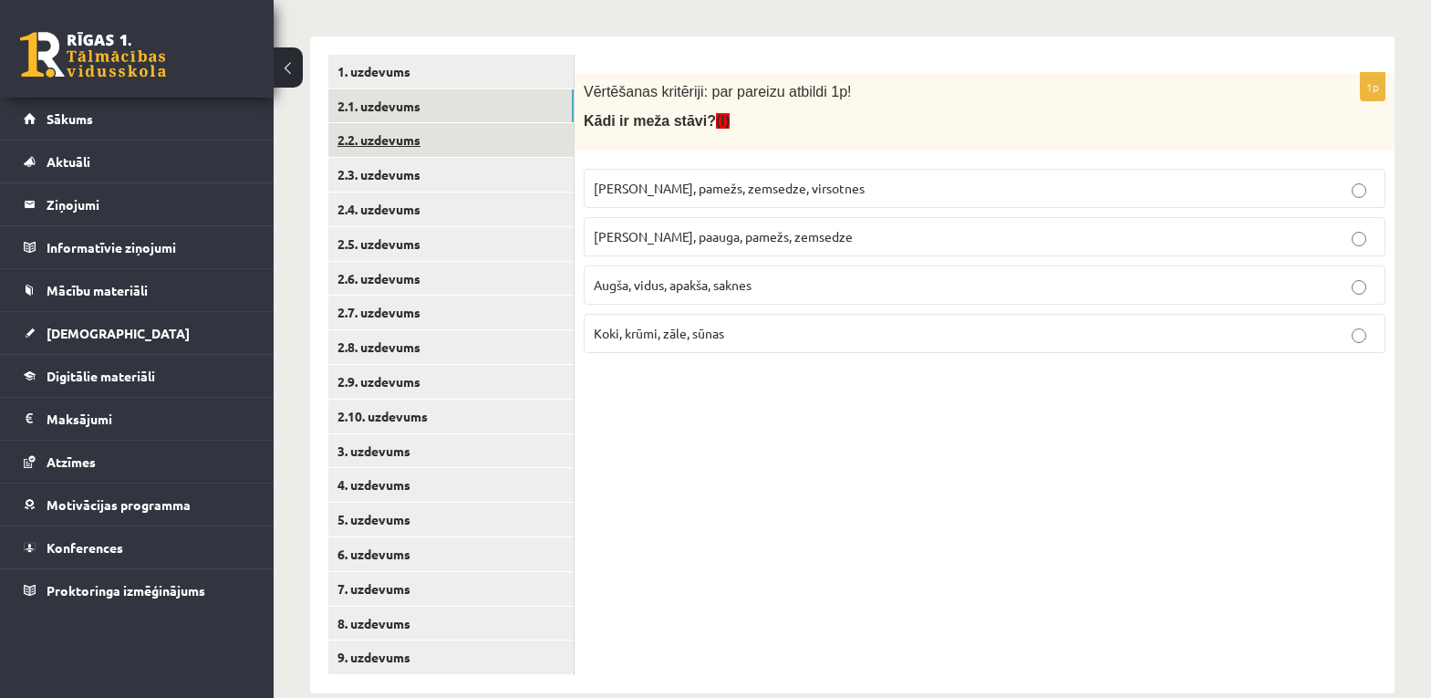
click link "2.2. uzdevums"
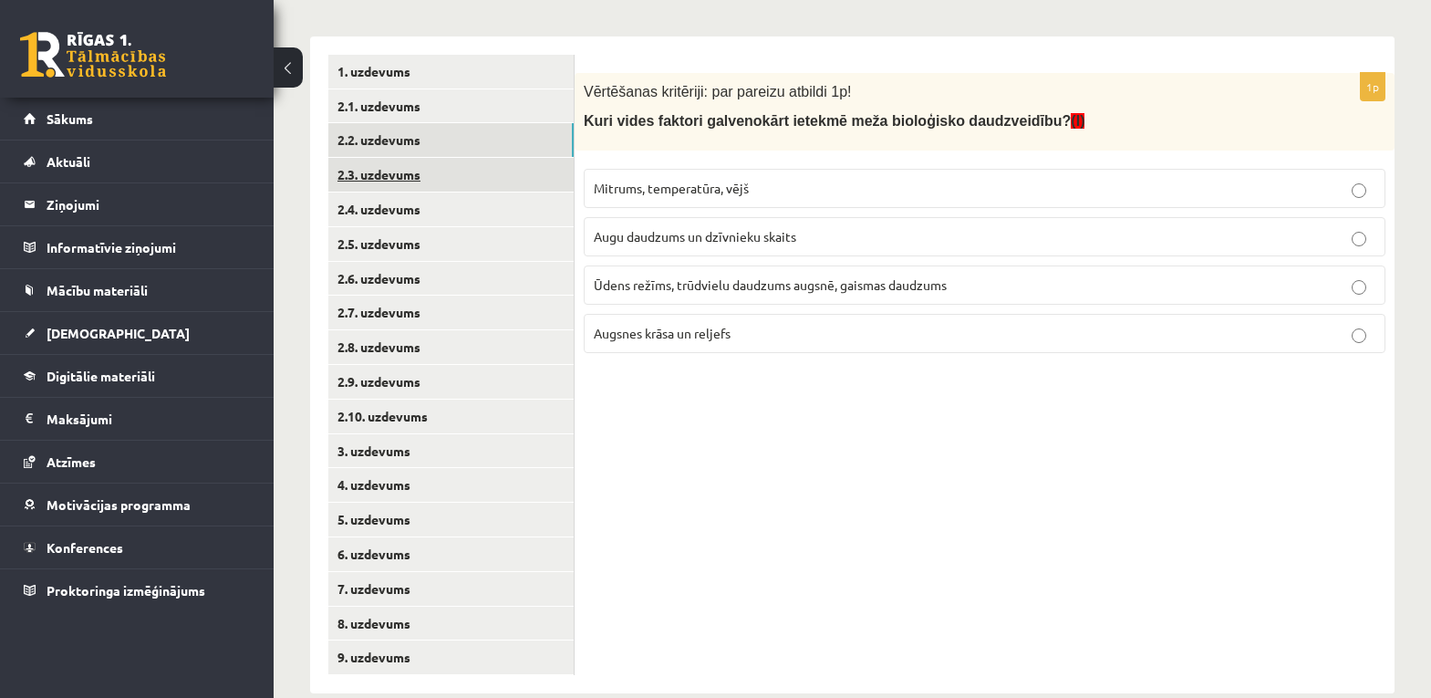
click link "2.3. uzdevums"
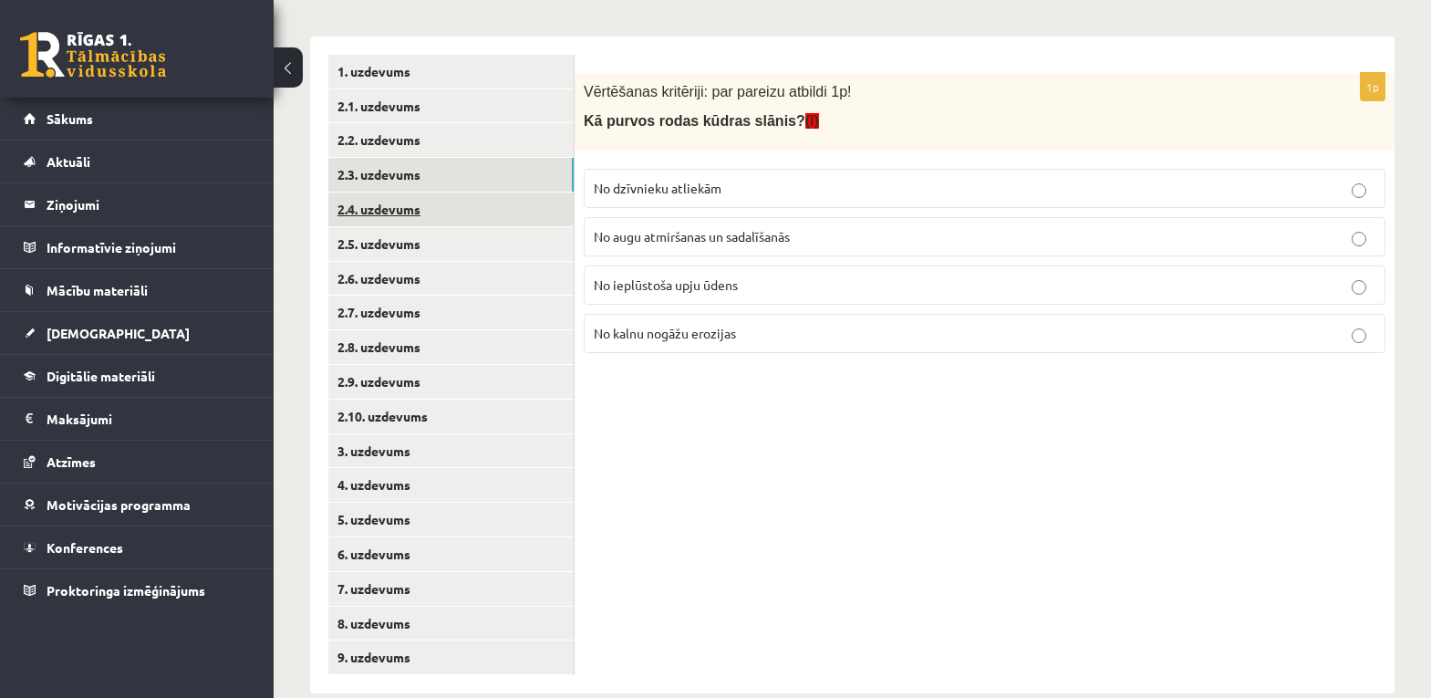
click link "2.4. uzdevums"
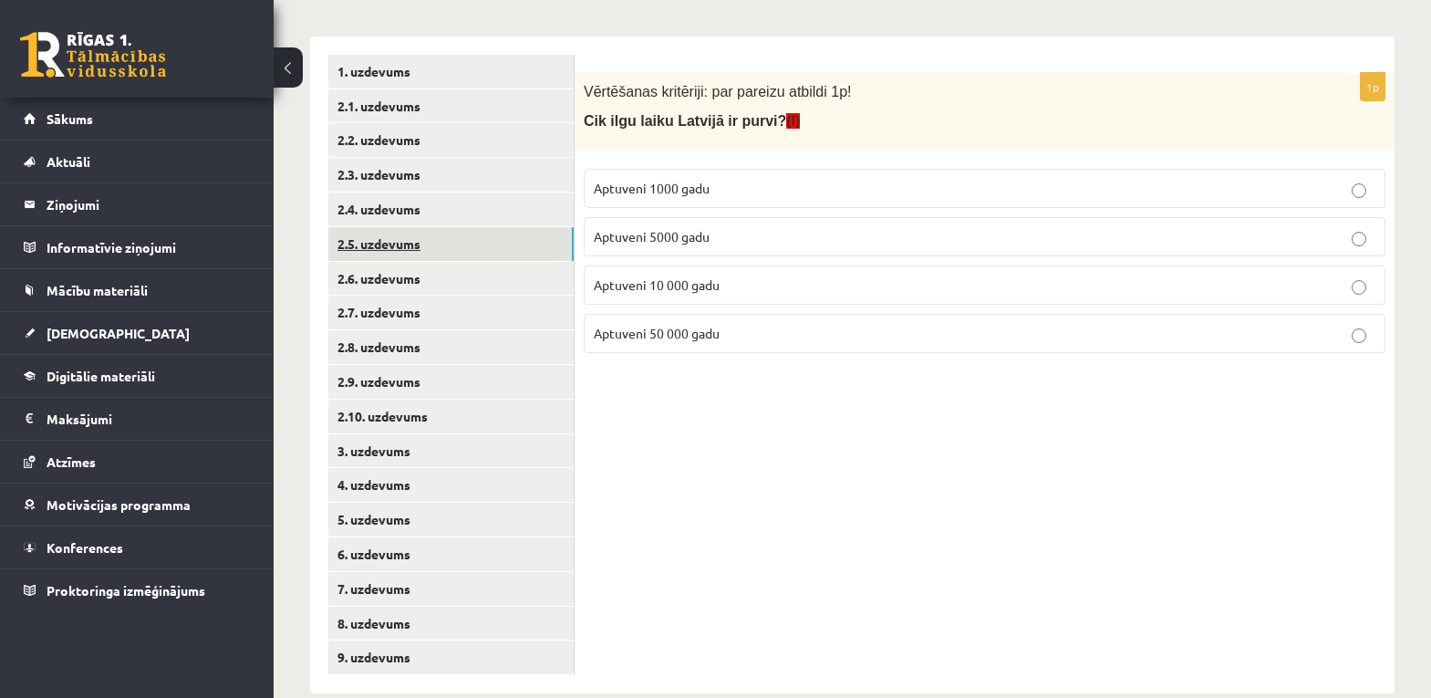
click link "2.5. uzdevums"
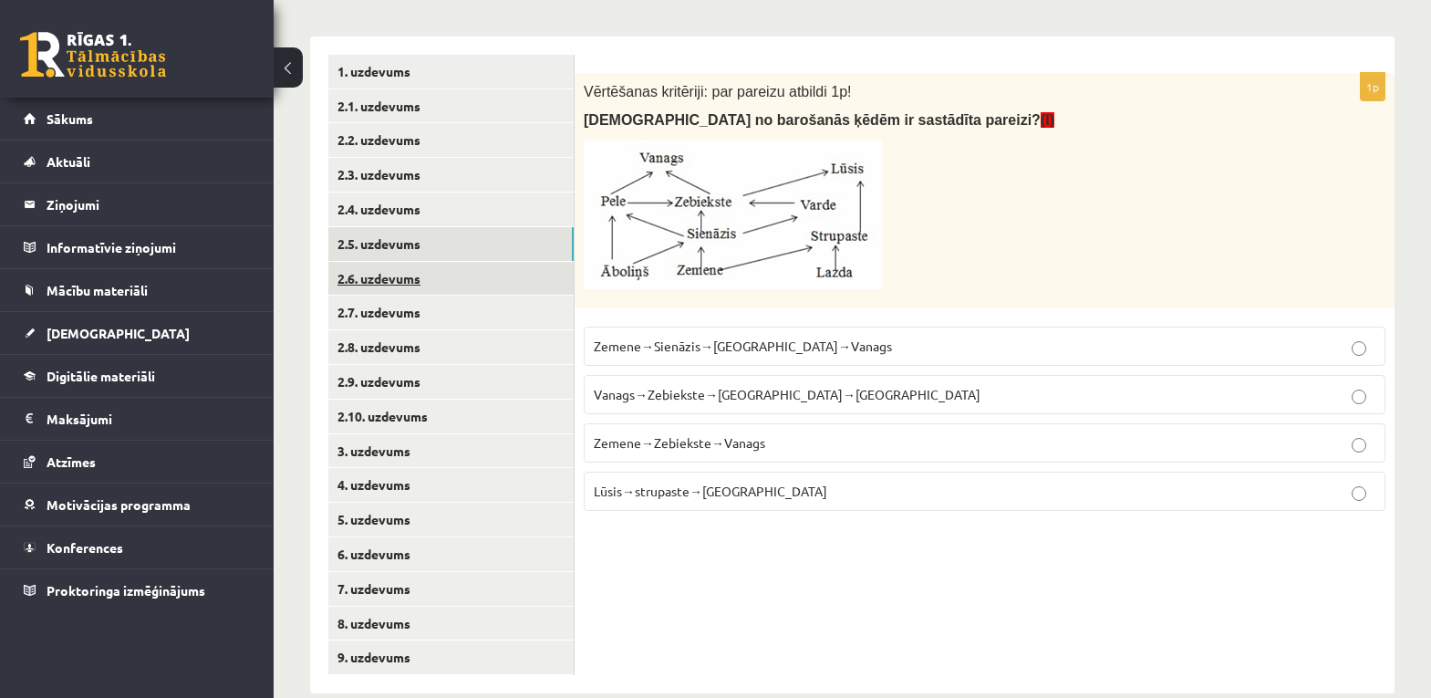
click link "2.6. uzdevums"
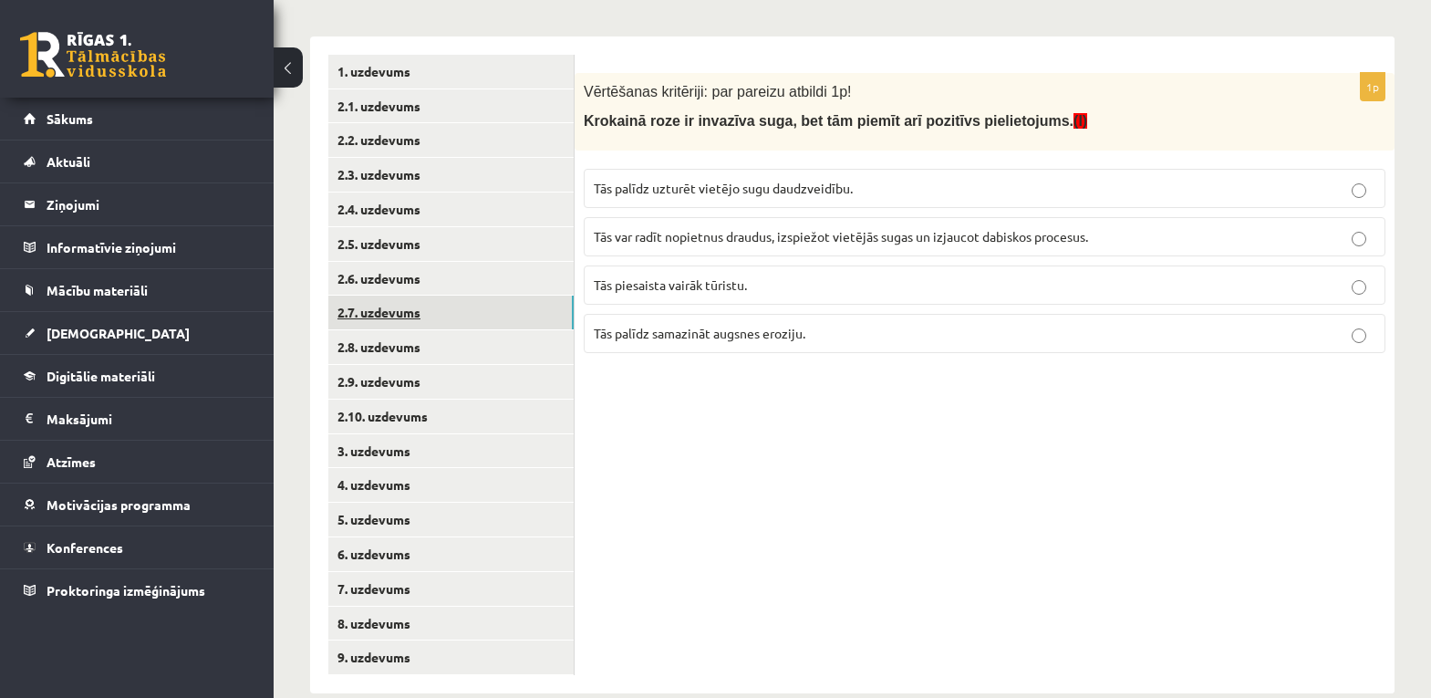
click link "2.7. uzdevums"
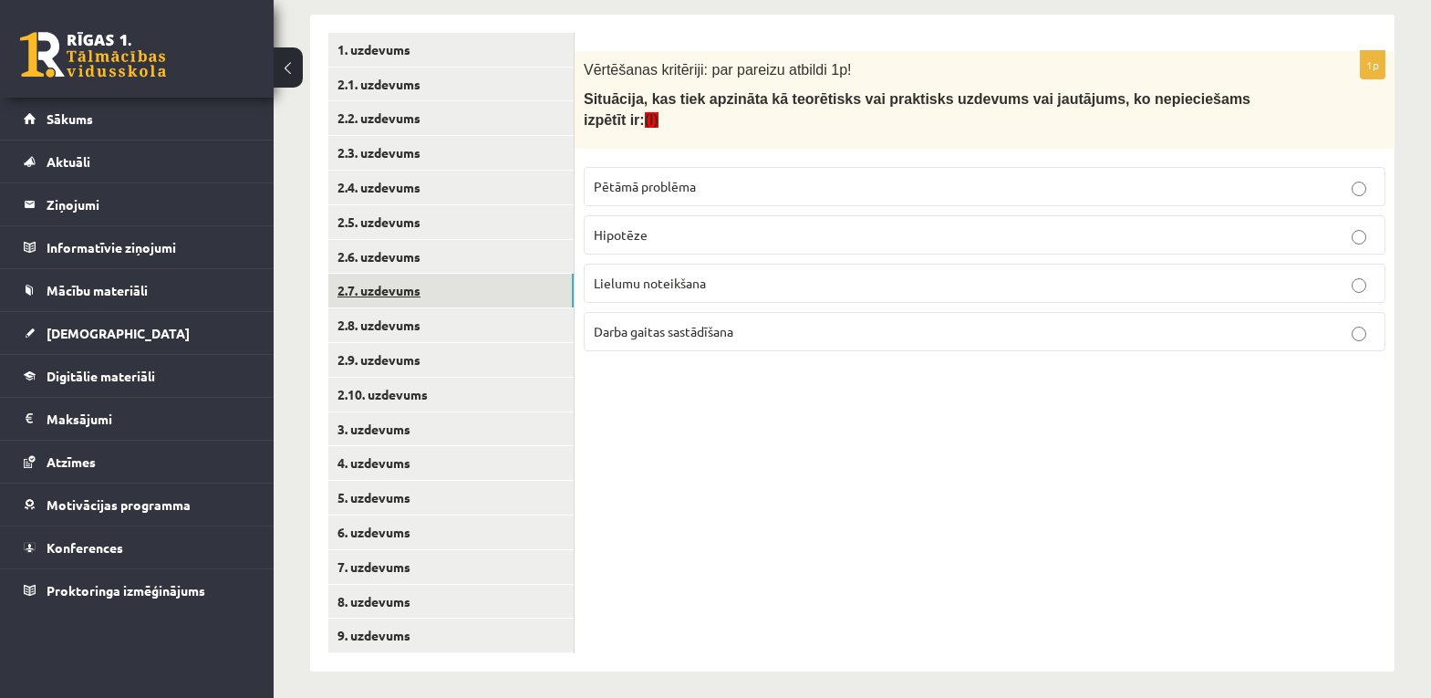
scroll to position [337, 0]
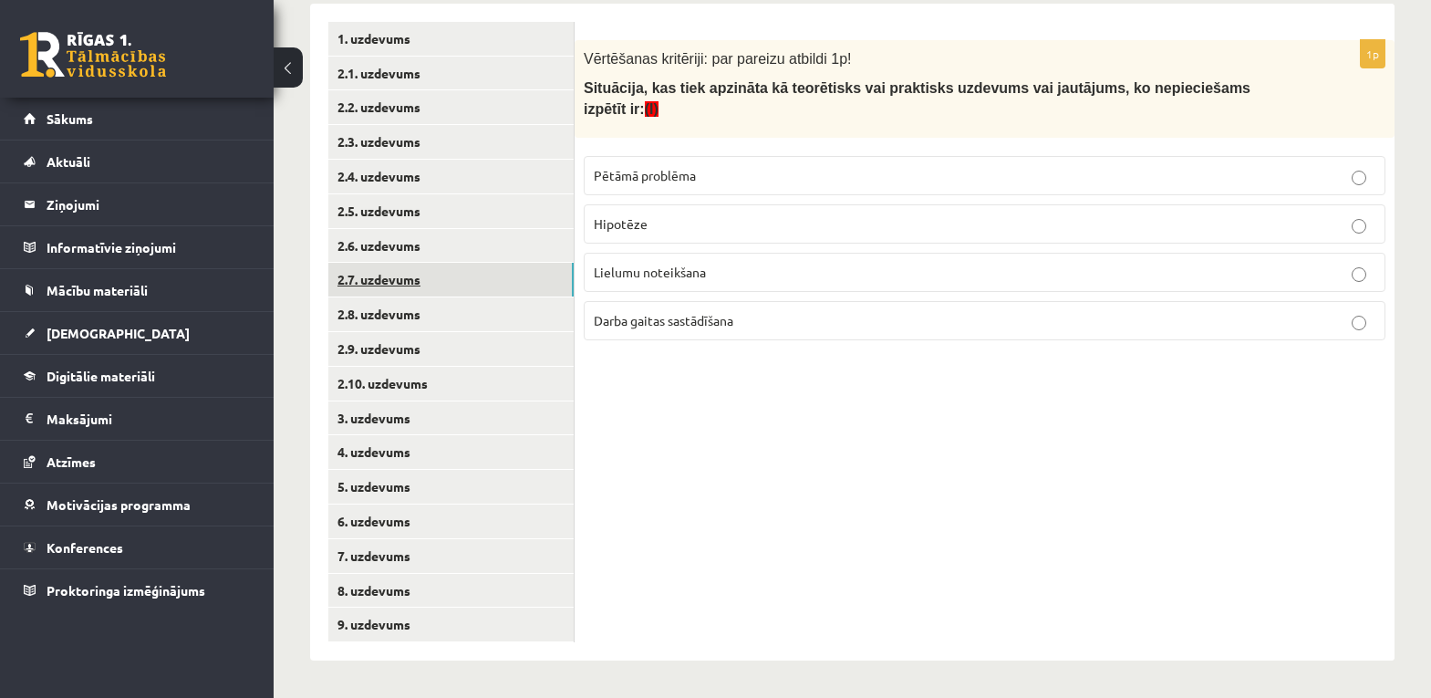
click link "2.8. uzdevums"
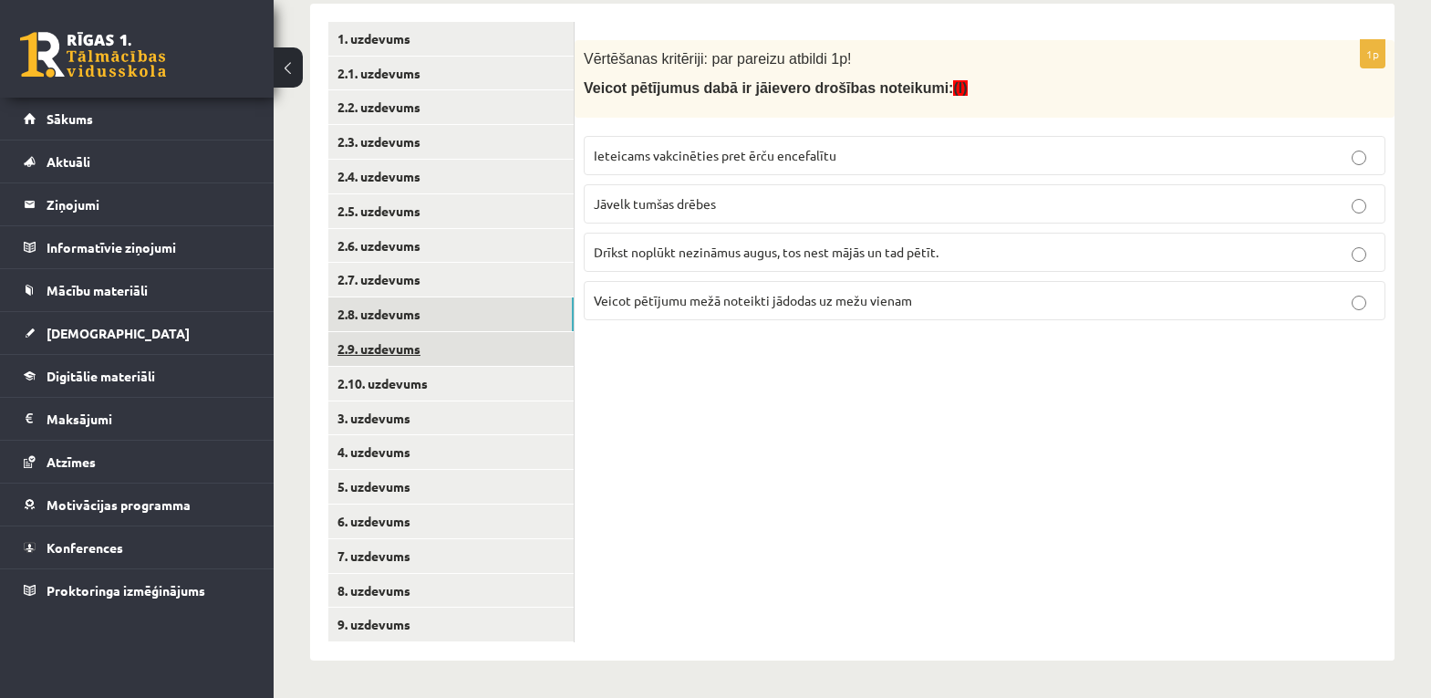
click link "2.9. uzdevums"
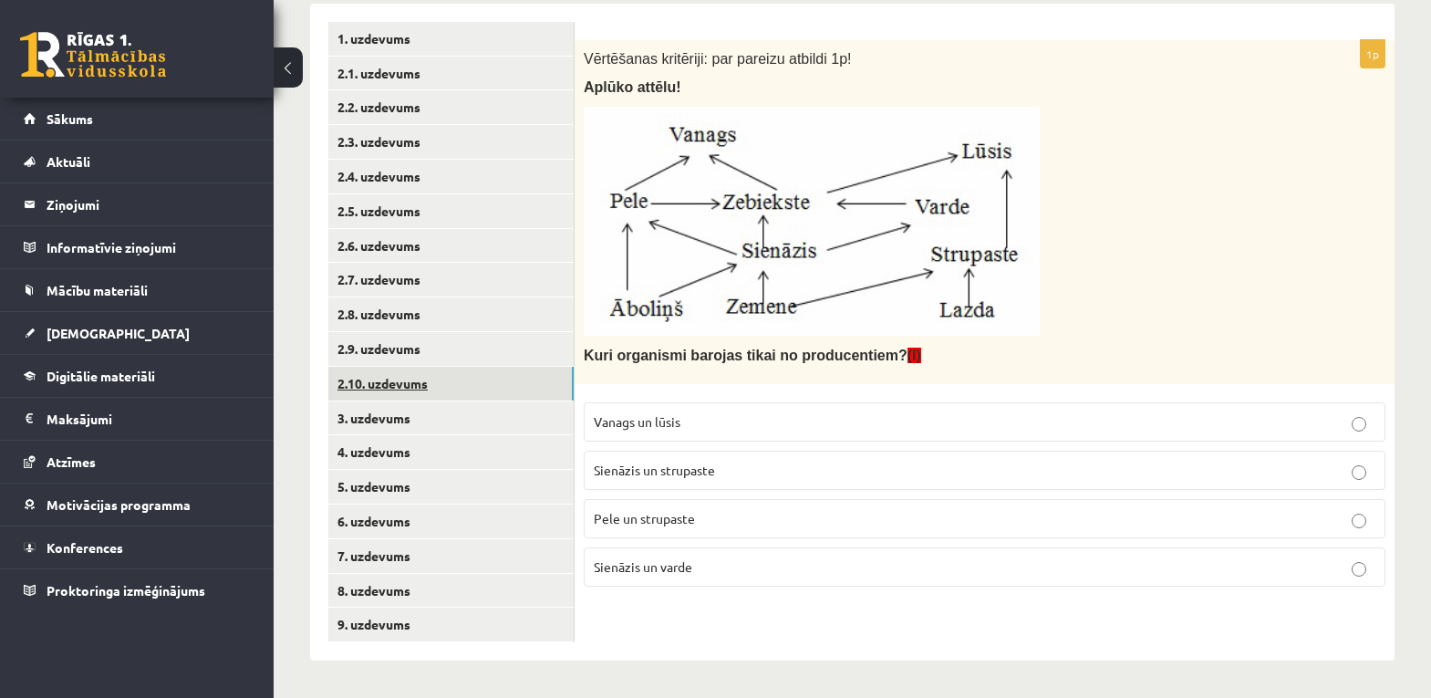
click link "2.10. uzdevums"
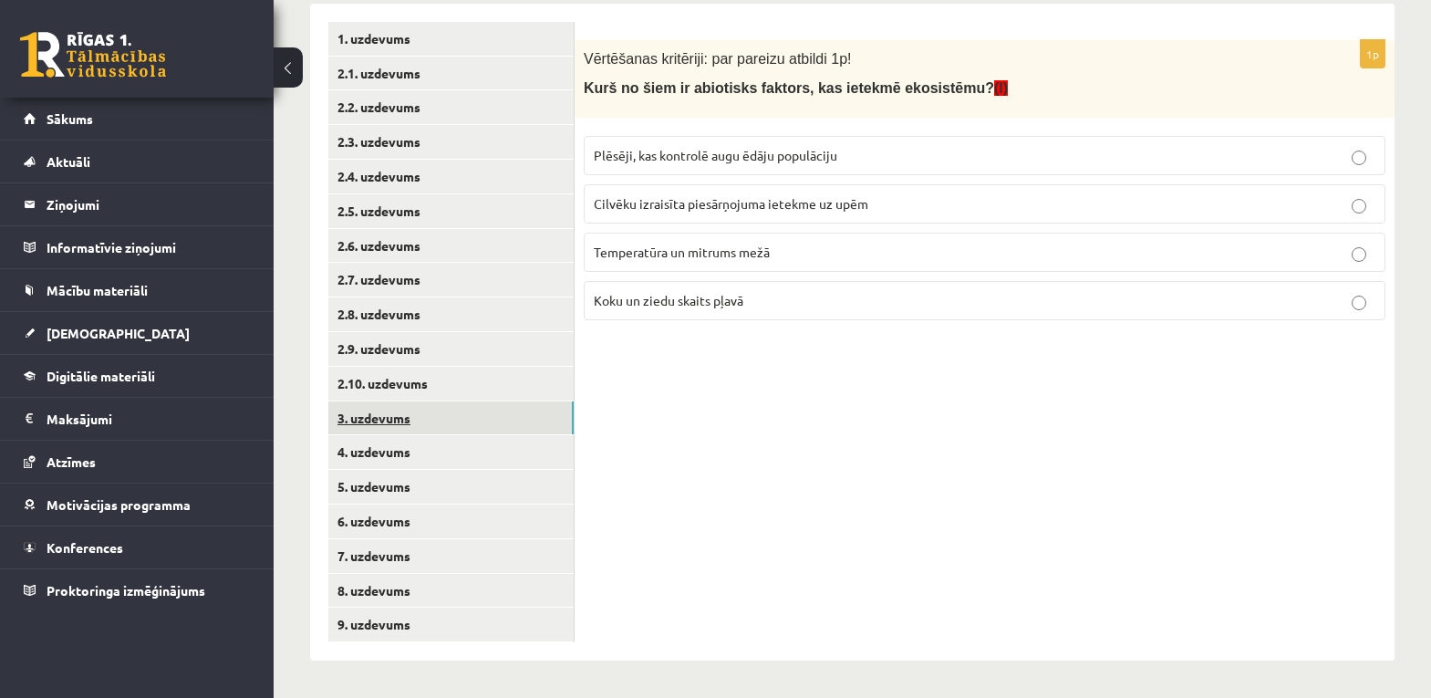
click link "3. uzdevums"
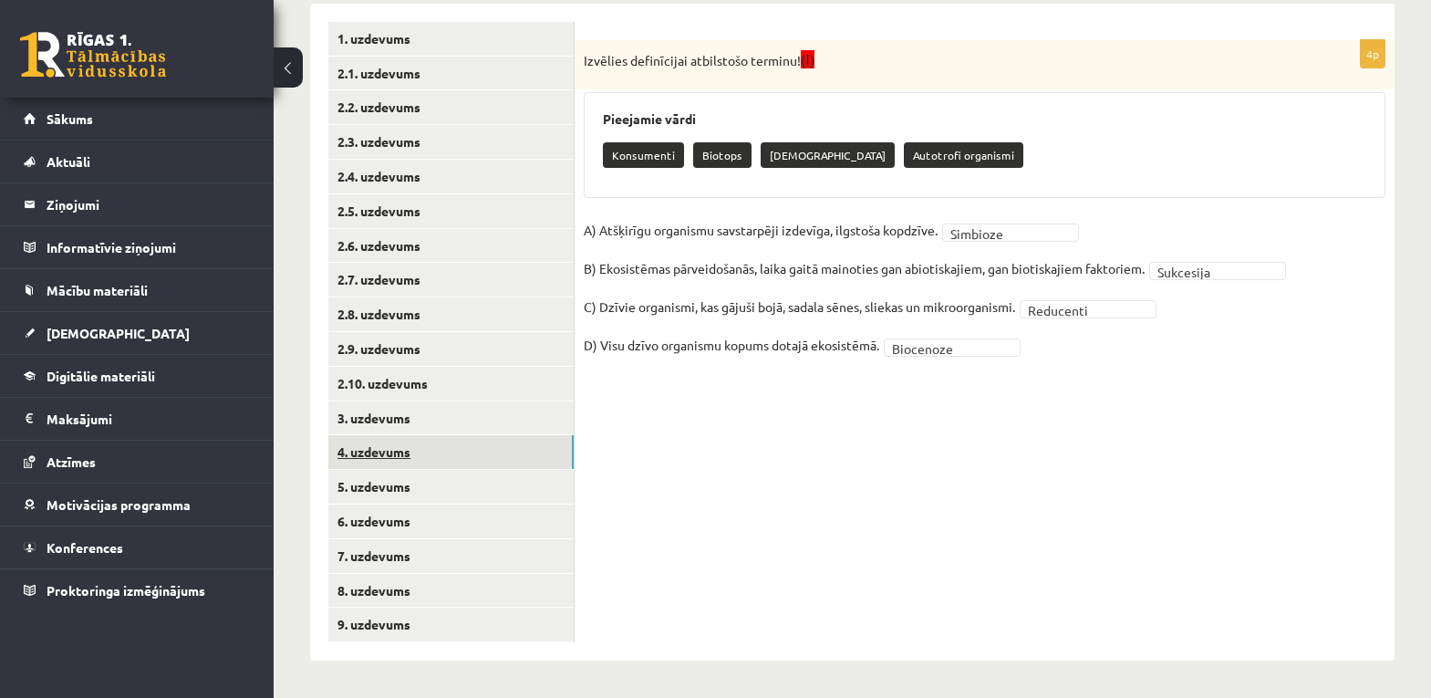
click link "4. uzdevums"
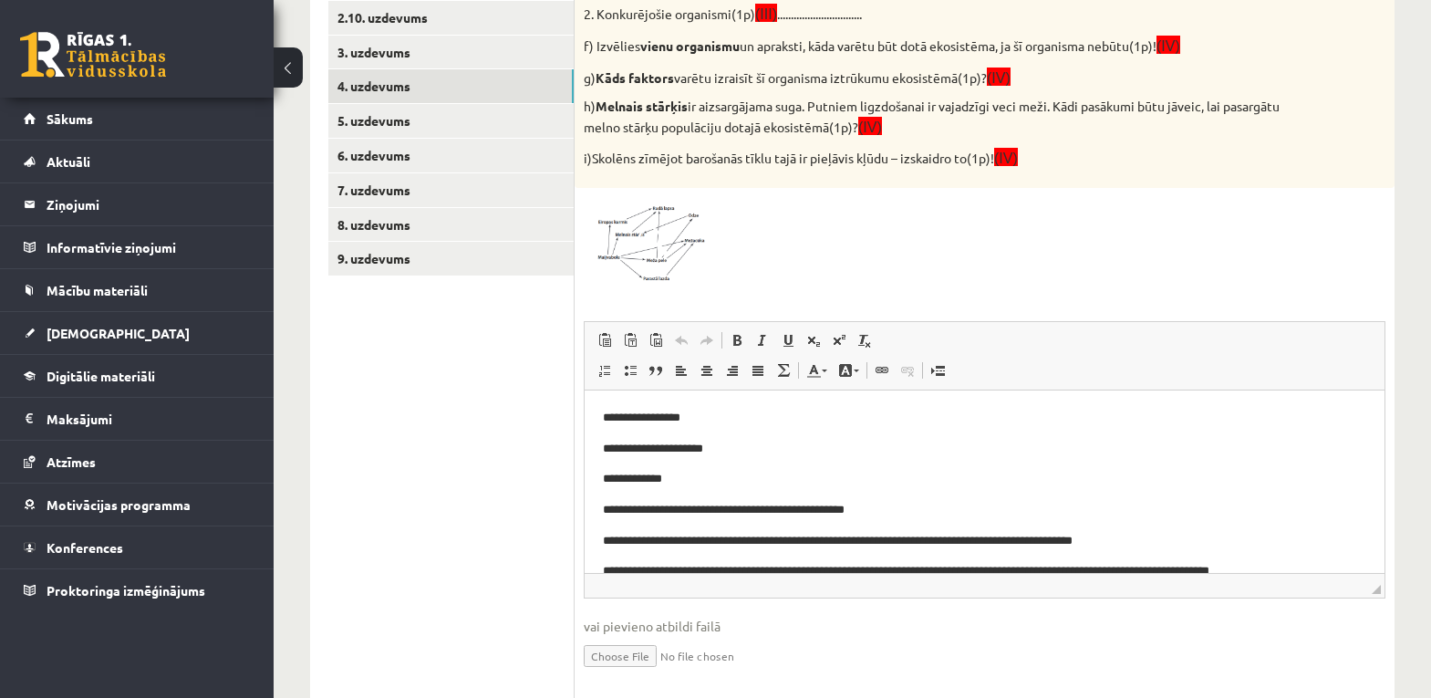
scroll to position [669, 0]
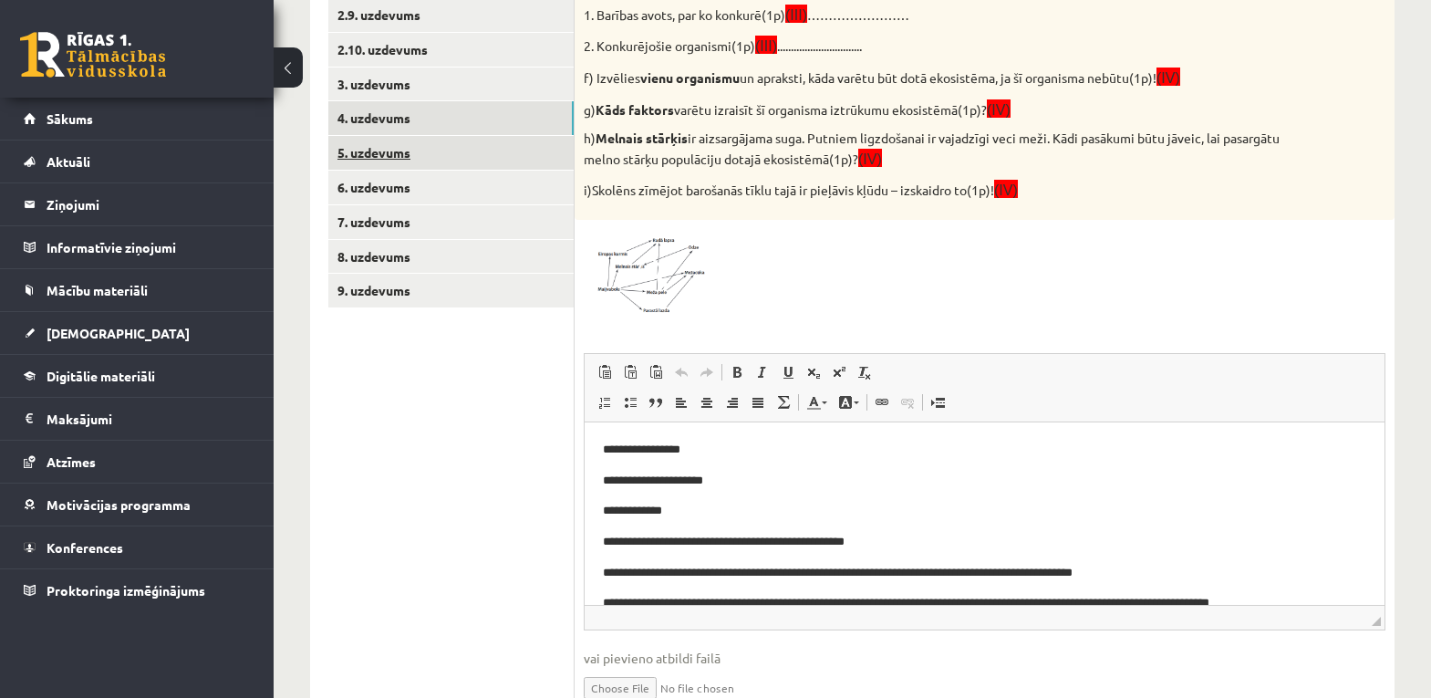
click link "5. uzdevums"
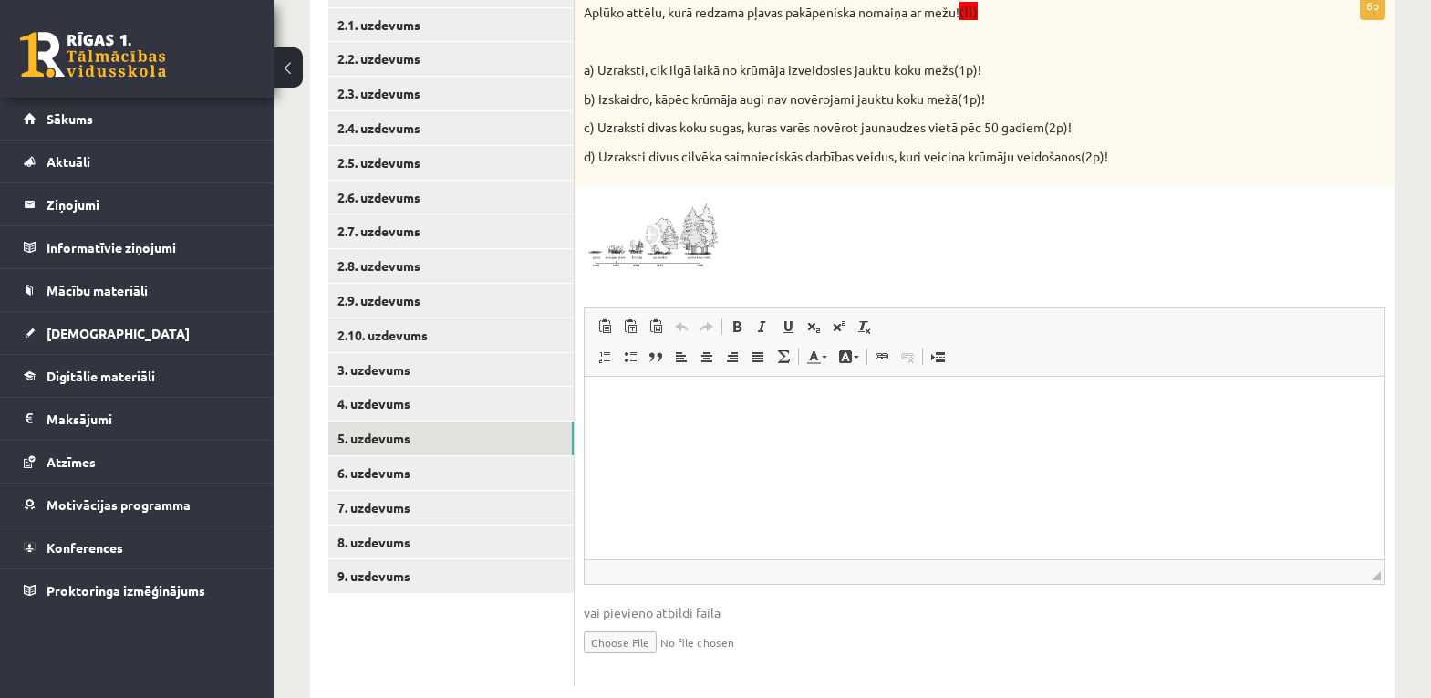
scroll to position [430, 0]
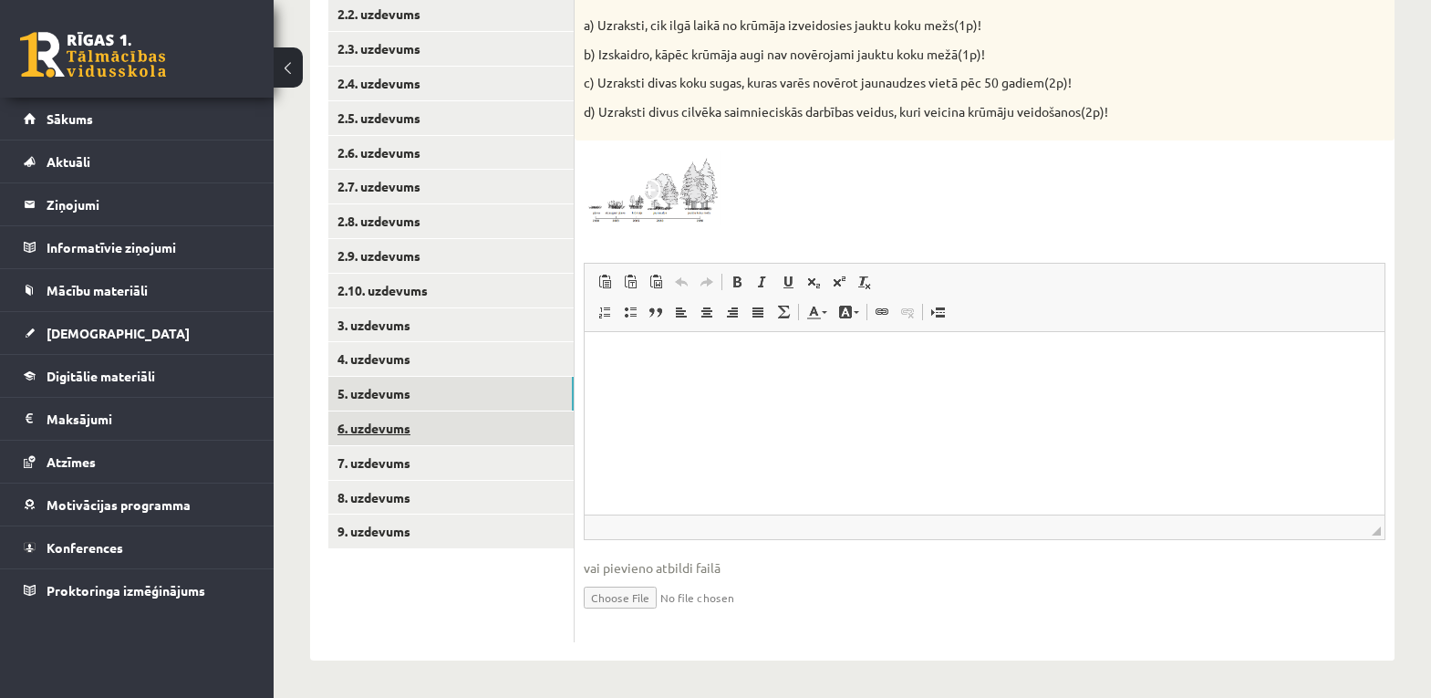
click link "6. uzdevums"
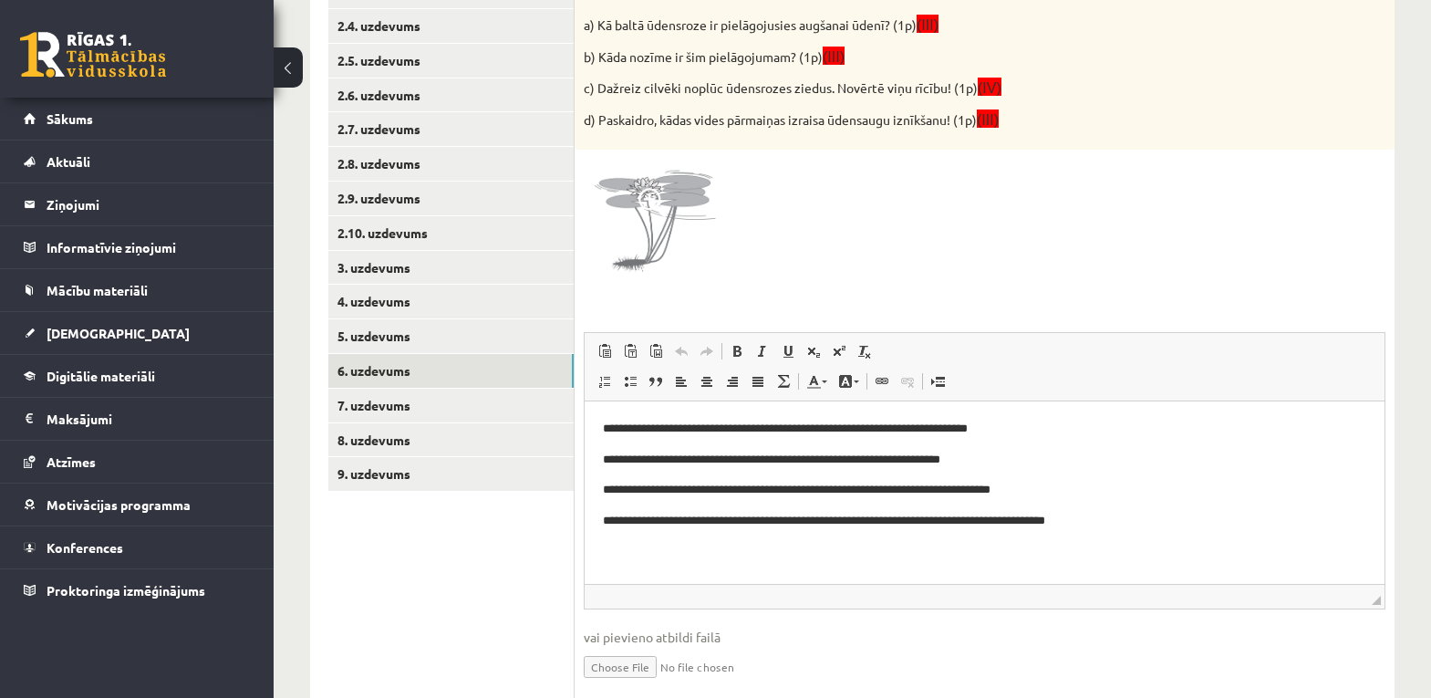
scroll to position [556, 0]
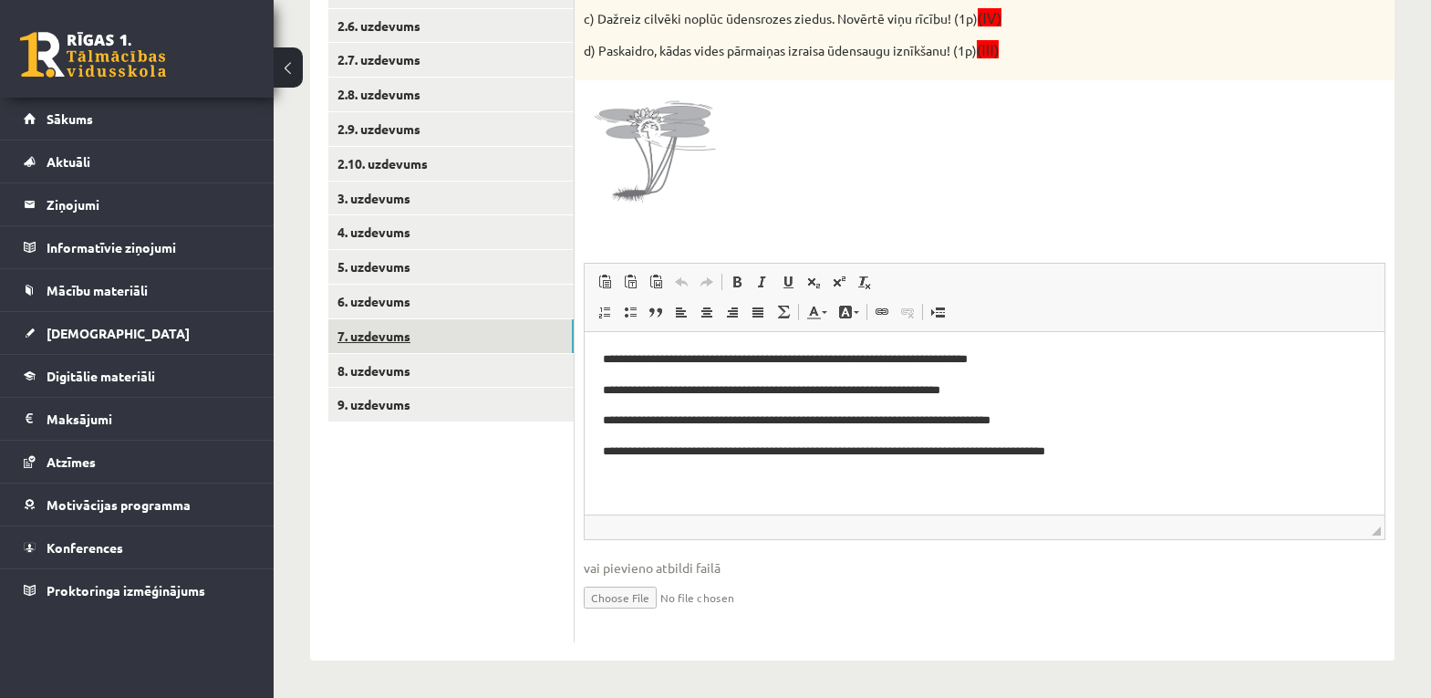
click link "7. uzdevums"
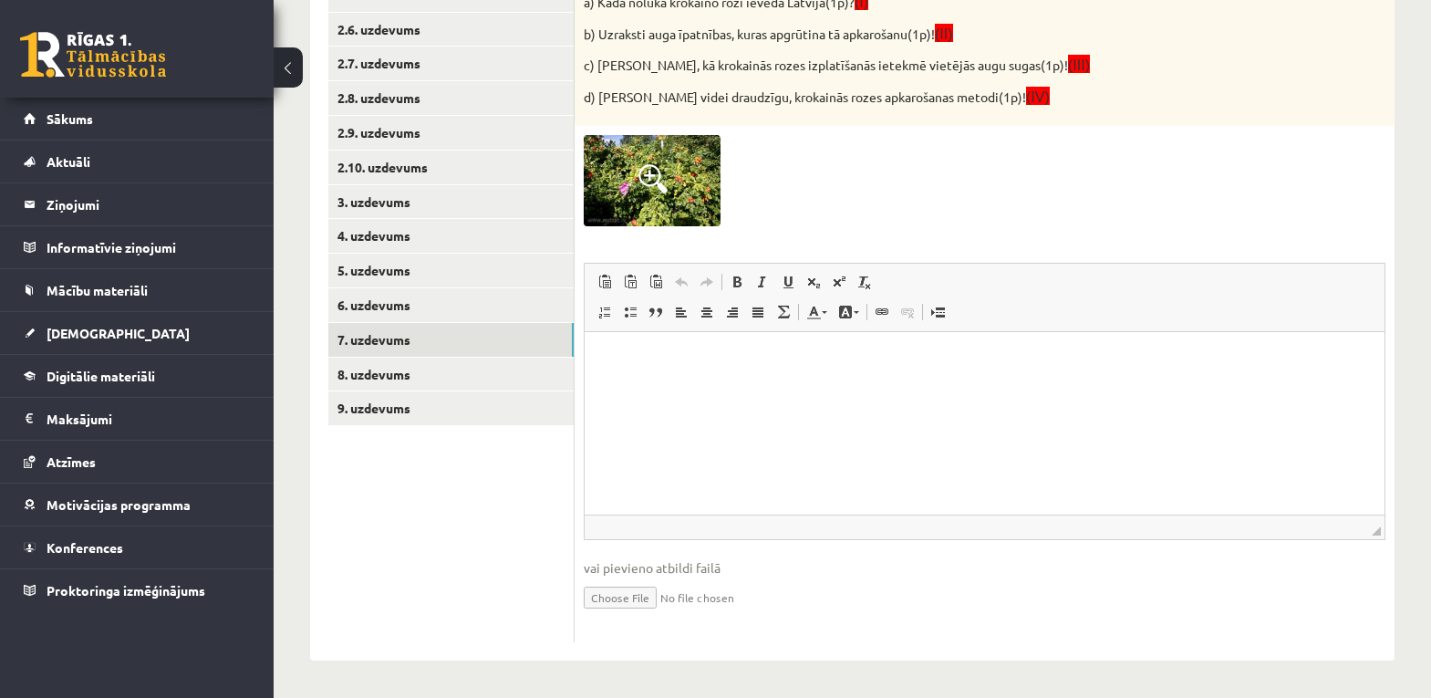
scroll to position [0, 0]
click p "Визуальный текстовый редактор, wiswyg-editor-user-answer-47024844457660"
click span "Вставить"
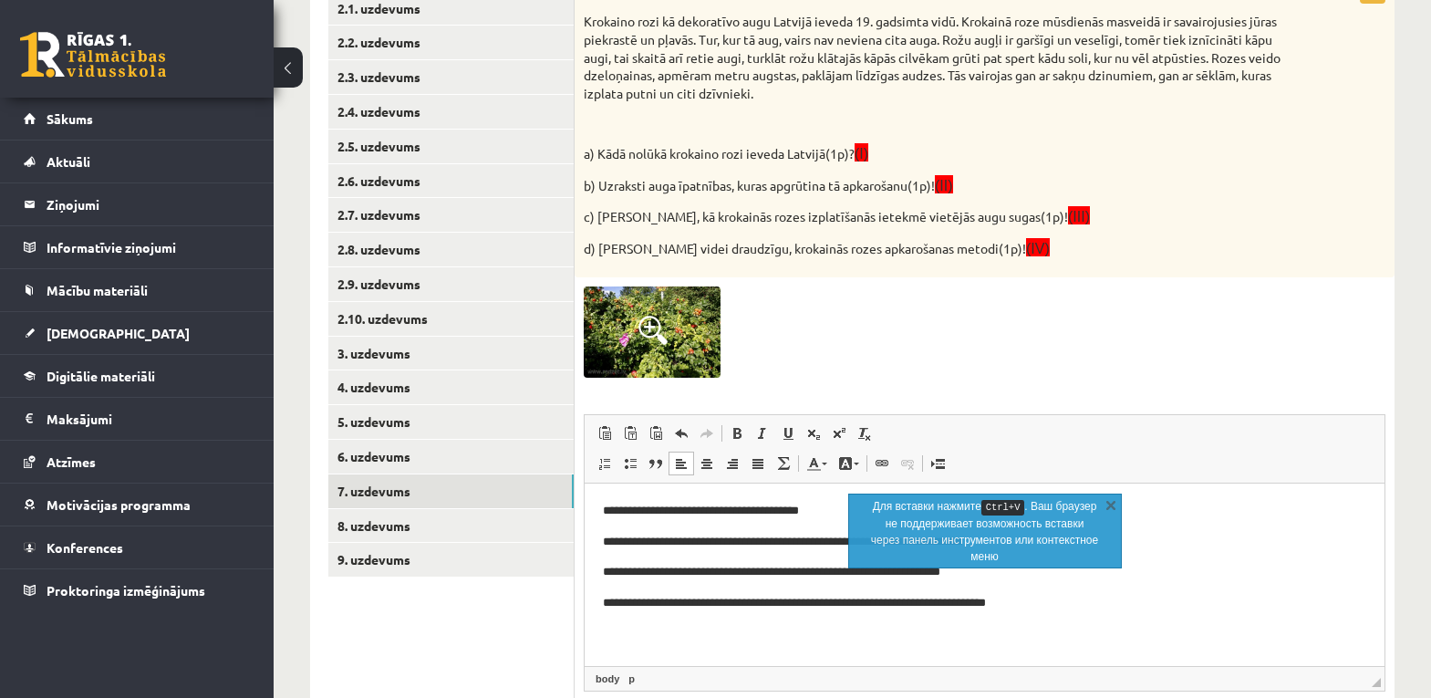
scroll to position [553, 0]
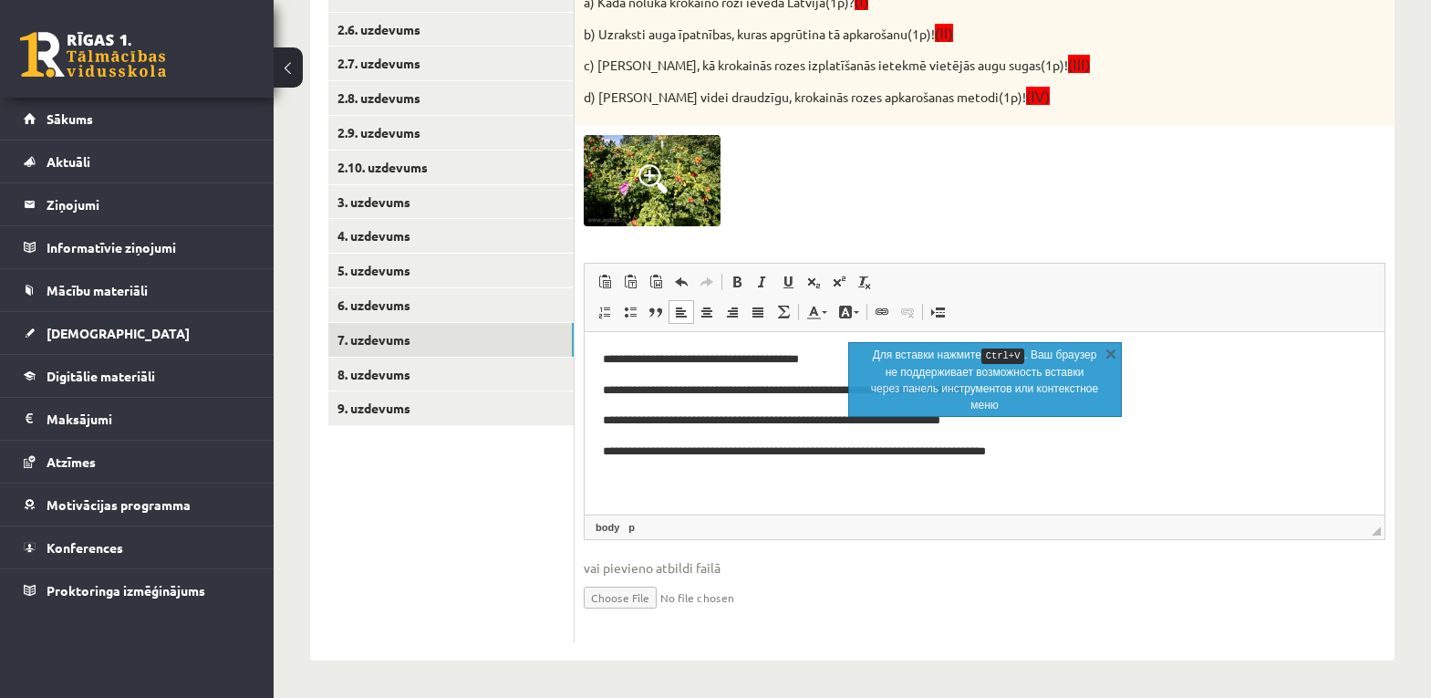
click html "**********"
click link "X"
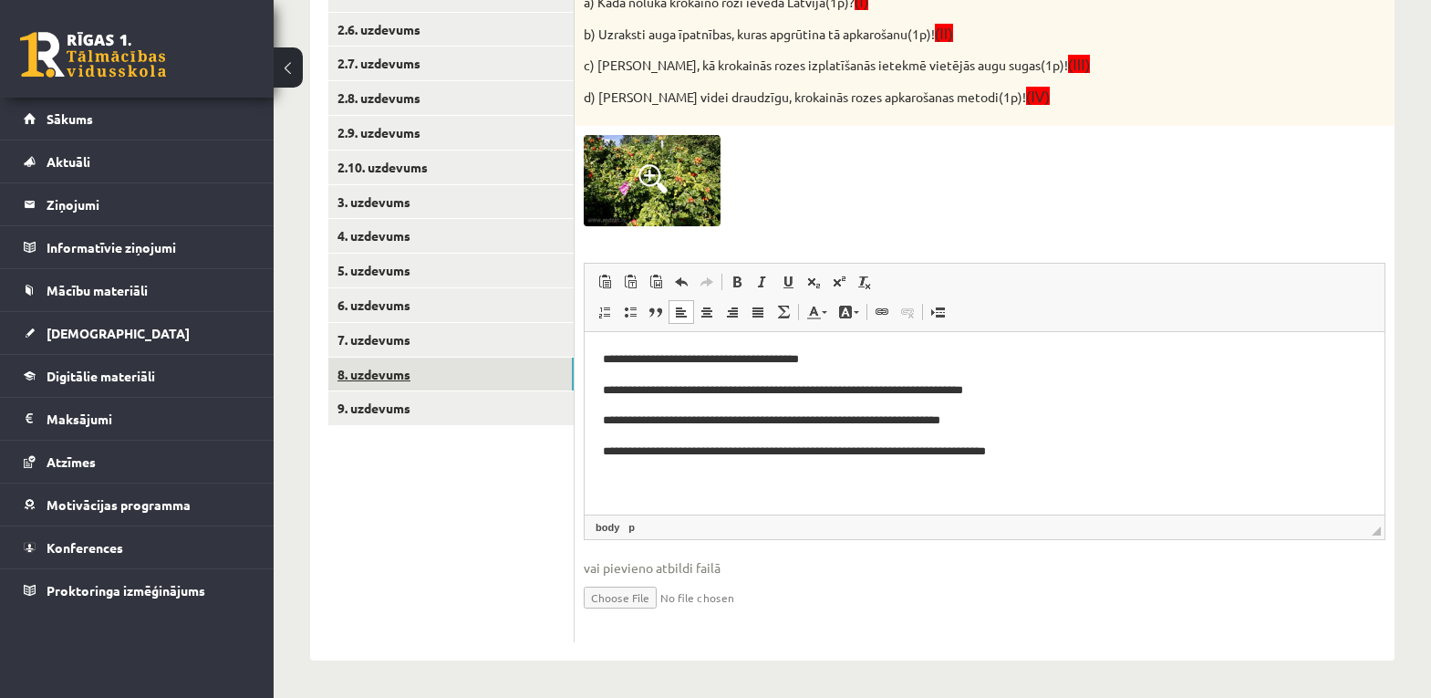
click link "8. uzdevums"
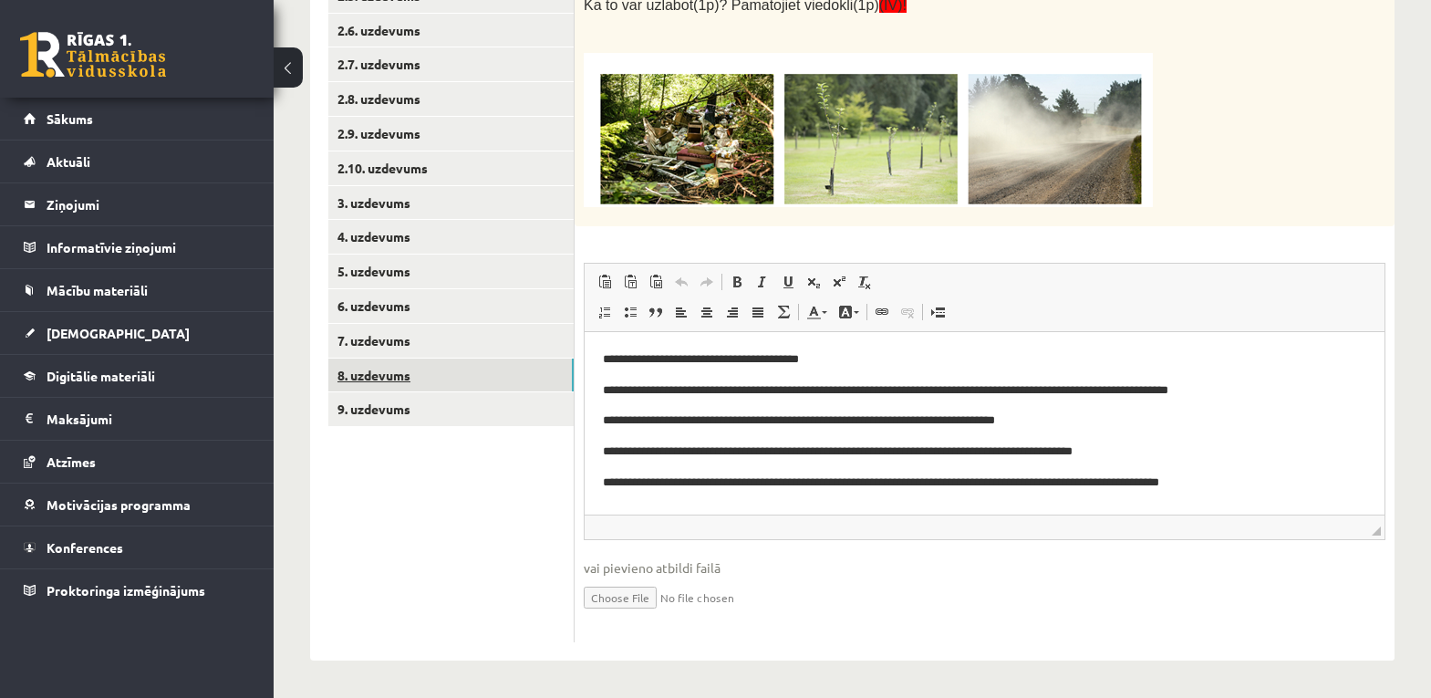
scroll to position [0, 0]
click link "9. uzdevums"
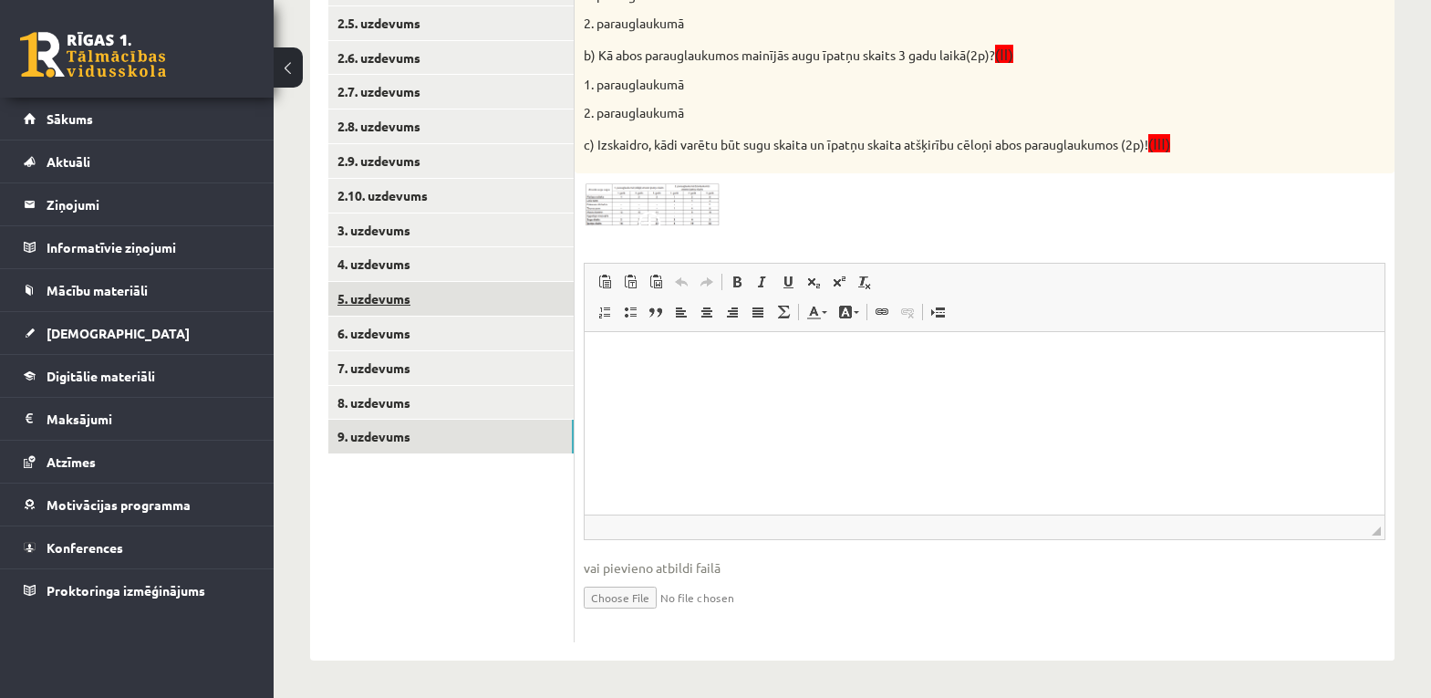
click link "5. uzdevums"
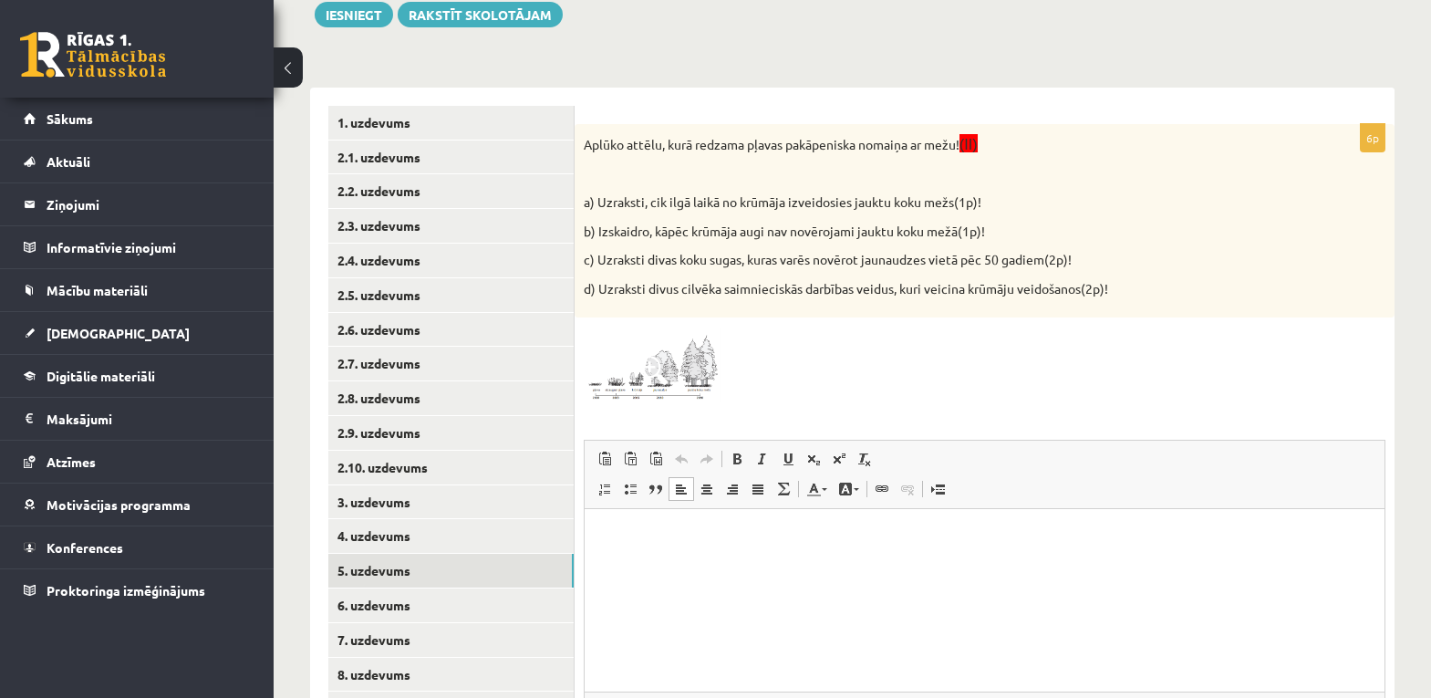
scroll to position [247, 0]
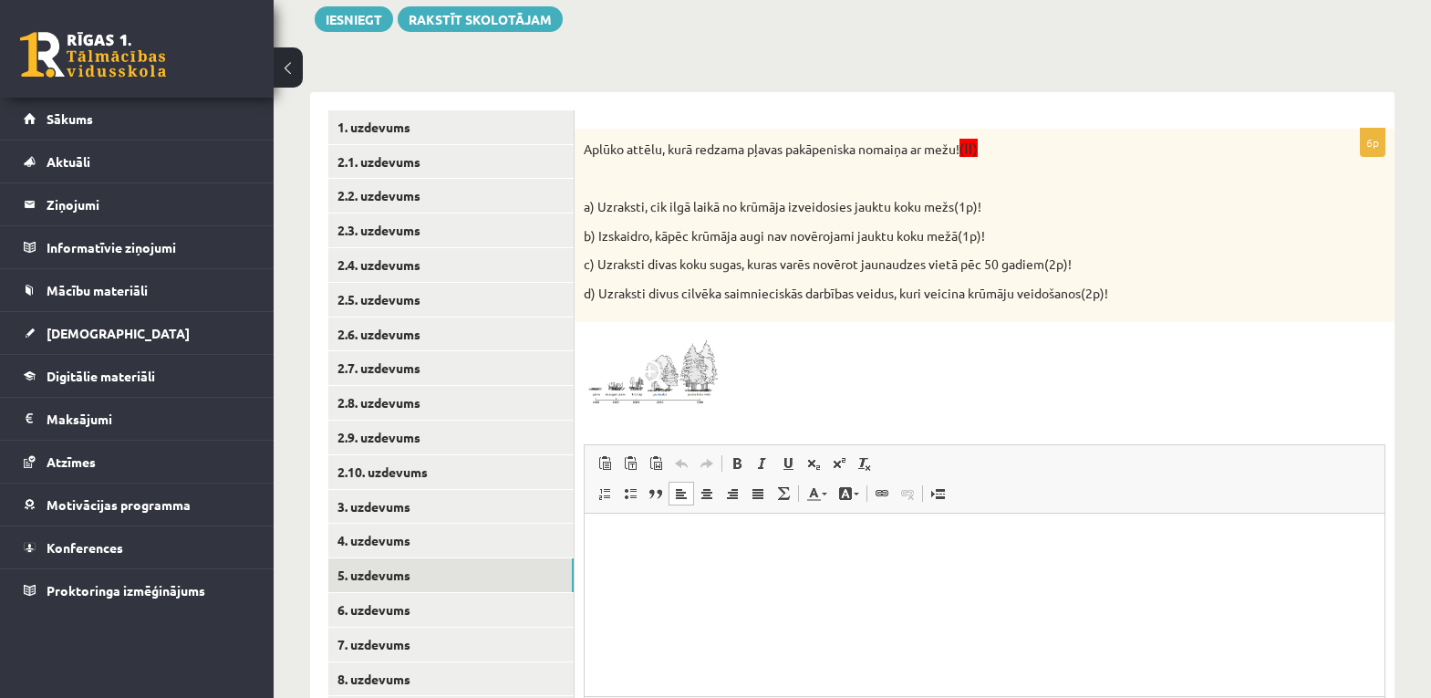
click span
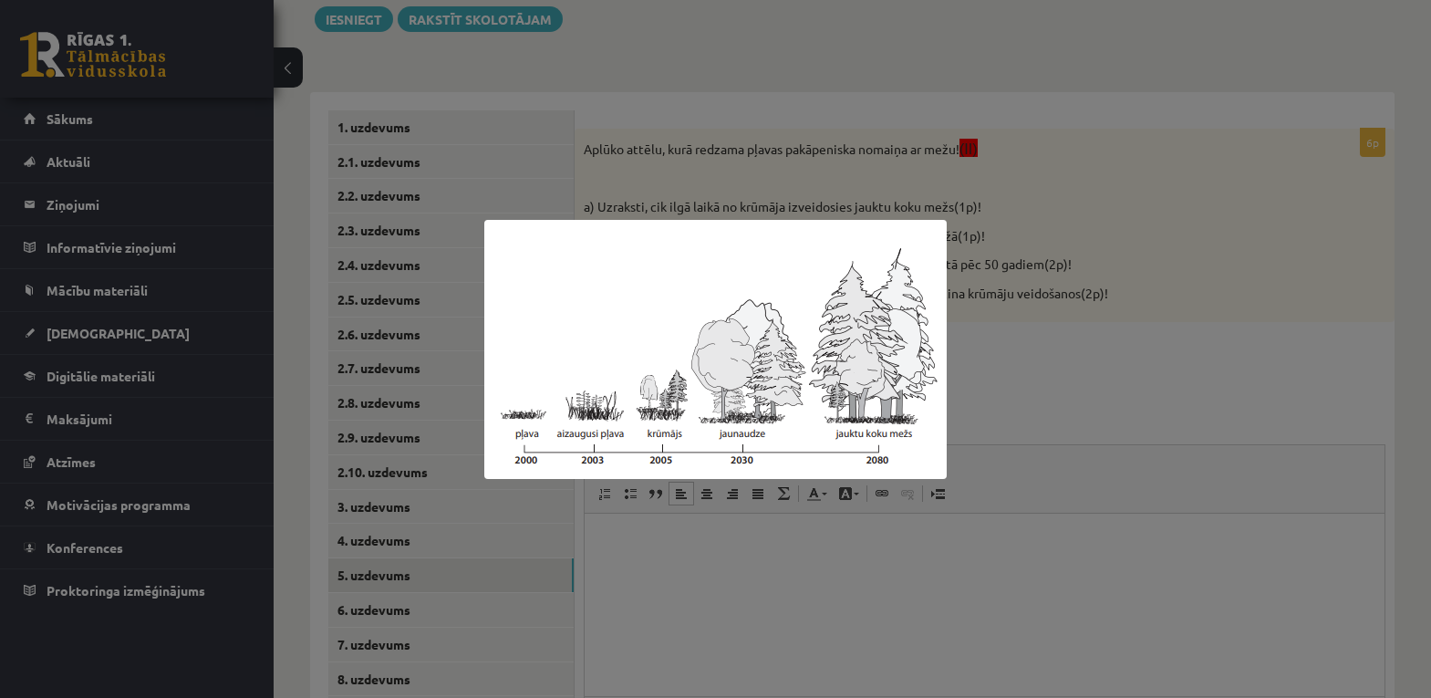
click img
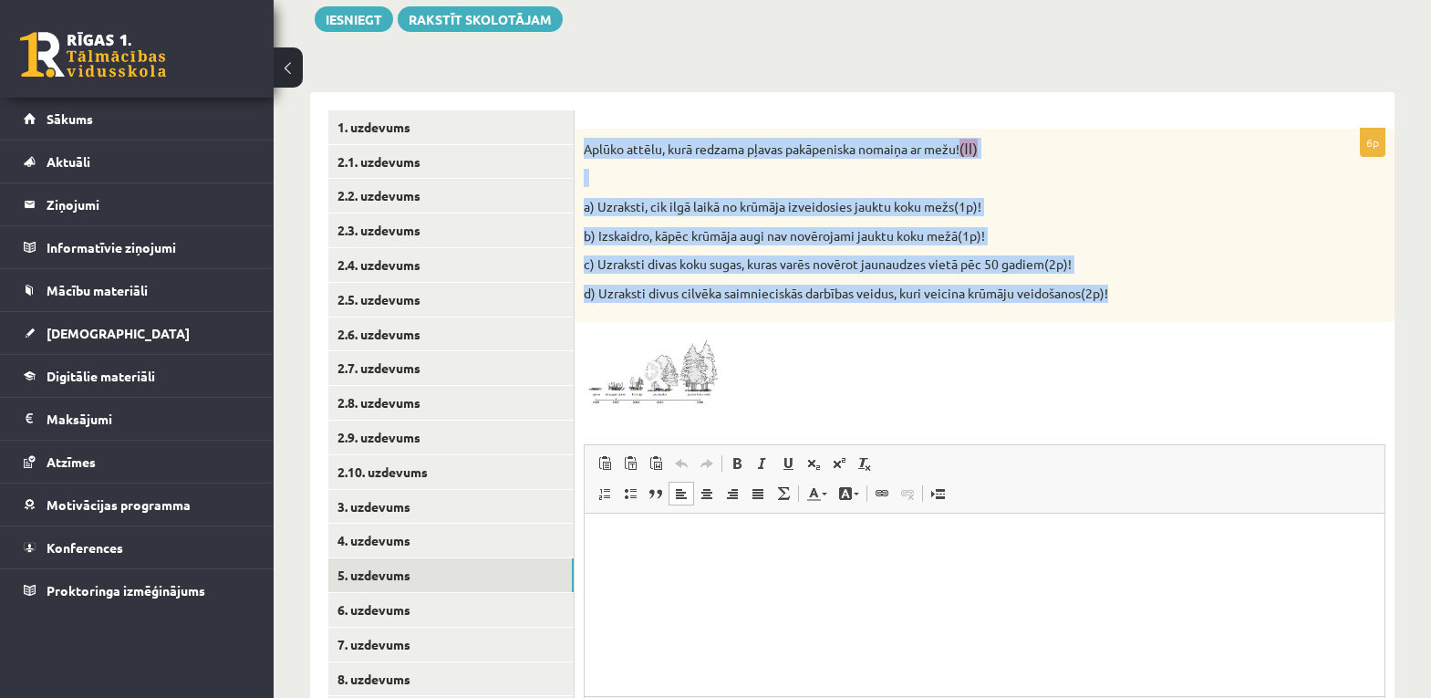
drag, startPoint x: 586, startPoint y: 141, endPoint x: 1123, endPoint y: 282, distance: 555.3
click div "Aplūko attēlu, kurā redzama pļavas pakāpeniska nomaiņa ar mežu! (II) a) Uzrakst…"
click span
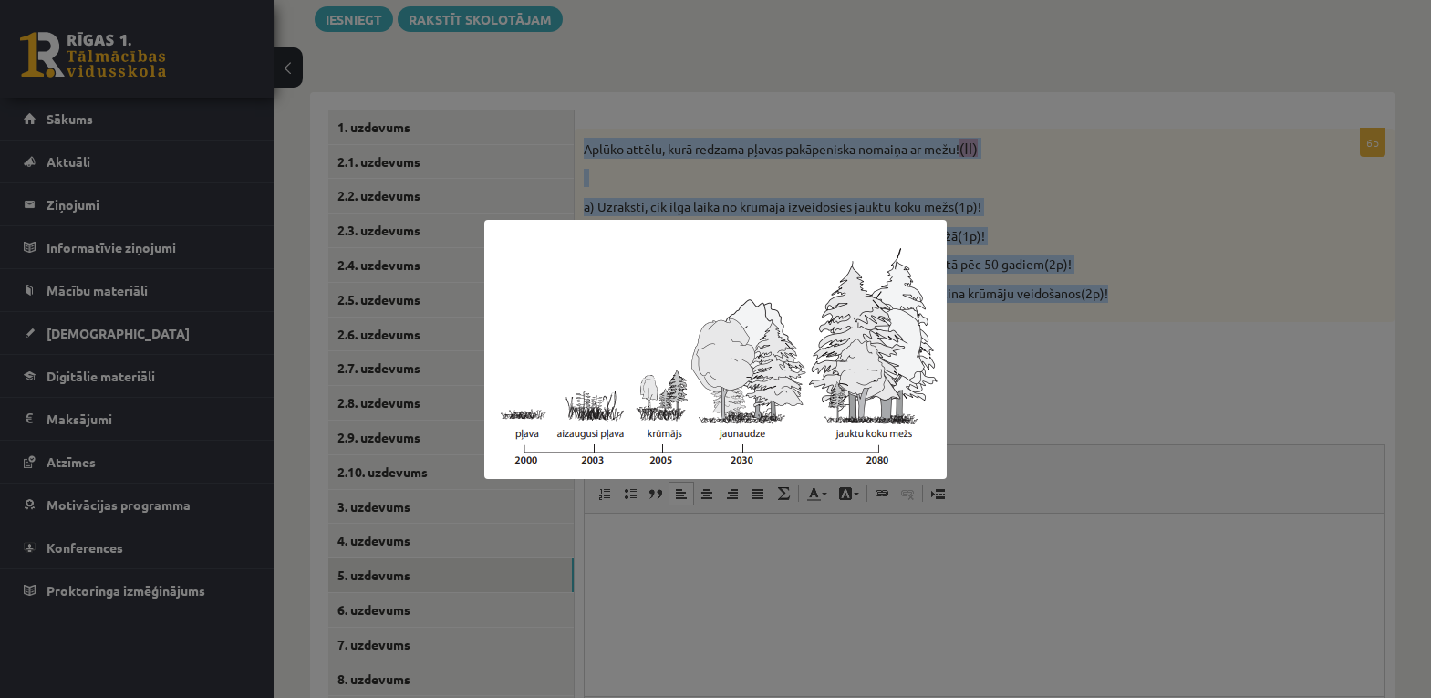
click img
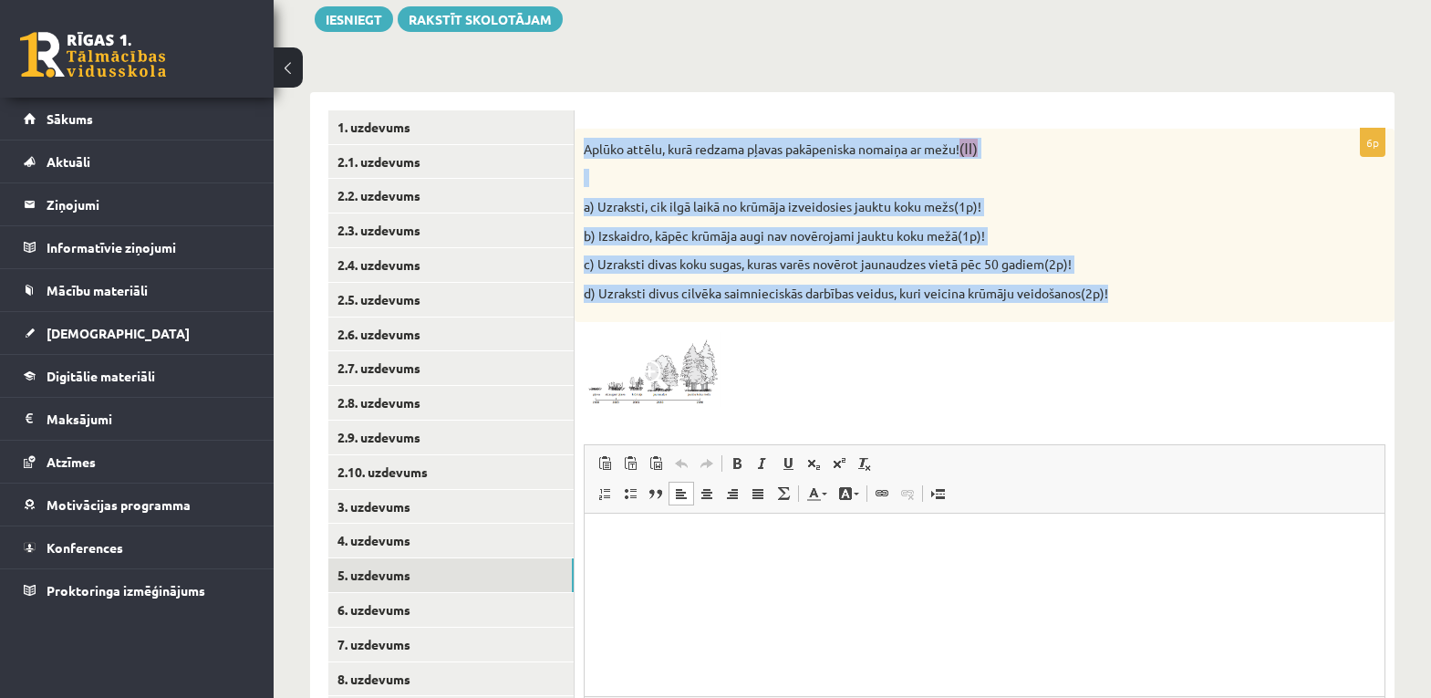
click img
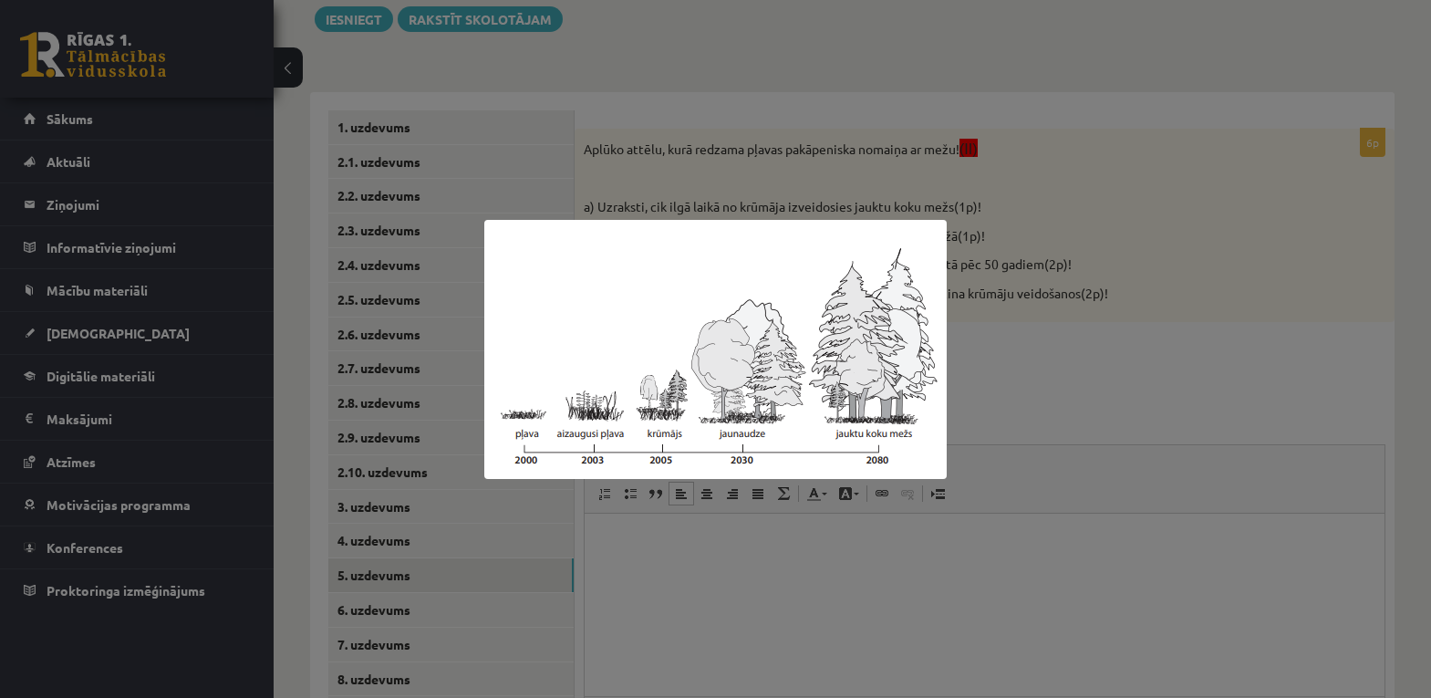
click div
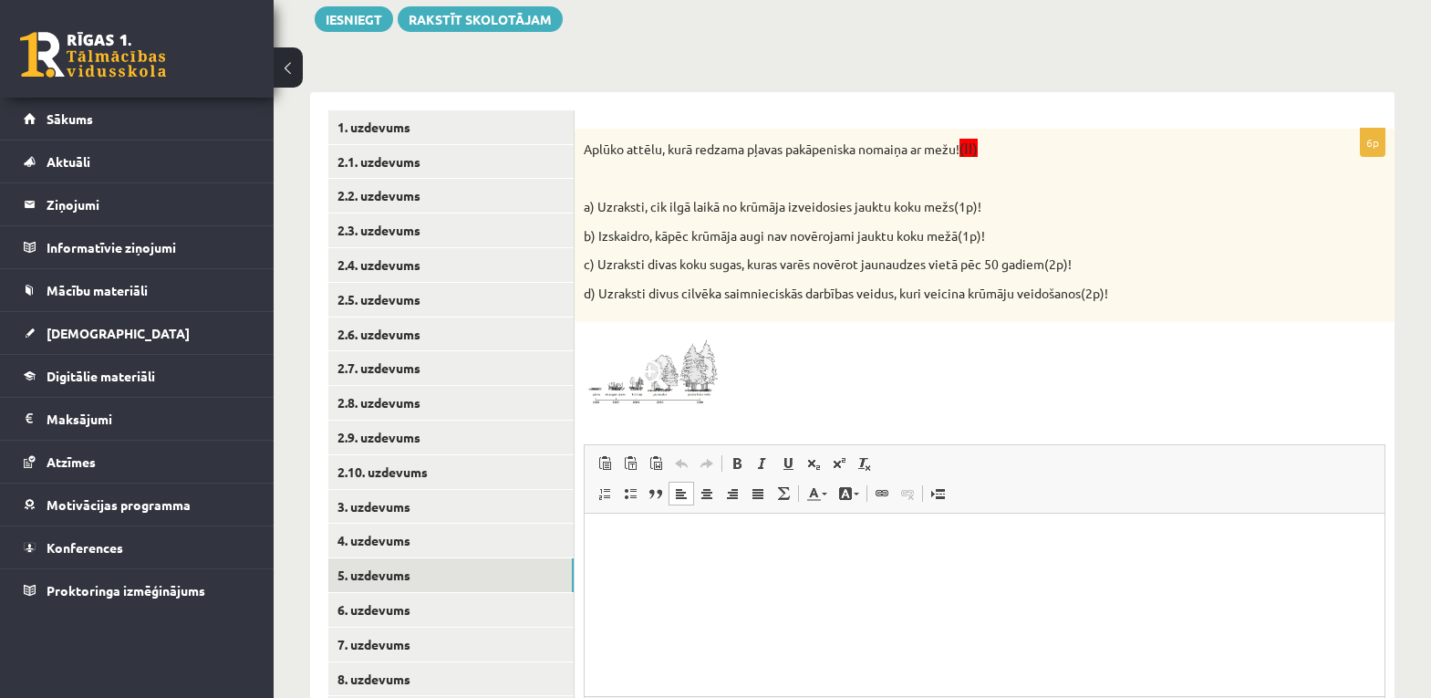
drag, startPoint x: 99, startPoint y: 16, endPoint x: 47, endPoint y: 36, distance: 55.7
click p "Визуальный текстовый редактор, wiswyg-editor-user-answer-47024969741200"
drag, startPoint x: 49, startPoint y: 13, endPoint x: 23, endPoint y: 46, distance: 42.2
click html
click span "Вставить"
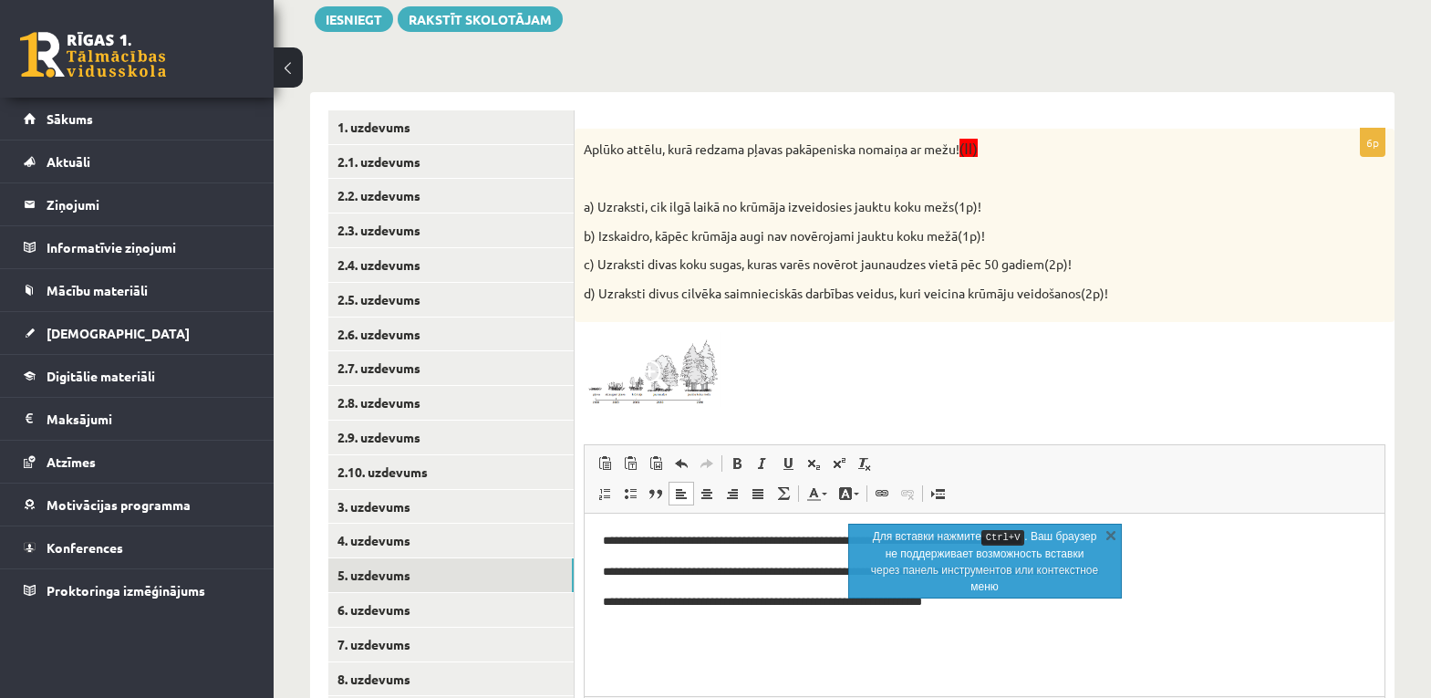
click body "**********"
click link "X"
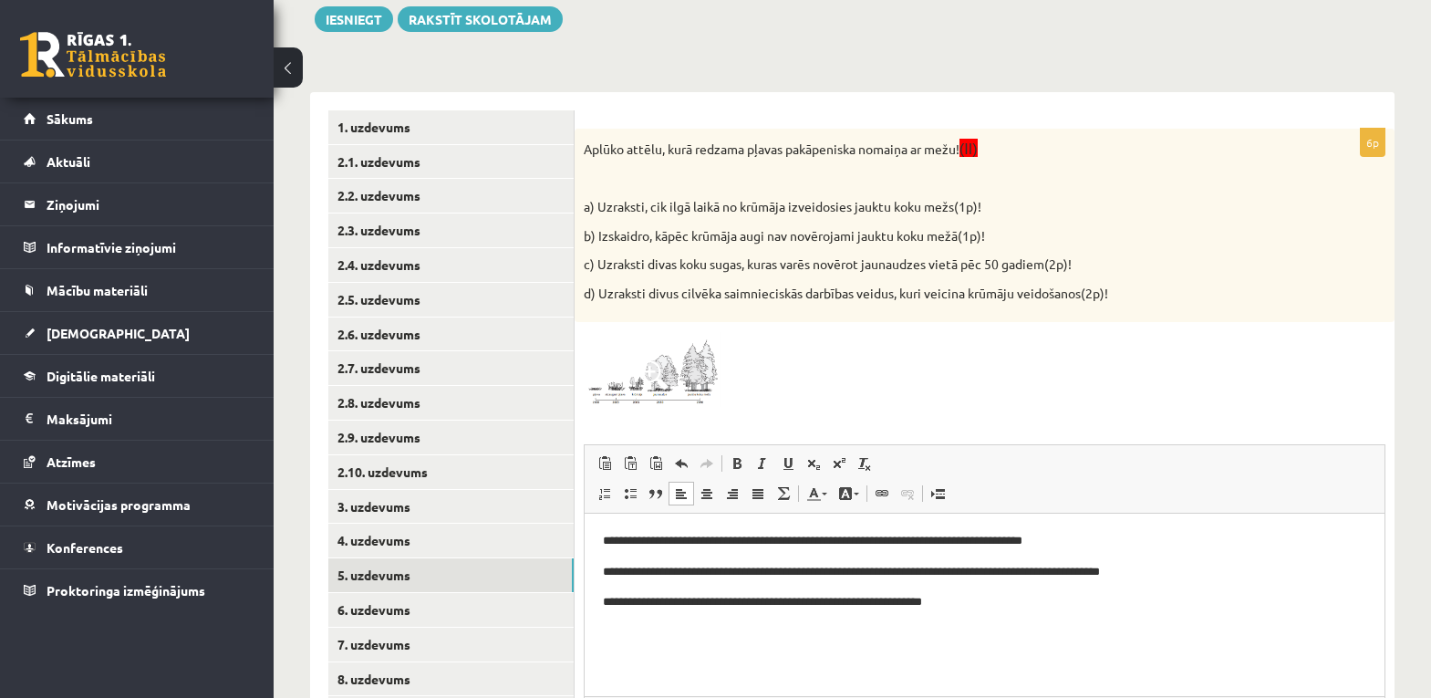
click span
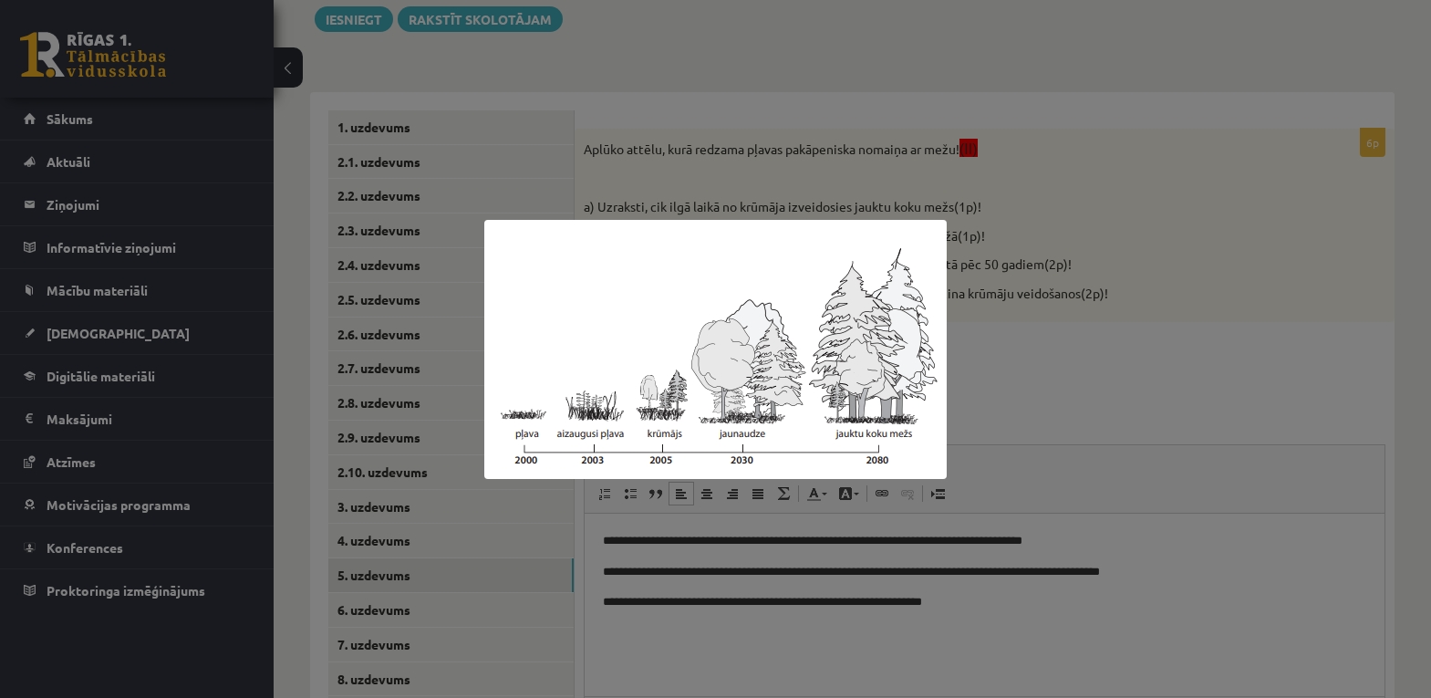
click img
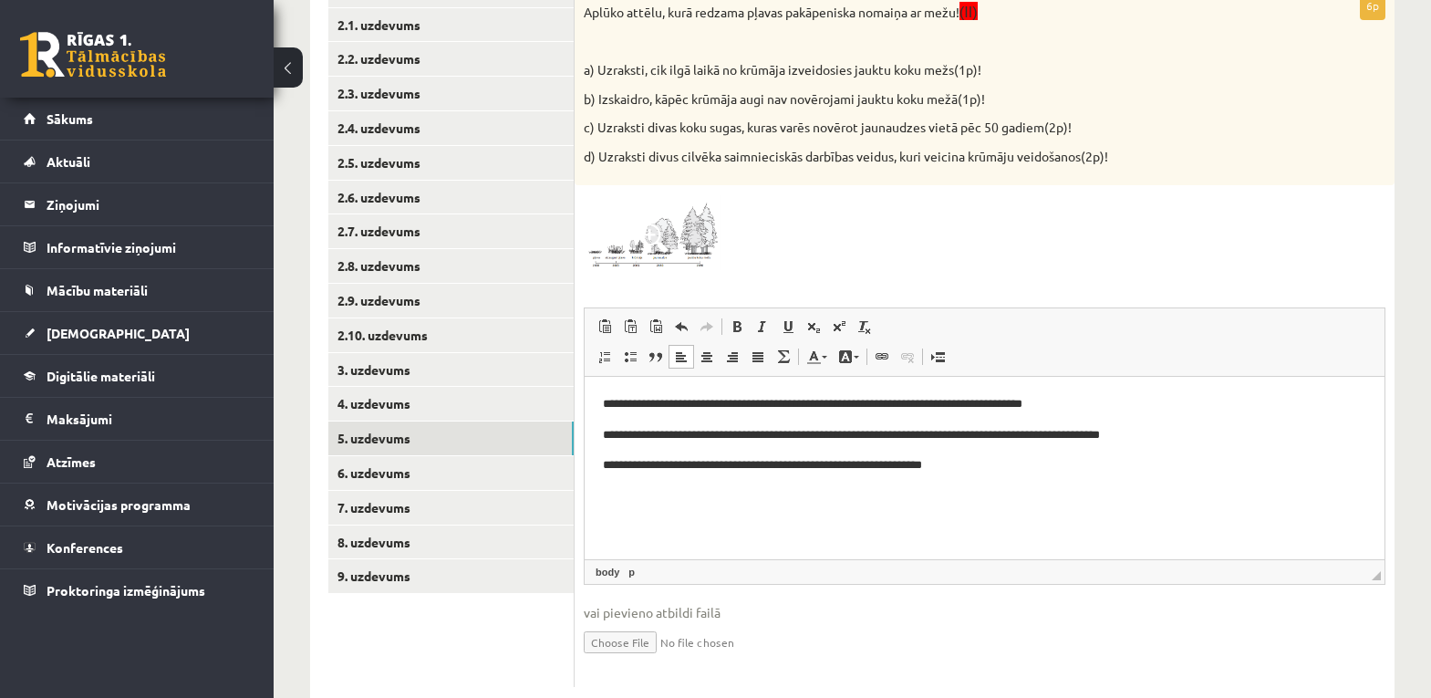
scroll to position [430, 0]
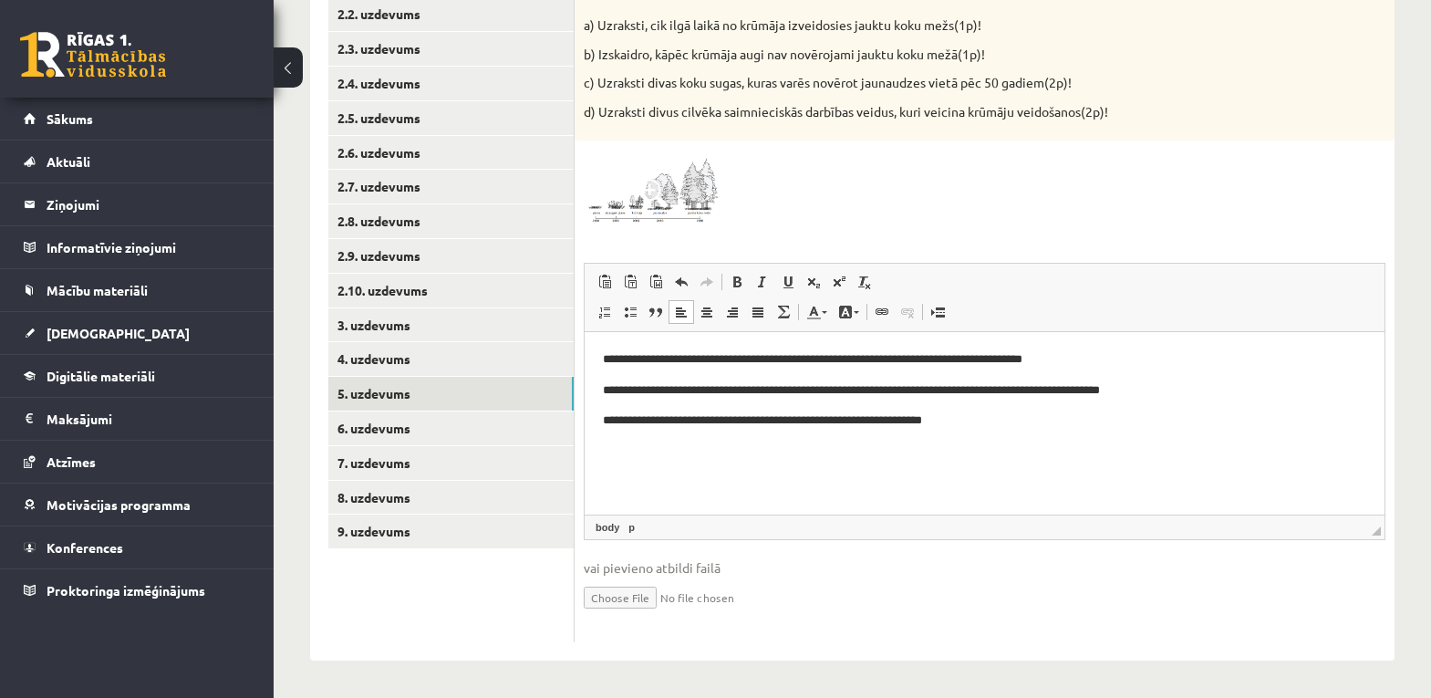
click p "**********"
click span "Вставить"
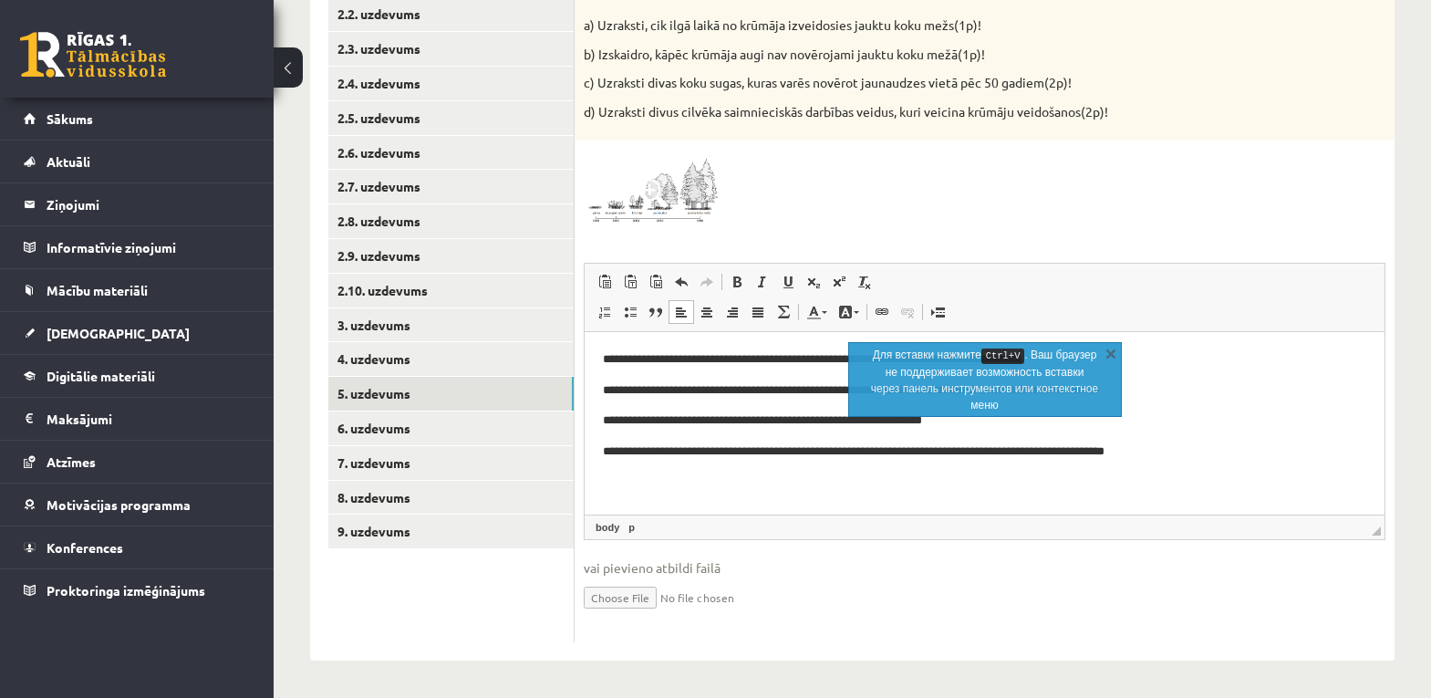
click p "**********"
click link "9. uzdevums"
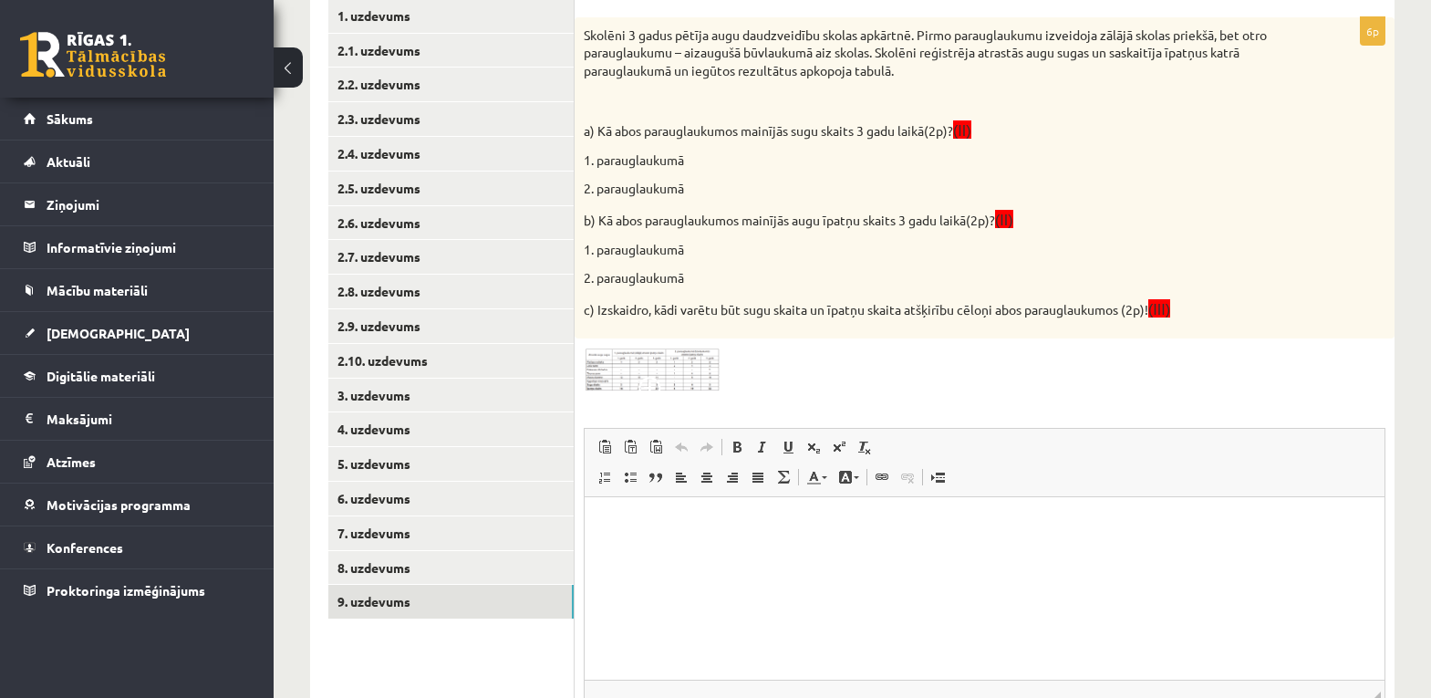
scroll to position [342, 0]
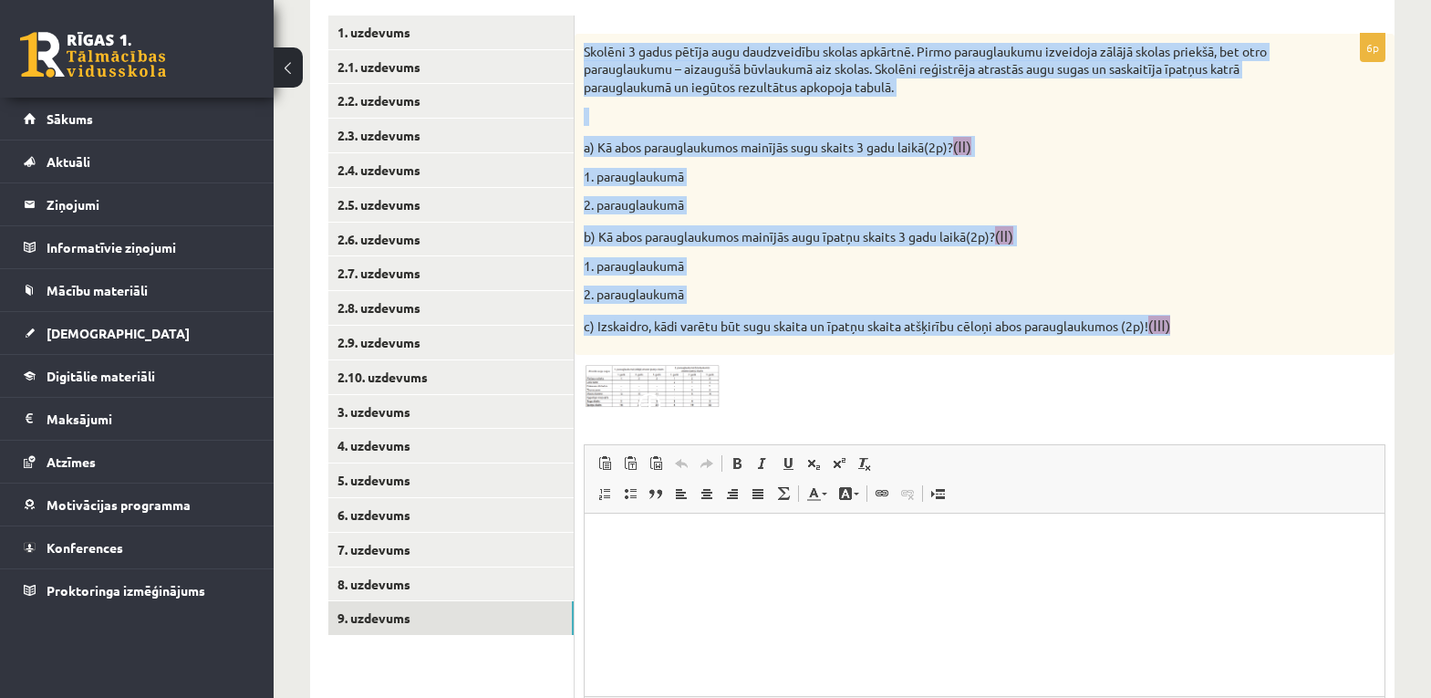
drag, startPoint x: 582, startPoint y: 41, endPoint x: 1197, endPoint y: 326, distance: 677.4
click div "Skolēni 3 gadus pētīja augu daudzveidību skolas apkārtnē. Pirmo parauglaukumu i…"
click img
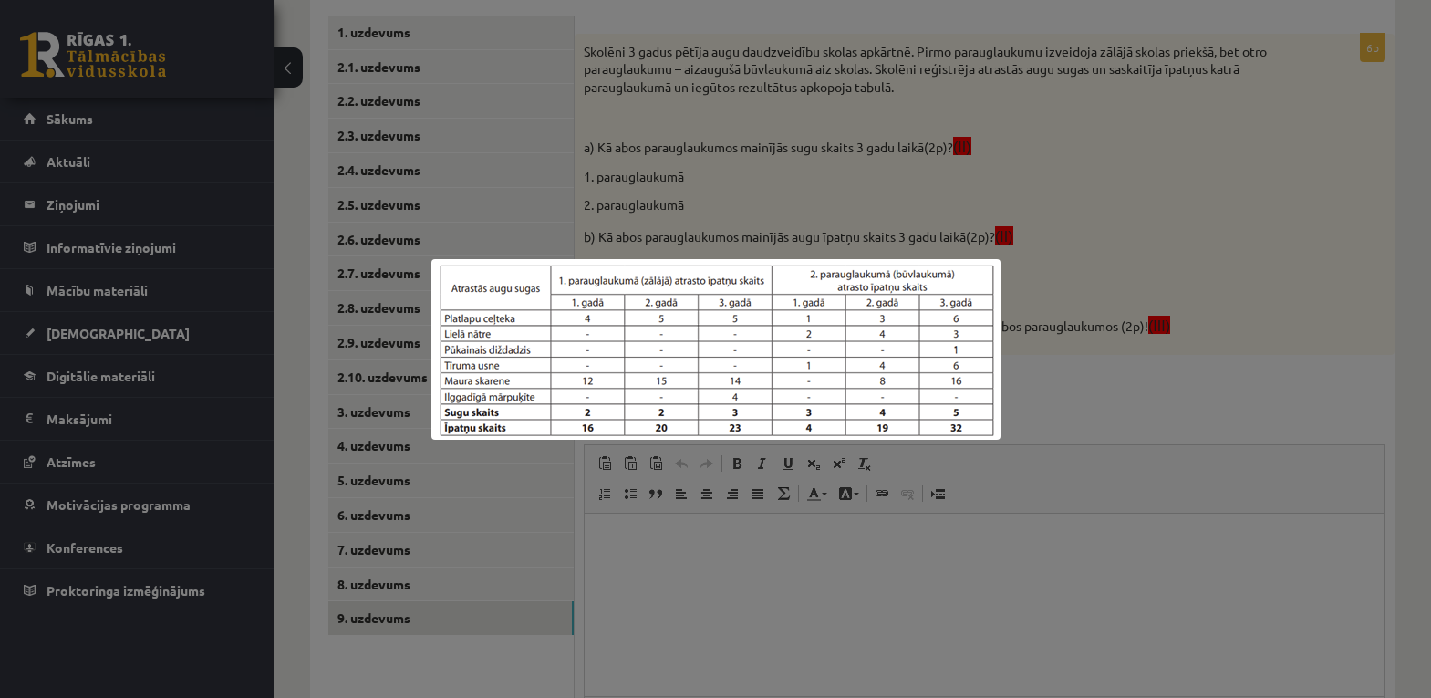
click div
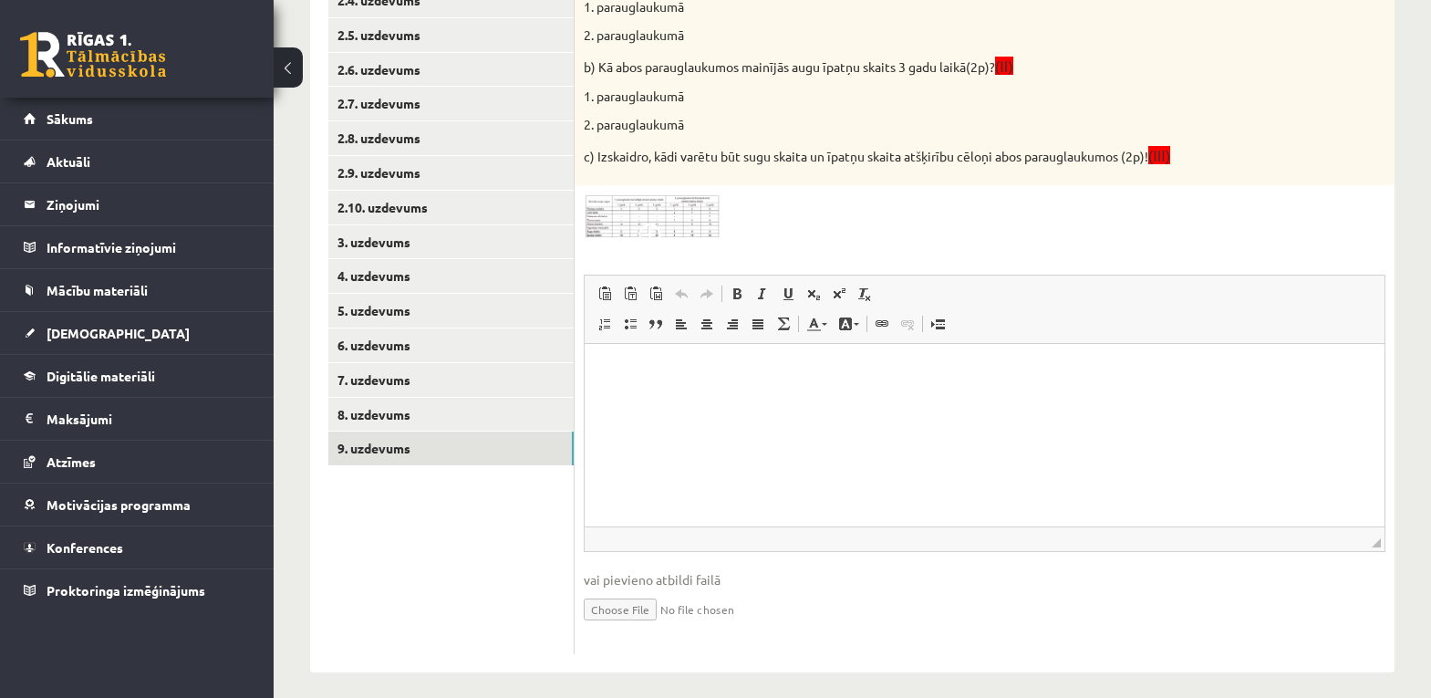
scroll to position [524, 0]
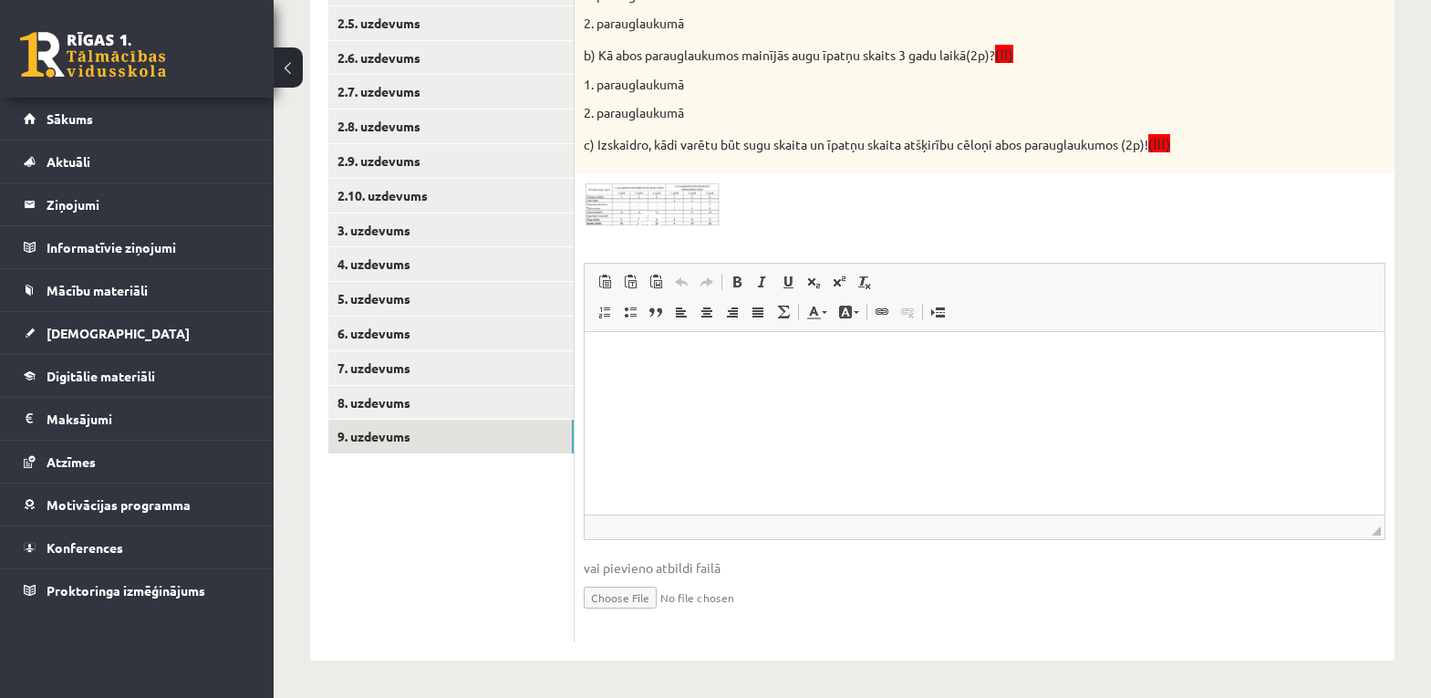
click p "Визуальный текстовый редактор, wiswyg-editor-user-answer-47024819705000"
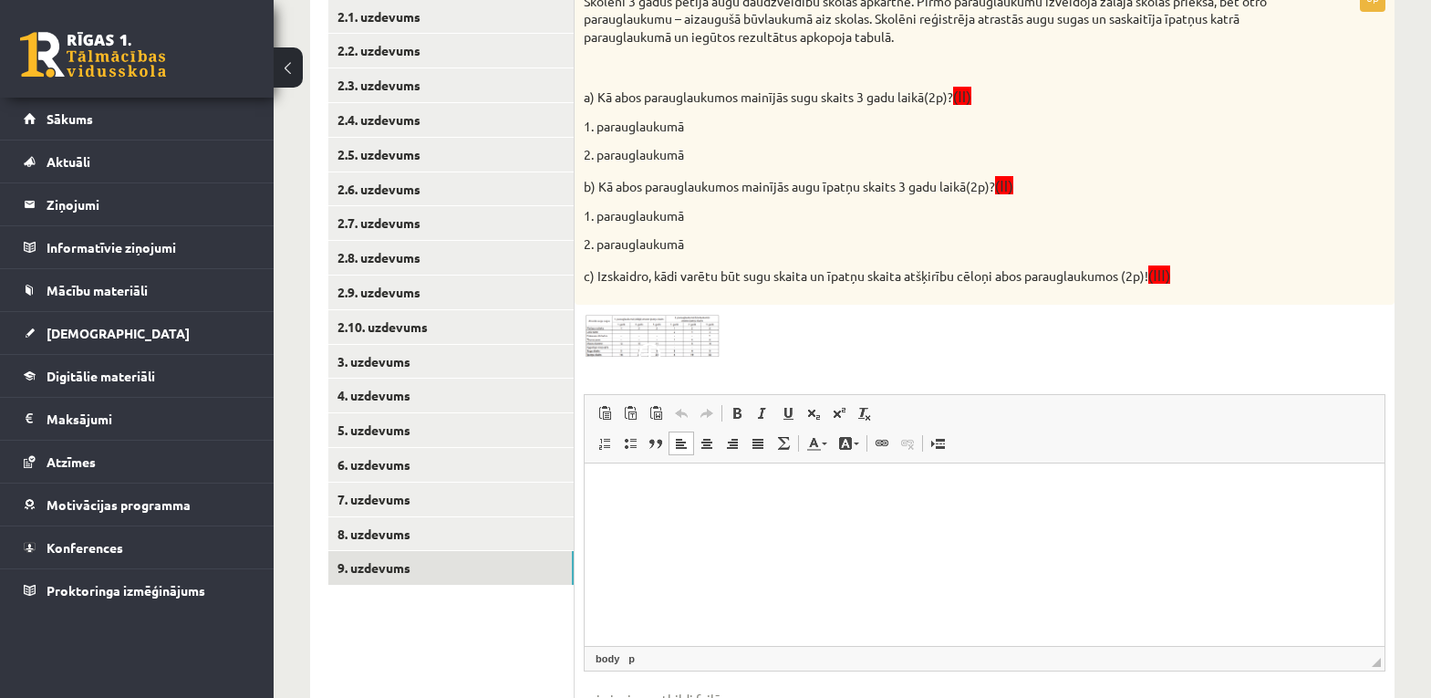
scroll to position [433, 0]
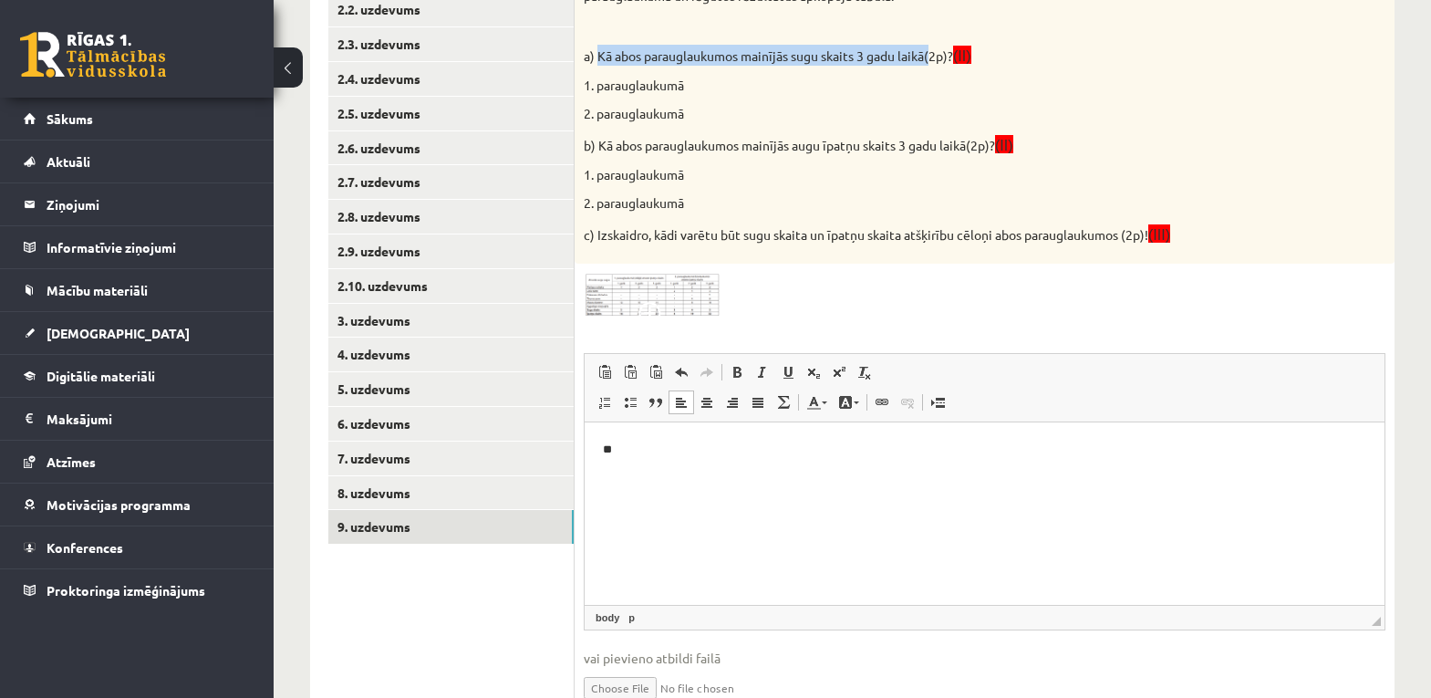
drag, startPoint x: 598, startPoint y: 42, endPoint x: 932, endPoint y: 57, distance: 334.1
click div "Skolēni 3 gadus pētīja augu daudzveidību skolas apkārtnē. Pirmo parauglaukumu i…"
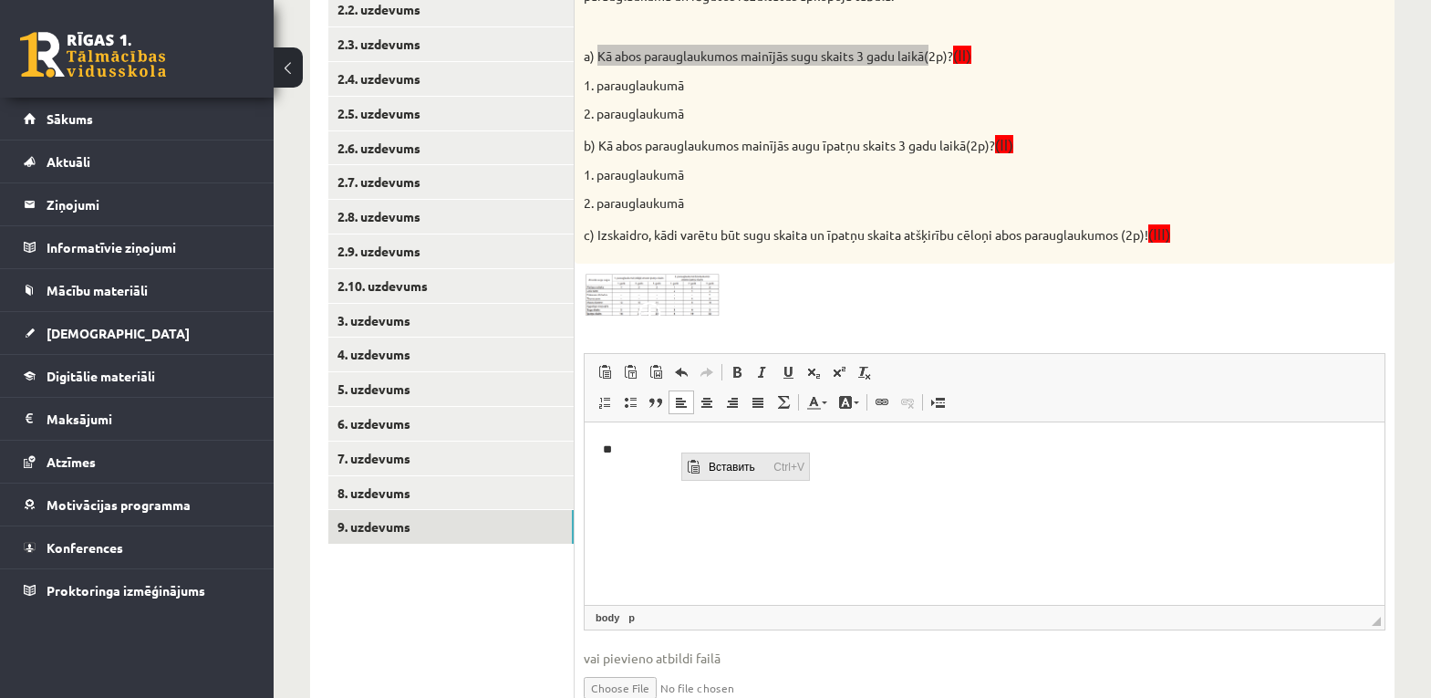
click span "Вставить"
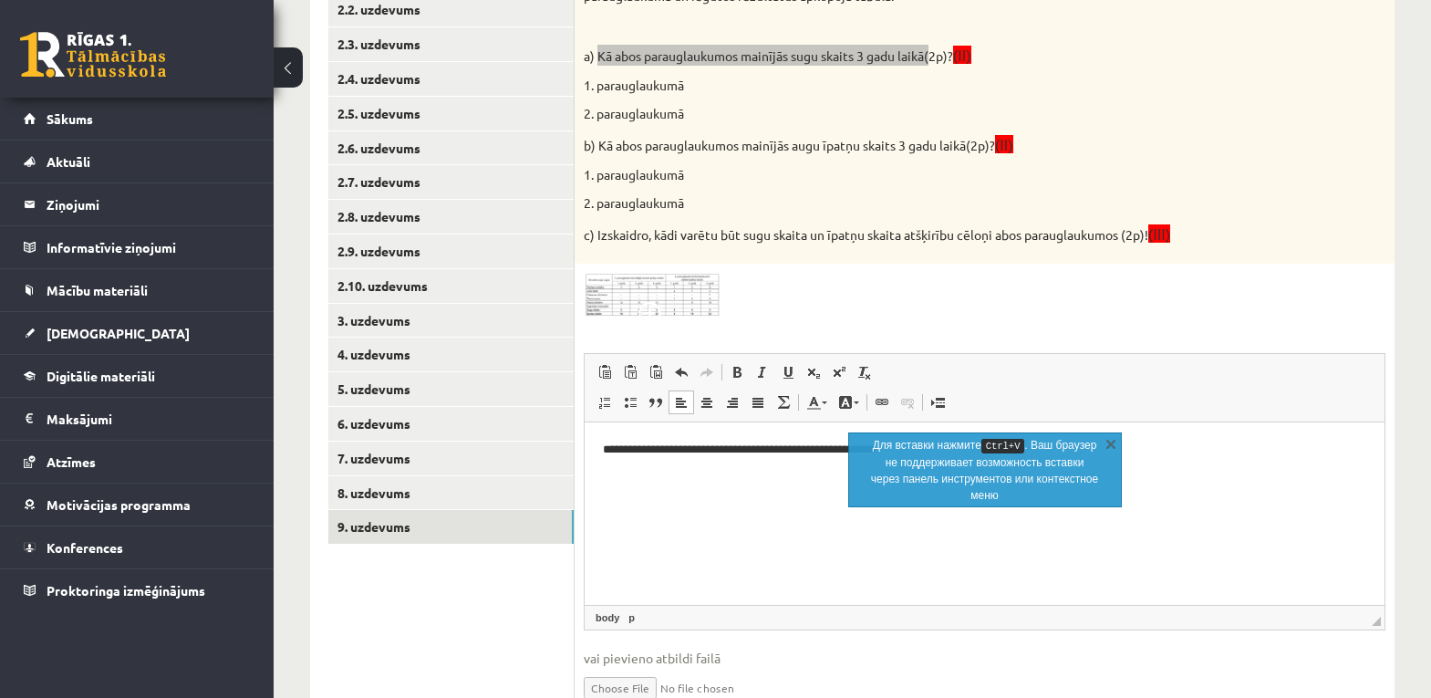
click html "**********"
click link "X"
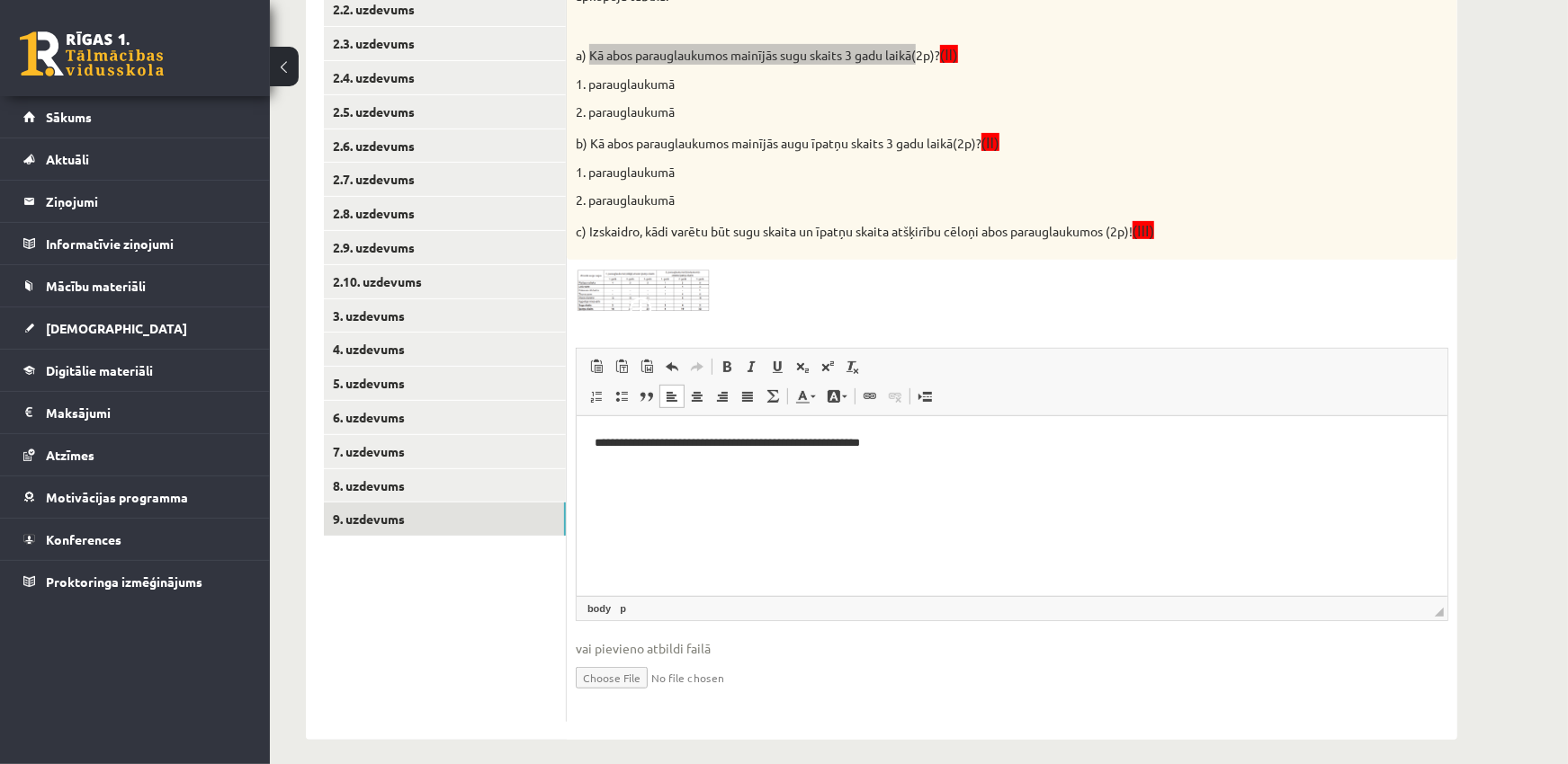
click html "**********"
click p "**********"
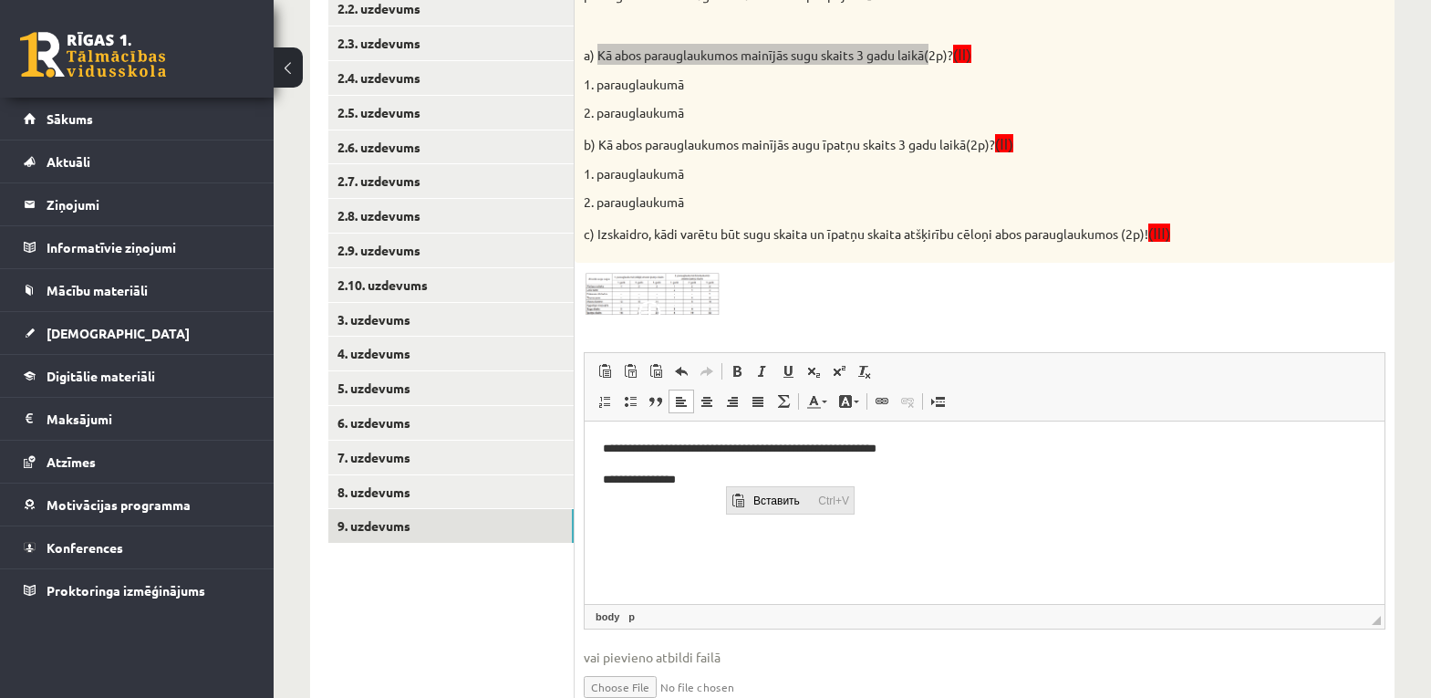
drag, startPoint x: 31, startPoint y: 16, endPoint x: 175, endPoint y: 81, distance: 158.4
click span "Вставить"
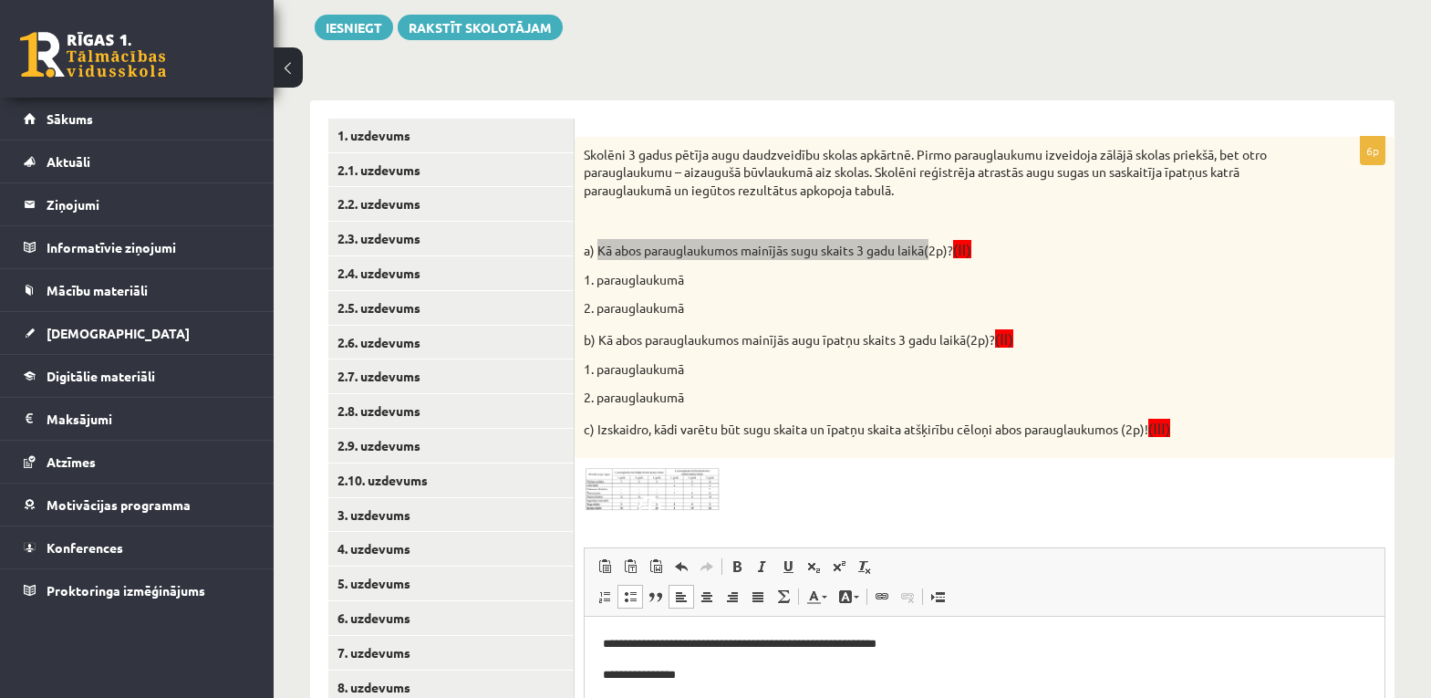
scroll to position [524, 0]
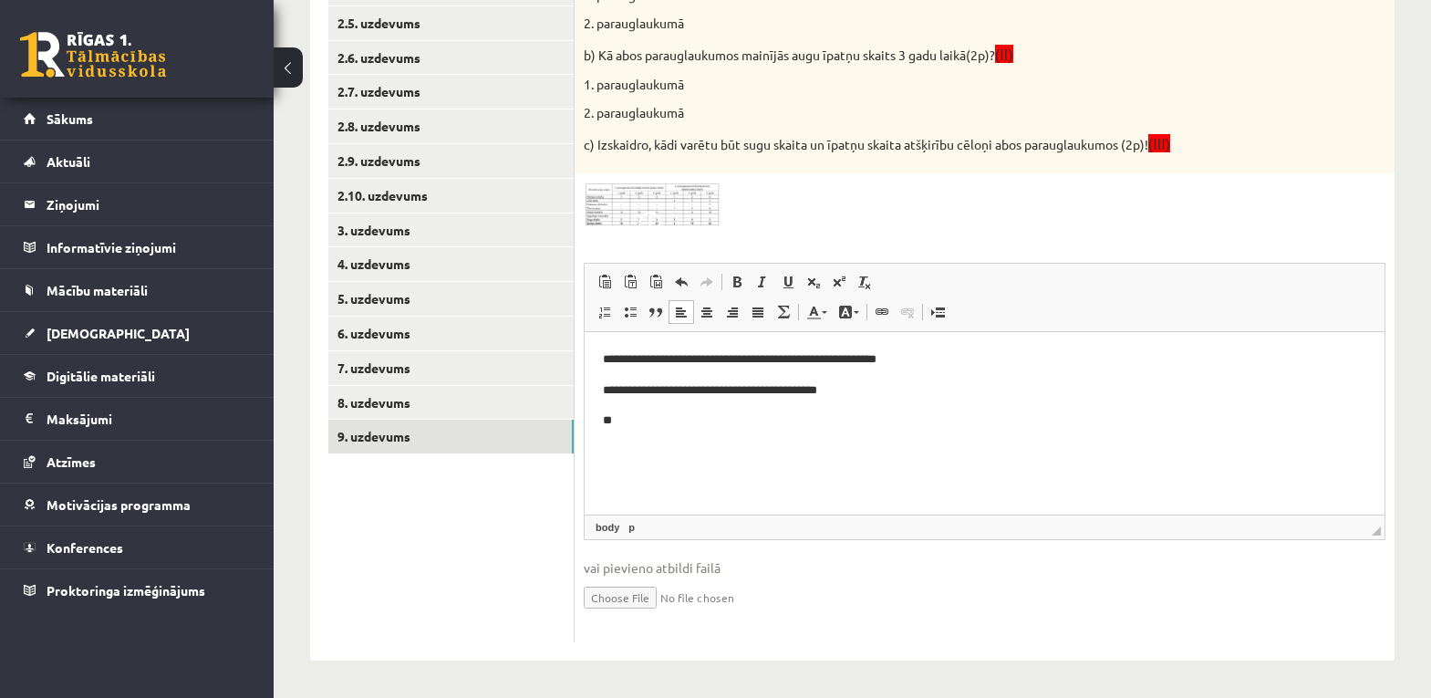
click p "**********"
click img
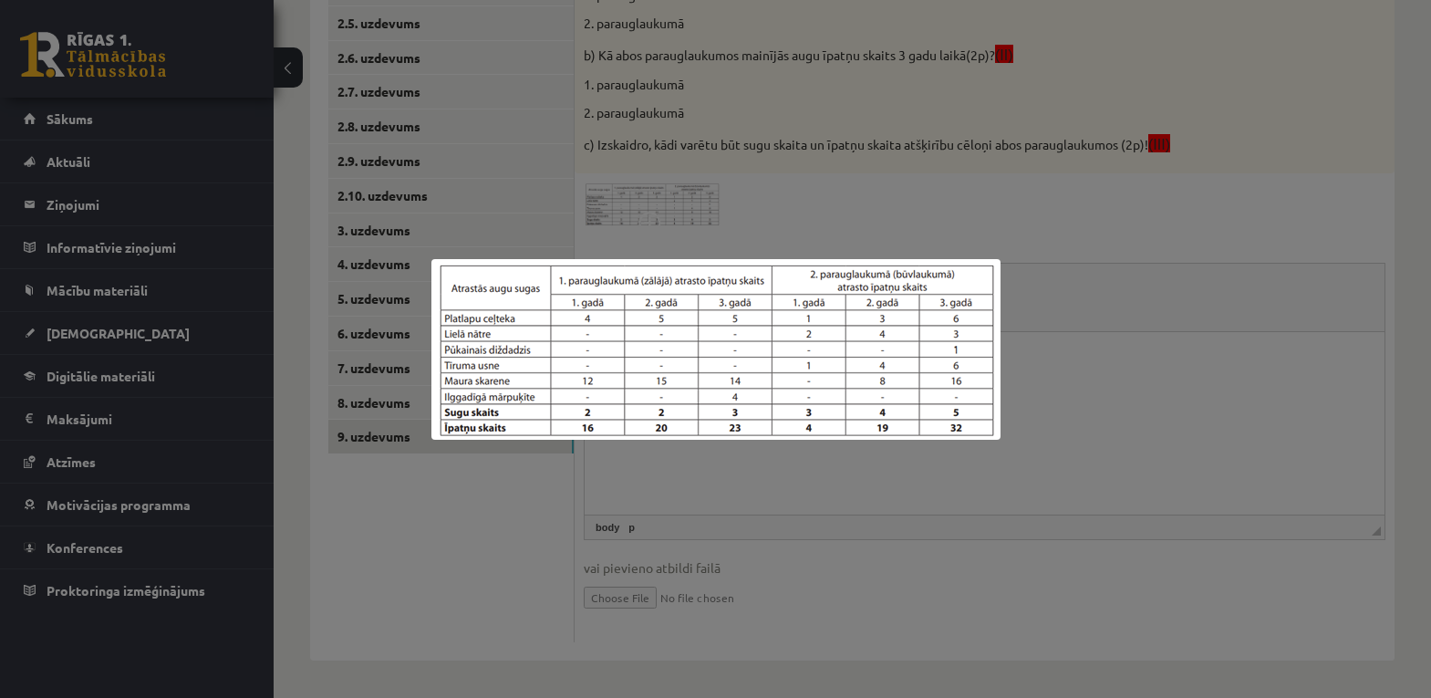
click div
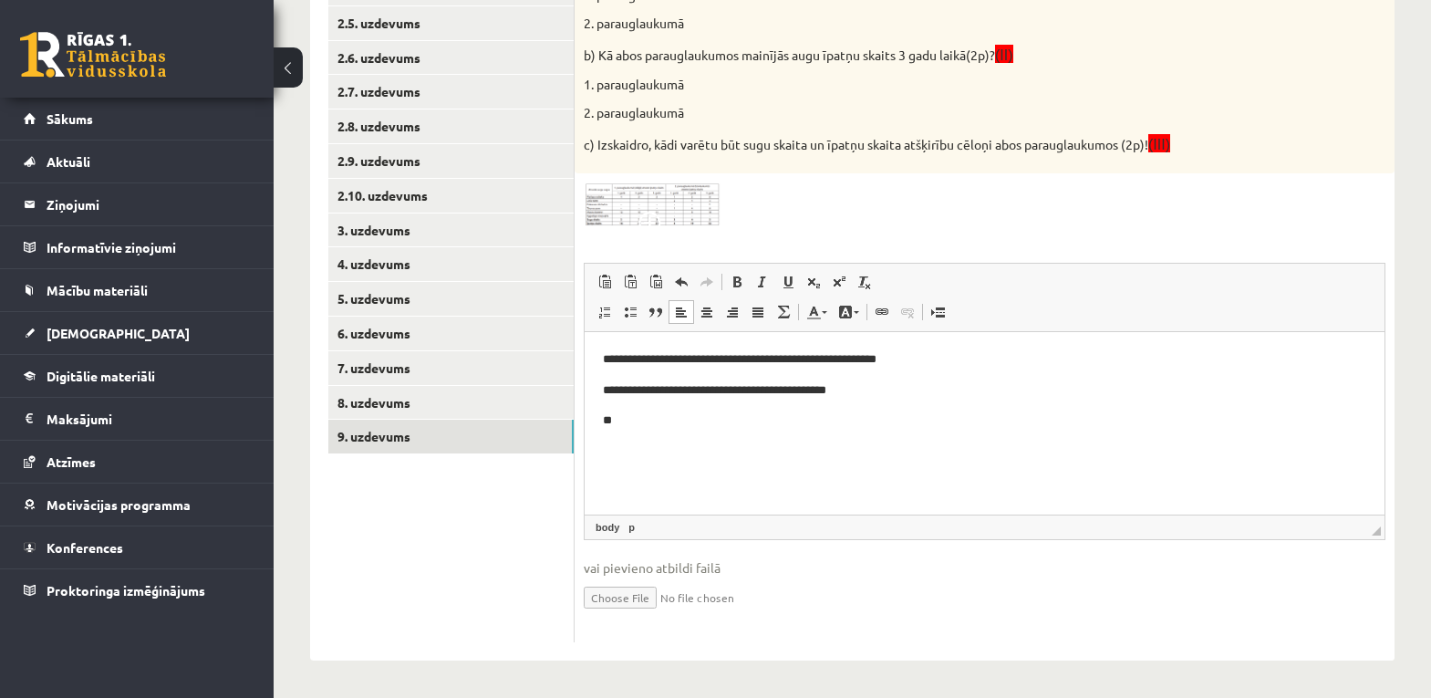
click p "**********"
click p "**"
drag, startPoint x: 30, startPoint y: 56, endPoint x: 111, endPoint y: 55, distance: 81.2
click p "**********"
click p "**"
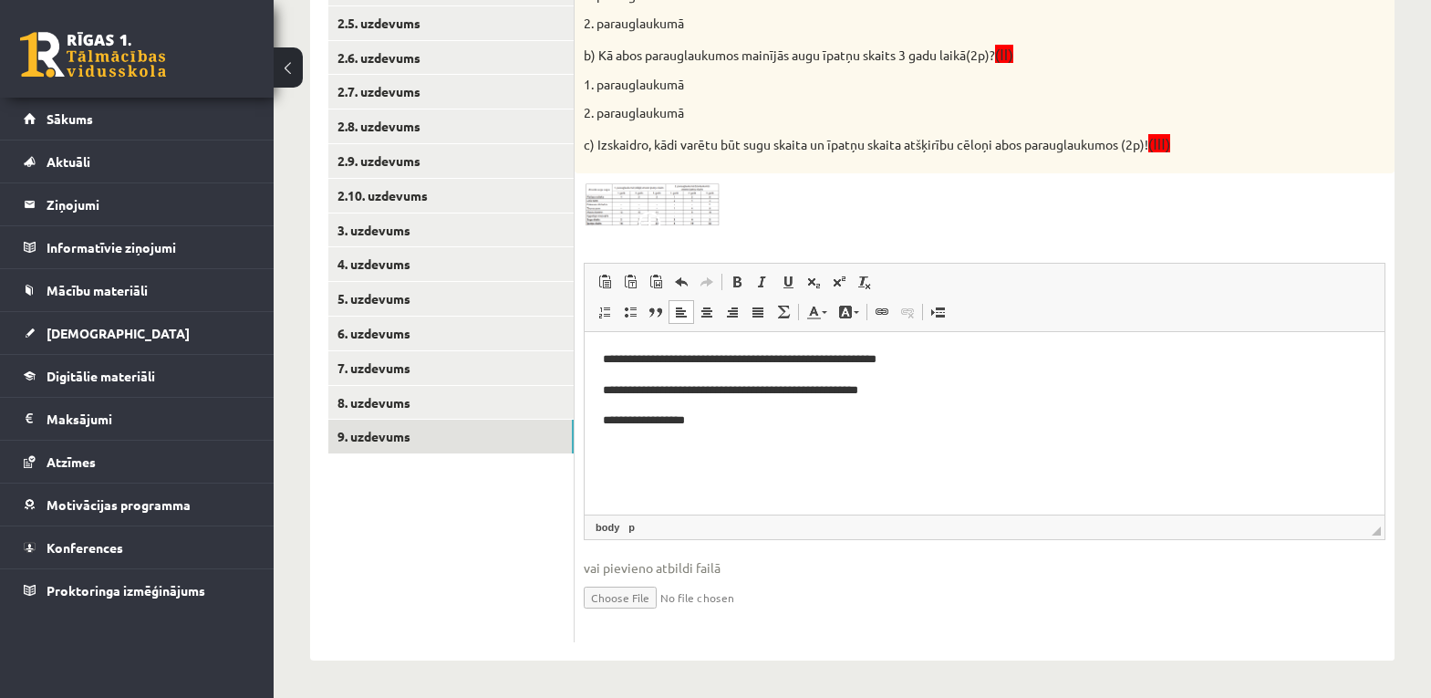
click img
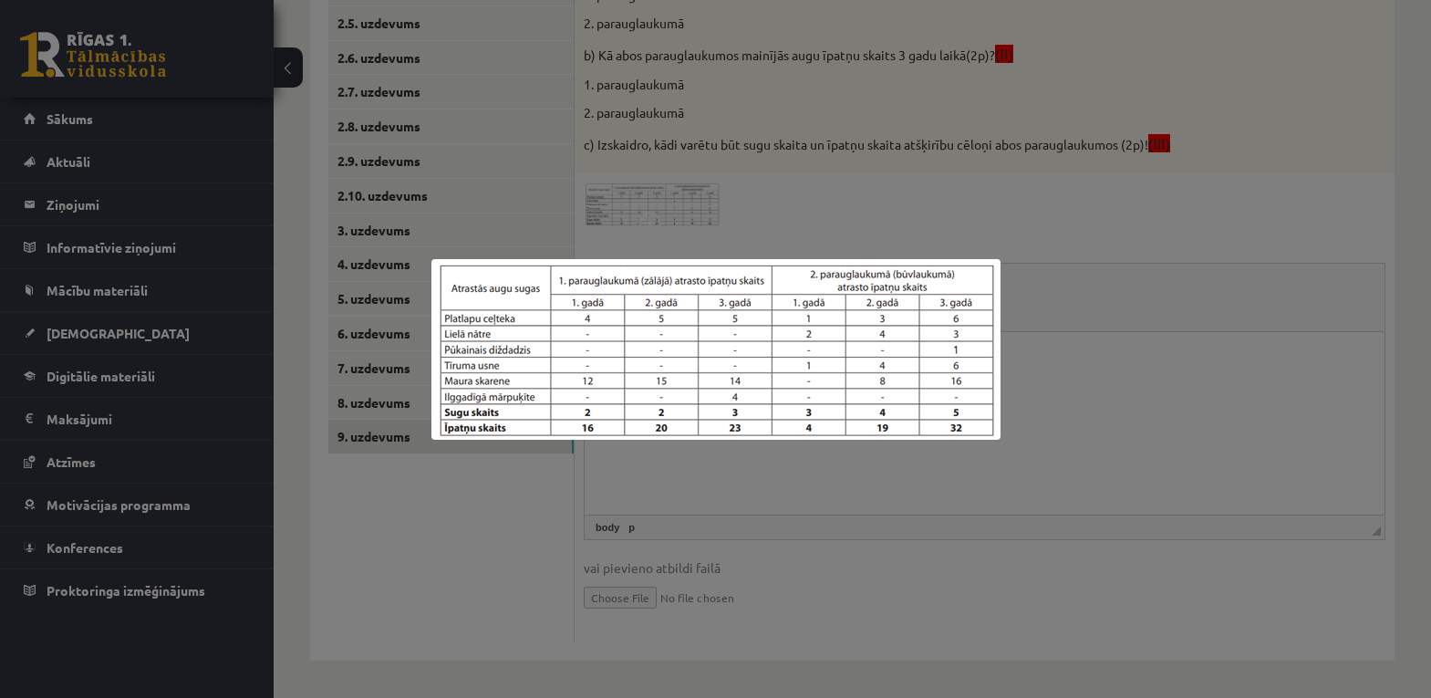
click div
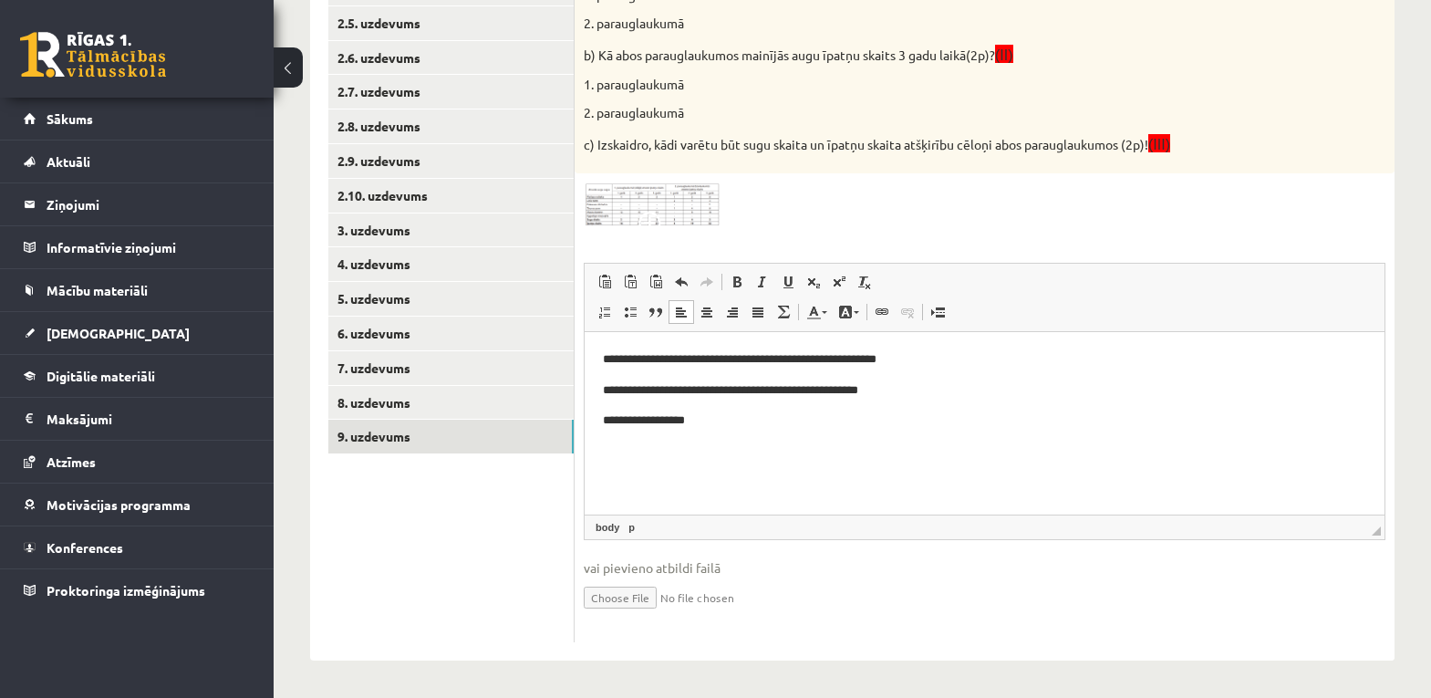
click p "**********"
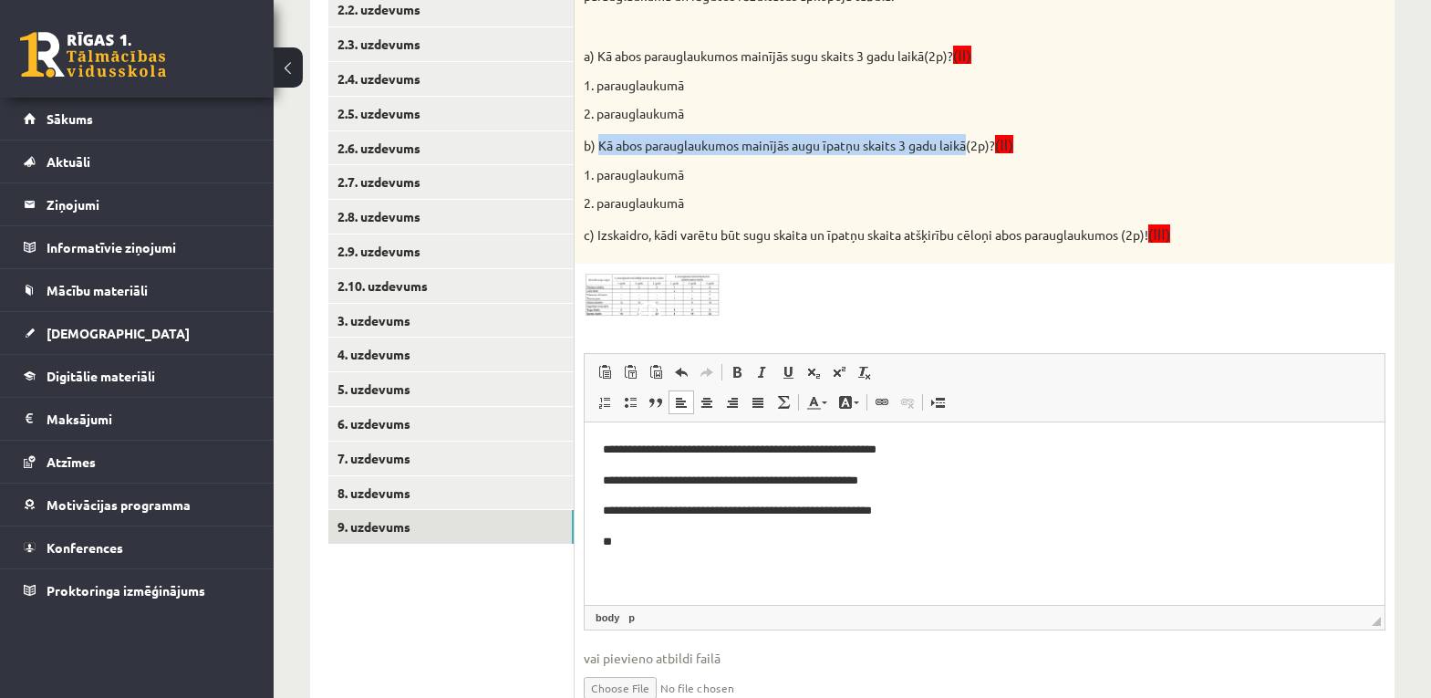
drag, startPoint x: 598, startPoint y: 140, endPoint x: 970, endPoint y: 148, distance: 372.2
click p "b) Kā abos parauglaukumos mainījās augu īpatņu skaits 3 gadu laikā(2p)? (II)"
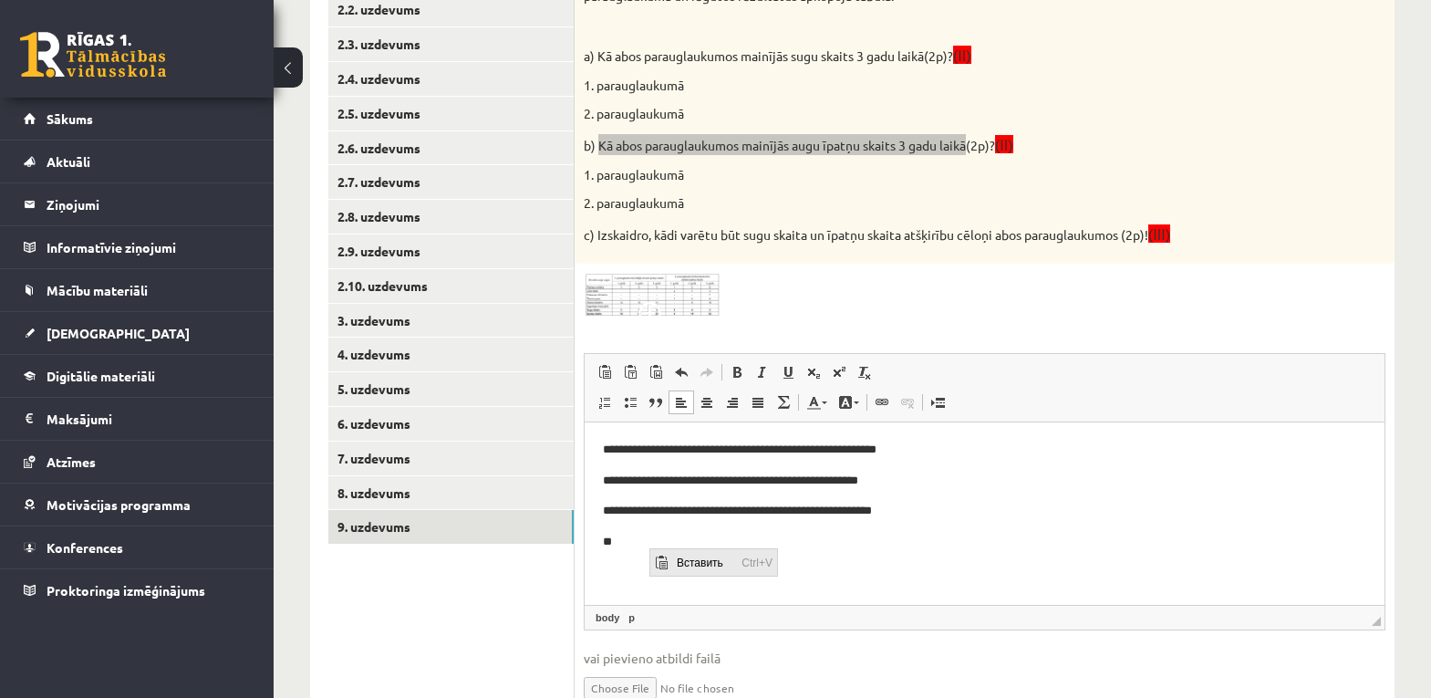
click span "Вставить"
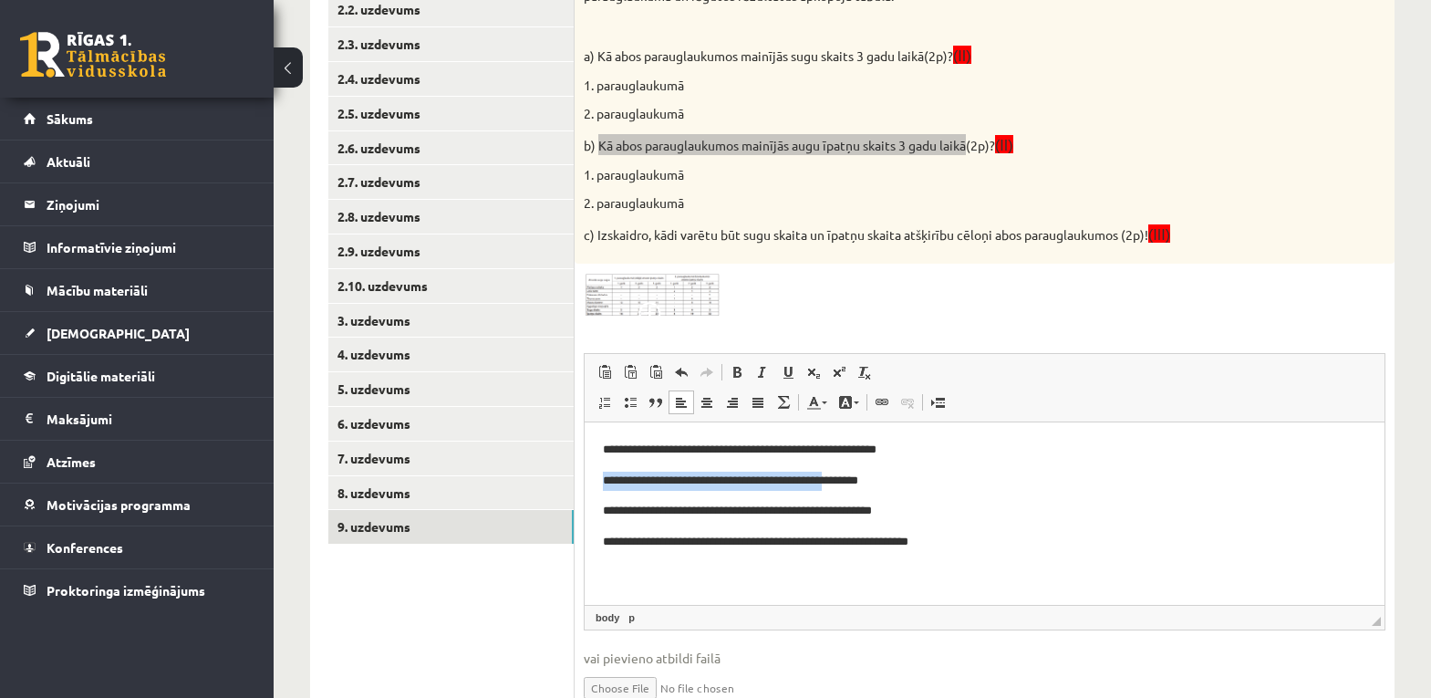
drag, startPoint x: 18, startPoint y: 54, endPoint x: 280, endPoint y: 55, distance: 261.8
click p "**********"
click span "Копировать"
click p "Визуальный текстовый редактор, wiswyg-editor-user-answer-47024819705000"
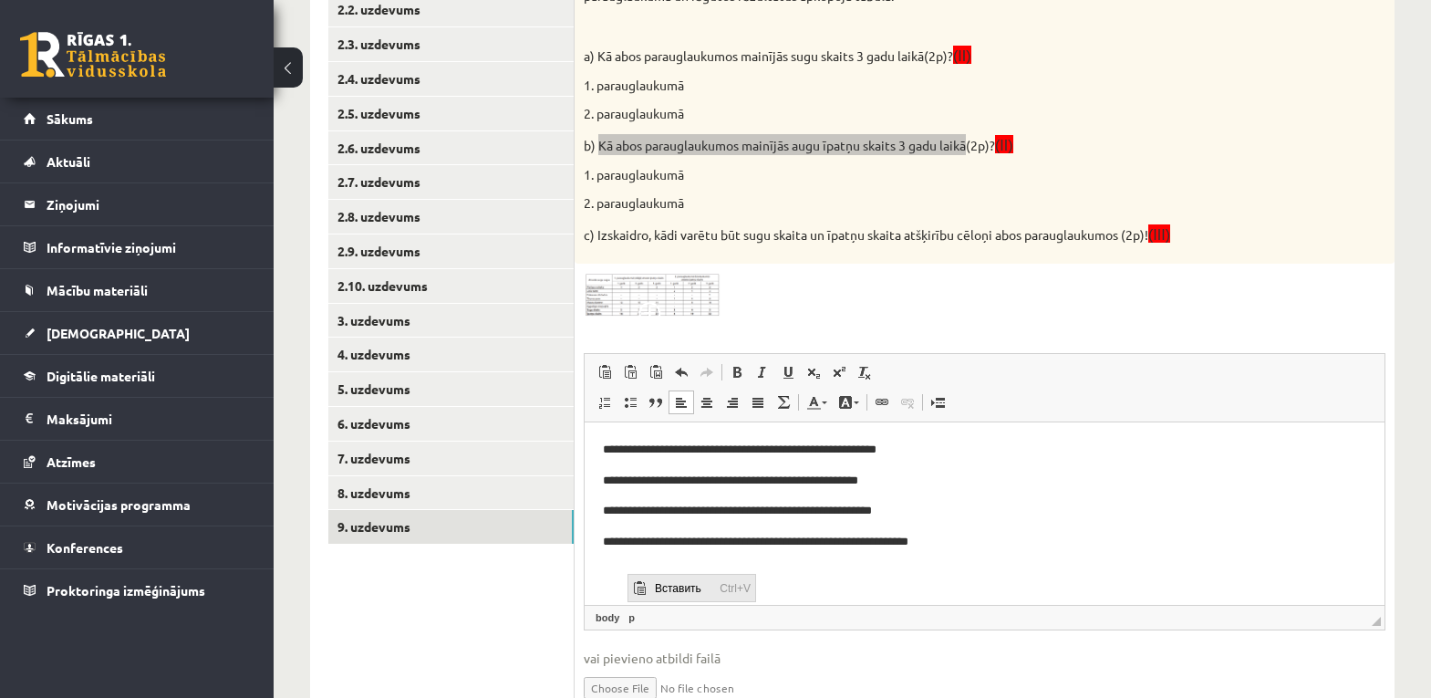
drag, startPoint x: 79, startPoint y: 163, endPoint x: 29, endPoint y: 10, distance: 161.2
click span "Вставить"
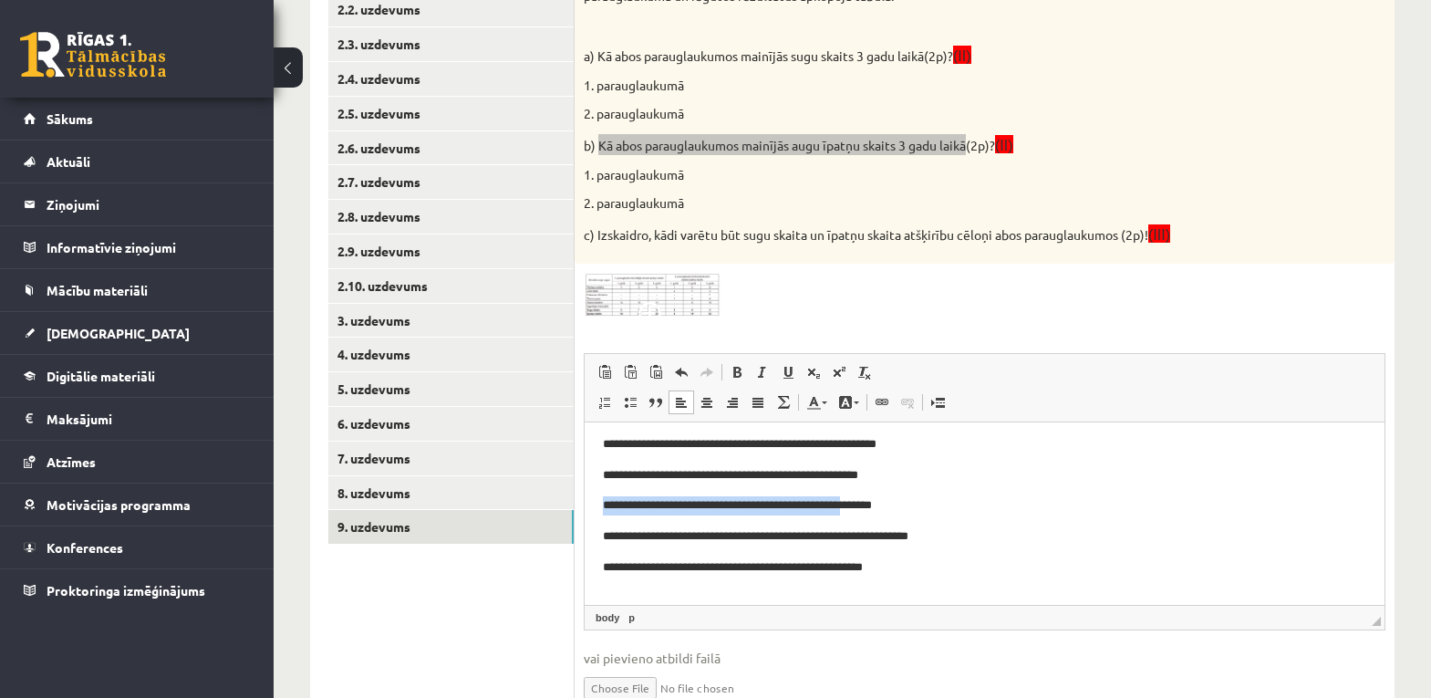
drag, startPoint x: 18, startPoint y: 83, endPoint x: 312, endPoint y: 80, distance: 293.7
click p "**********"
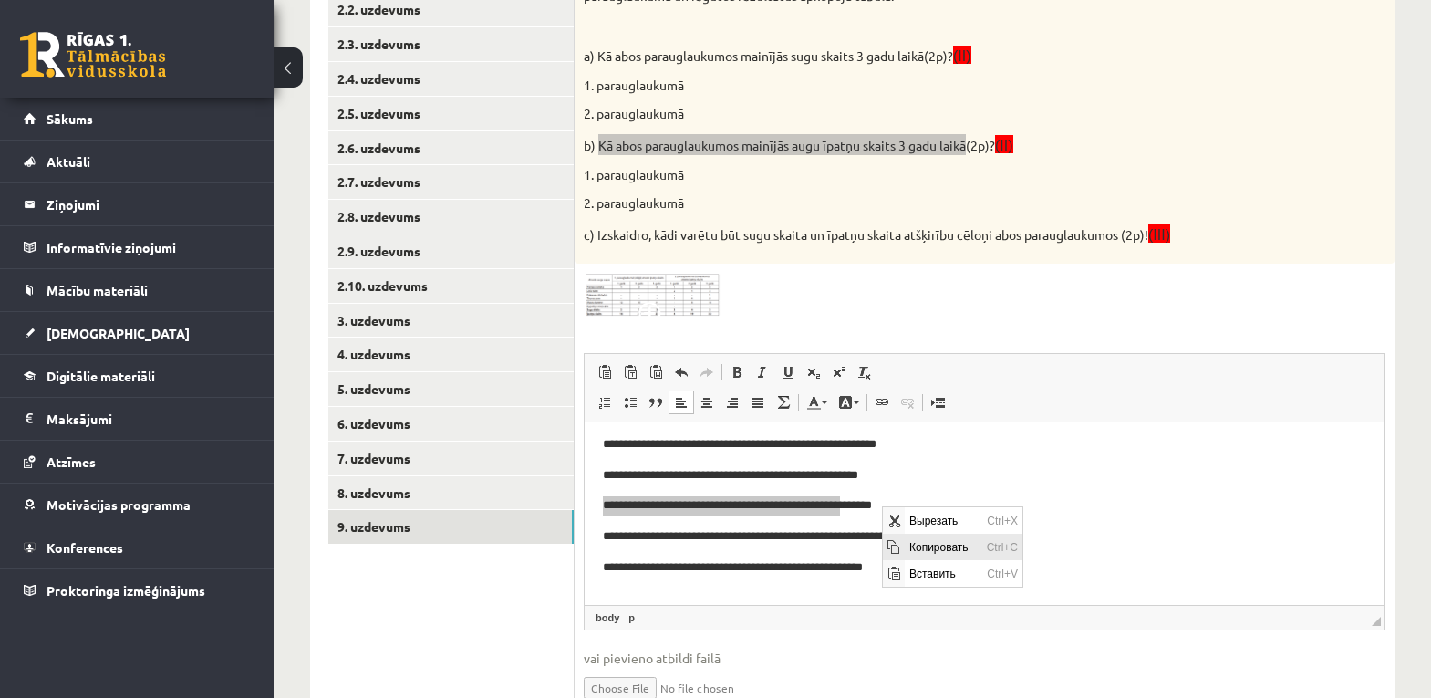
click span "Копировать"
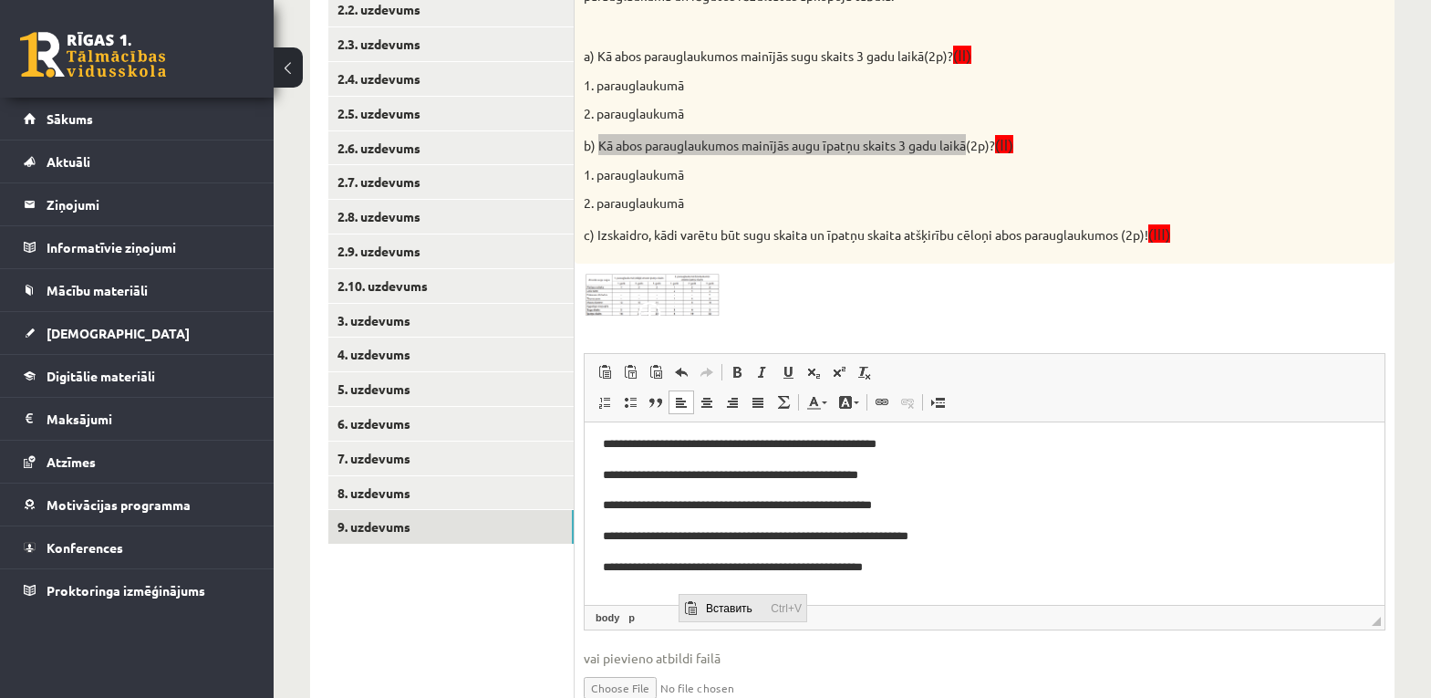
click span "Вставить"
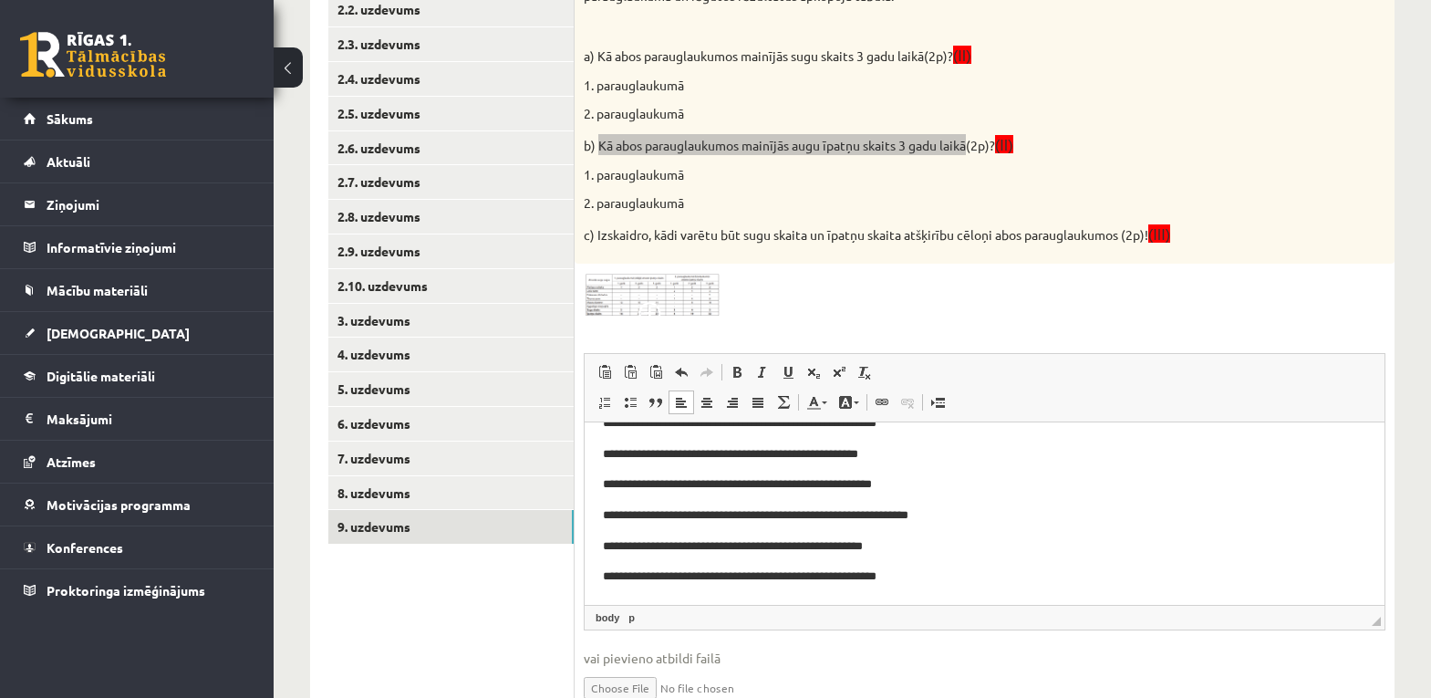
scroll to position [36, 0]
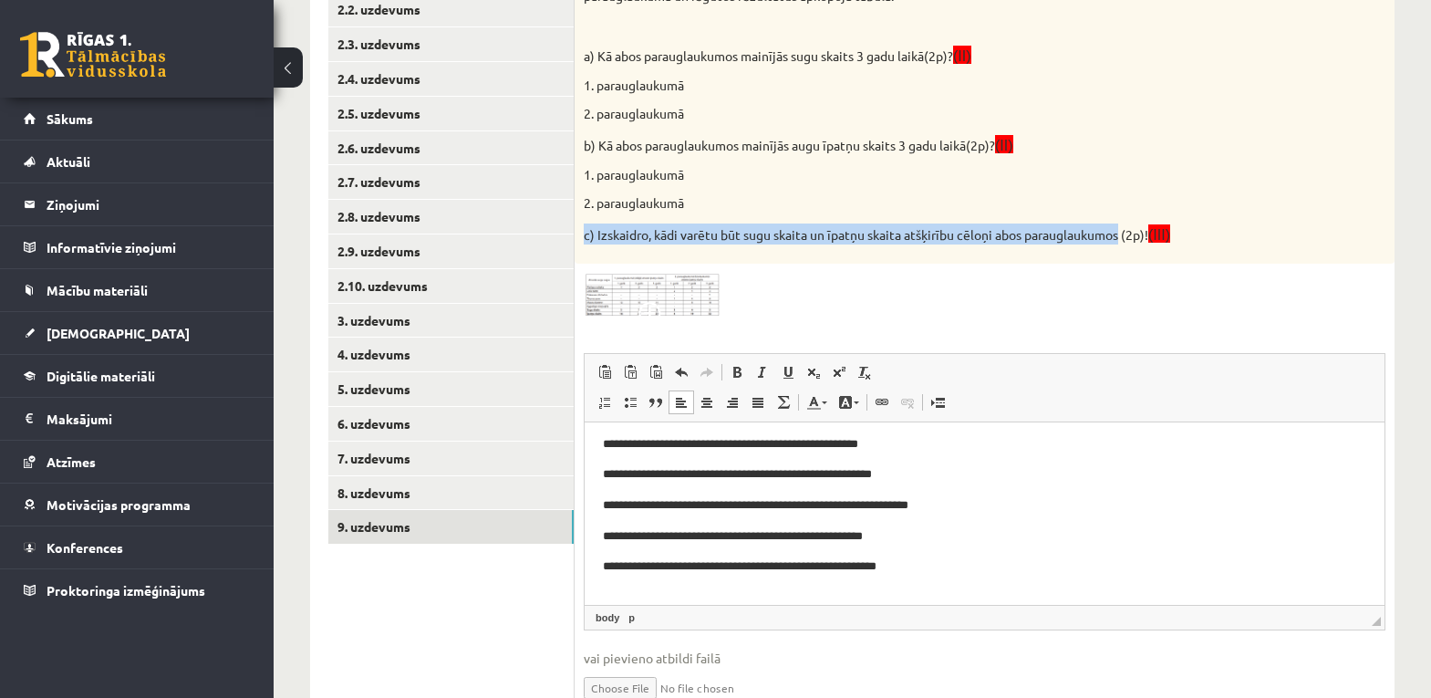
drag, startPoint x: 586, startPoint y: 232, endPoint x: 1126, endPoint y: 241, distance: 540.9
click p "c) Izskaidro, kādi varētu būt sugu skaita un īpatņu skaita atšķirību cēloņi abo…"
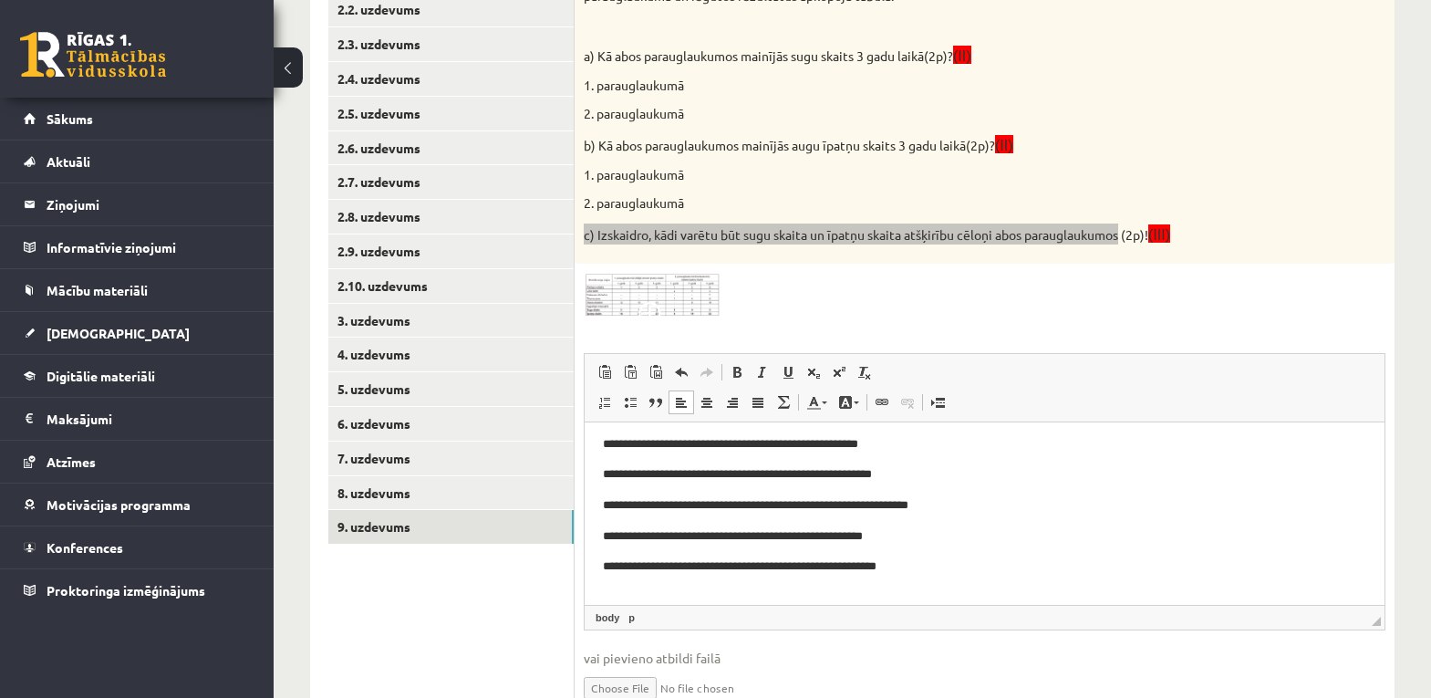
click p "Визуальный текстовый редактор, wiswyg-editor-user-answer-47024819705000"
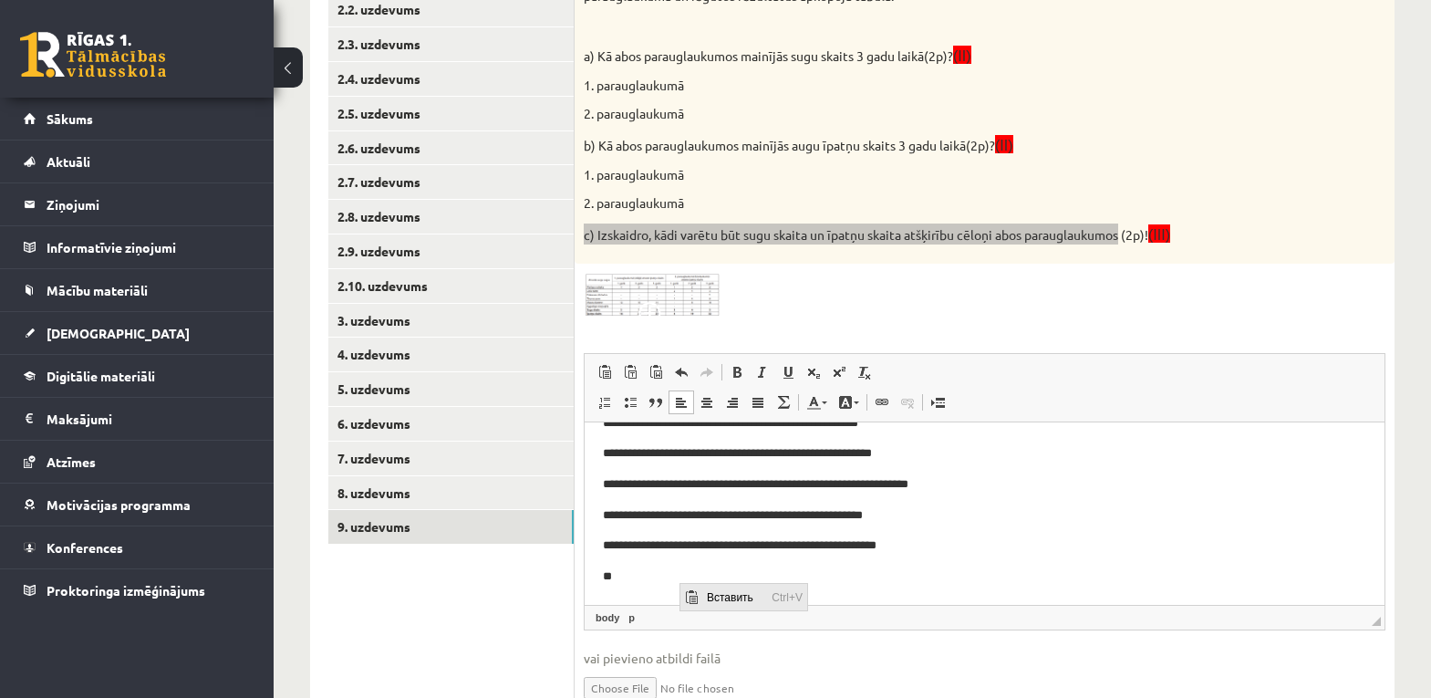
click span "Вставить"
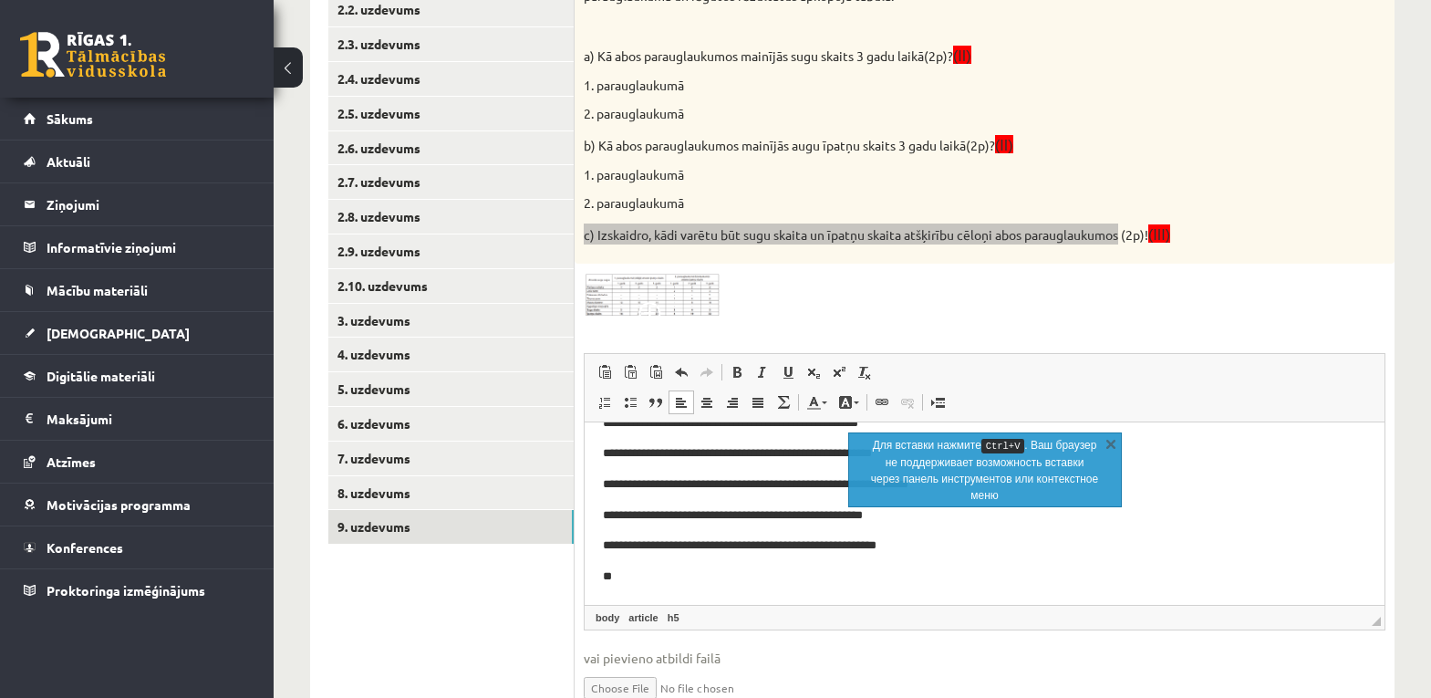
scroll to position [129, 0]
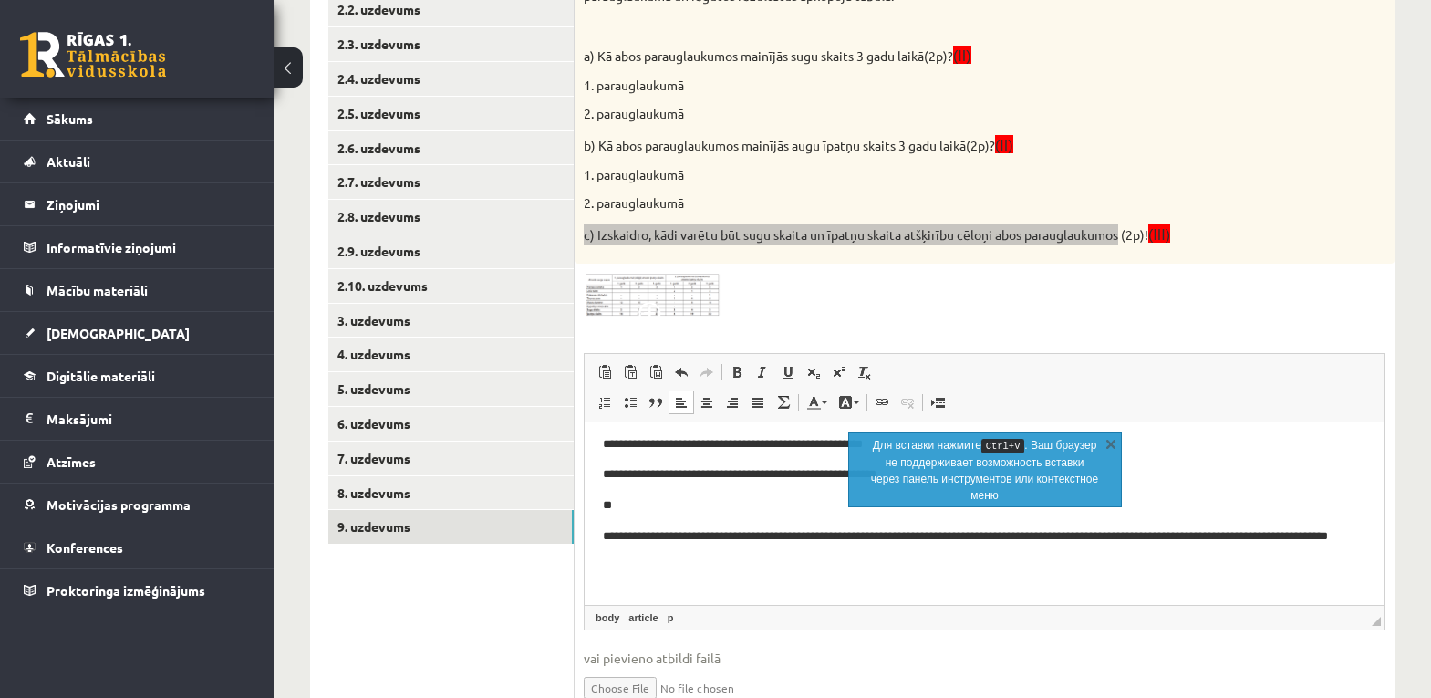
click html "**********"
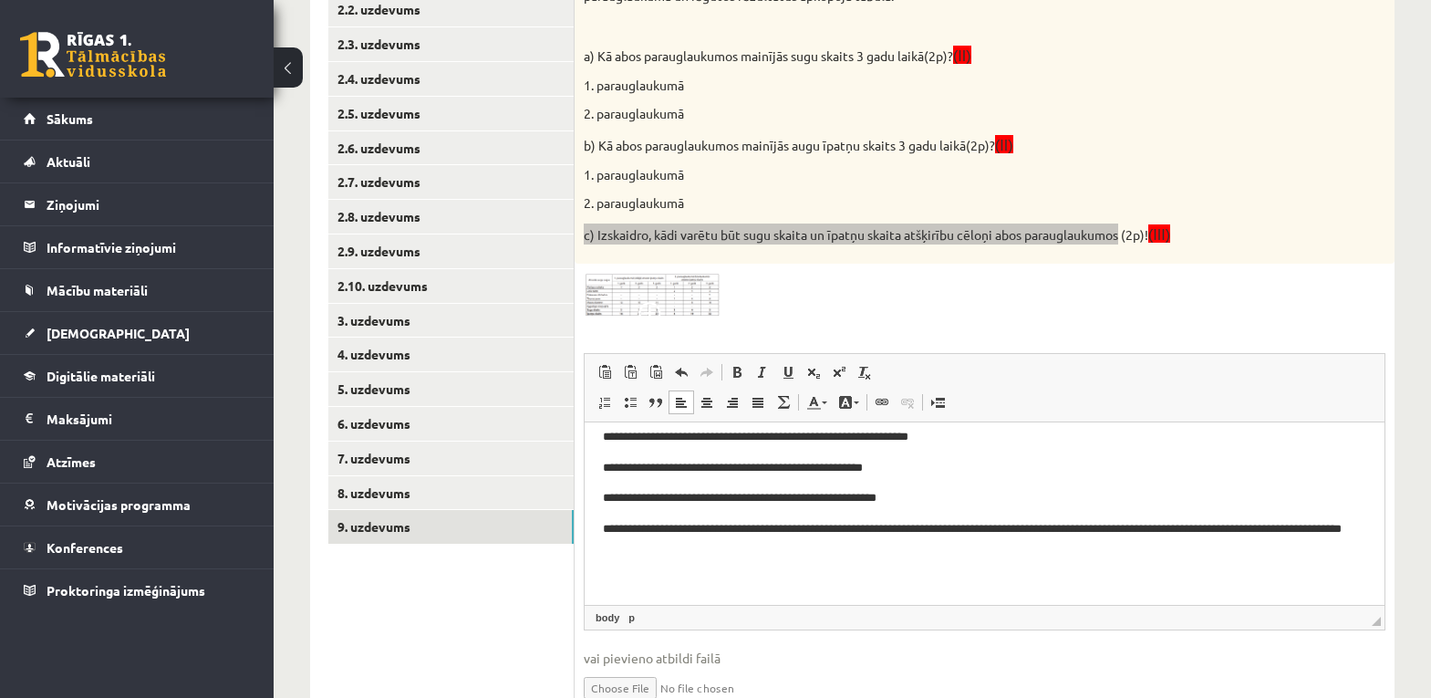
click p "**********"
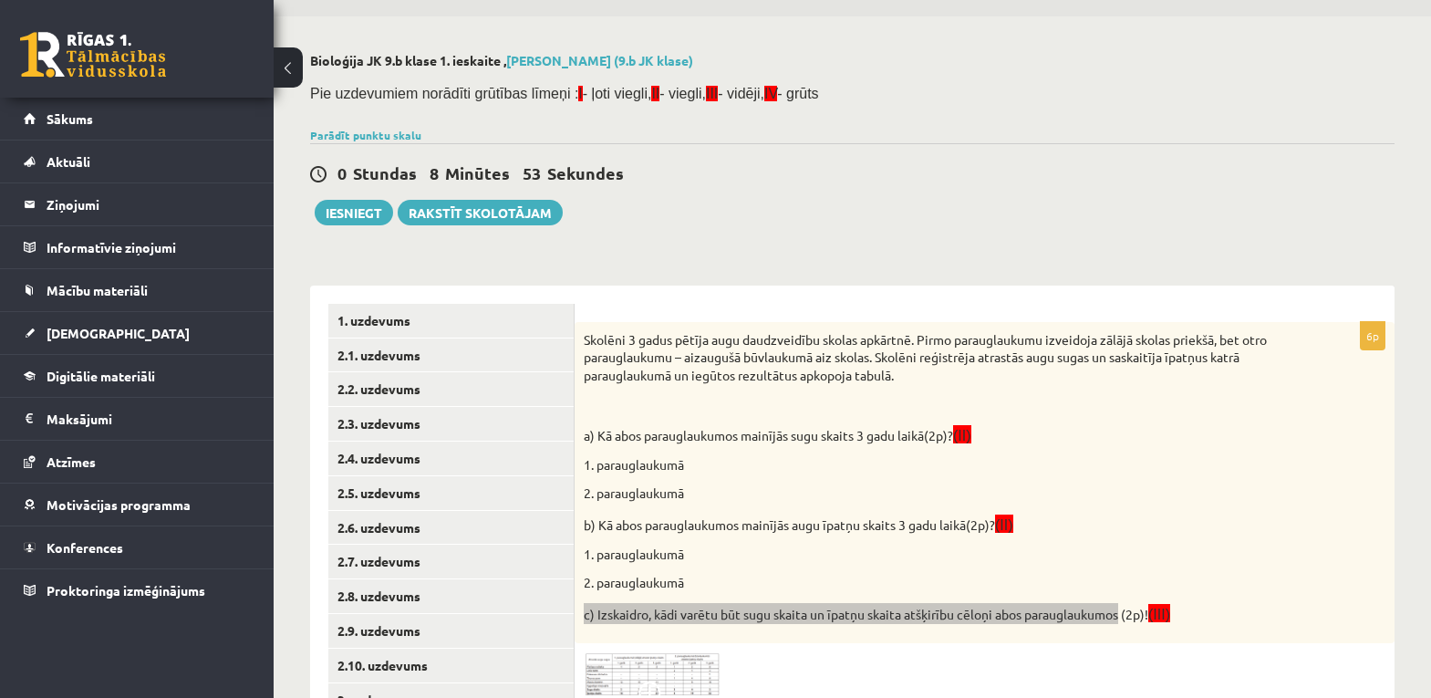
scroll to position [0, 0]
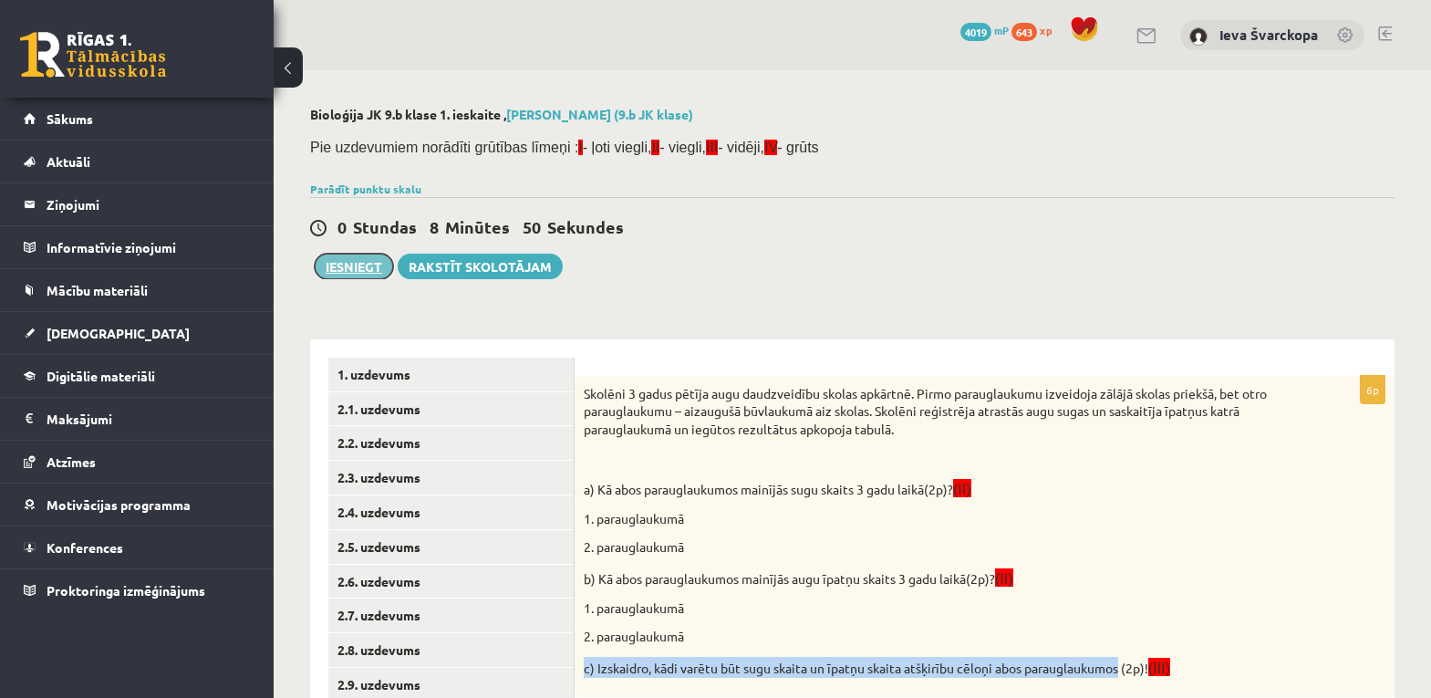
click button "Iesniegt"
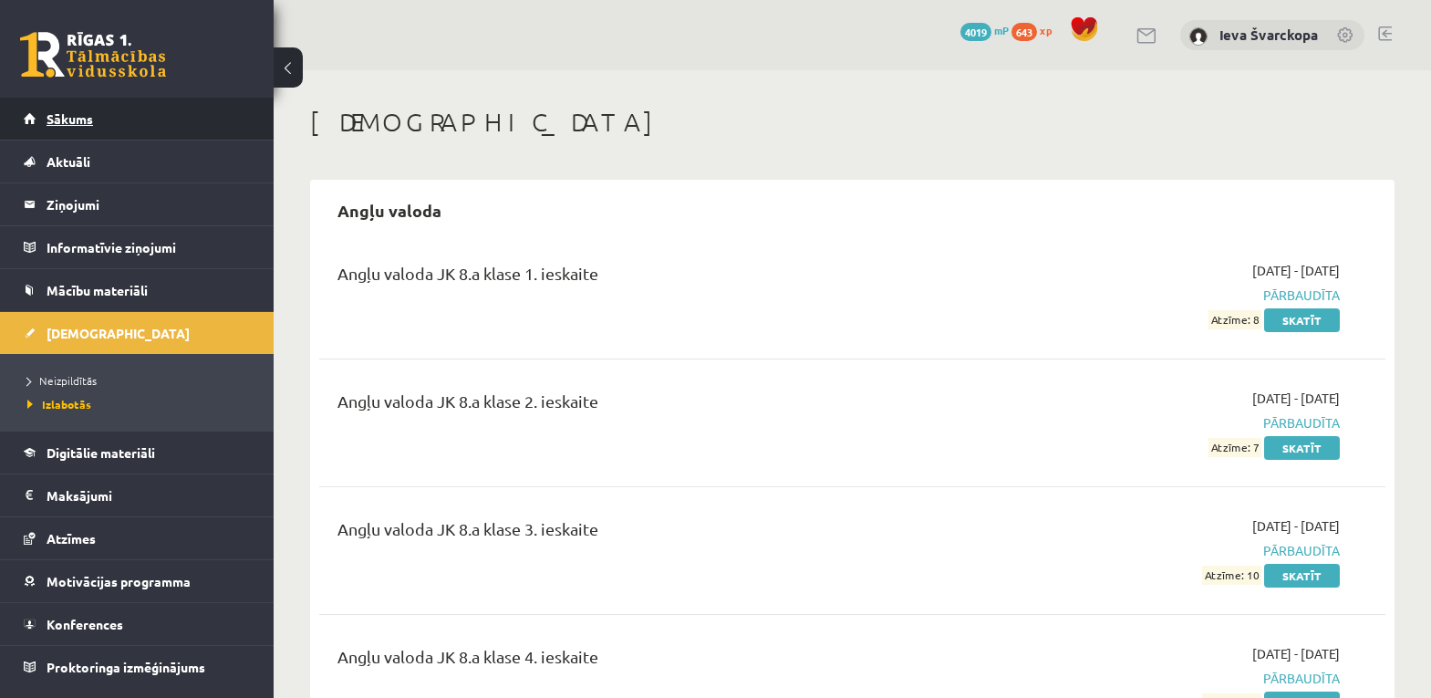
click at [67, 120] on span "Sākums" at bounding box center [70, 118] width 47 height 16
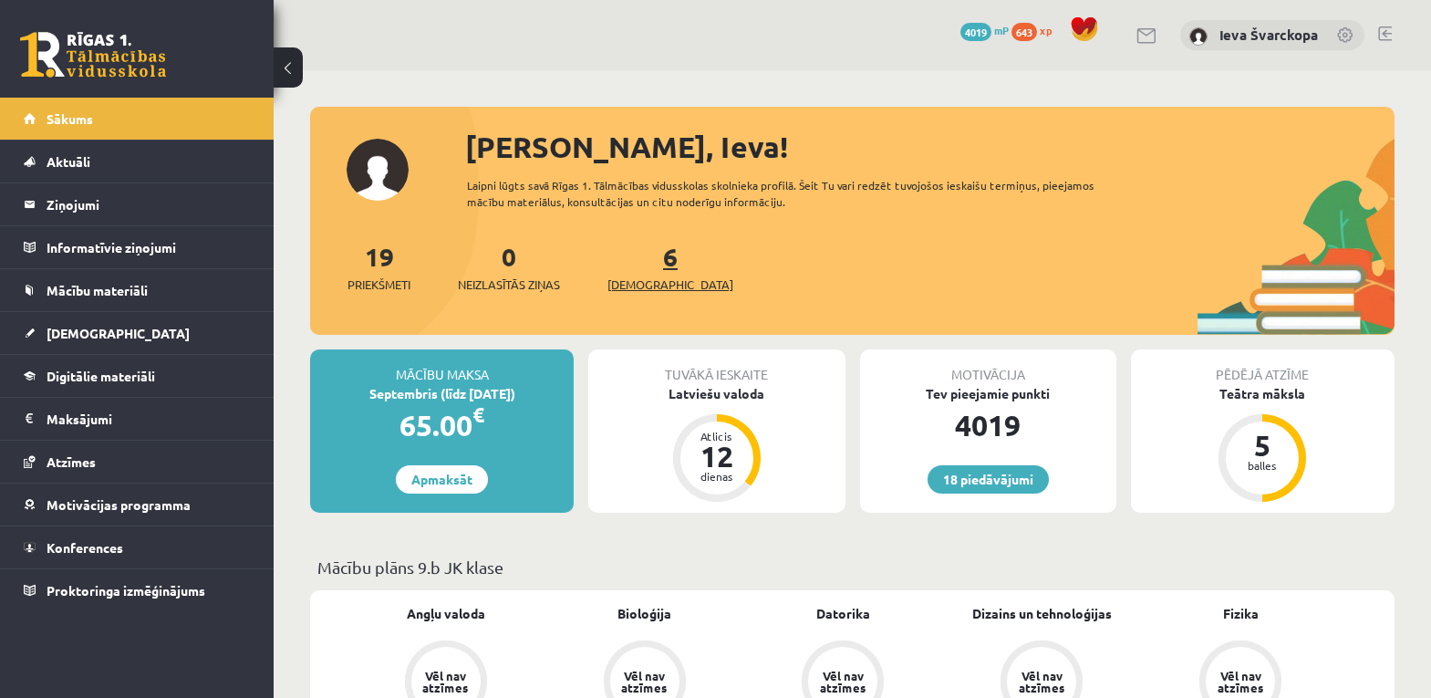
click at [651, 283] on span "[DEMOGRAPHIC_DATA]" at bounding box center [670, 284] width 126 height 18
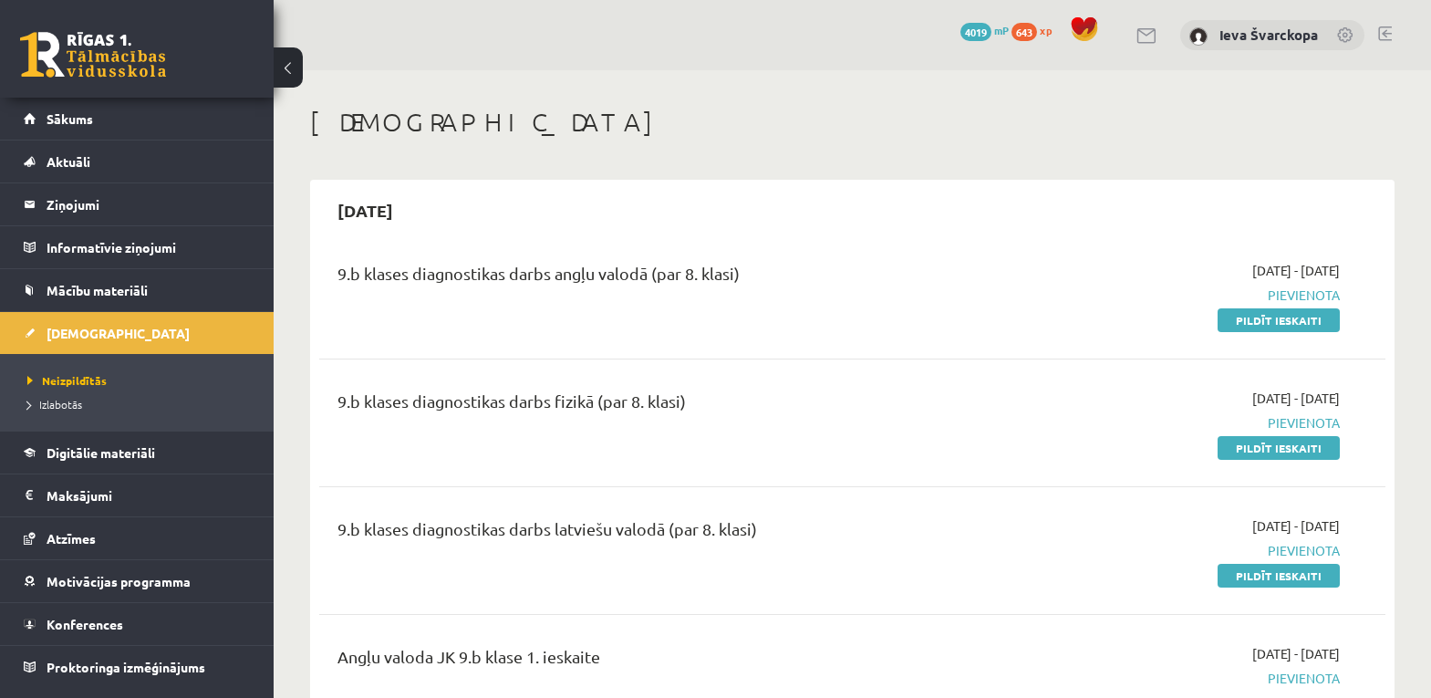
click at [1385, 29] on link at bounding box center [1385, 33] width 14 height 15
